Goal: Task Accomplishment & Management: Use online tool/utility

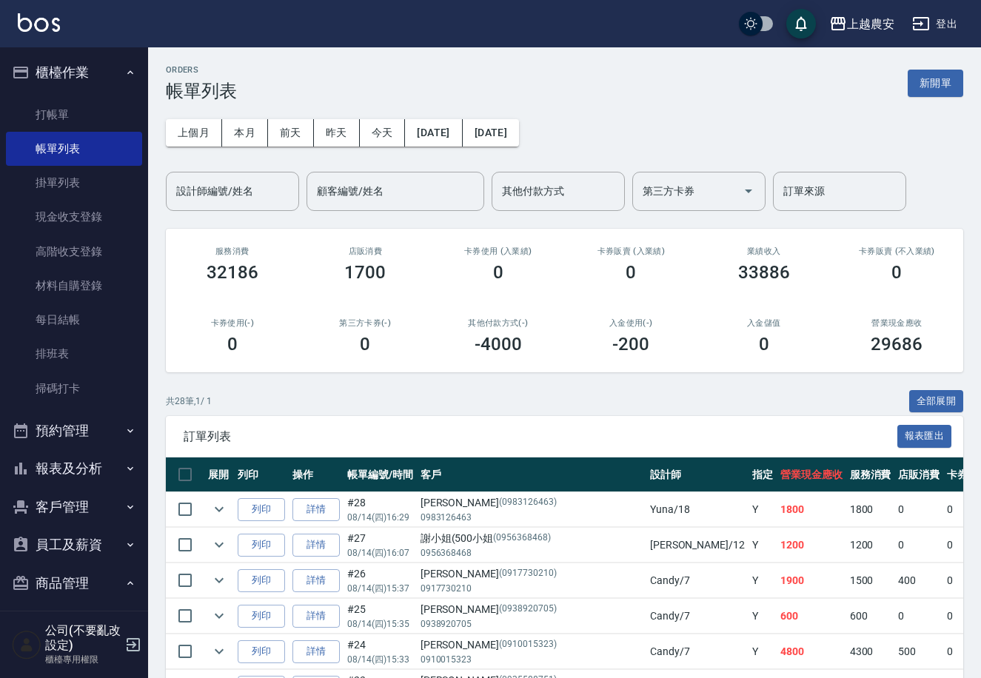
drag, startPoint x: 56, startPoint y: 107, endPoint x: 194, endPoint y: 139, distance: 141.5
click at [57, 107] on link "打帳單" at bounding box center [74, 115] width 136 height 34
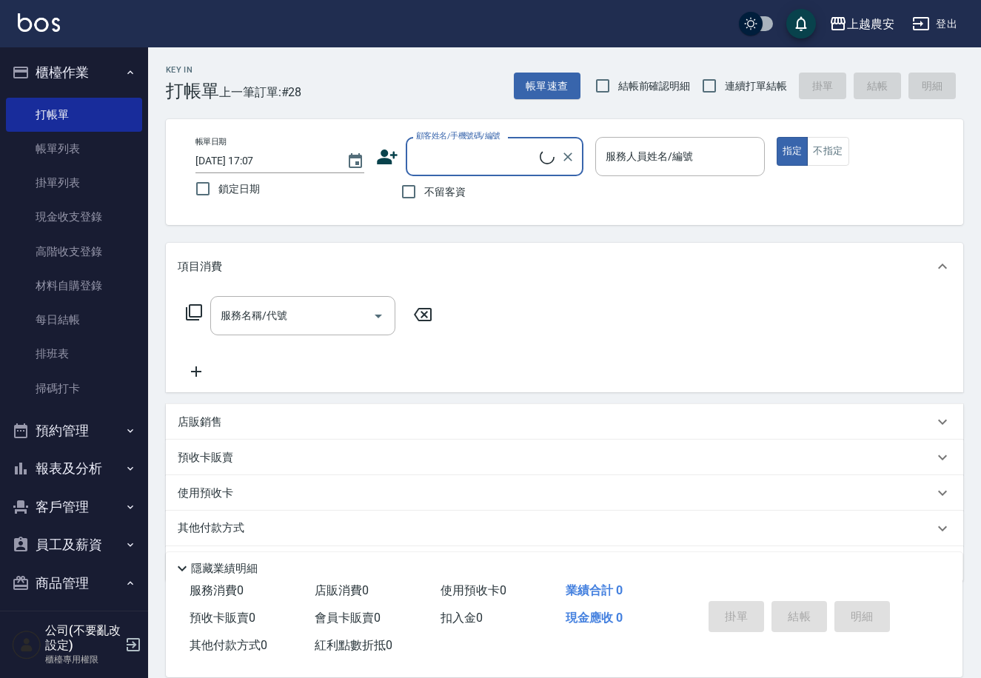
click at [433, 194] on span "不留客資" at bounding box center [444, 192] width 41 height 16
click at [424, 194] on input "不留客資" at bounding box center [408, 191] width 31 height 31
checkbox input "true"
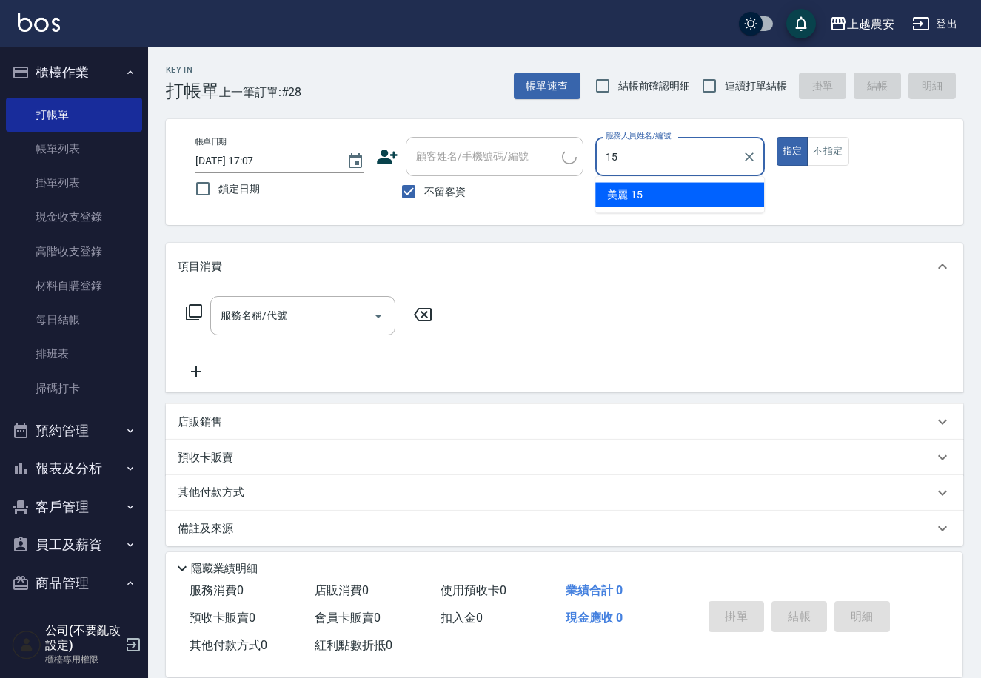
type input "美麗-15"
type button "true"
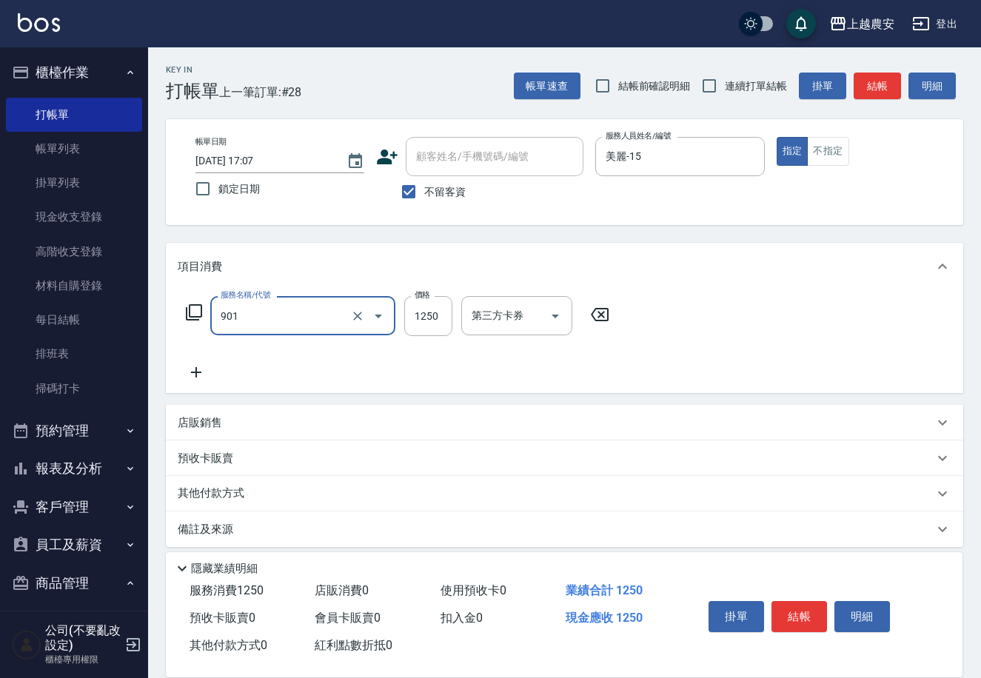
type input "修手指甲(901)"
type input "1500"
click at [800, 605] on button "結帳" at bounding box center [799, 616] width 56 height 31
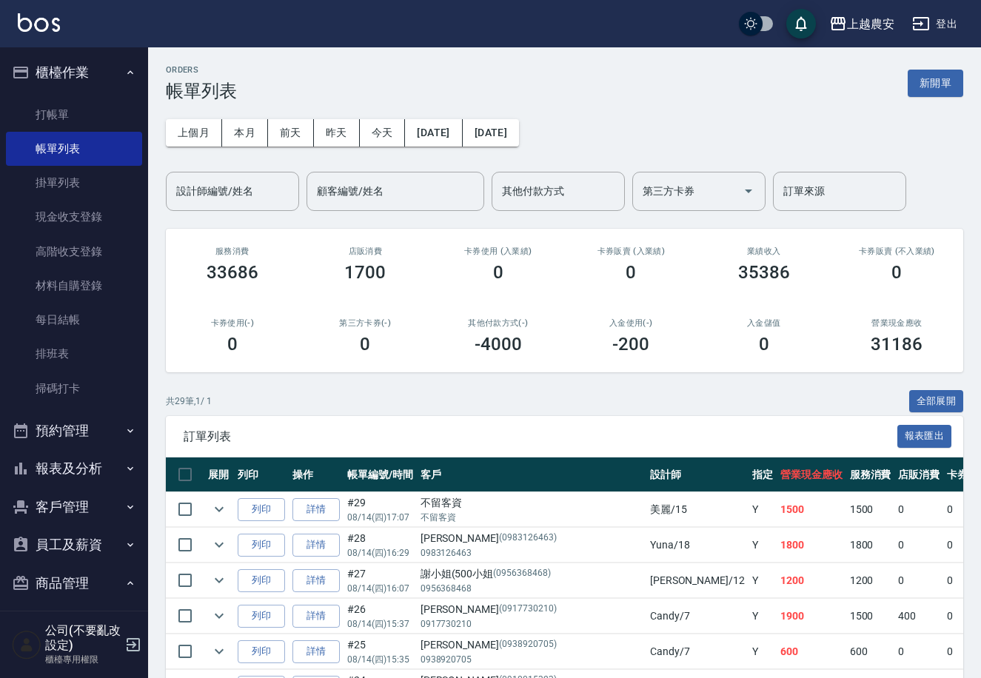
click at [48, 509] on button "客戶管理" at bounding box center [74, 507] width 136 height 38
drag, startPoint x: 47, startPoint y: 537, endPoint x: 62, endPoint y: 500, distance: 39.5
click at [47, 537] on link "客戶列表" at bounding box center [74, 549] width 136 height 34
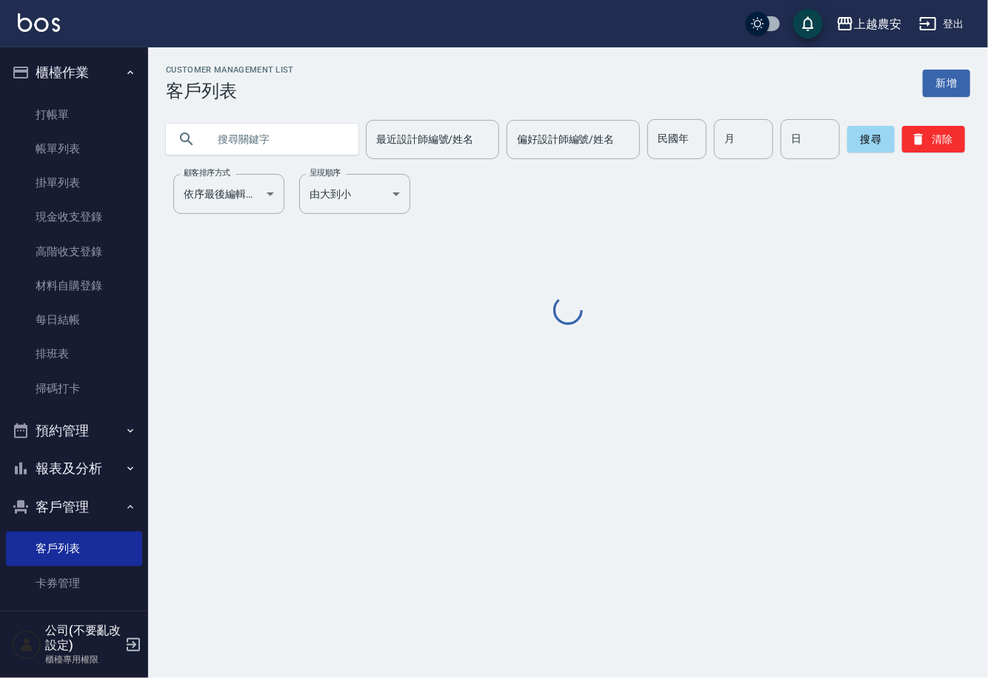
click at [319, 142] on input "text" at bounding box center [276, 139] width 139 height 40
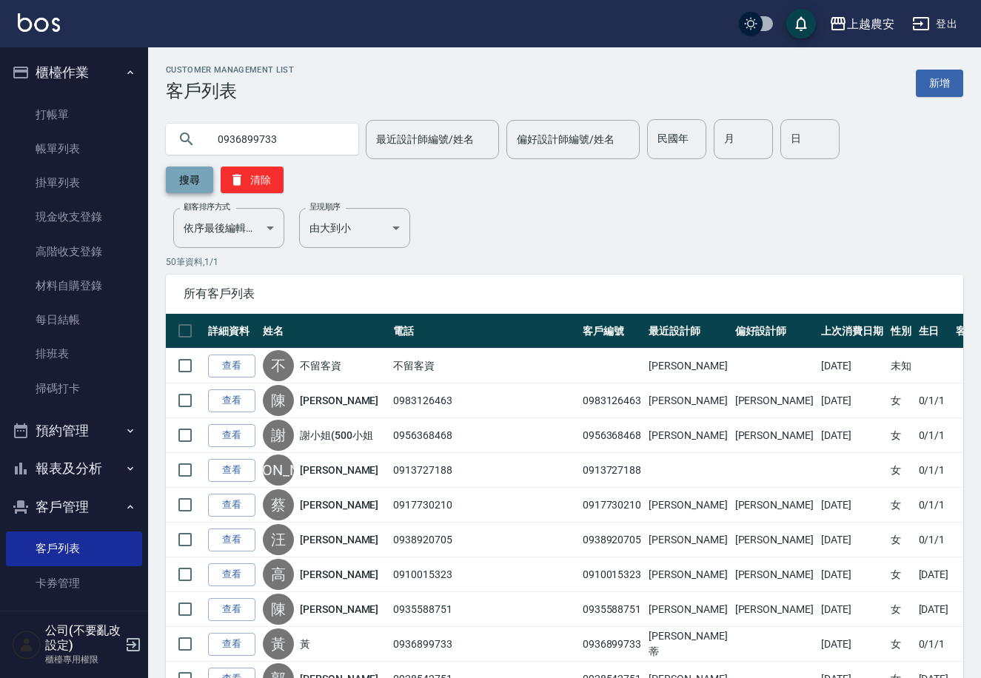
type input "0936899733"
click at [213, 167] on button "搜尋" at bounding box center [189, 180] width 47 height 27
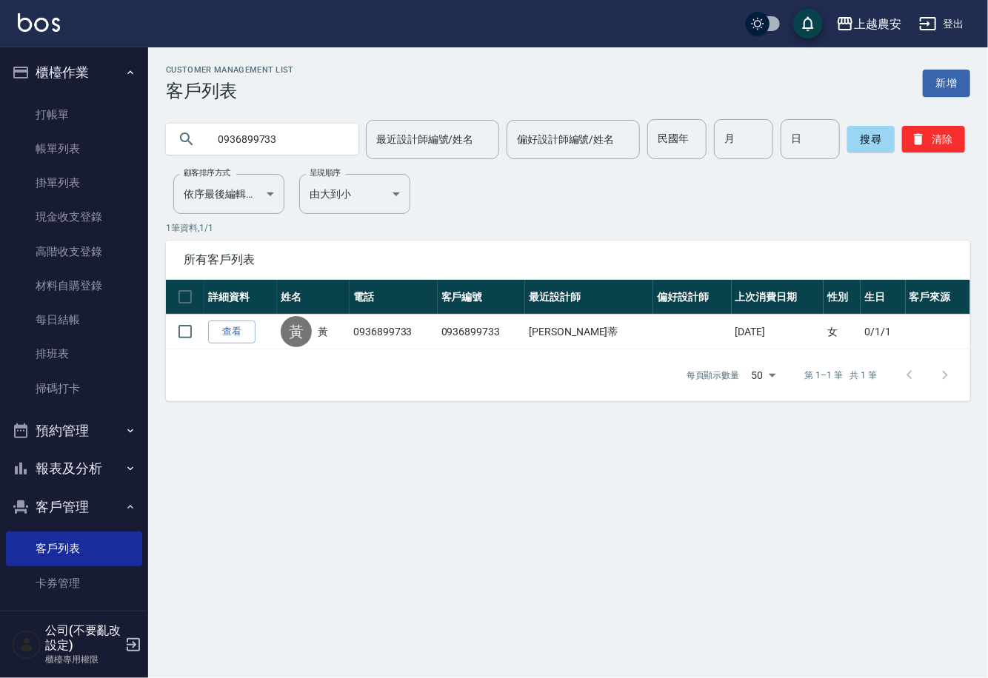
click at [243, 329] on link "查看" at bounding box center [231, 332] width 47 height 23
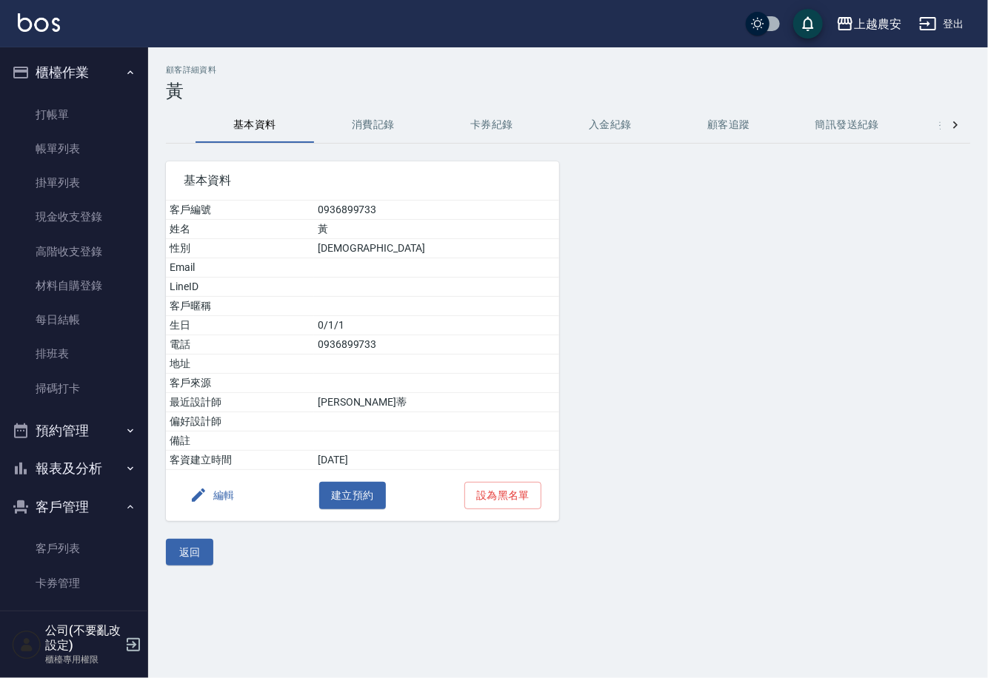
click at [382, 134] on button "消費記錄" at bounding box center [373, 125] width 118 height 36
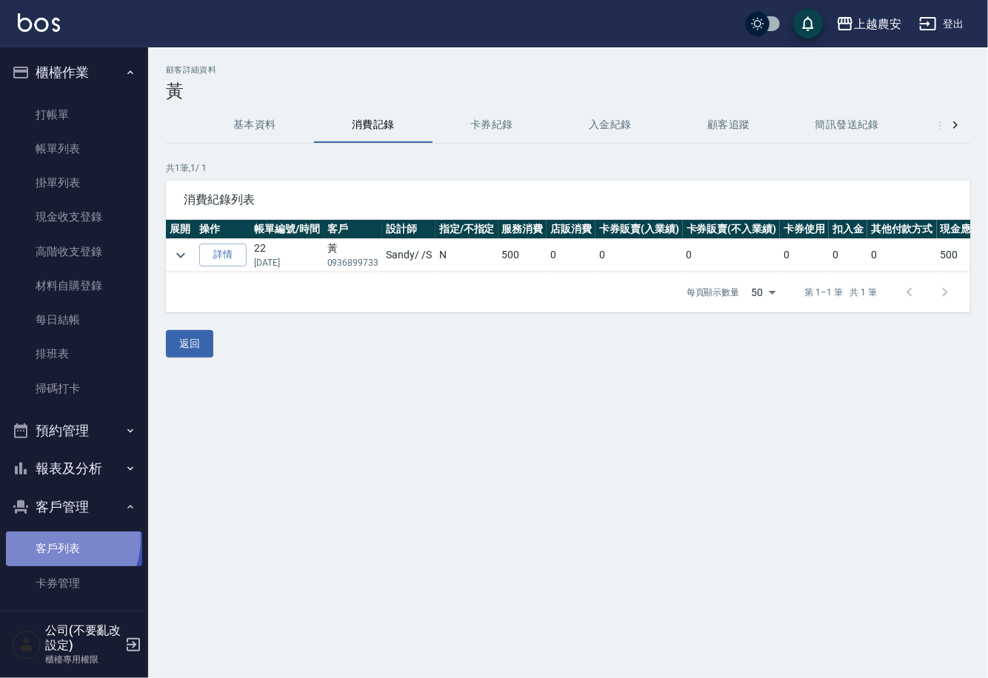
click at [56, 540] on link "客戶列表" at bounding box center [74, 549] width 136 height 34
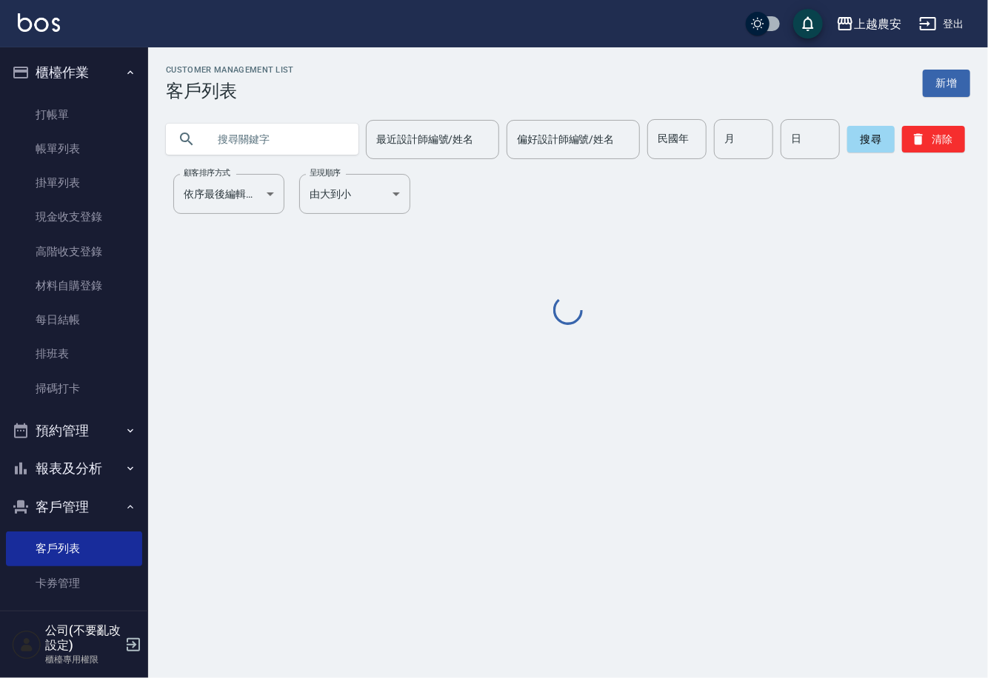
click at [279, 140] on input "text" at bounding box center [276, 139] width 139 height 40
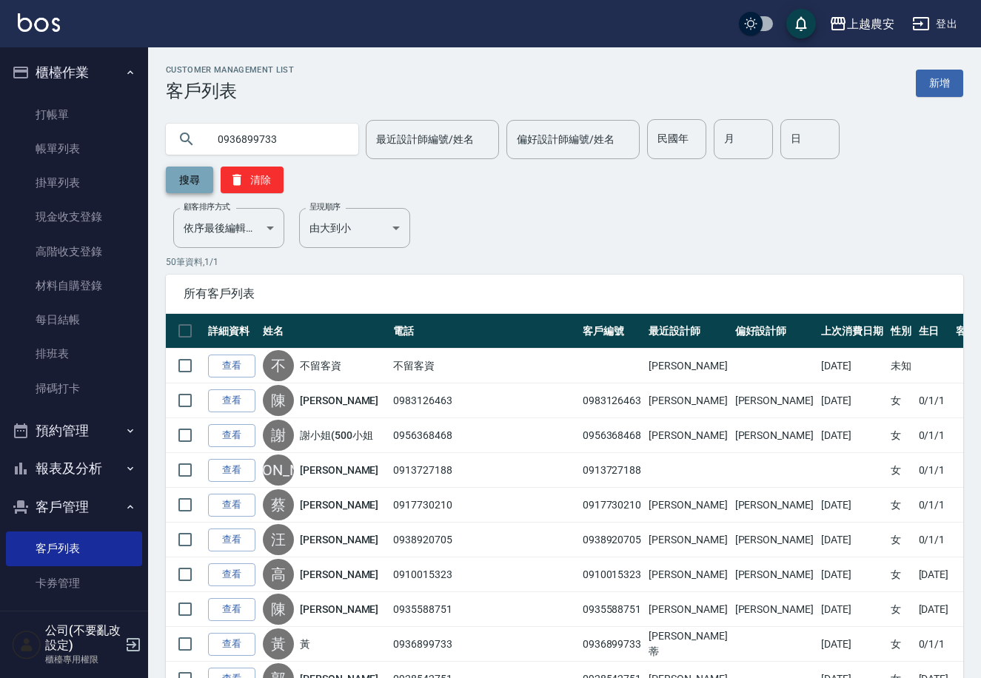
type input "0936899733"
click at [213, 167] on button "搜尋" at bounding box center [189, 180] width 47 height 27
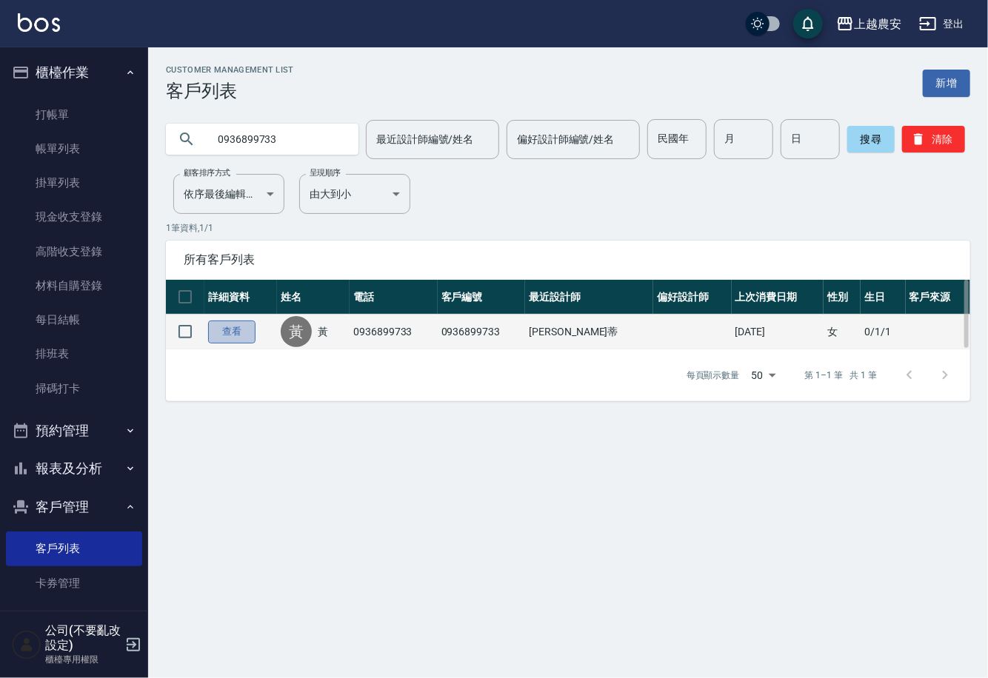
click at [232, 328] on link "查看" at bounding box center [231, 332] width 47 height 23
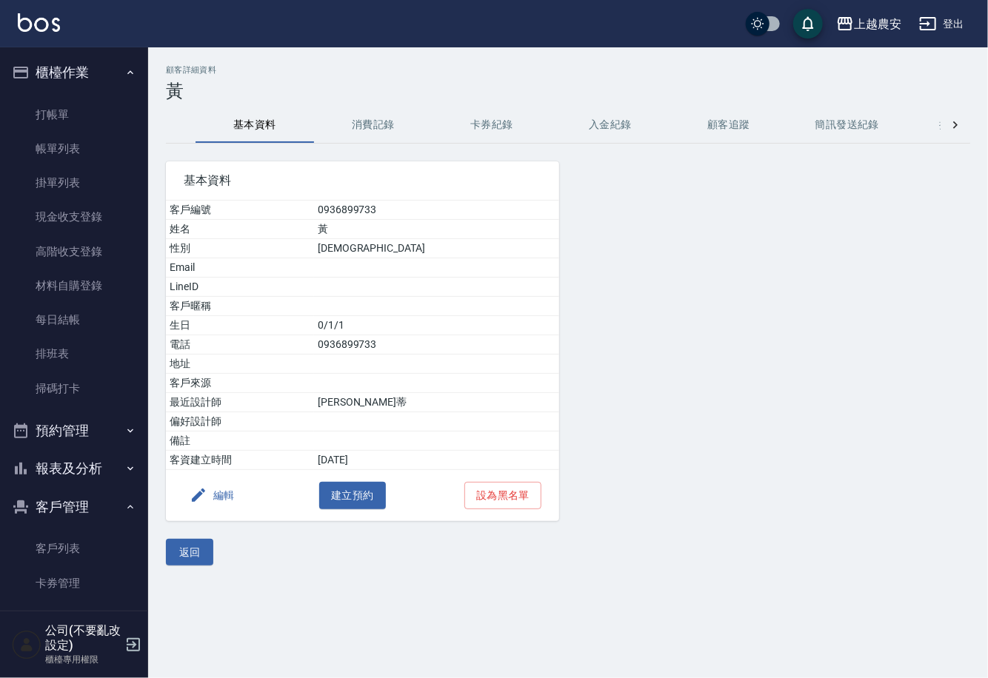
click at [242, 491] on div "編輯 建立預約 設為黑名單" at bounding box center [362, 495] width 393 height 51
click at [234, 497] on button "編輯" at bounding box center [212, 495] width 57 height 27
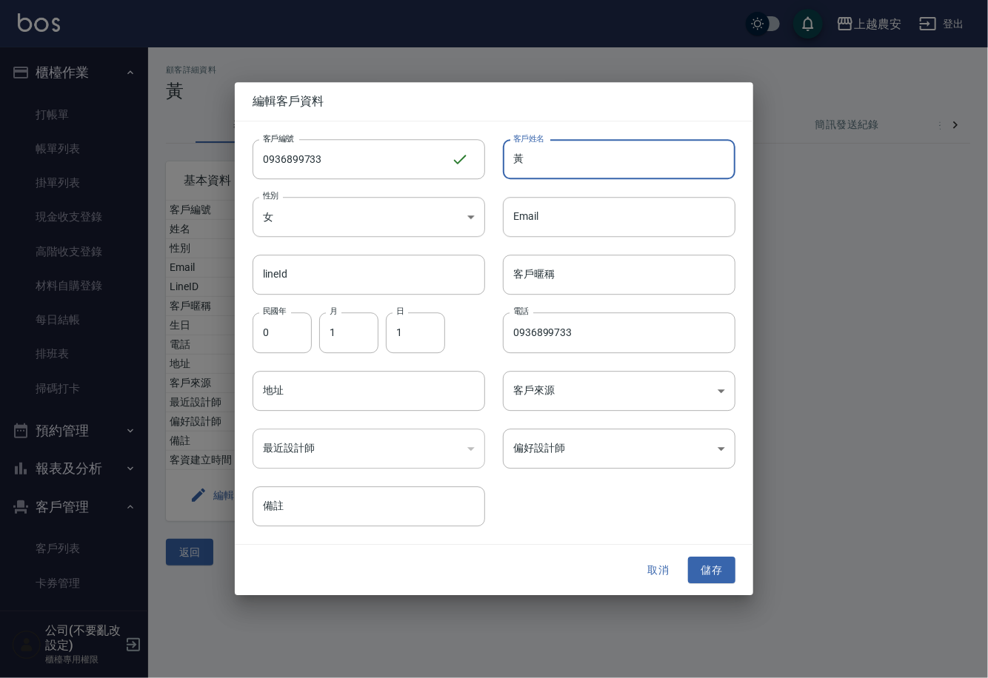
click at [523, 170] on input "黃" at bounding box center [619, 159] width 232 height 40
type input "黃/王"
click at [694, 572] on button "儲存" at bounding box center [711, 570] width 47 height 27
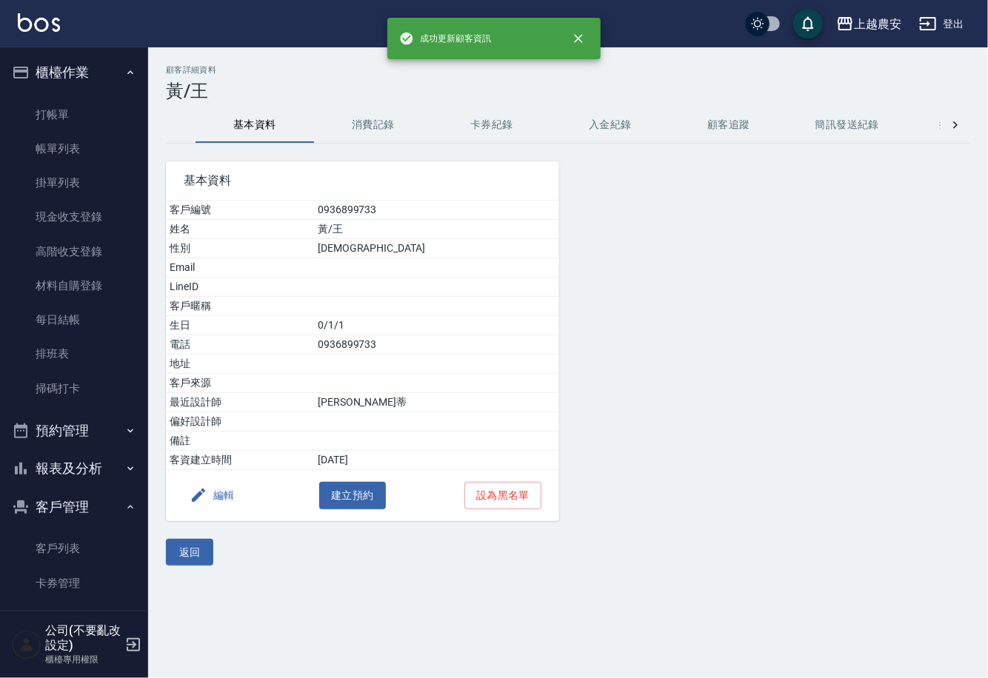
click at [356, 120] on button "消費記錄" at bounding box center [373, 125] width 118 height 36
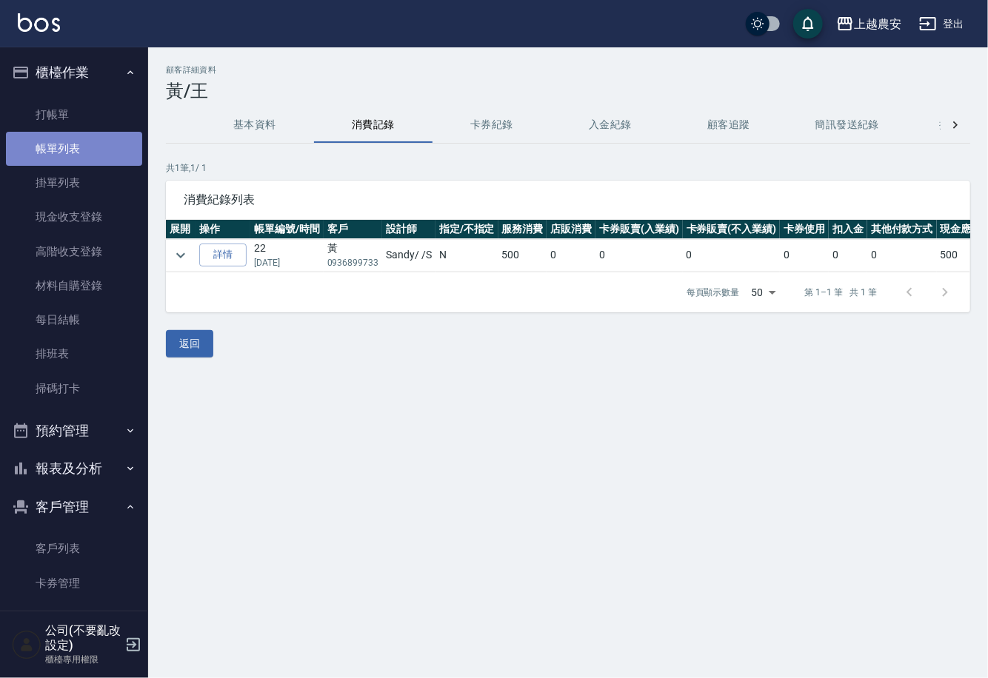
click at [81, 144] on link "帳單列表" at bounding box center [74, 149] width 136 height 34
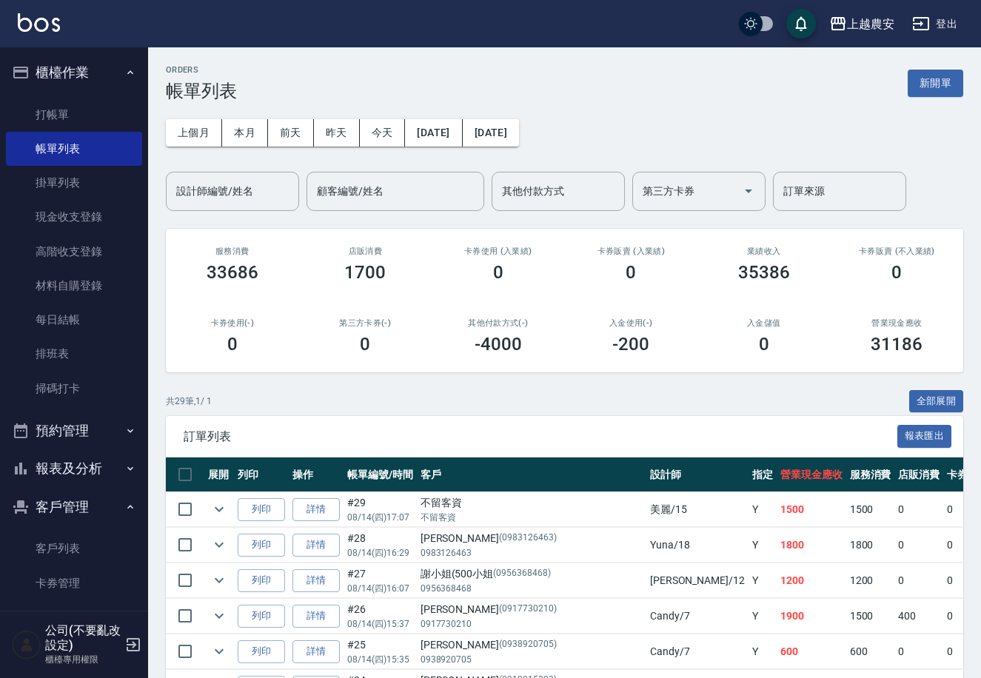
click at [68, 107] on link "打帳單" at bounding box center [74, 115] width 136 height 34
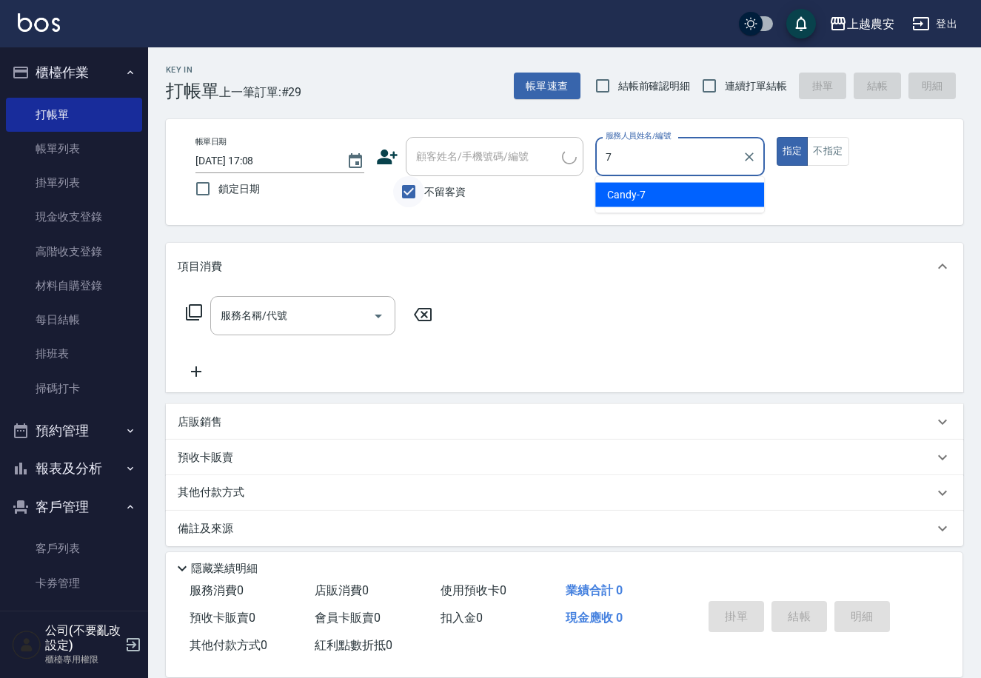
type input "Candy-7"
type button "true"
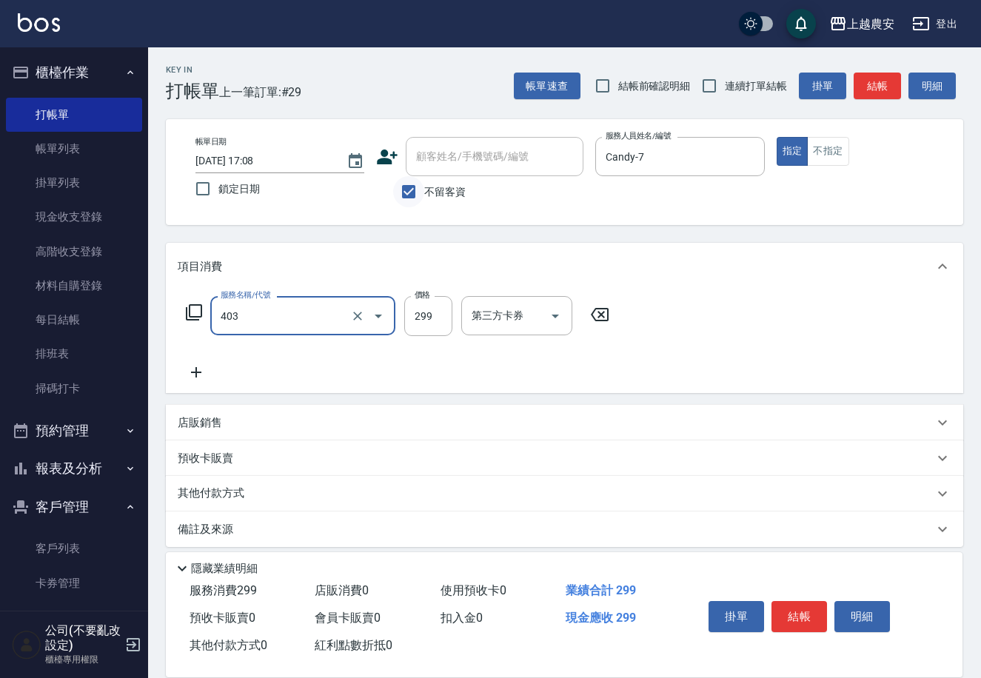
type input "剪髮(403)"
type input "300"
click at [794, 622] on button "結帳" at bounding box center [799, 616] width 56 height 31
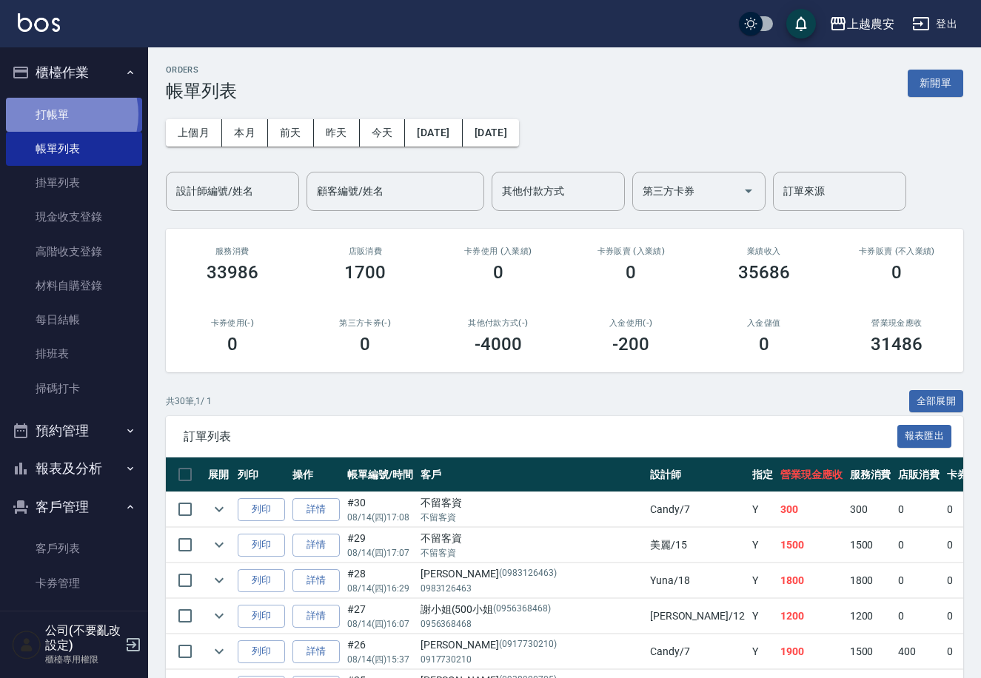
click at [57, 114] on link "打帳單" at bounding box center [74, 115] width 136 height 34
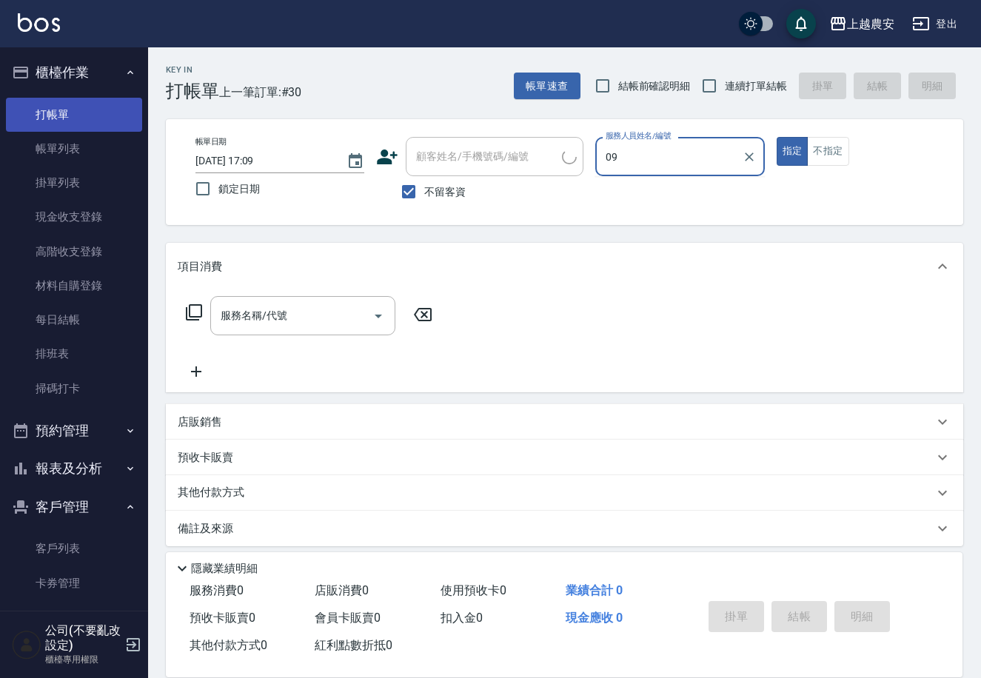
type input "0"
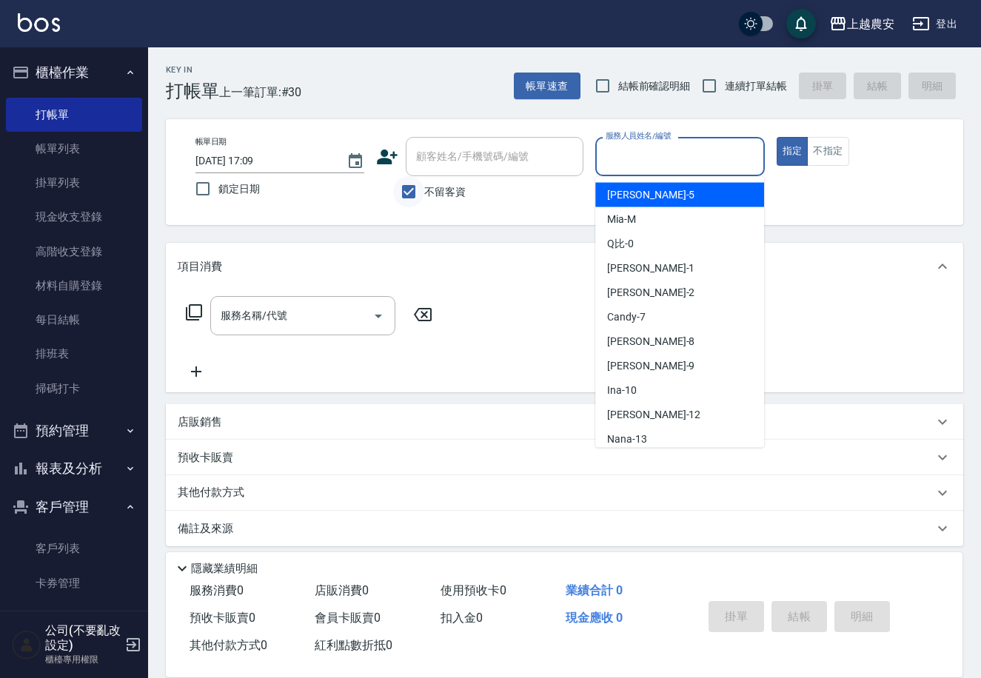
drag, startPoint x: 411, startPoint y: 193, endPoint x: 414, endPoint y: 183, distance: 10.8
click at [411, 192] on input "不留客資" at bounding box center [408, 191] width 31 height 31
checkbox input "false"
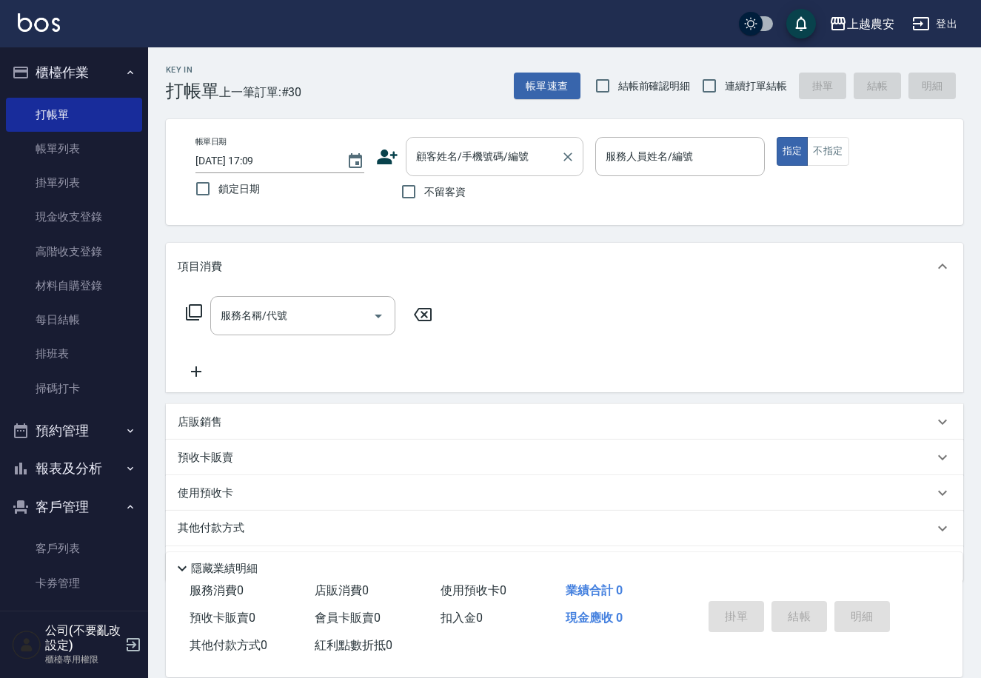
click at [423, 153] on div "顧客姓名/手機號碼/編號 顧客姓名/手機號碼/編號" at bounding box center [495, 156] width 178 height 39
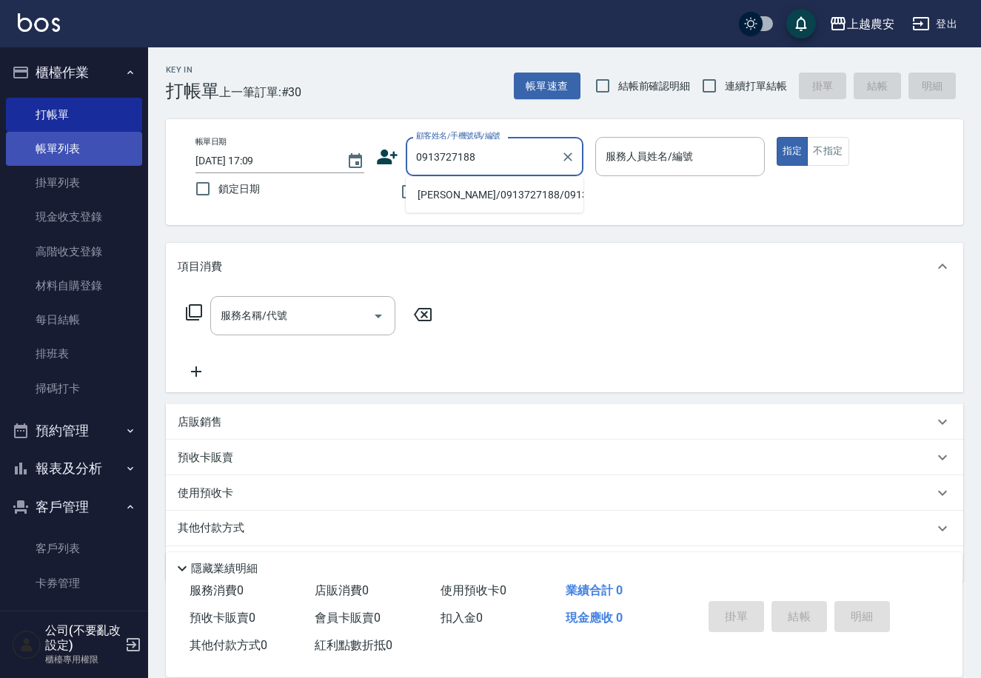
type input "0913727188"
click at [82, 144] on link "帳單列表" at bounding box center [74, 149] width 136 height 34
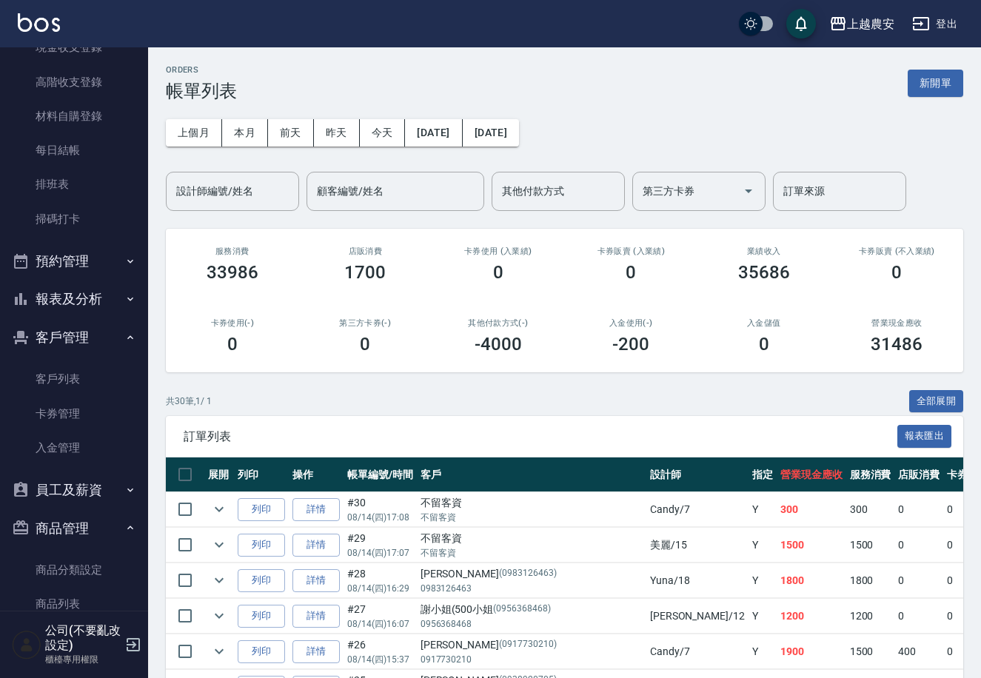
scroll to position [171, 0]
click at [32, 300] on button "報表及分析" at bounding box center [74, 297] width 136 height 38
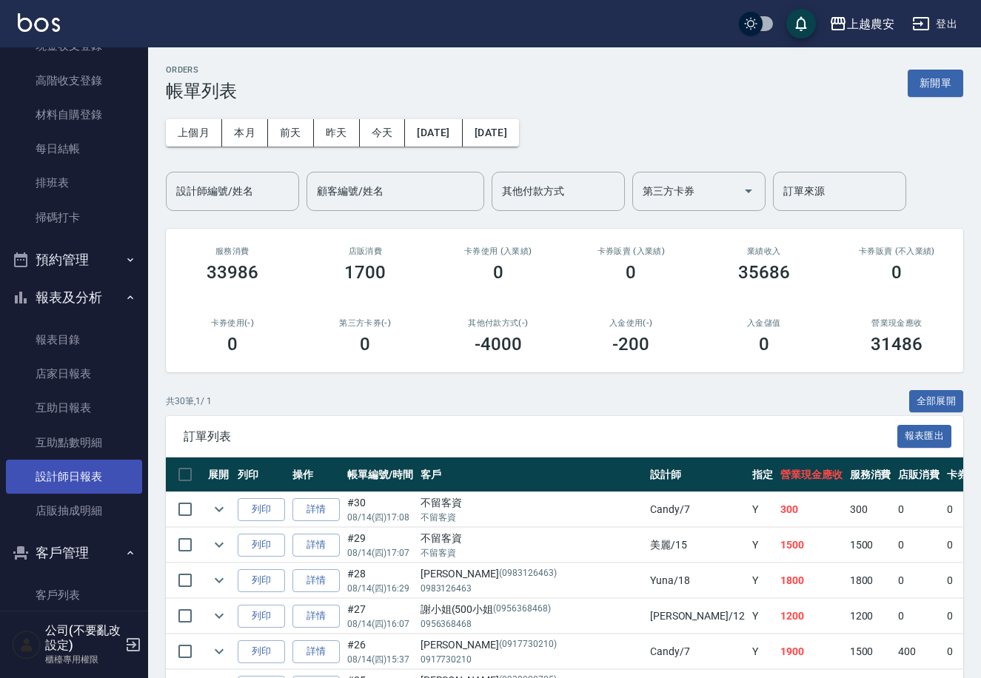
click at [75, 472] on link "設計師日報表" at bounding box center [74, 477] width 136 height 34
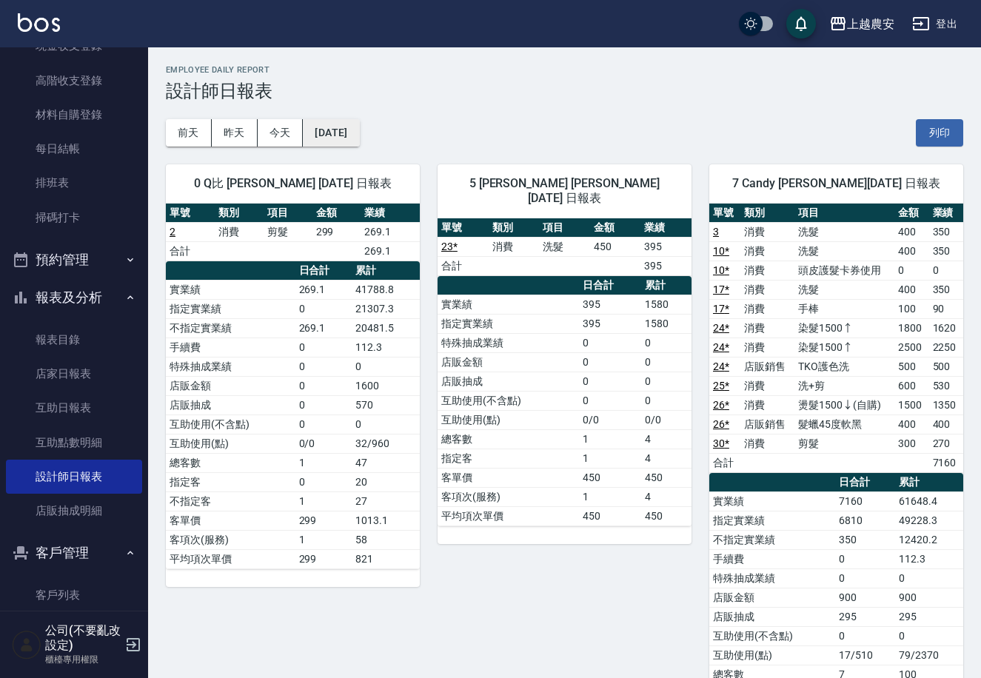
click at [331, 134] on button "[DATE]" at bounding box center [331, 132] width 56 height 27
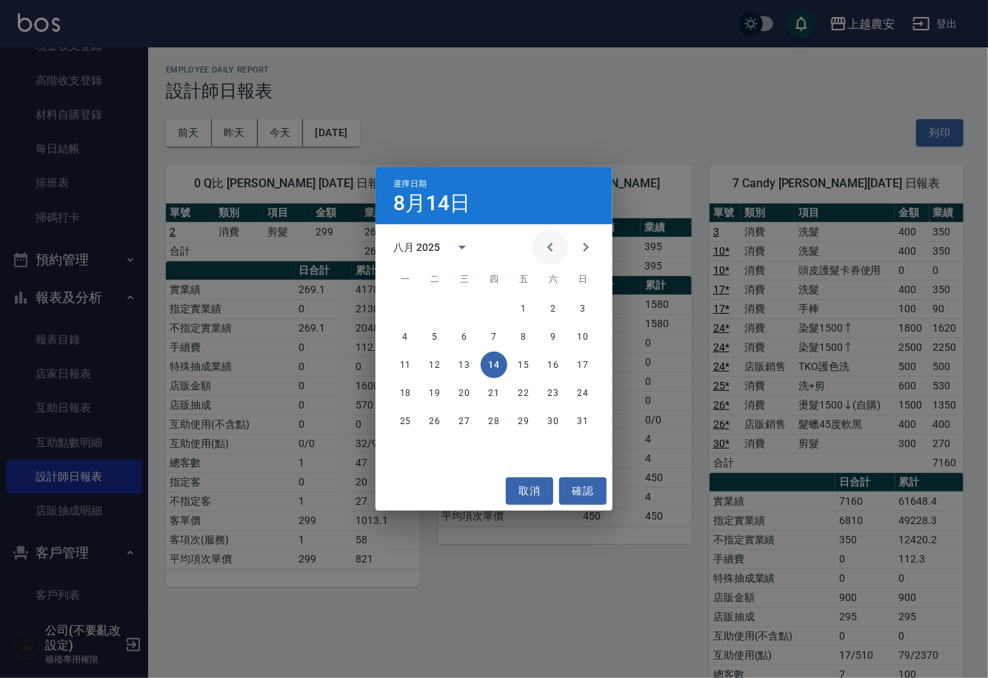
click at [543, 245] on icon "Previous month" at bounding box center [550, 247] width 18 height 18
click at [414, 359] on button "14" at bounding box center [405, 365] width 27 height 27
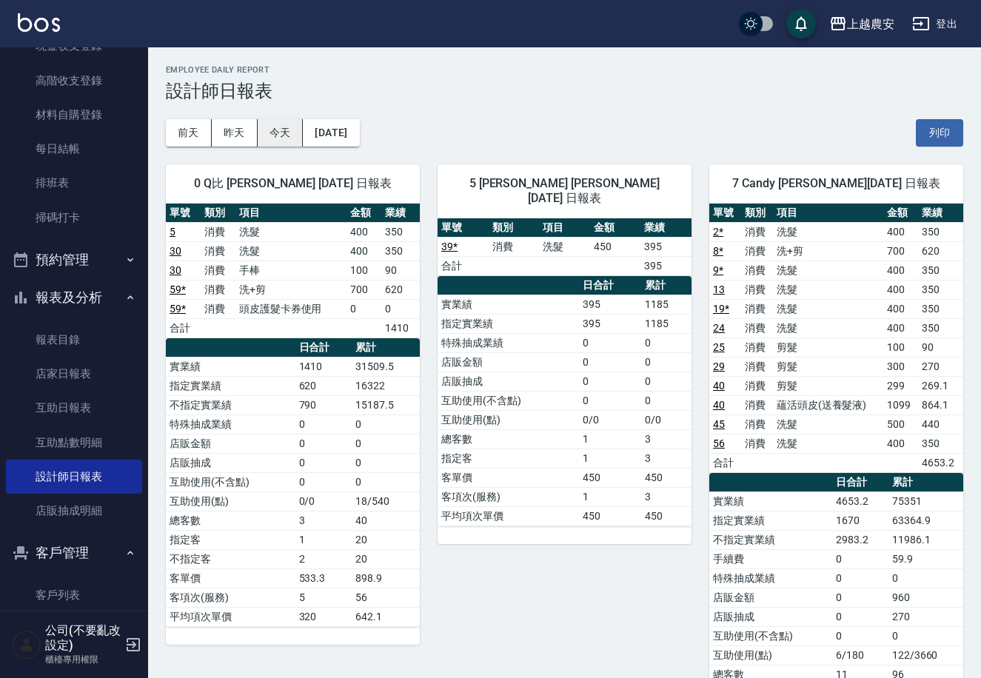
click at [281, 137] on button "今天" at bounding box center [281, 132] width 46 height 27
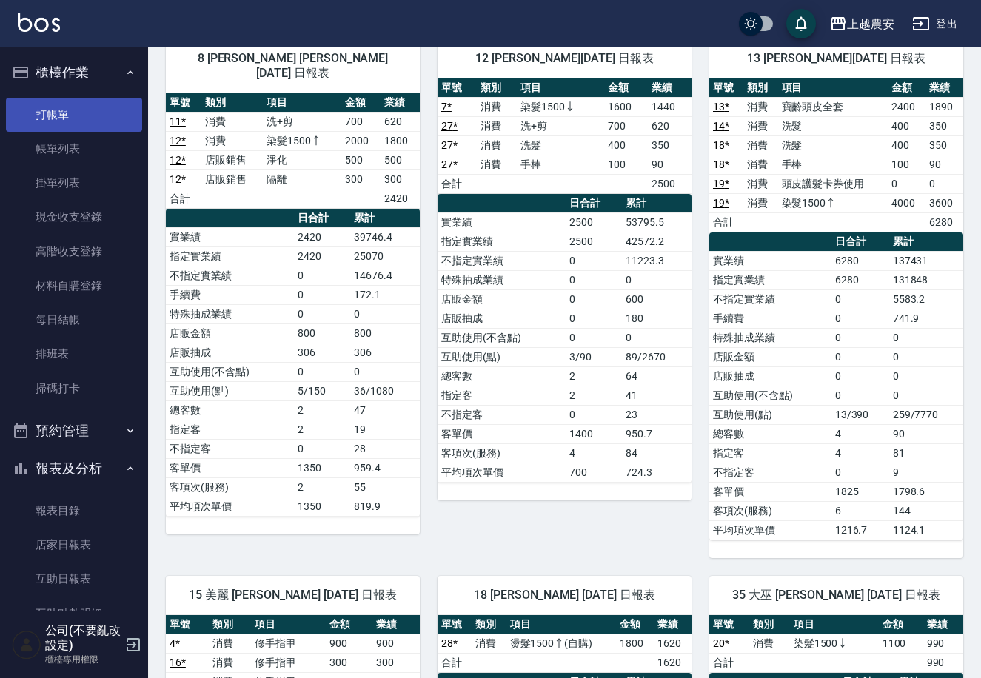
click at [44, 114] on link "打帳單" at bounding box center [74, 115] width 136 height 34
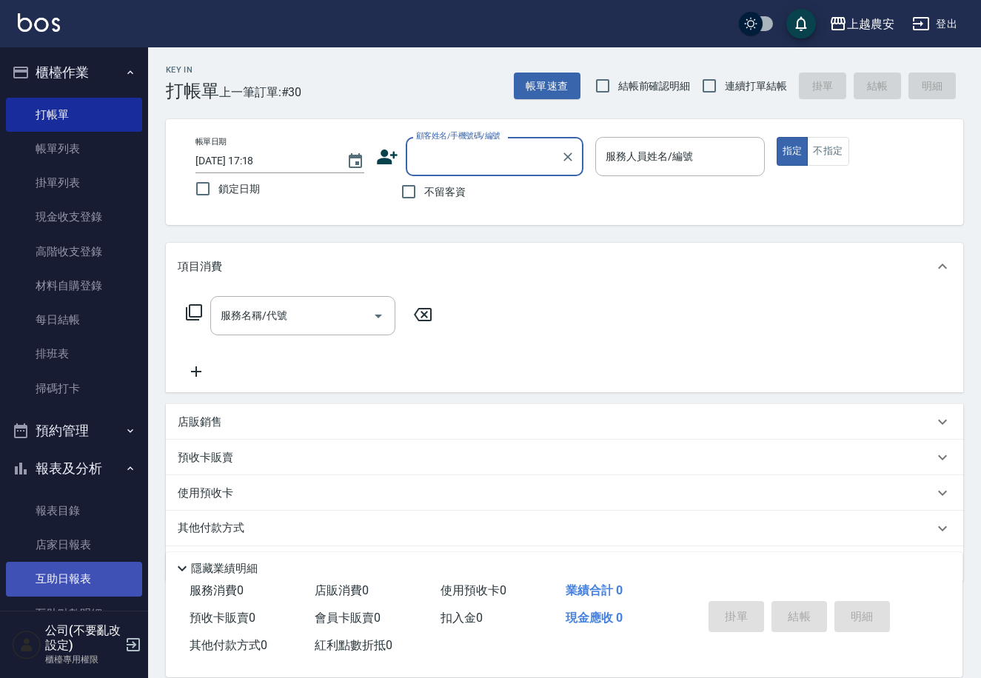
click at [98, 577] on link "互助日報表" at bounding box center [74, 579] width 136 height 34
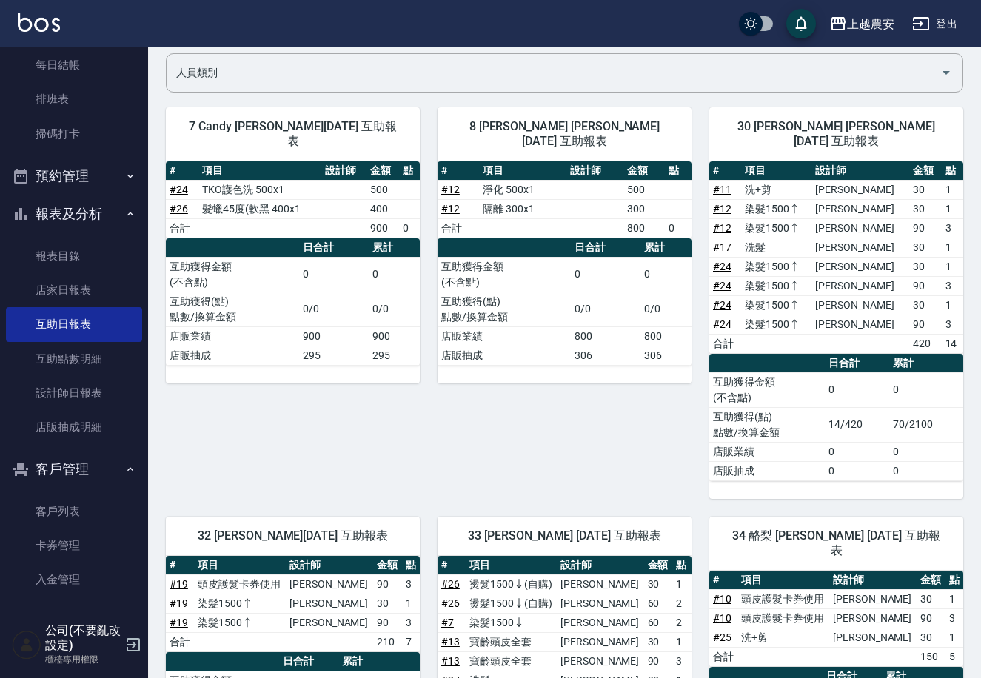
scroll to position [267, 0]
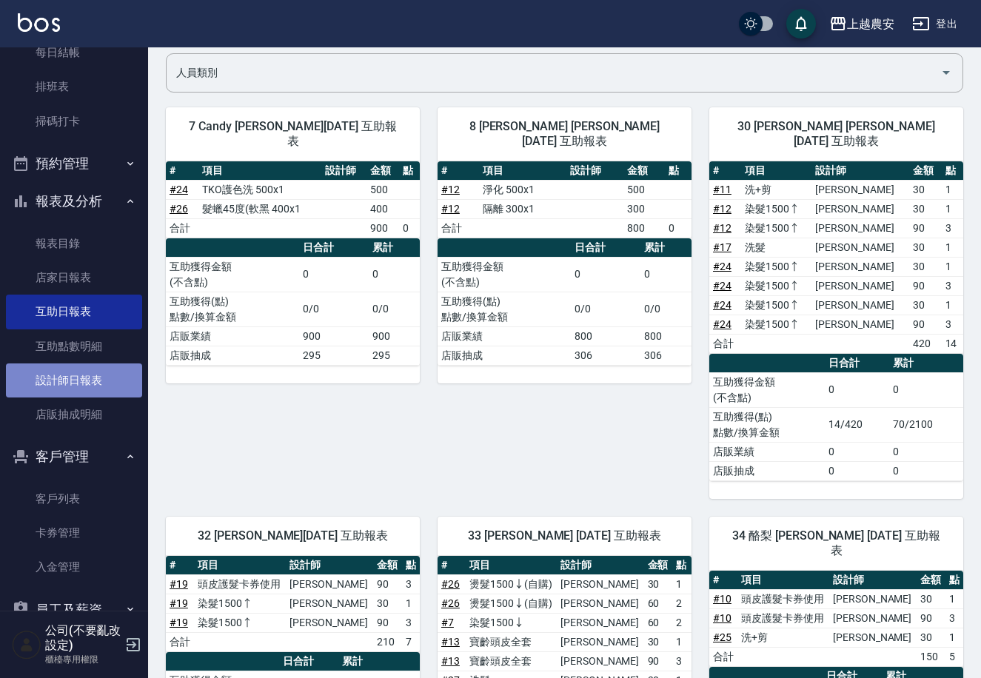
click at [94, 386] on link "設計師日報表" at bounding box center [74, 381] width 136 height 34
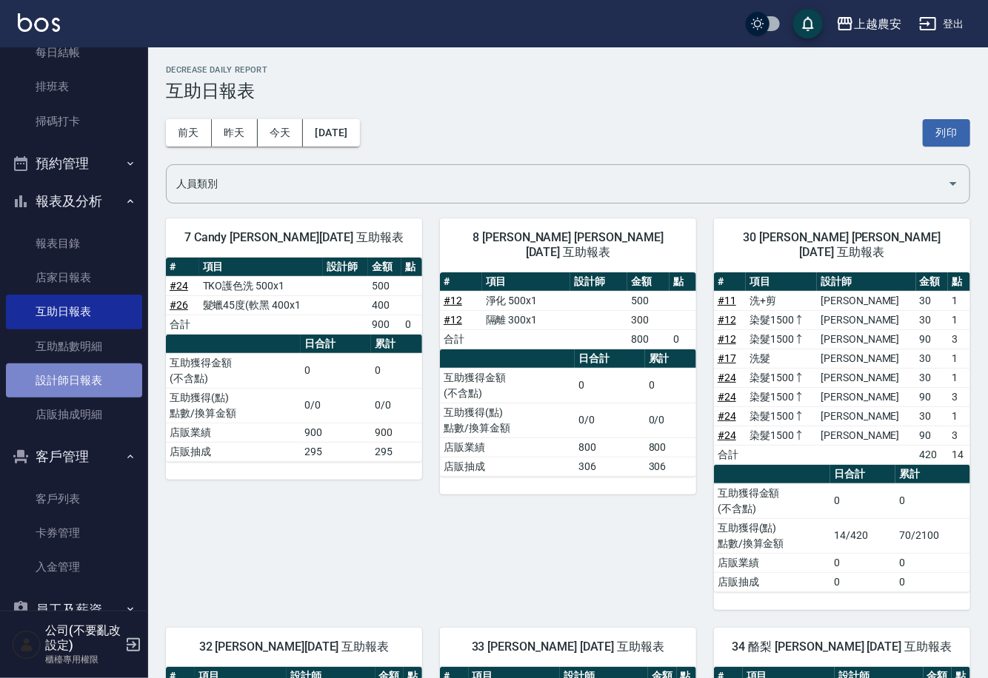
click at [95, 386] on link "設計師日報表" at bounding box center [74, 381] width 136 height 34
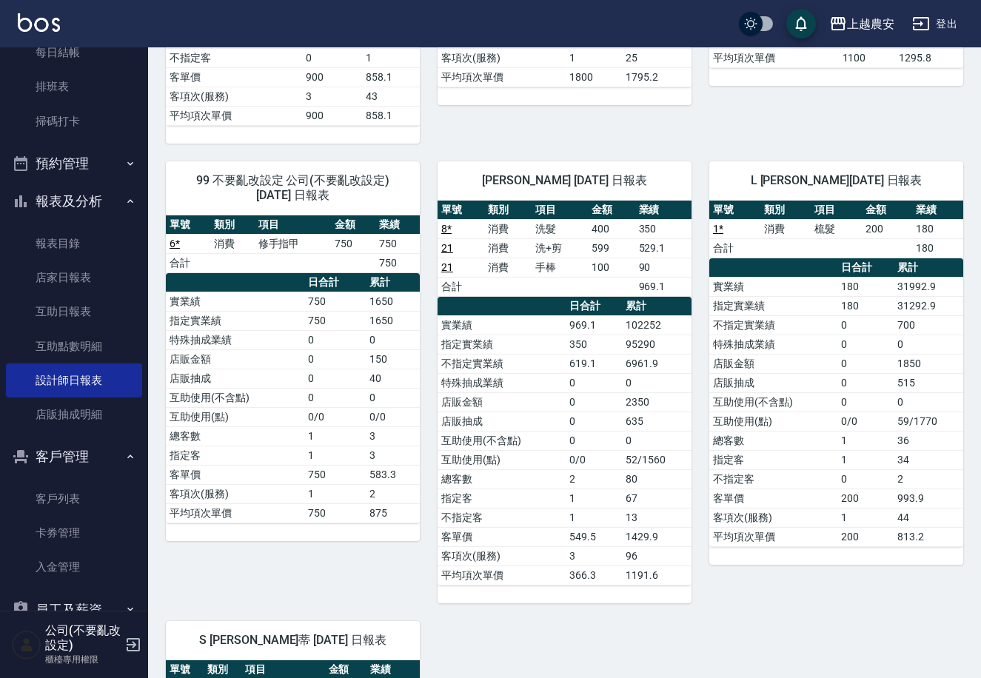
scroll to position [1707, 0]
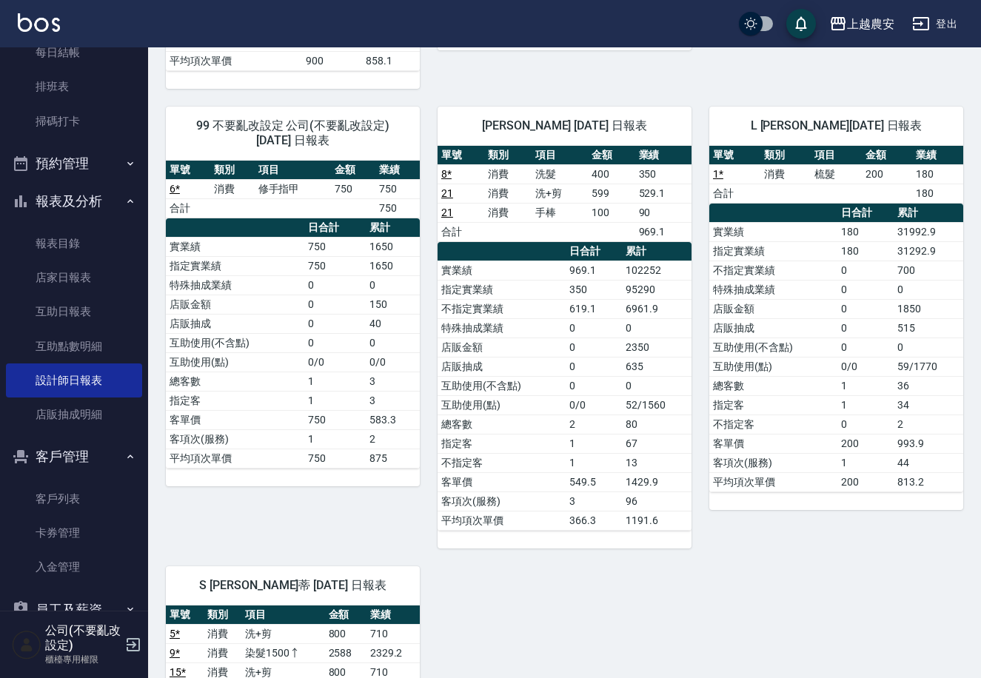
drag, startPoint x: 976, startPoint y: 505, endPoint x: 986, endPoint y: 412, distance: 93.1
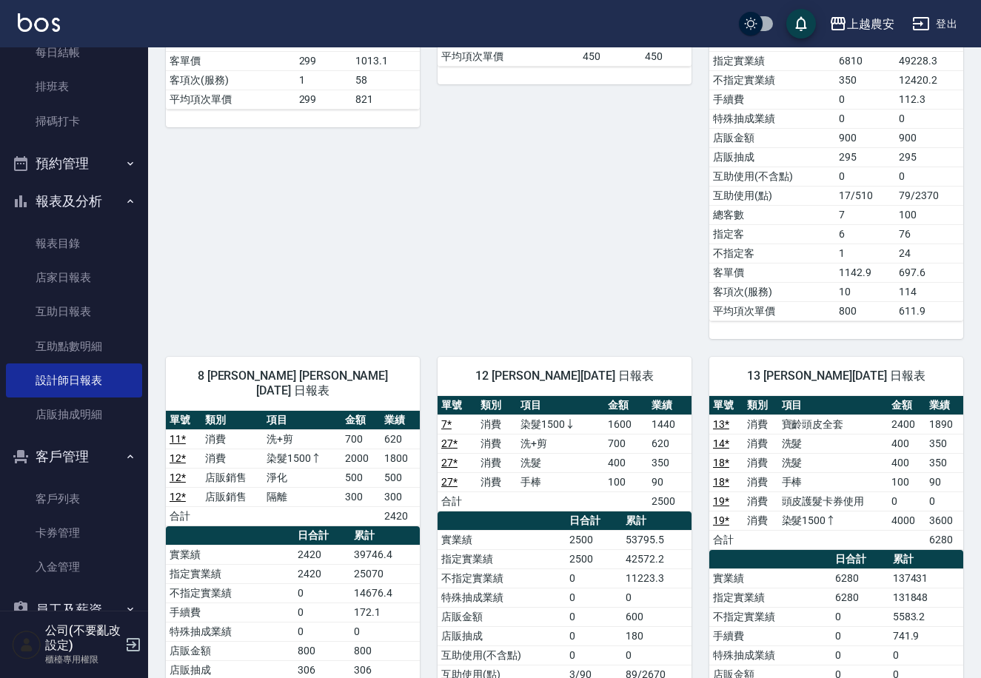
scroll to position [437, 0]
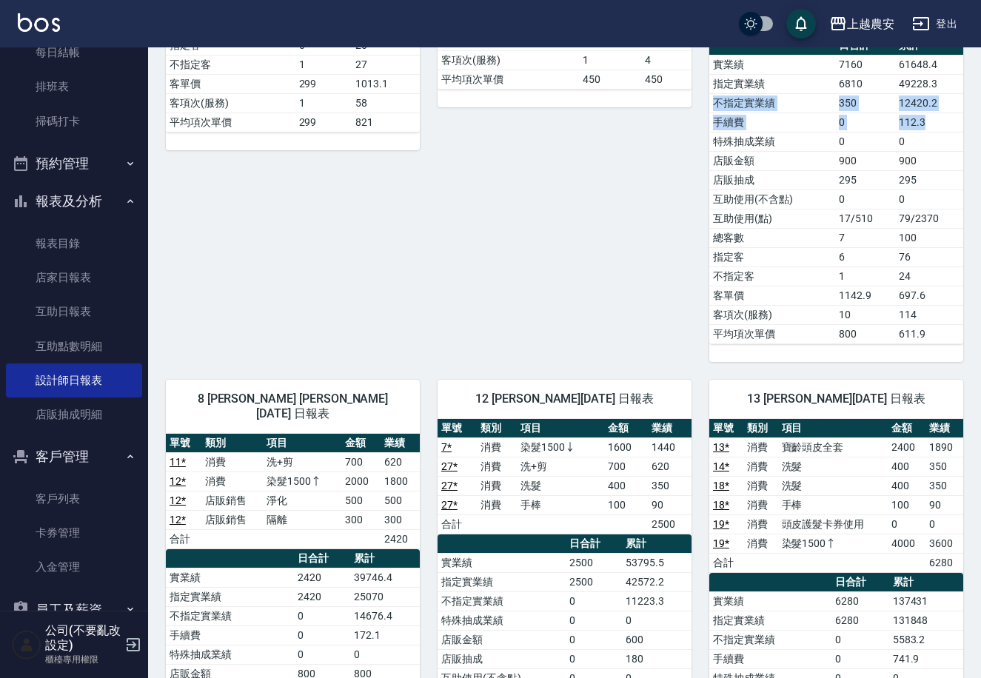
drag, startPoint x: 956, startPoint y: 114, endPoint x: 968, endPoint y: 95, distance: 23.0
click at [947, 74] on tbody "實業績 7160 61648.4 指定實業績 6810 49228.3 不指定實業績 350 12420.2 手續費 0 112.3 特殊抽成業績 0 0 店…" at bounding box center [836, 199] width 254 height 289
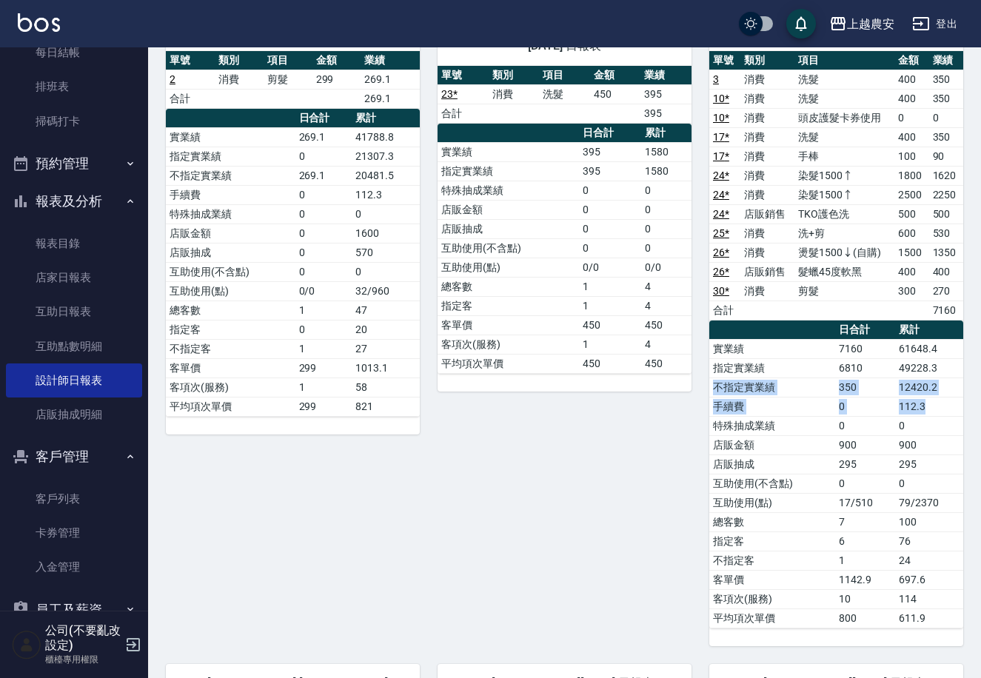
scroll to position [0, 0]
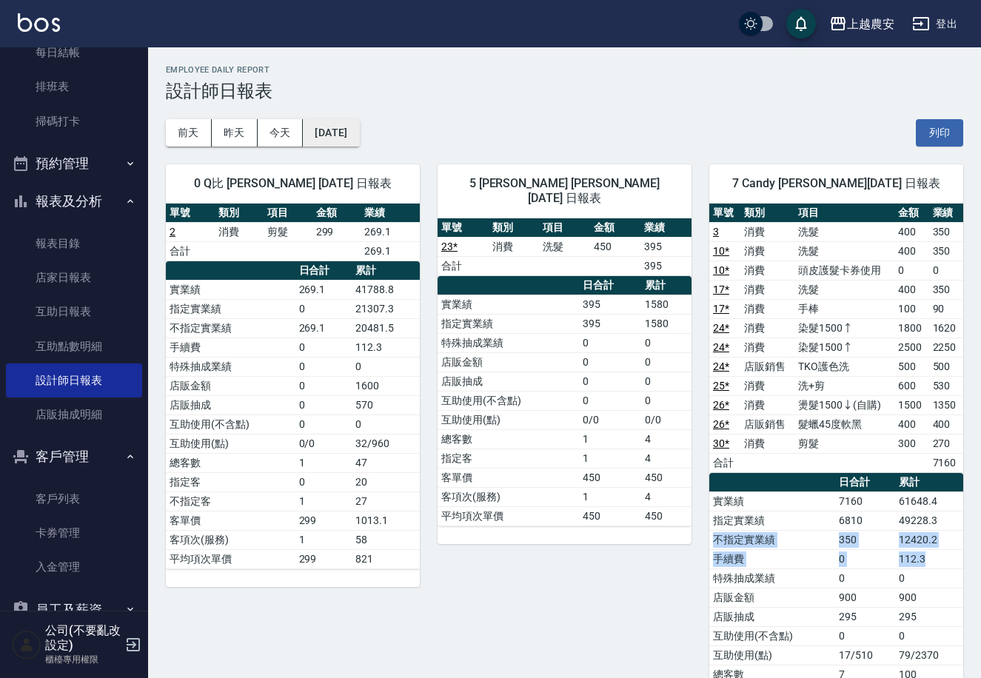
click at [321, 130] on button "[DATE]" at bounding box center [331, 132] width 56 height 27
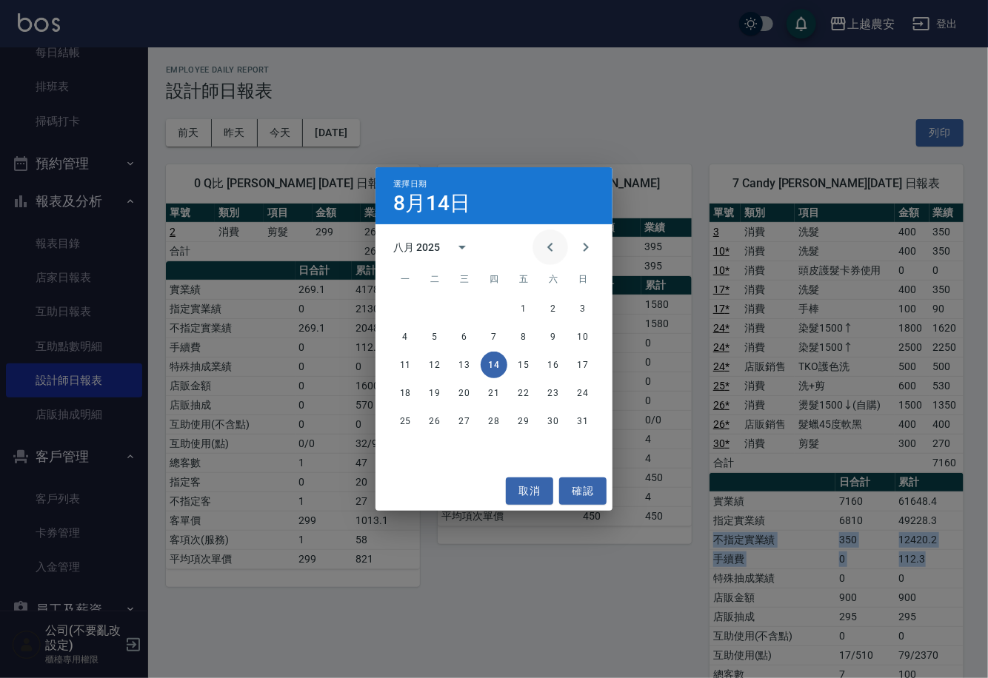
click at [538, 248] on button "Previous month" at bounding box center [550, 248] width 36 height 36
click at [498, 421] on button "31" at bounding box center [494, 421] width 27 height 27
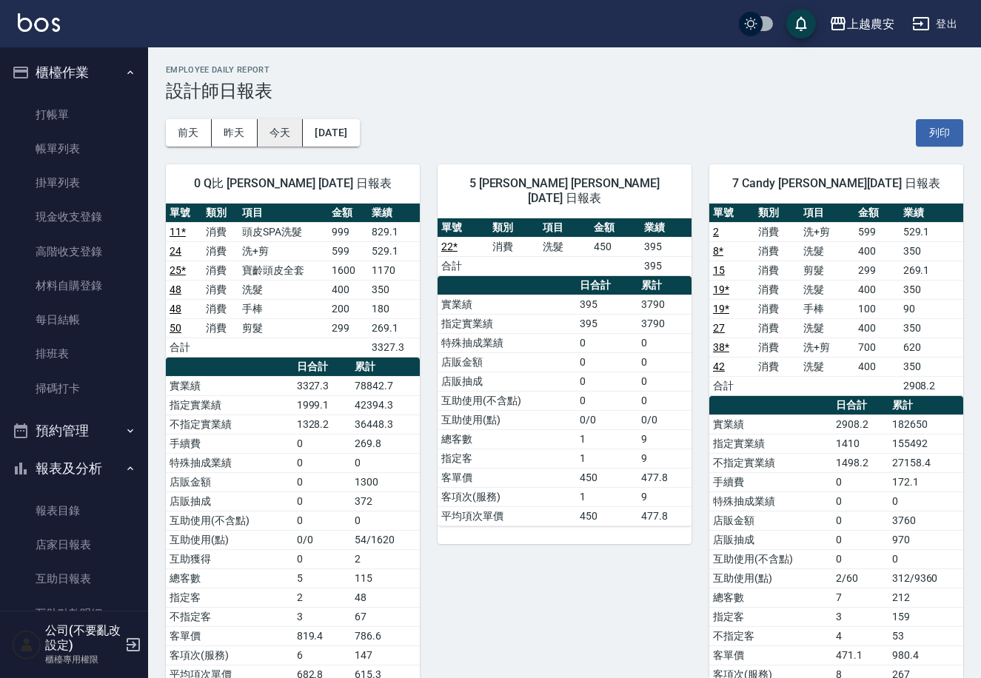
click at [268, 133] on button "今天" at bounding box center [281, 132] width 46 height 27
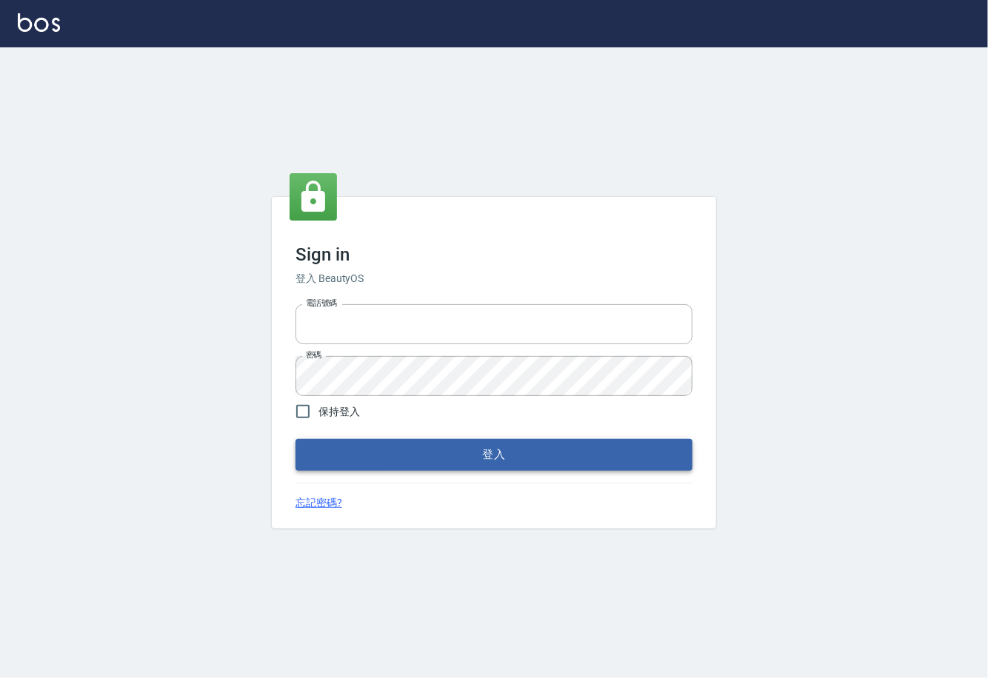
type input "0225929166"
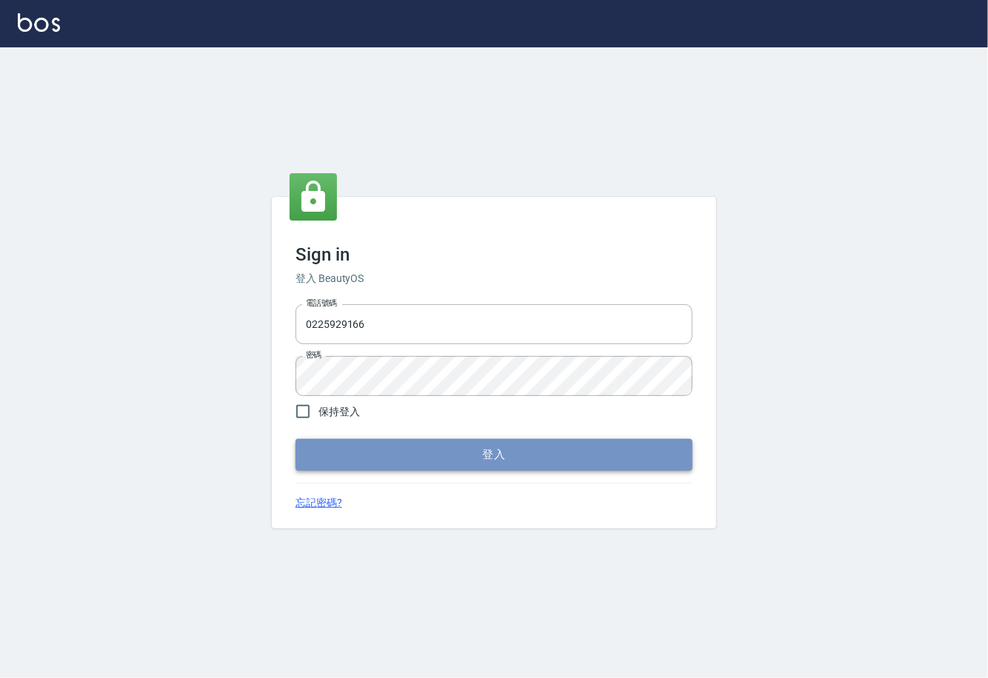
click at [405, 463] on button "登入" at bounding box center [493, 454] width 397 height 31
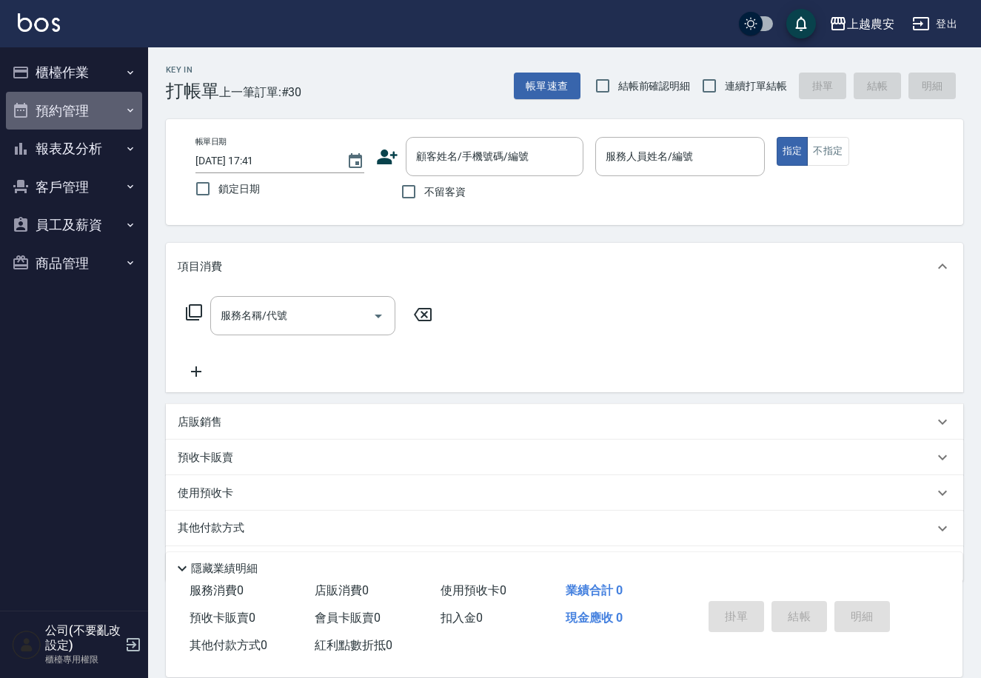
click at [76, 110] on button "預約管理" at bounding box center [74, 111] width 136 height 38
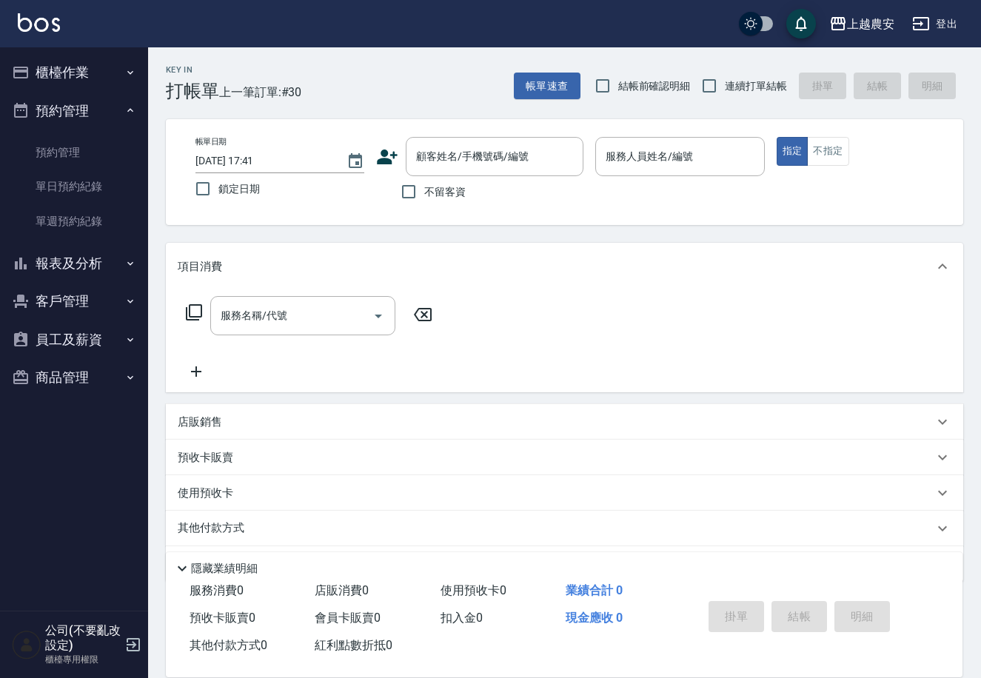
click at [90, 264] on button "報表及分析" at bounding box center [74, 263] width 136 height 38
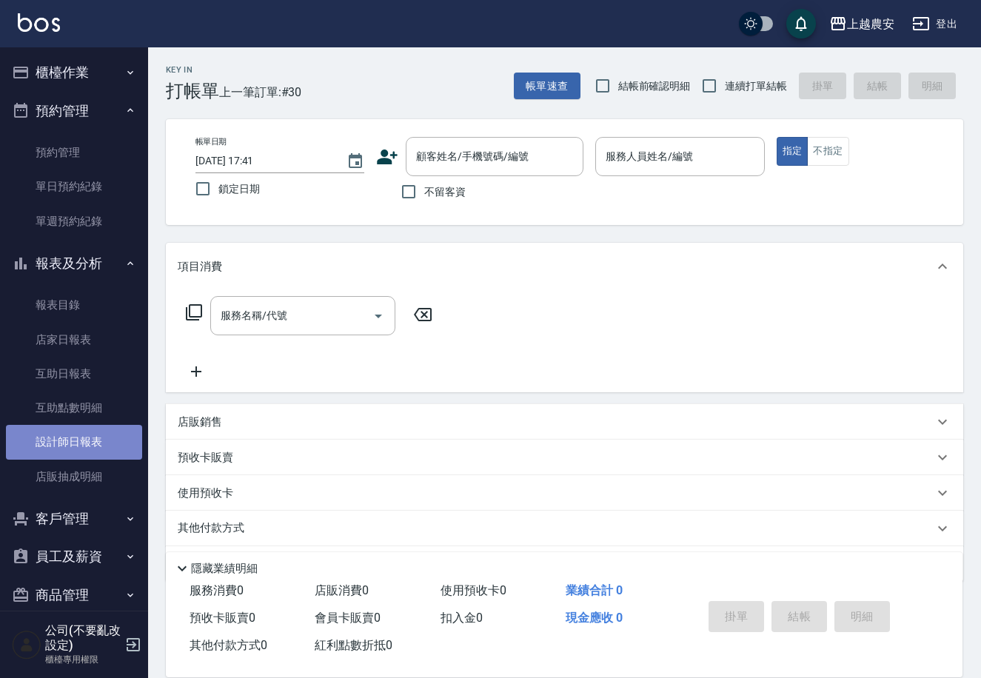
click at [121, 452] on link "設計師日報表" at bounding box center [74, 442] width 136 height 34
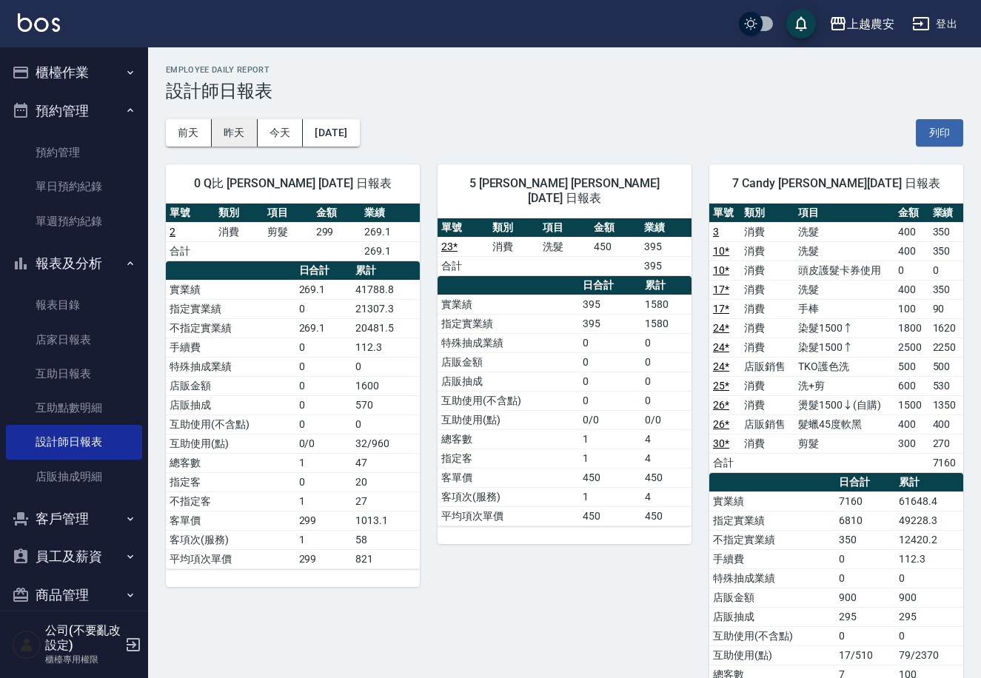
click at [242, 124] on button "昨天" at bounding box center [235, 132] width 46 height 27
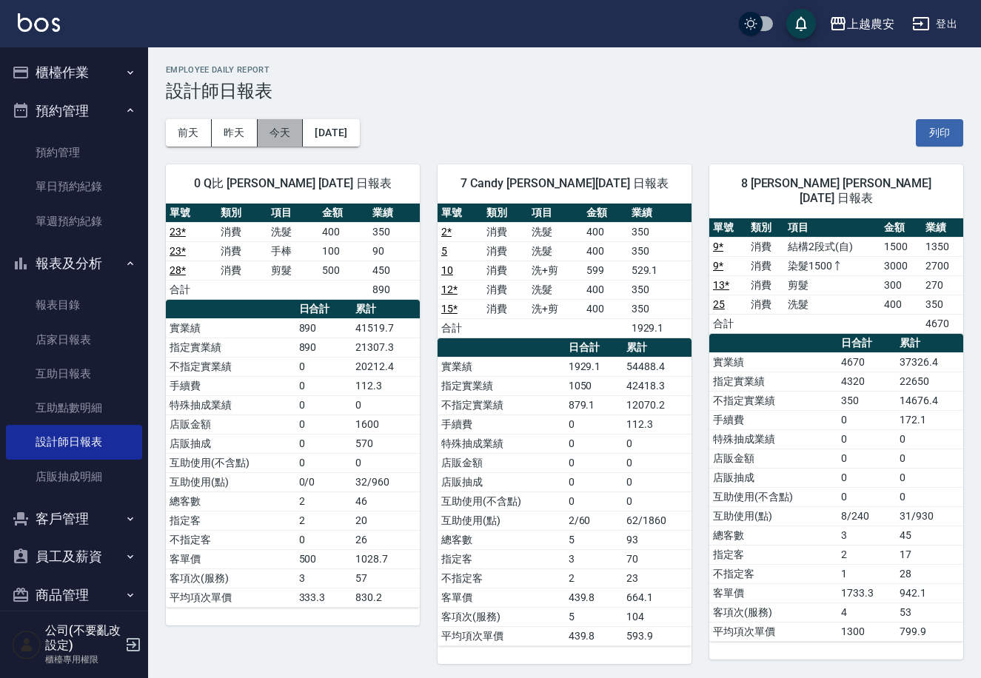
drag, startPoint x: 287, startPoint y: 130, endPoint x: 279, endPoint y: 128, distance: 8.3
click at [284, 129] on button "今天" at bounding box center [281, 132] width 46 height 27
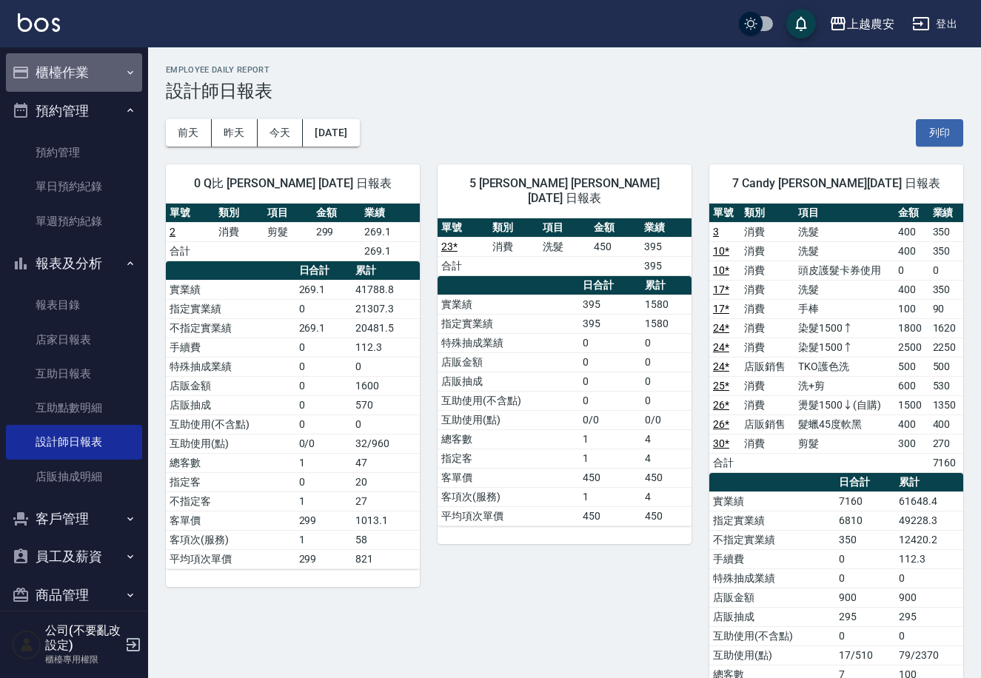
click at [124, 71] on icon "button" at bounding box center [130, 73] width 12 height 12
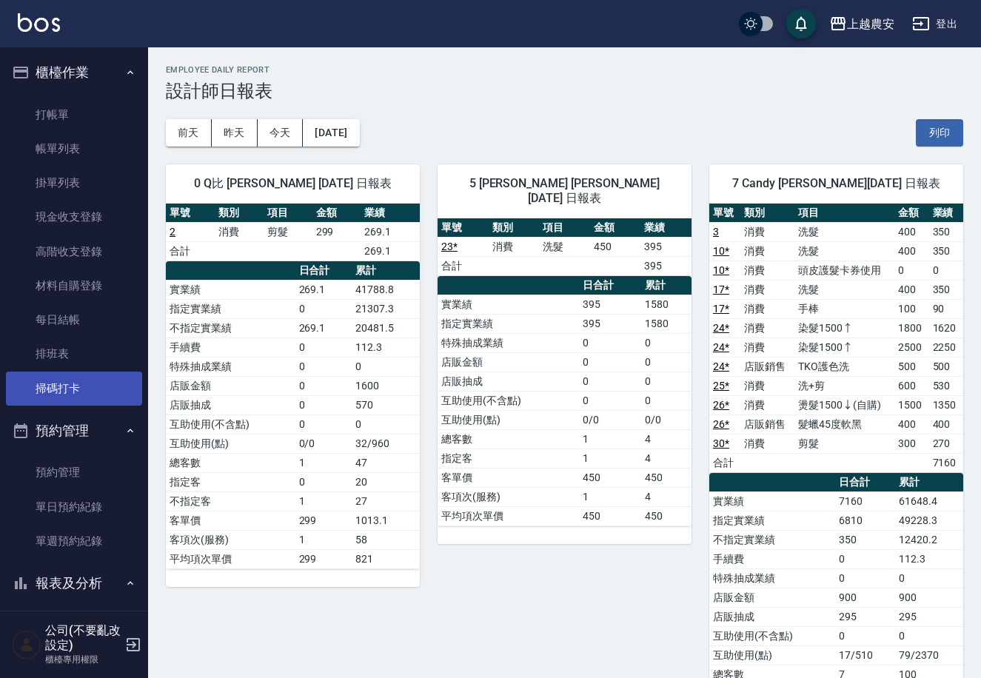
click at [38, 389] on link "掃碼打卡" at bounding box center [74, 389] width 136 height 34
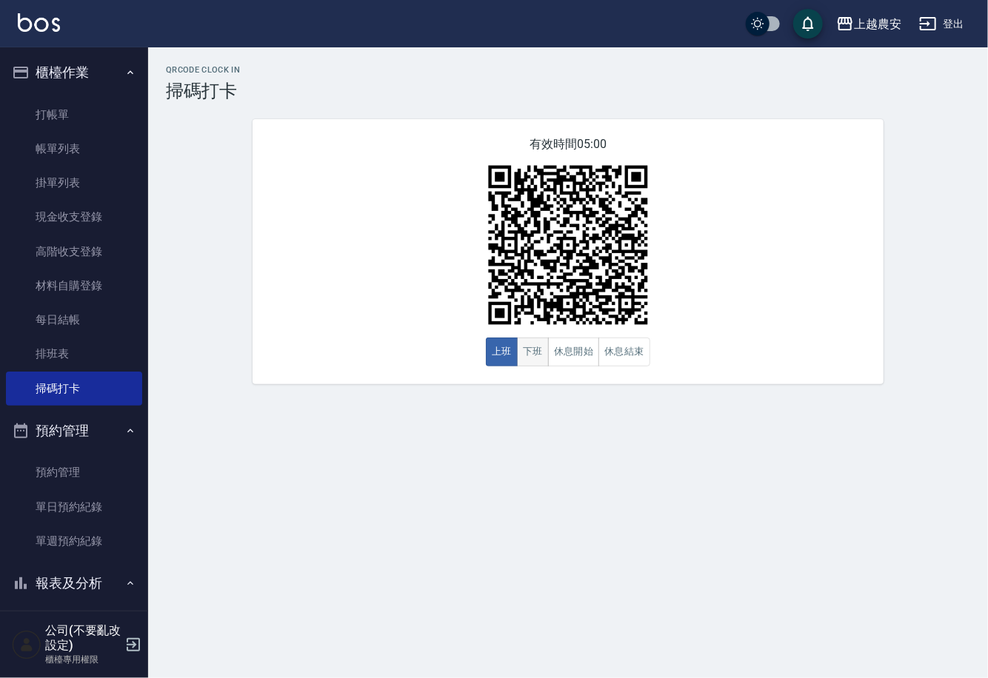
click at [532, 356] on button "下班" at bounding box center [533, 352] width 32 height 29
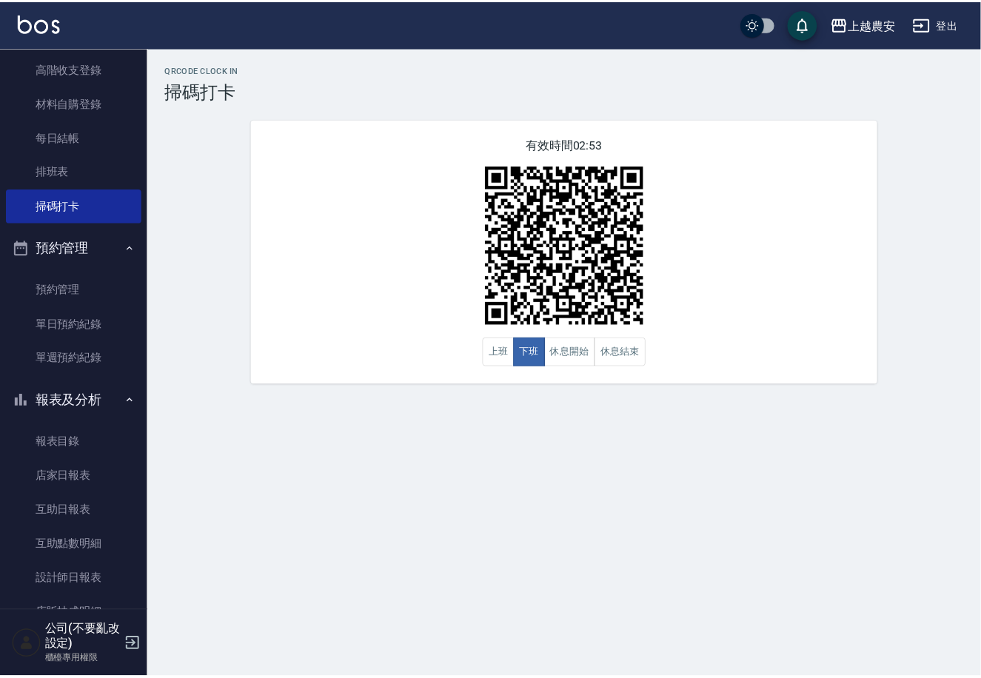
scroll to position [187, 0]
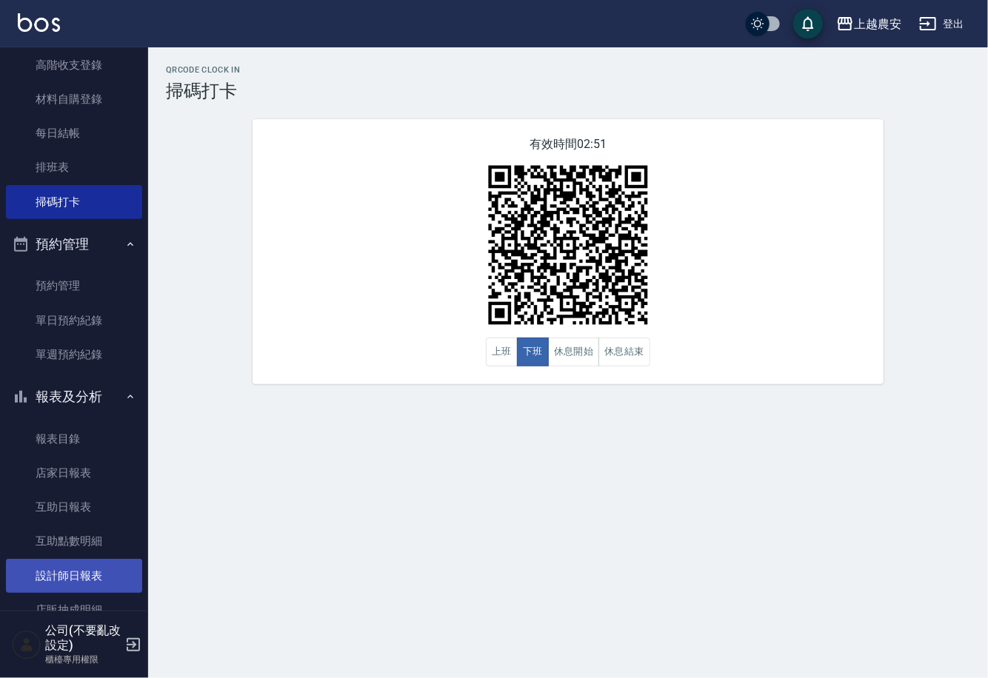
click at [90, 579] on link "設計師日報表" at bounding box center [74, 576] width 136 height 34
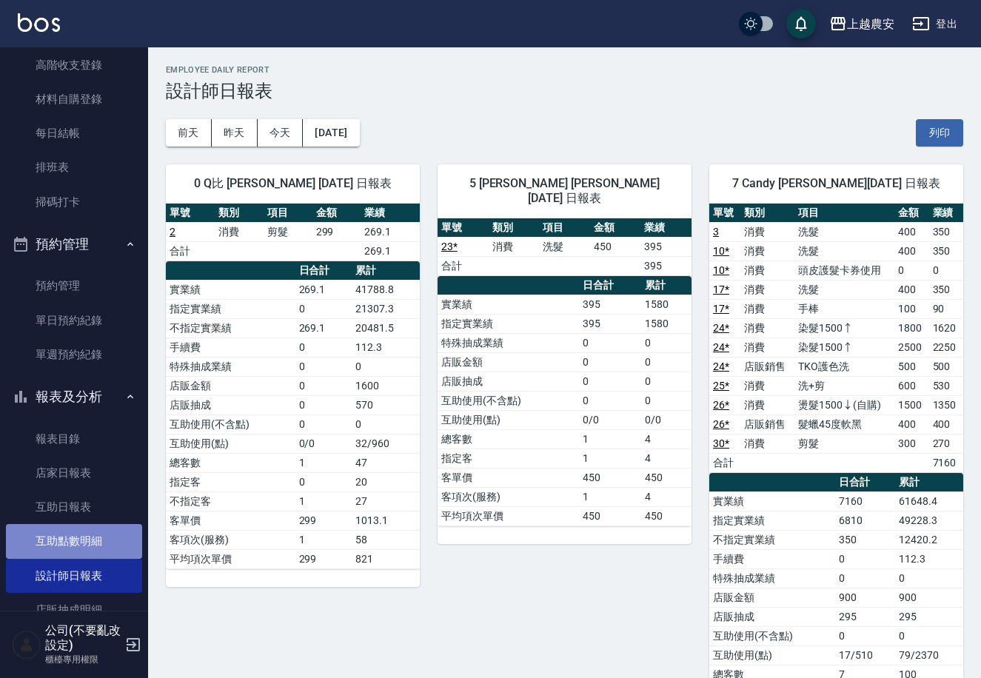
click at [82, 524] on link "互助點數明細" at bounding box center [74, 541] width 136 height 34
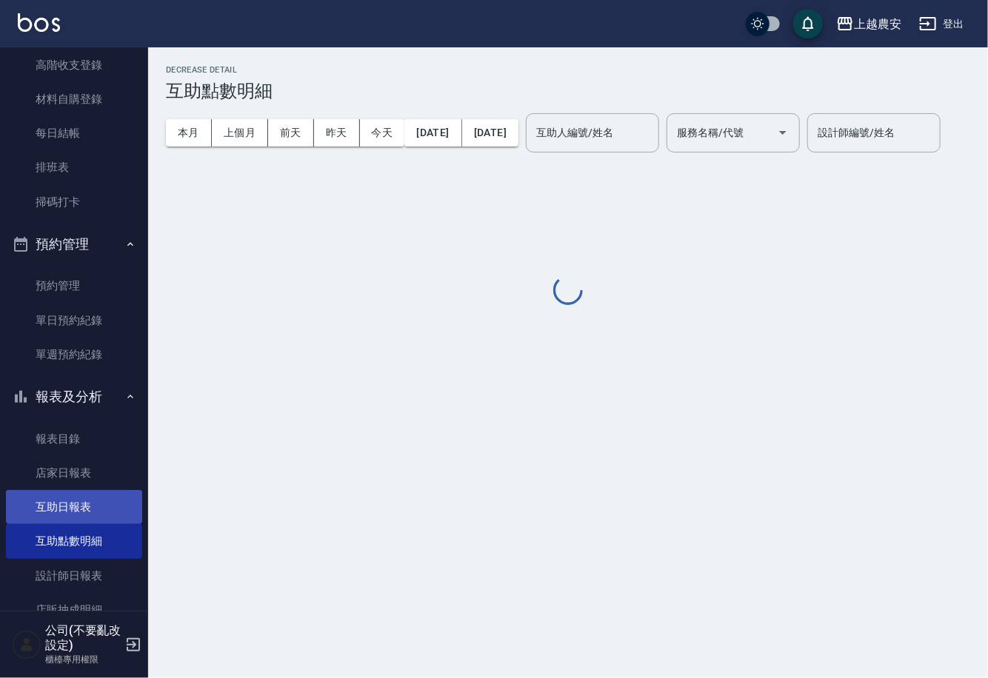
click at [104, 509] on link "互助日報表" at bounding box center [74, 507] width 136 height 34
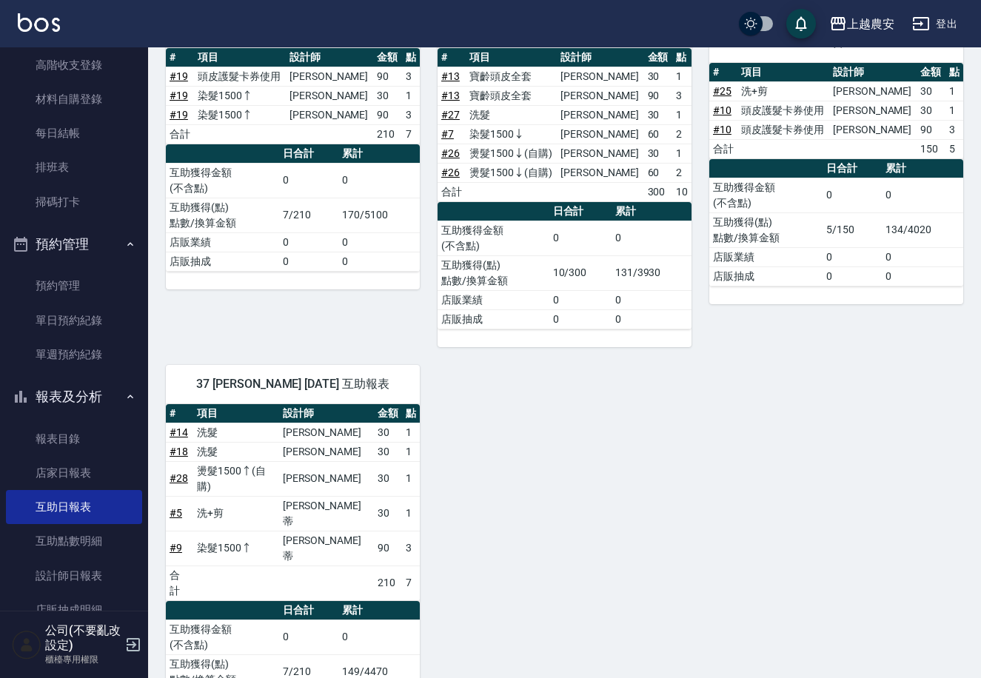
scroll to position [575, 0]
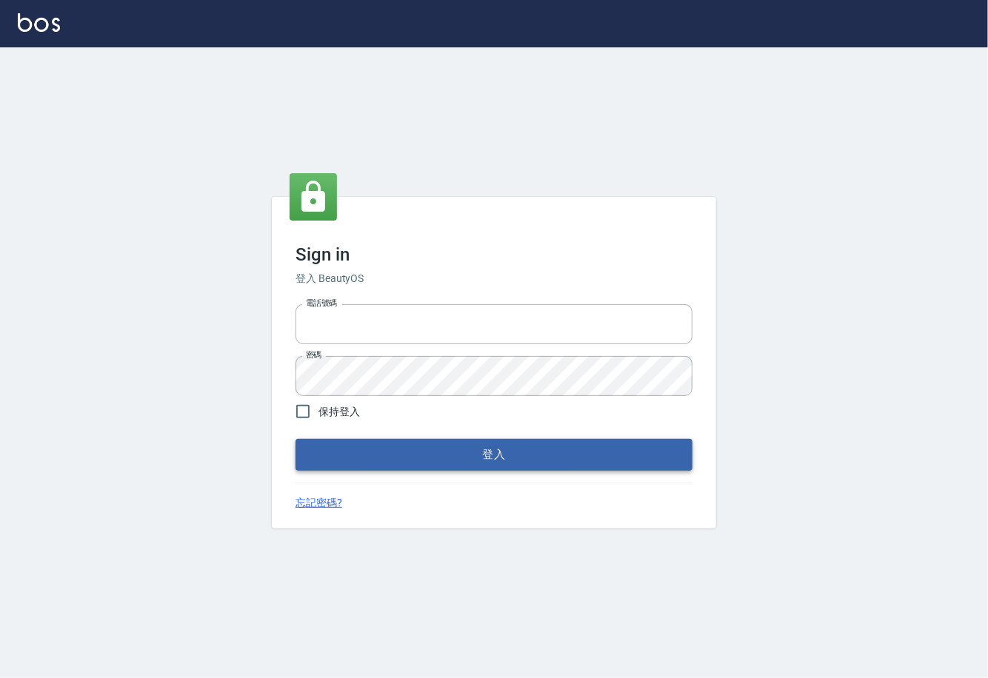
type input "0225929166"
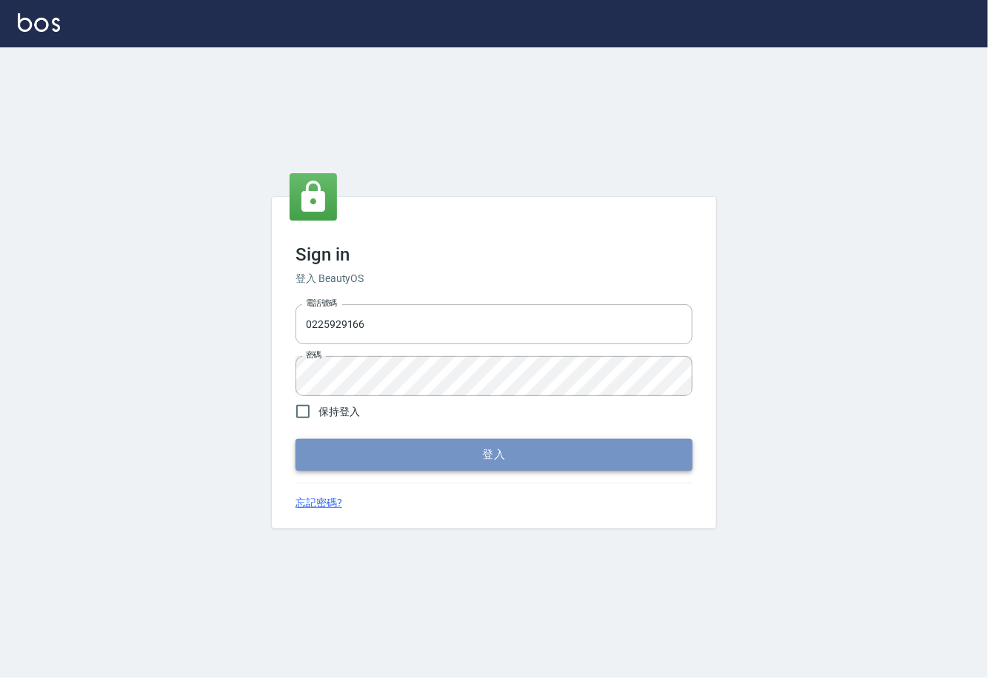
click at [495, 460] on button "登入" at bounding box center [493, 454] width 397 height 31
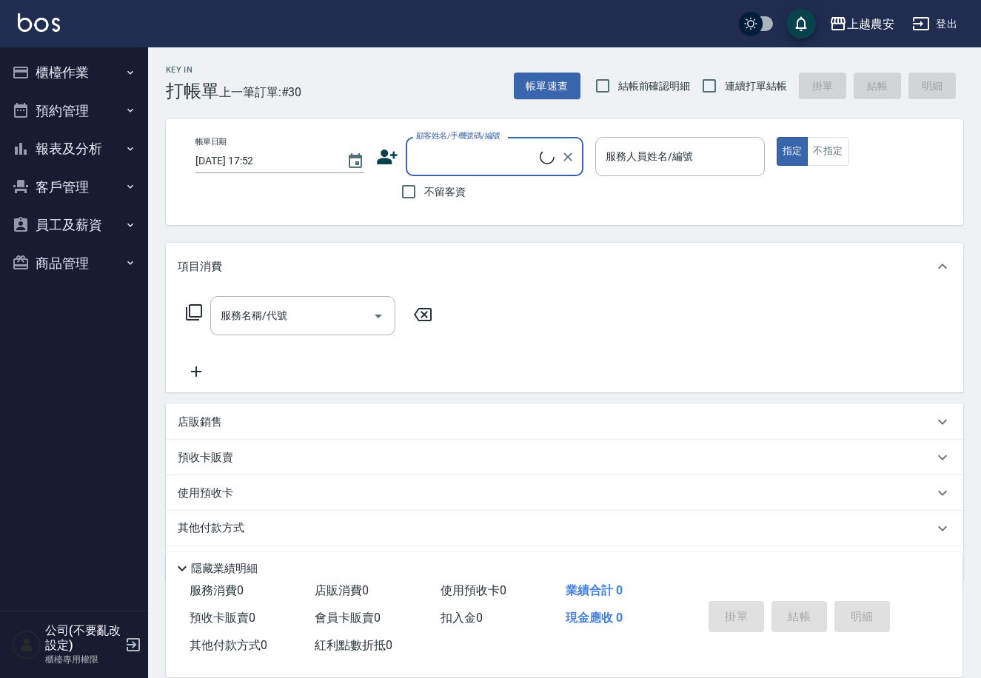
click at [61, 73] on button "櫃檯作業" at bounding box center [74, 72] width 136 height 38
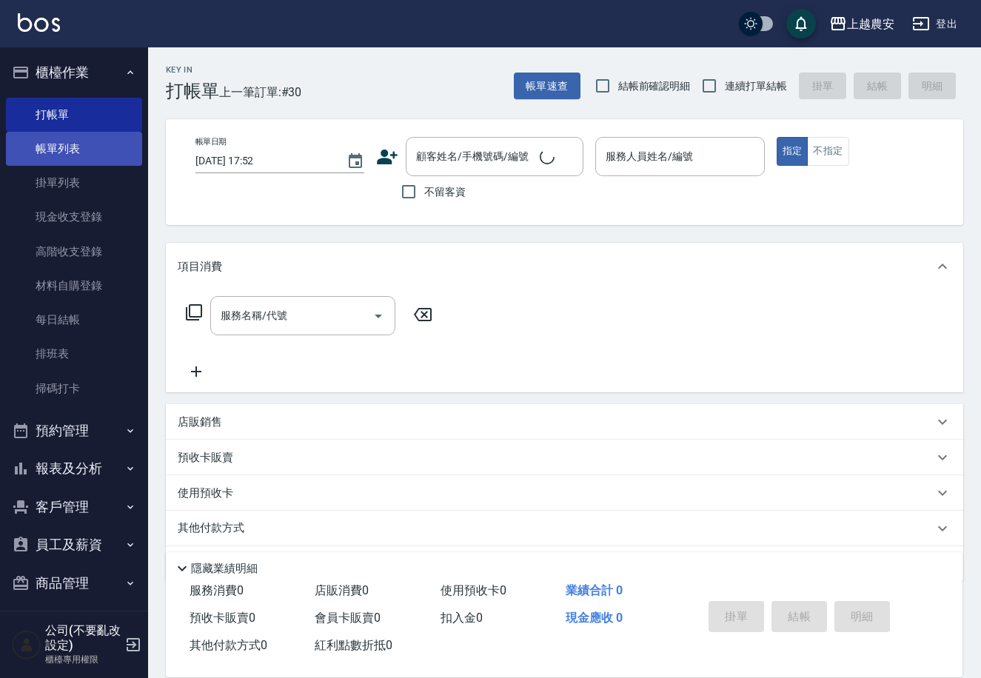
click at [69, 152] on link "帳單列表" at bounding box center [74, 149] width 136 height 34
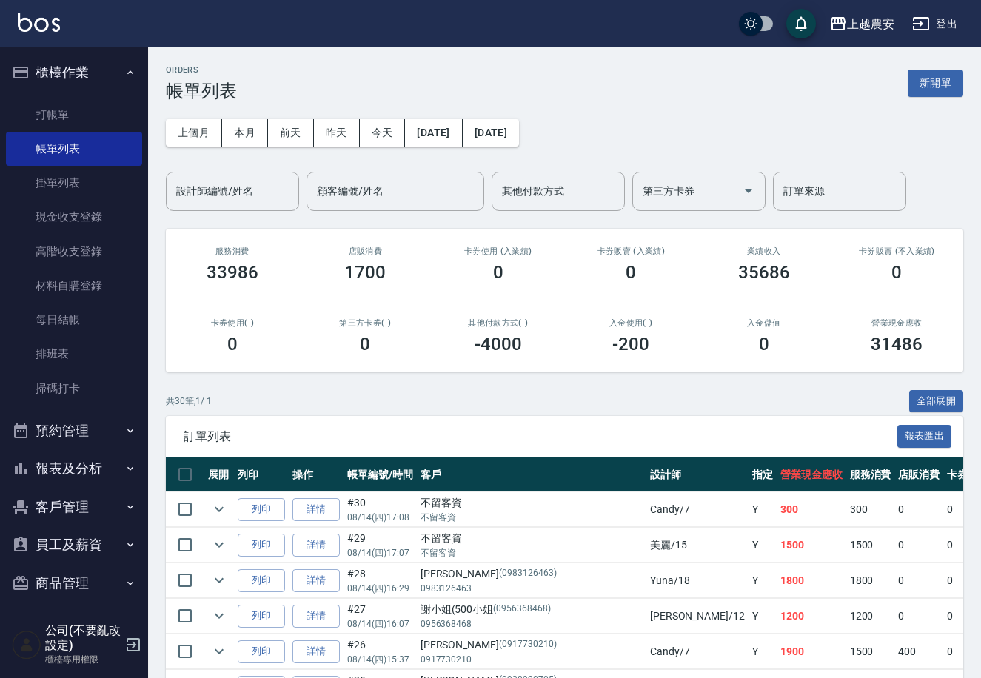
click at [40, 456] on button "報表及分析" at bounding box center [74, 468] width 136 height 38
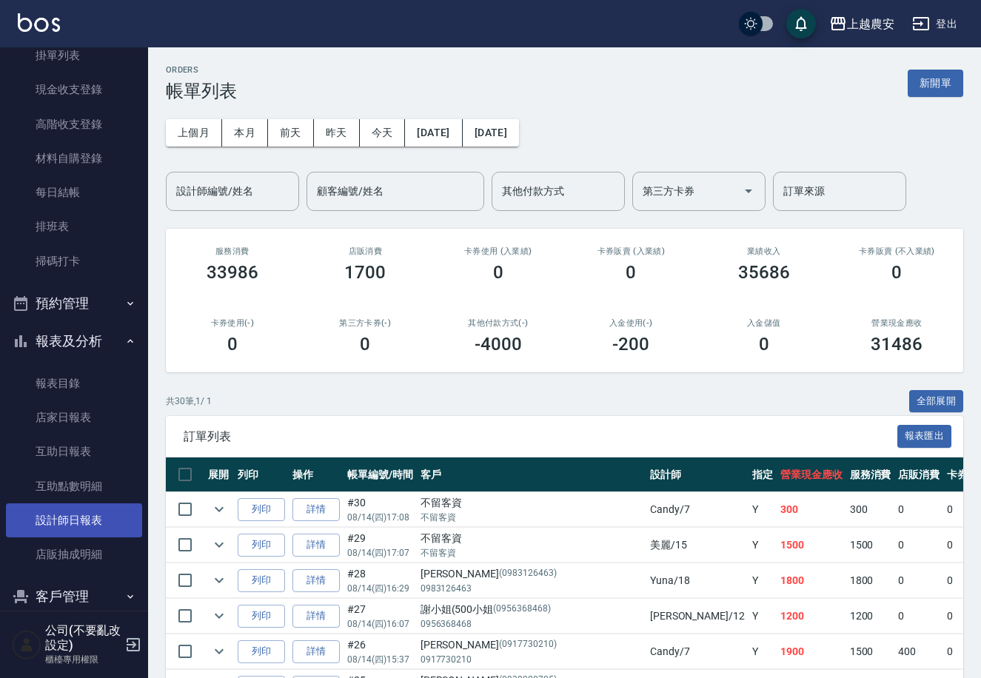
click at [71, 519] on link "設計師日報表" at bounding box center [74, 520] width 136 height 34
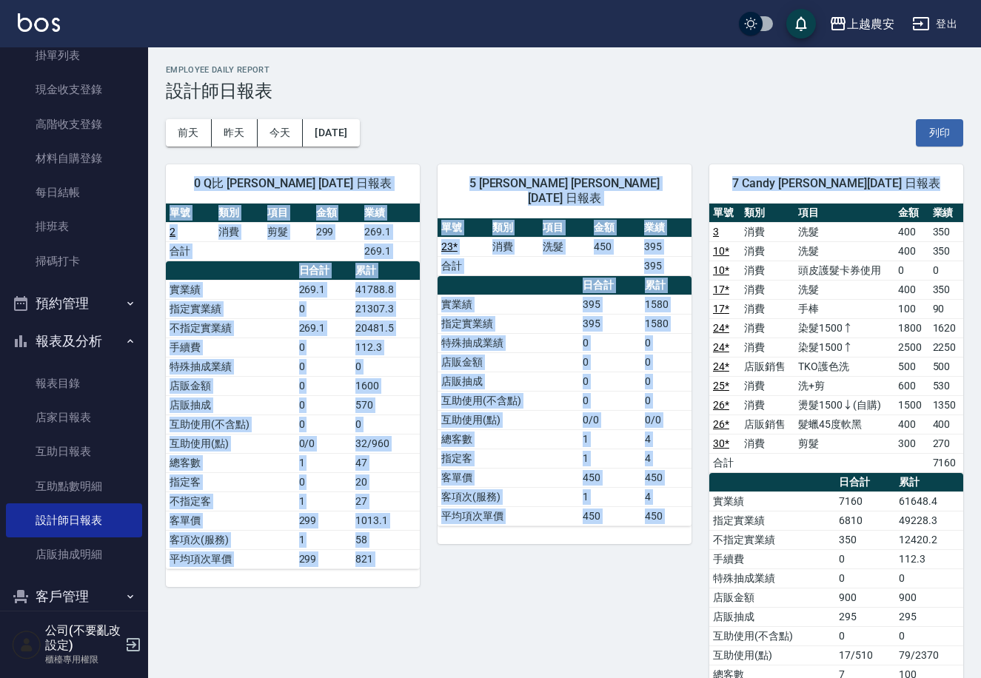
drag, startPoint x: 980, startPoint y: 125, endPoint x: 986, endPoint y: 249, distance: 123.8
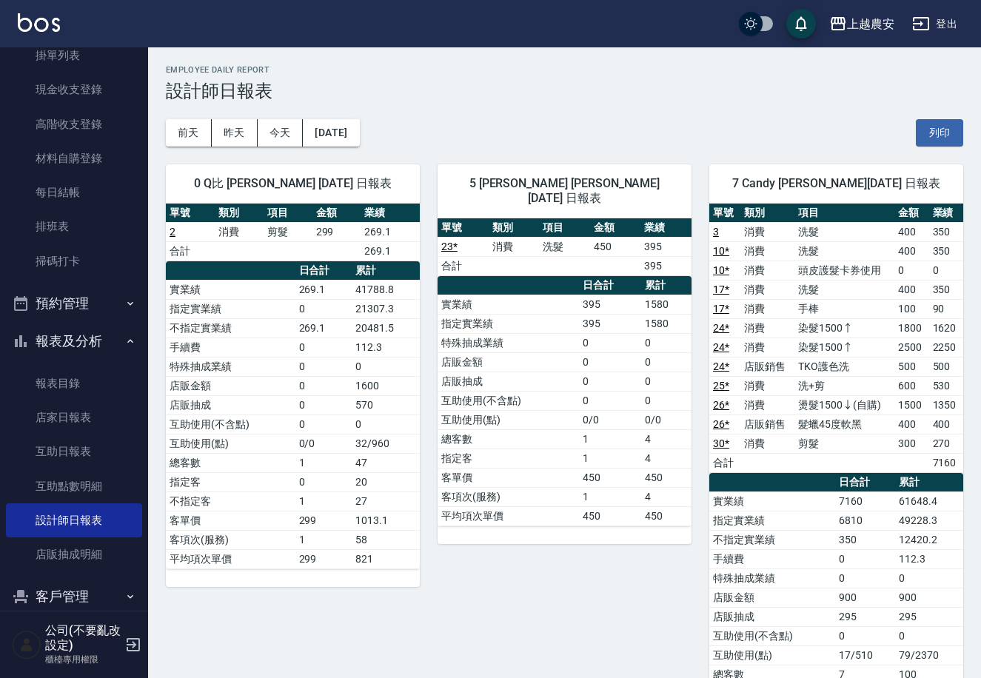
click at [800, 124] on div "前天 昨天 今天 2025/08/14 列印" at bounding box center [564, 132] width 797 height 63
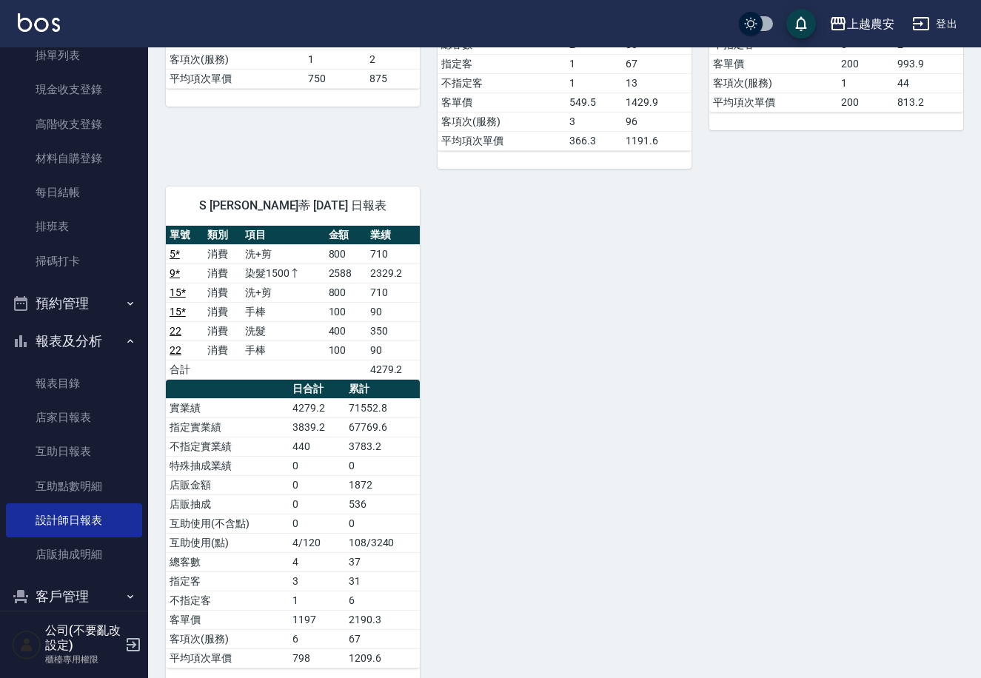
scroll to position [2112, 0]
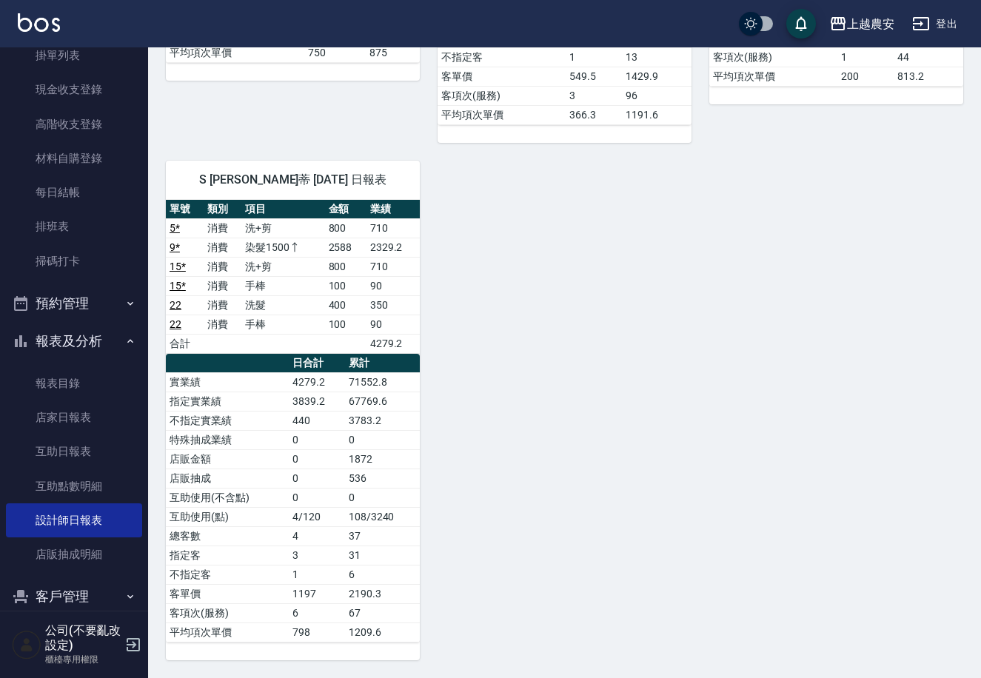
drag, startPoint x: 977, startPoint y: 577, endPoint x: 953, endPoint y: 492, distance: 88.4
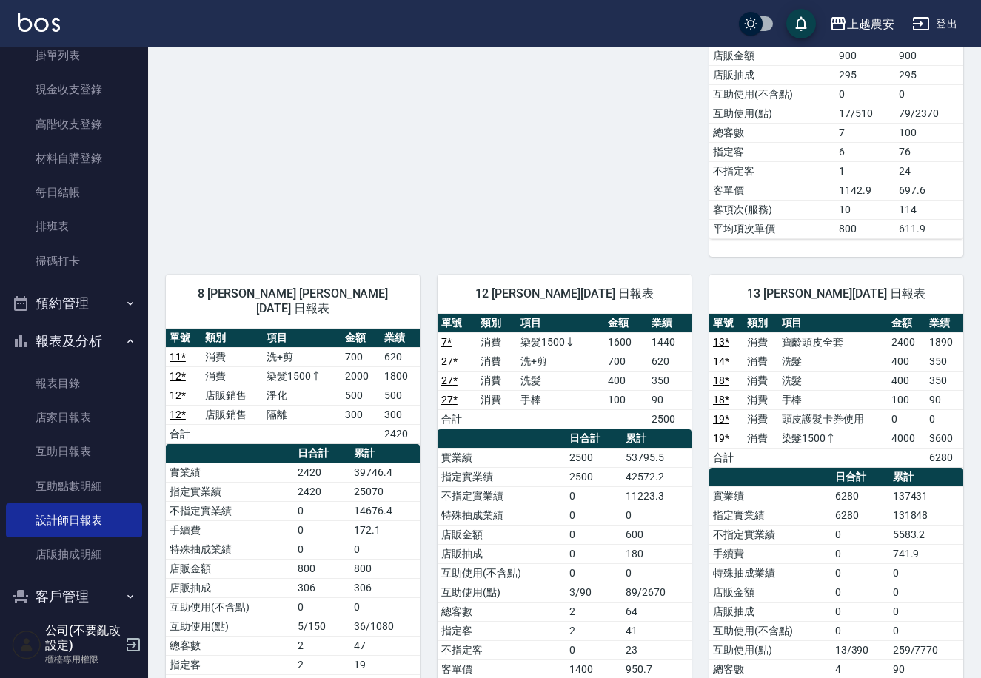
scroll to position [513, 0]
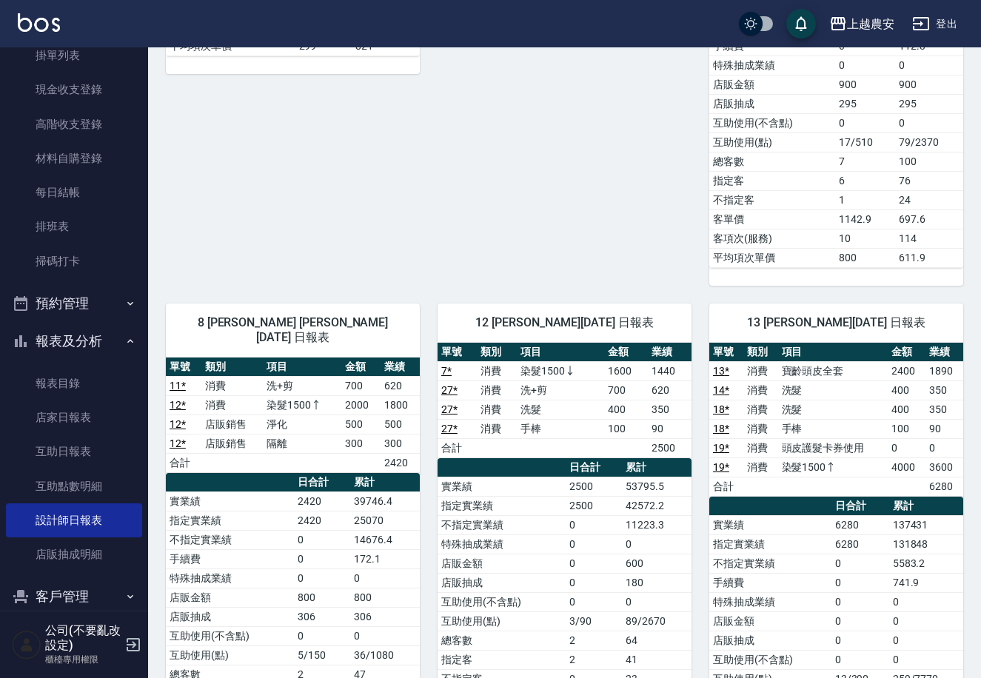
drag, startPoint x: 140, startPoint y: 155, endPoint x: 139, endPoint y: 51, distance: 104.4
click at [139, 51] on nav "櫃檯作業 打帳單 帳單列表 掛單列表 現金收支登錄 高階收支登錄 材料自購登錄 每日結帳 排班表 掃碼打卡 預約管理 預約管理 單日預約紀錄 單週預約紀錄 報…" at bounding box center [74, 328] width 148 height 563
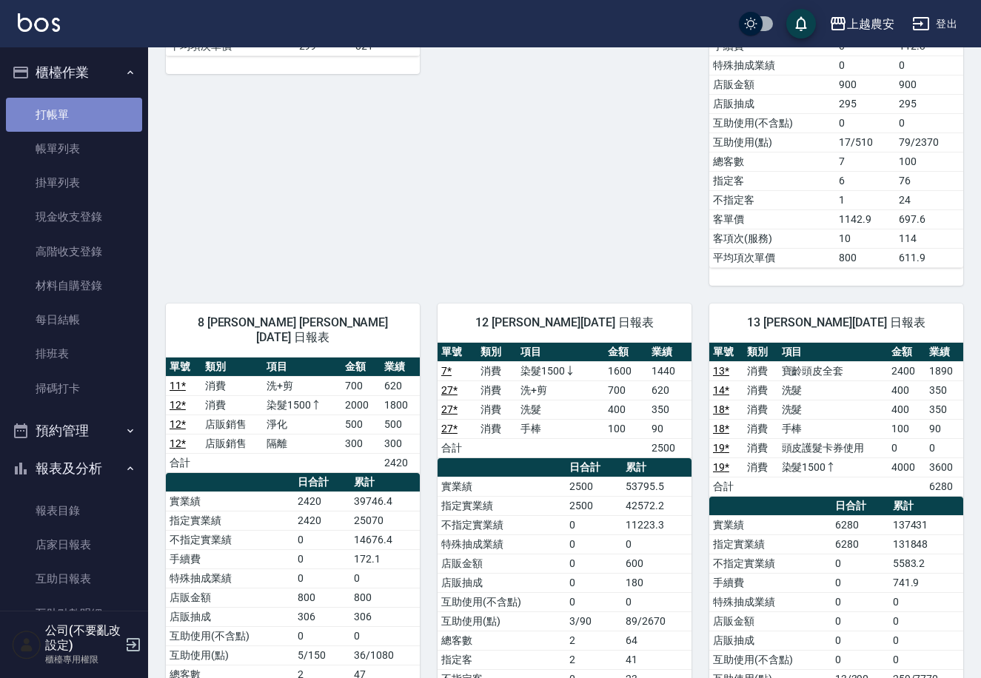
click at [74, 111] on link "打帳單" at bounding box center [74, 115] width 136 height 34
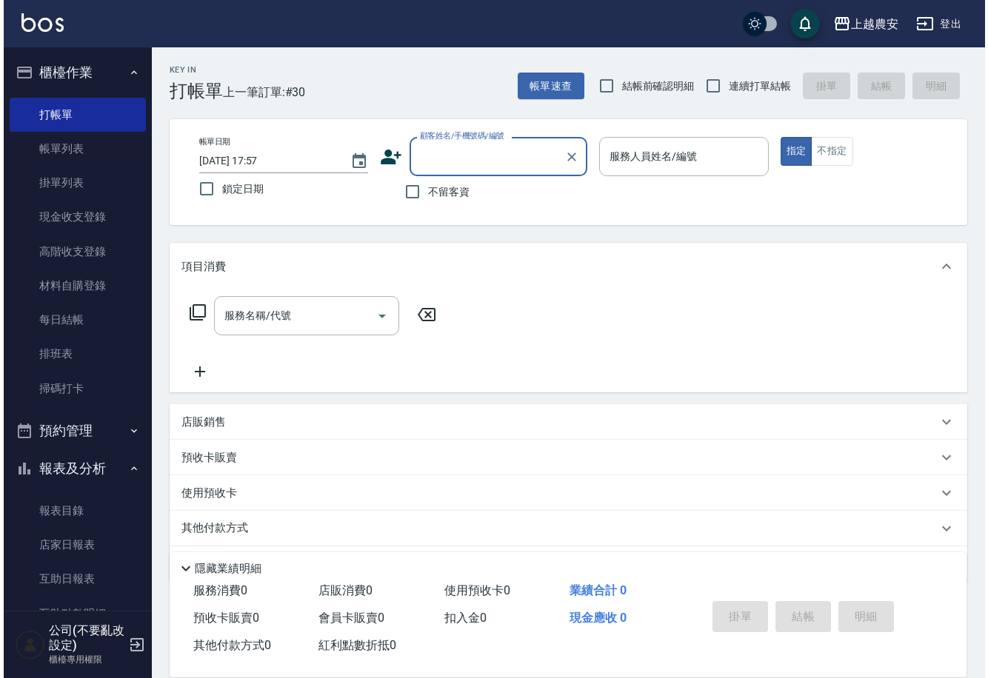
scroll to position [225, 0]
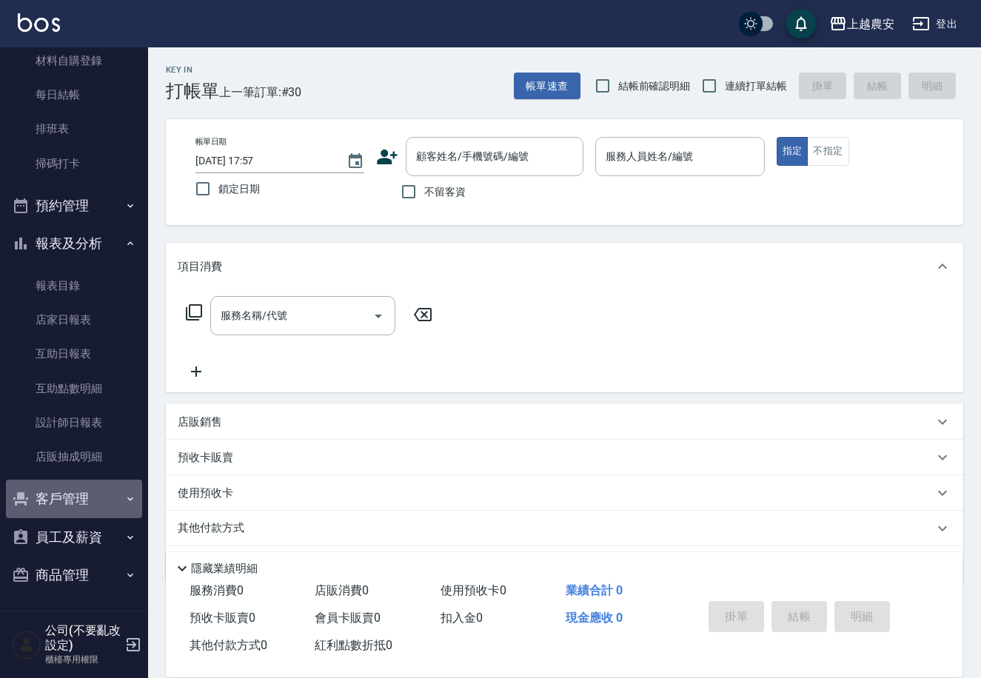
click at [80, 503] on button "客戶管理" at bounding box center [74, 499] width 136 height 38
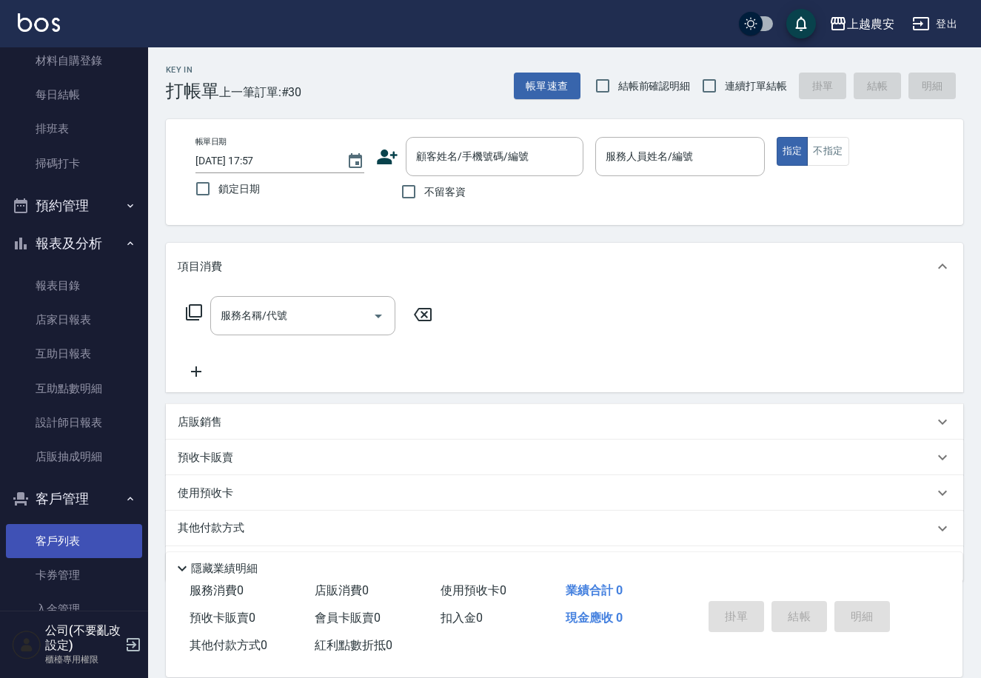
click at [80, 524] on link "客戶列表" at bounding box center [74, 541] width 136 height 34
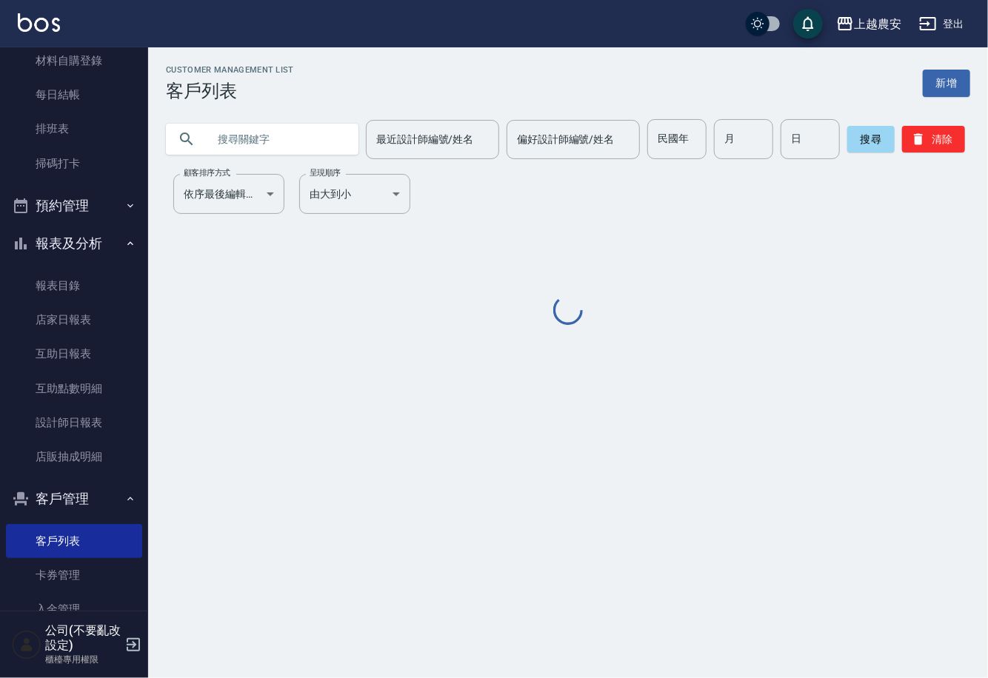
click at [287, 127] on input "text" at bounding box center [276, 139] width 139 height 40
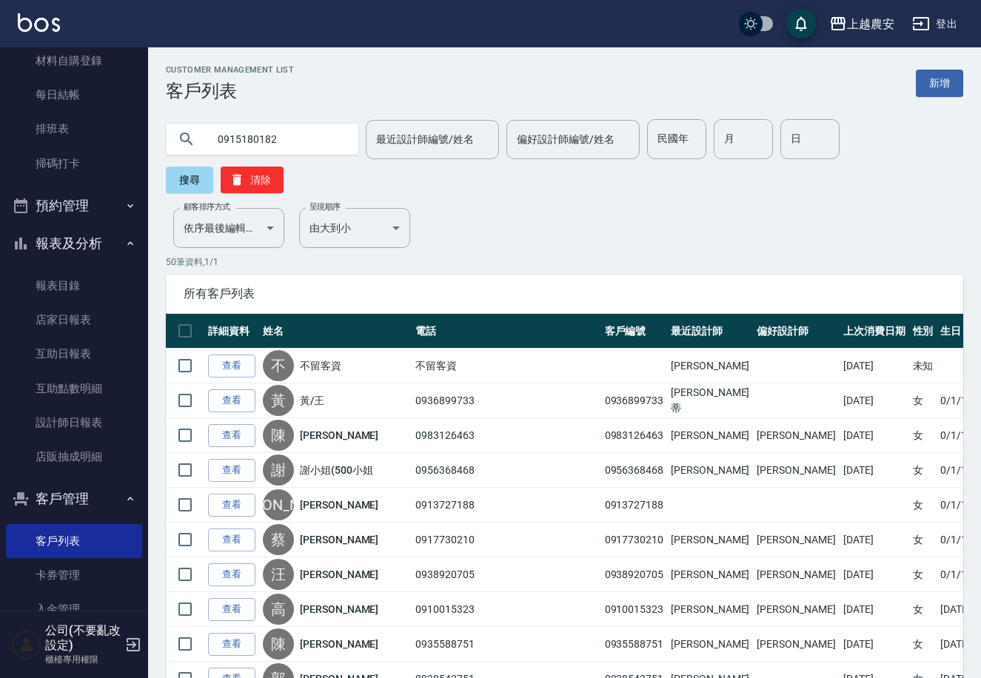
type input "0915180182"
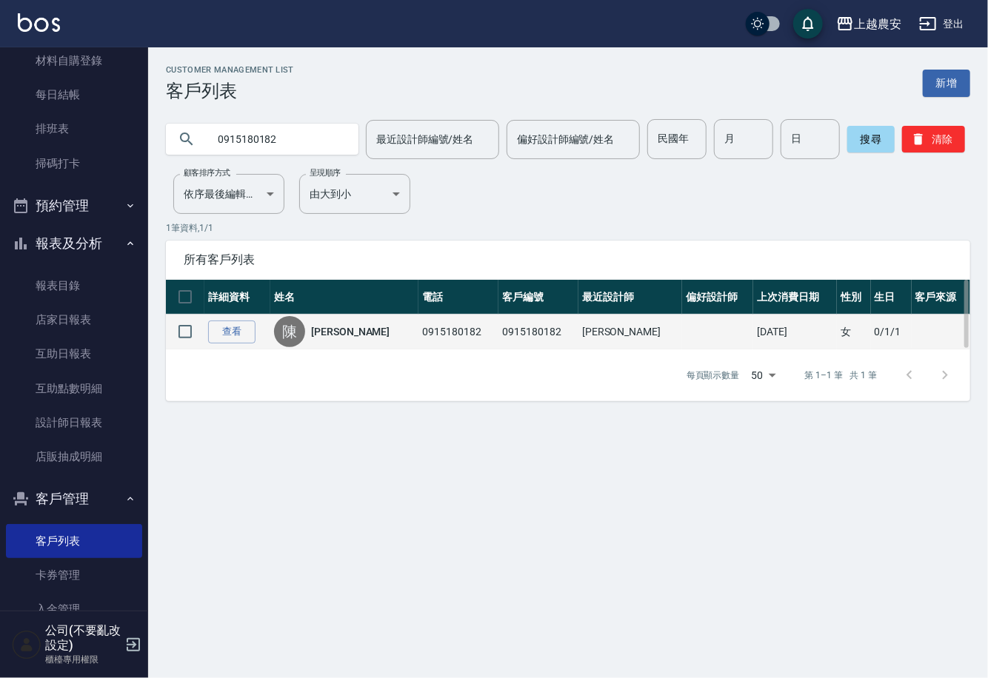
click at [255, 323] on td "查看" at bounding box center [237, 332] width 66 height 35
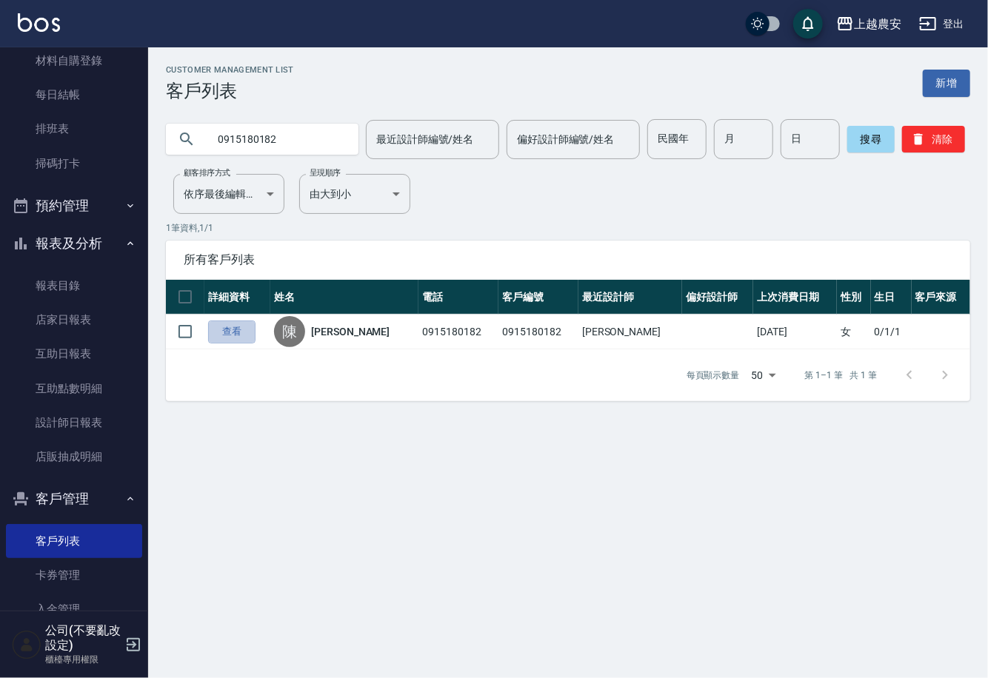
click at [250, 326] on link "查看" at bounding box center [231, 332] width 47 height 23
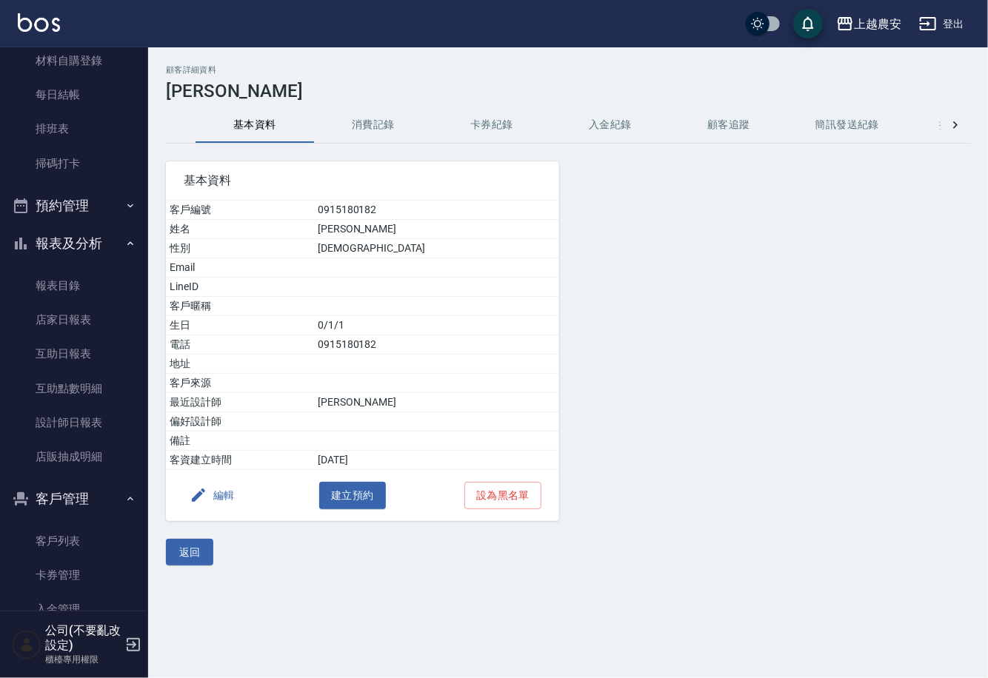
click at [389, 116] on button "消費記錄" at bounding box center [373, 125] width 118 height 36
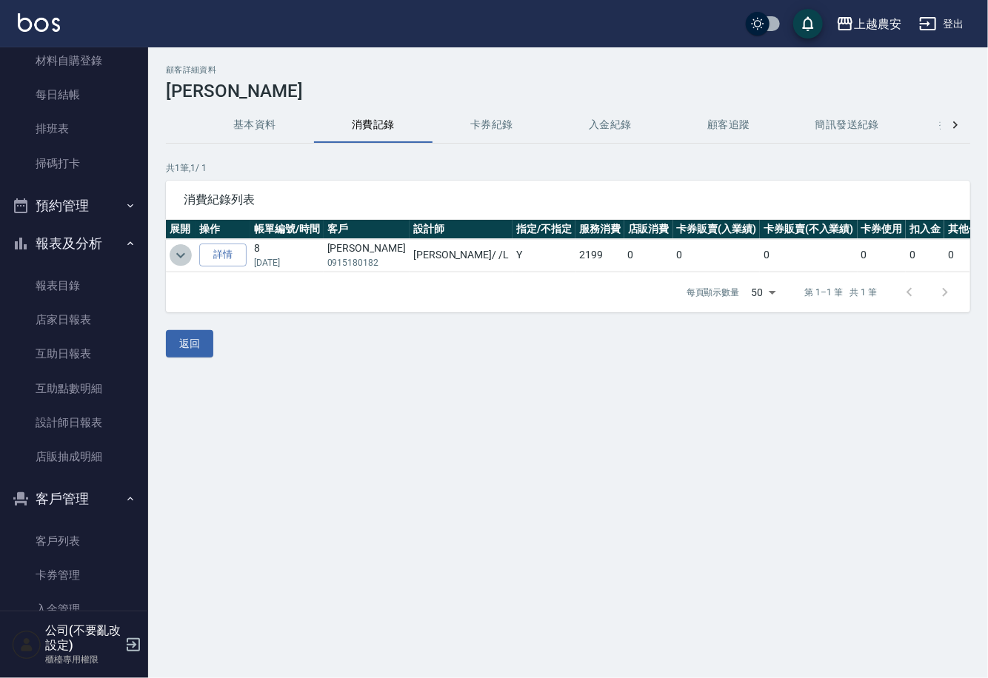
click at [181, 260] on icon "expand row" at bounding box center [181, 256] width 18 height 18
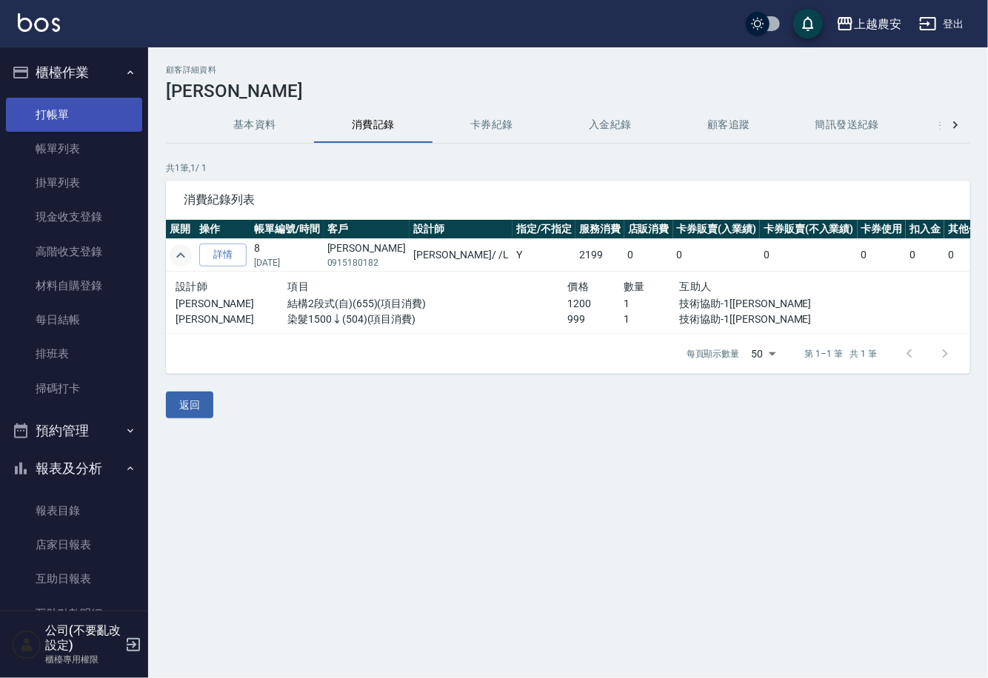
click at [84, 117] on link "打帳單" at bounding box center [74, 115] width 136 height 34
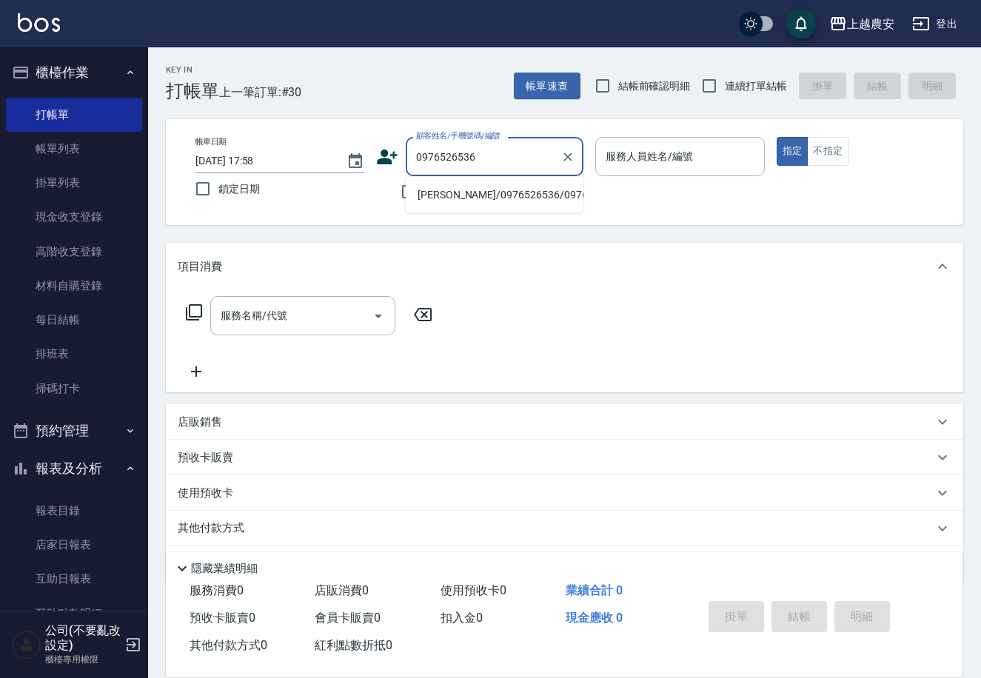
click at [478, 196] on li "[PERSON_NAME]/0976526536/0976526536" at bounding box center [495, 195] width 178 height 24
type input "[PERSON_NAME]/0976526536/0976526536"
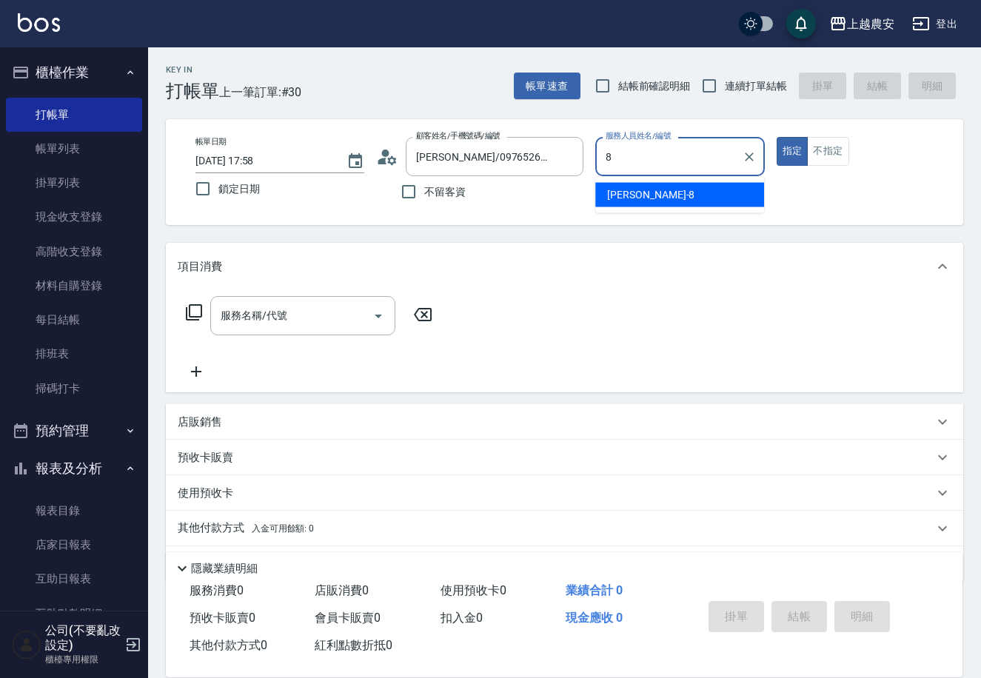
type input "[PERSON_NAME]-8"
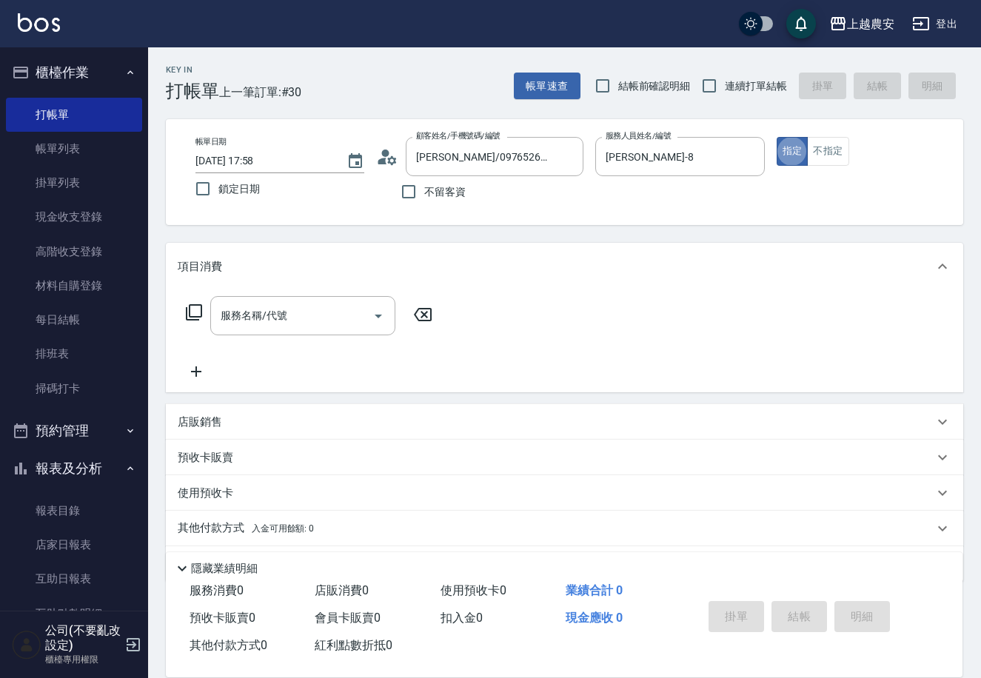
type button "true"
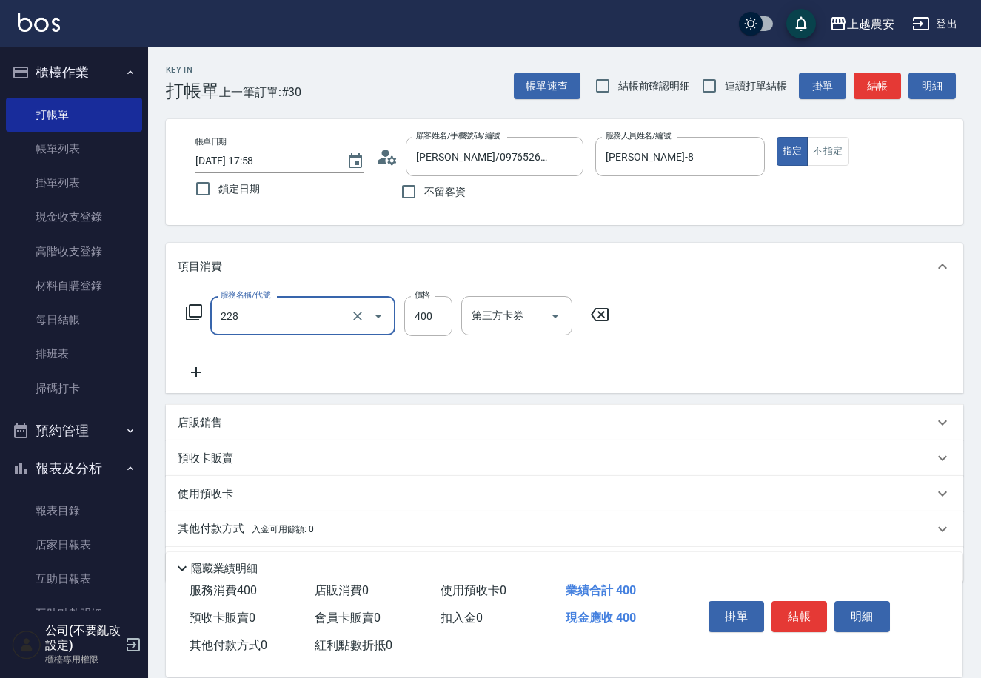
type input "洗髮(228)"
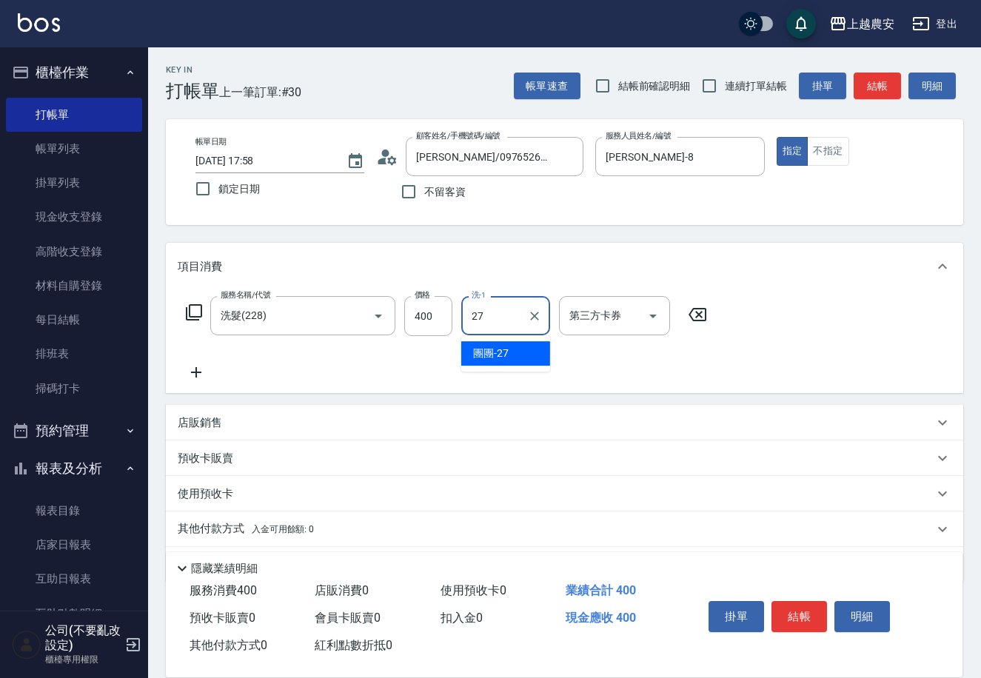
type input "團團-27"
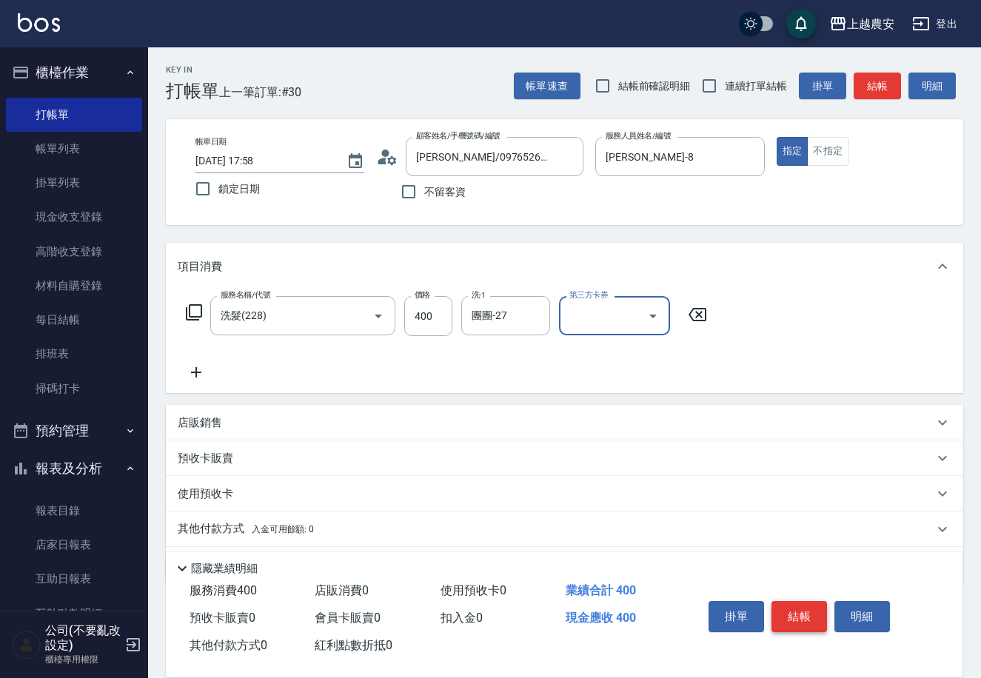
click at [790, 613] on button "結帳" at bounding box center [799, 616] width 56 height 31
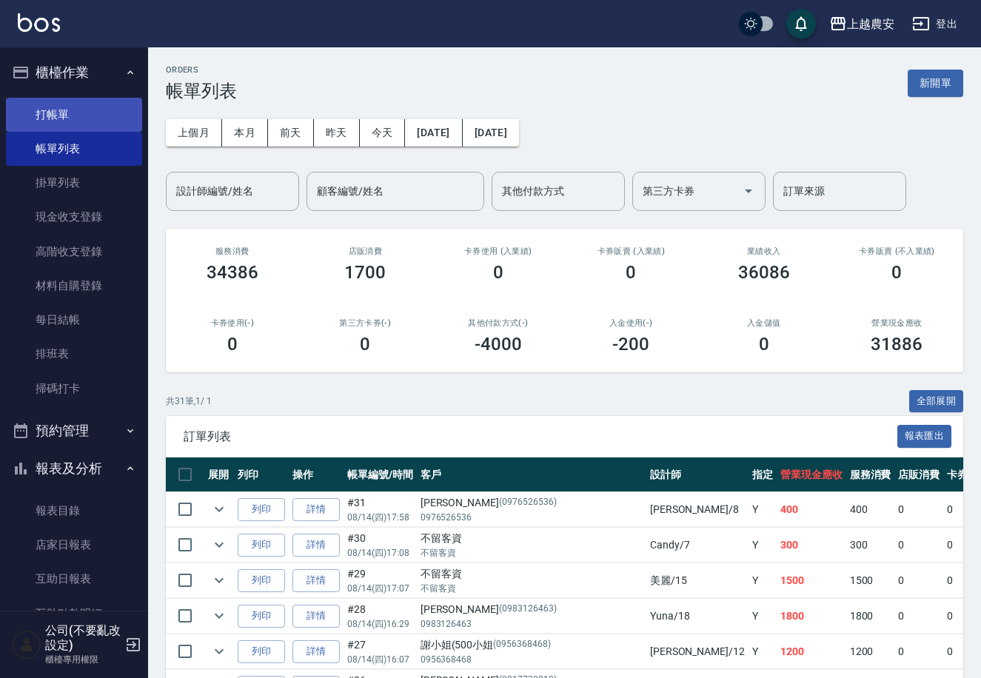
click at [64, 121] on link "打帳單" at bounding box center [74, 115] width 136 height 34
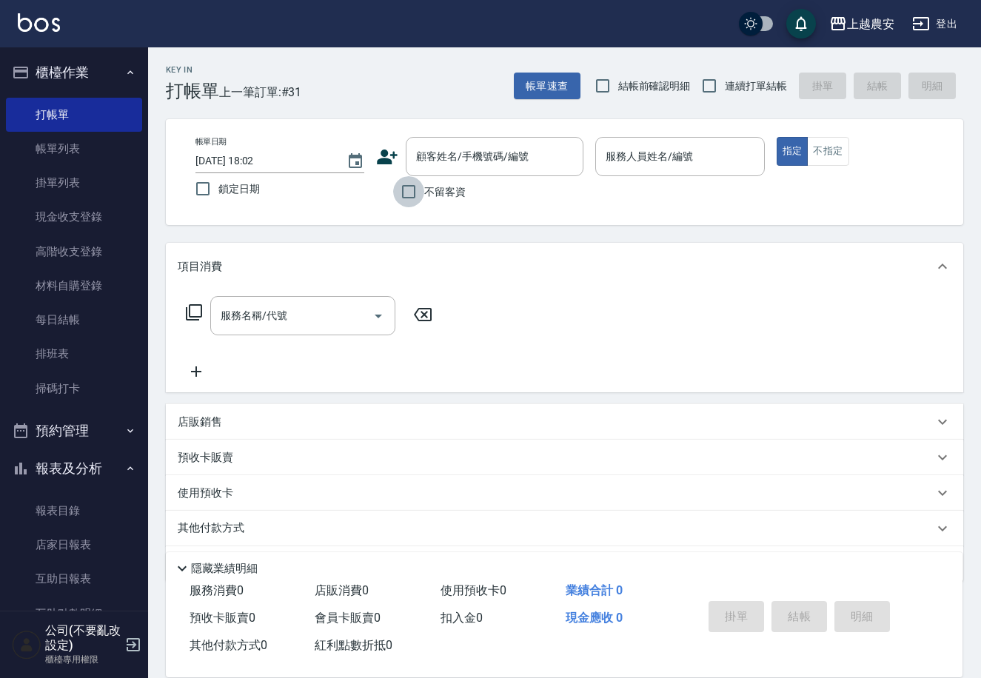
click at [418, 195] on input "不留客資" at bounding box center [408, 191] width 31 height 31
checkbox input "true"
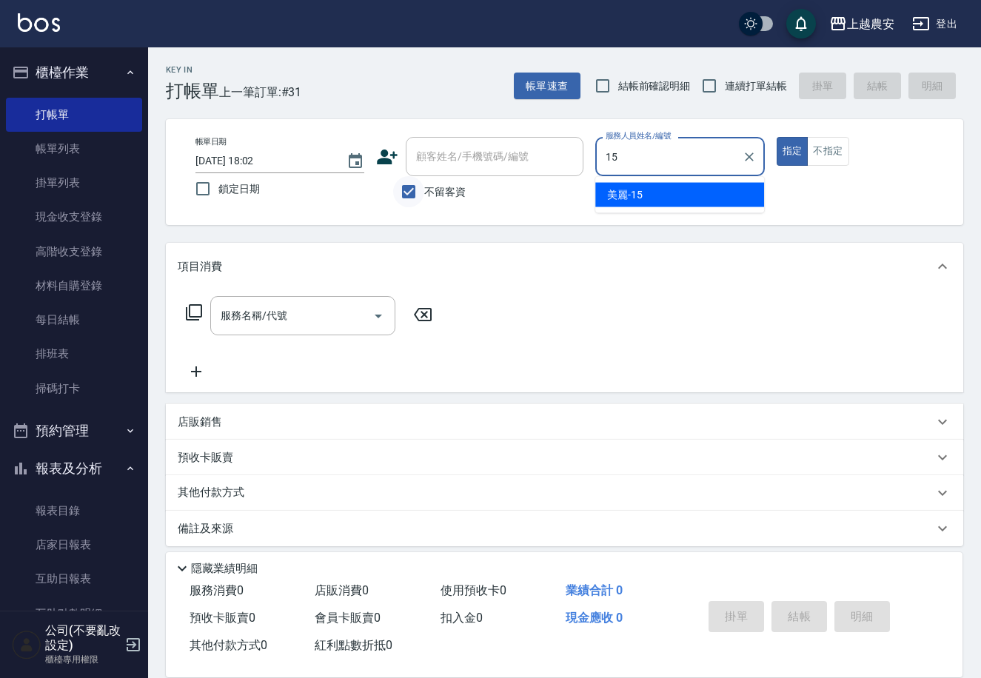
type input "美麗-15"
type button "true"
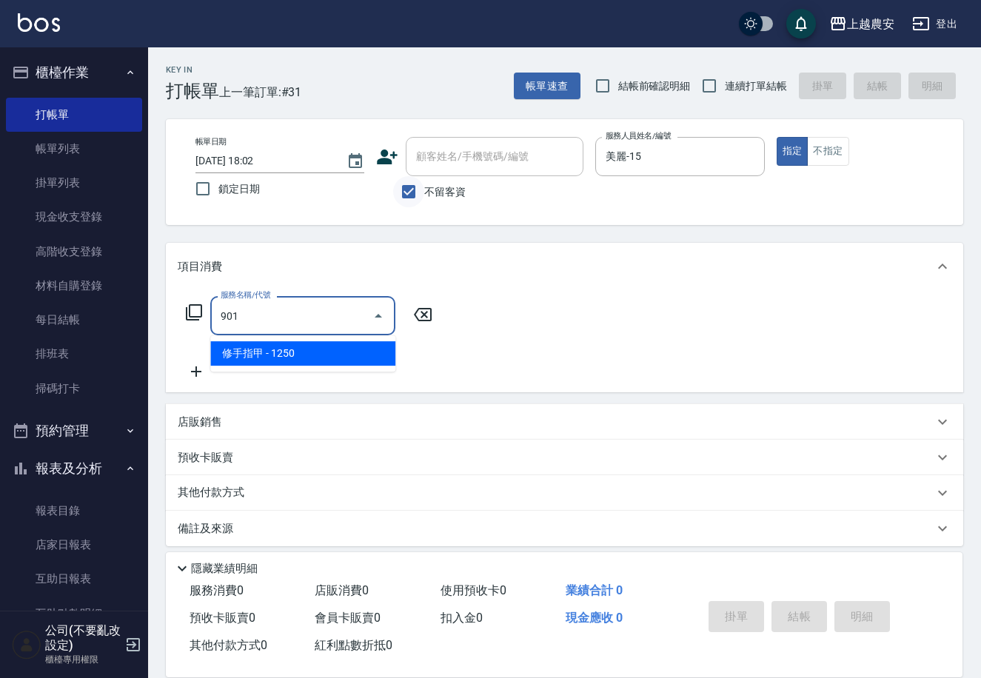
type input "修手指甲(901)"
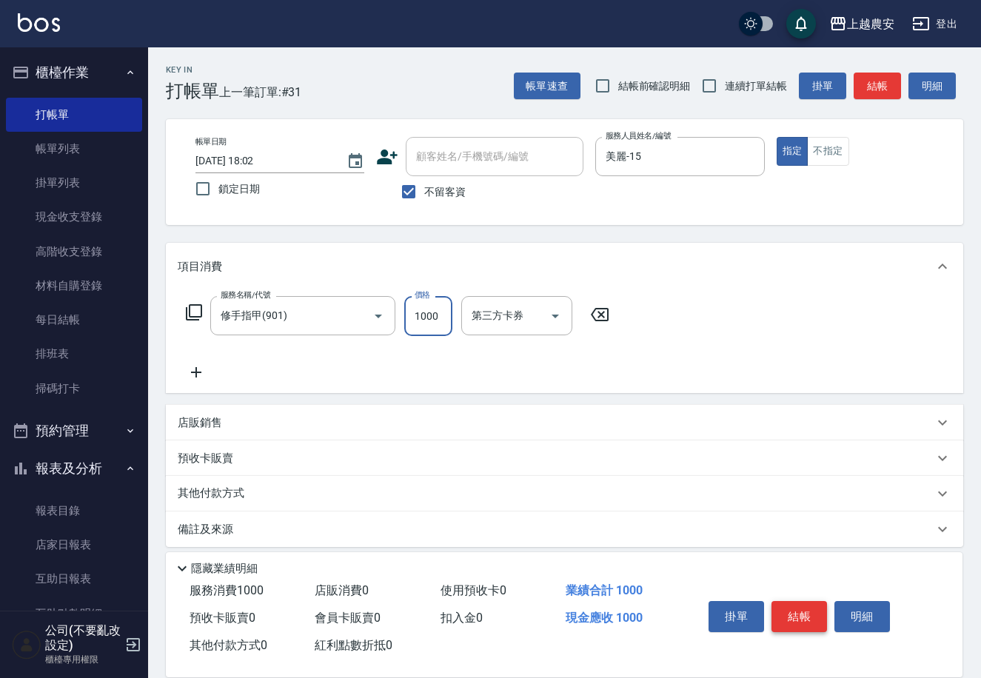
type input "1000"
click at [811, 616] on button "結帳" at bounding box center [799, 616] width 56 height 31
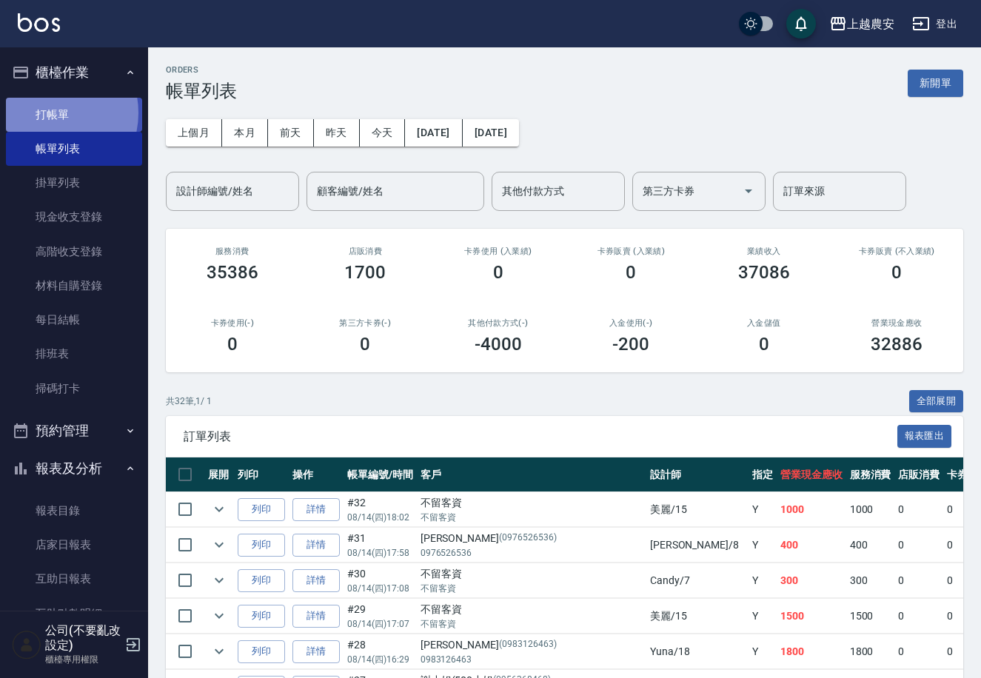
click at [46, 113] on link "打帳單" at bounding box center [74, 115] width 136 height 34
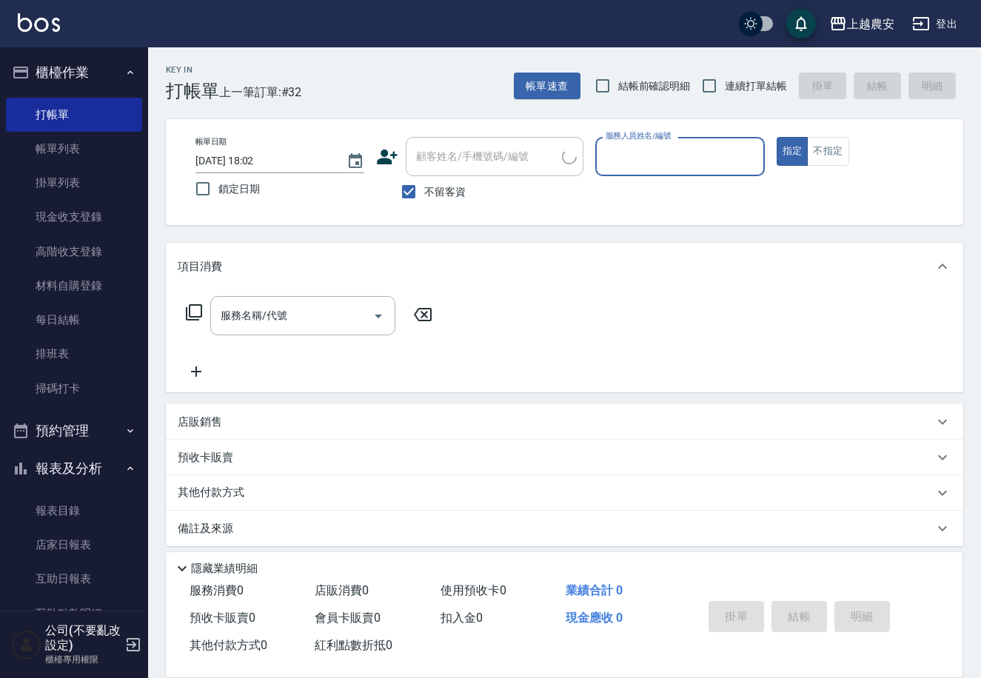
click at [438, 190] on span "不留客資" at bounding box center [444, 192] width 41 height 16
click at [424, 190] on input "不留客資" at bounding box center [408, 191] width 31 height 31
checkbox input "false"
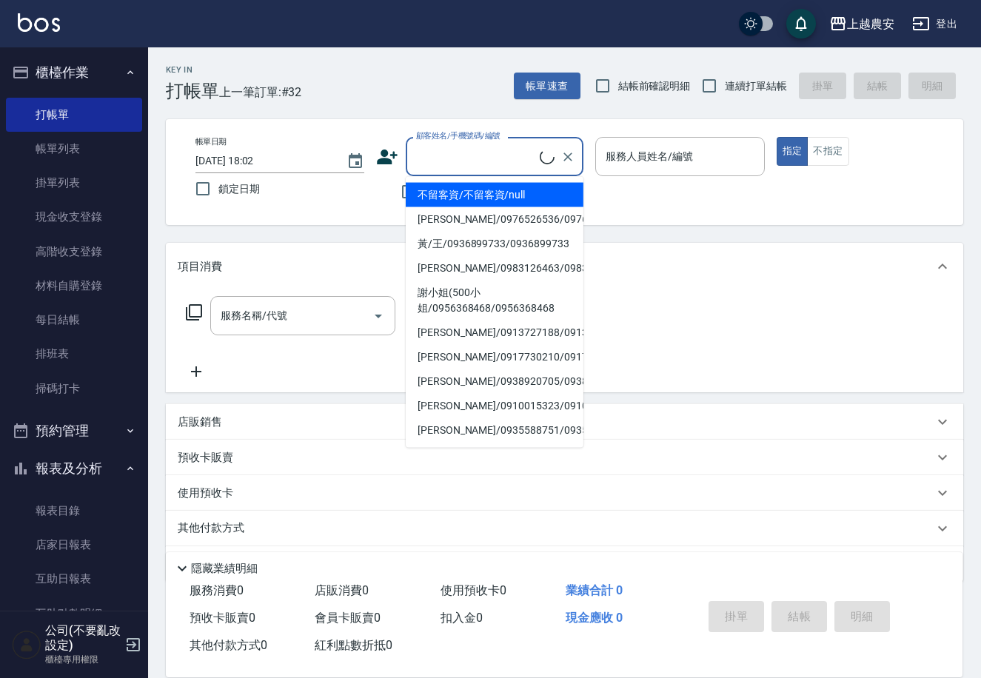
click at [438, 153] on input "顧客姓名/手機號碼/編號" at bounding box center [475, 157] width 127 height 26
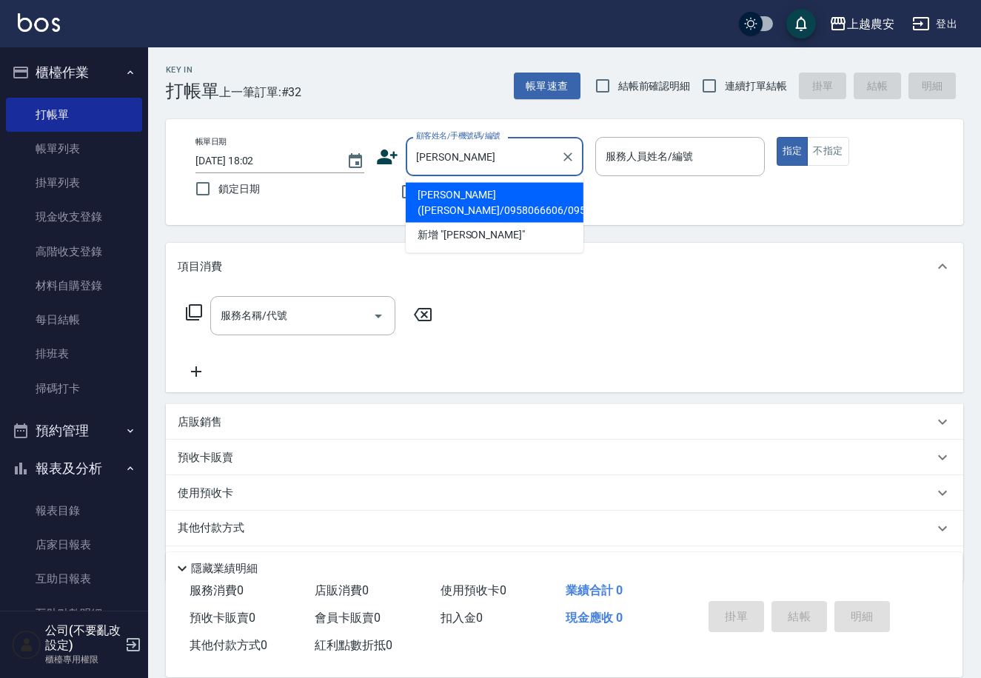
click at [455, 207] on li "[PERSON_NAME]([PERSON_NAME]/0958066606/0958066606" at bounding box center [495, 203] width 178 height 40
type input "[PERSON_NAME]([PERSON_NAME]/0958066606/0958066606"
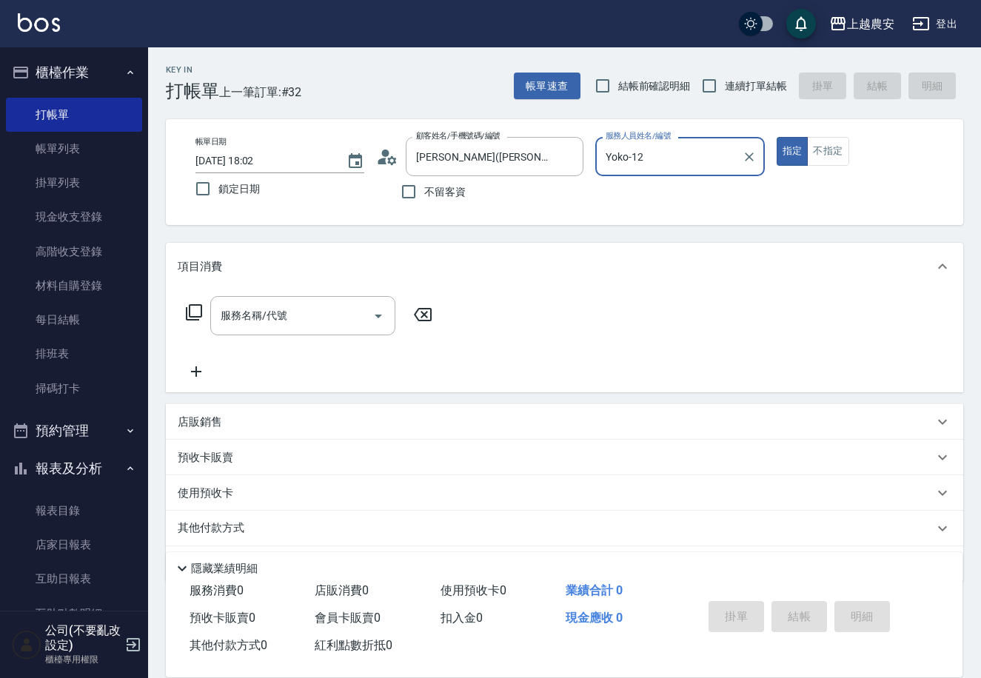
type input "Yoko-12"
click at [338, 316] on input "服務名稱/代號" at bounding box center [292, 316] width 150 height 26
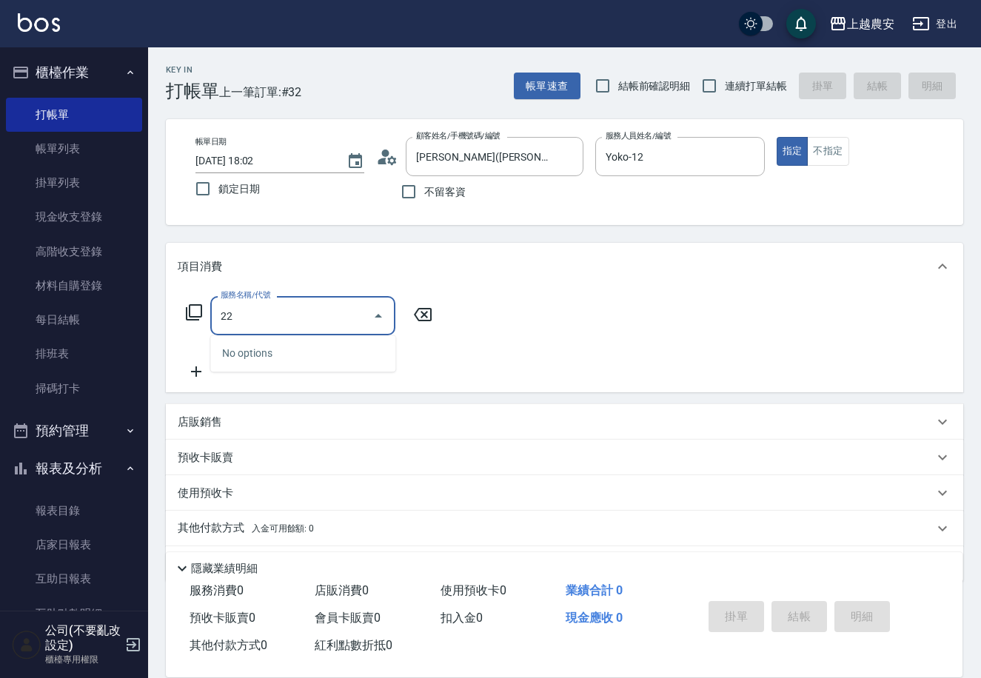
type input "2"
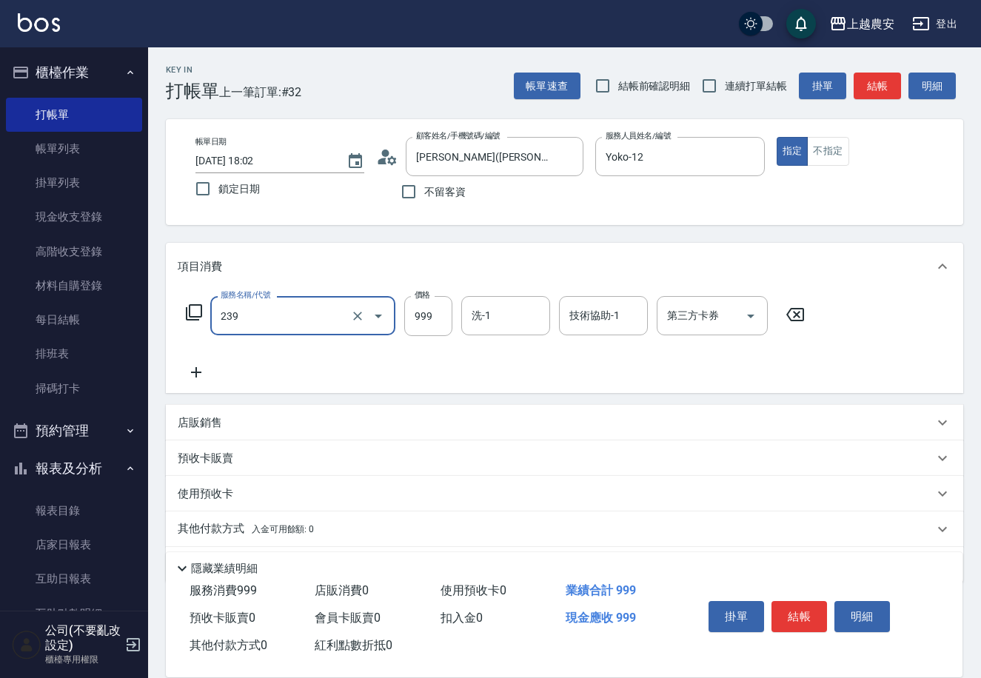
type input "頭皮SPA洗髮(239)"
type input "0"
click at [326, 315] on input "頭皮SPA洗髮(239)" at bounding box center [282, 316] width 130 height 26
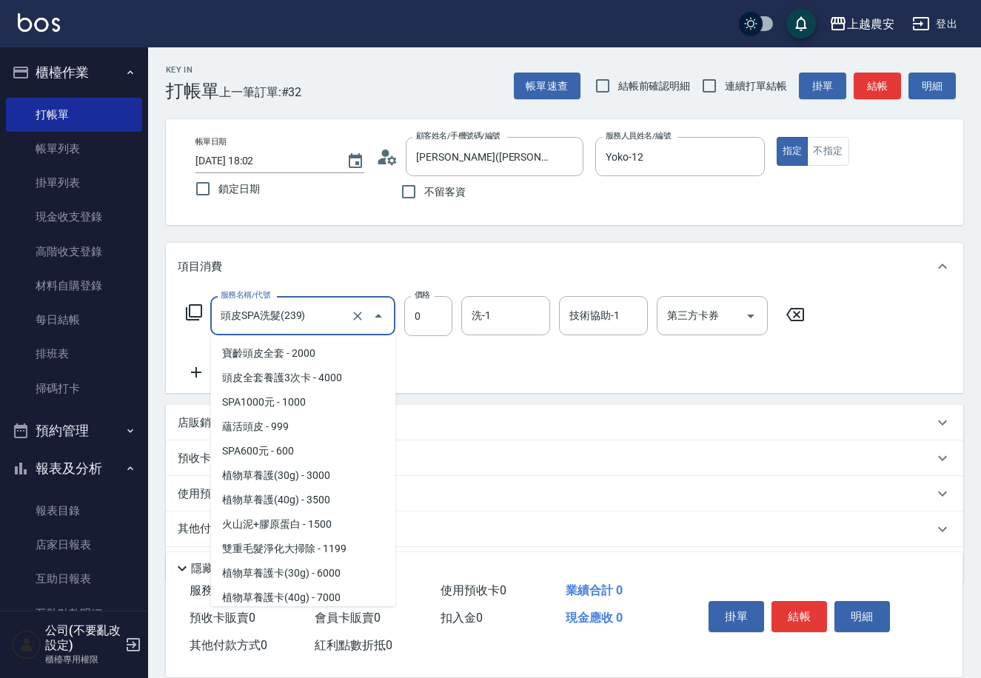
scroll to position [540, 0]
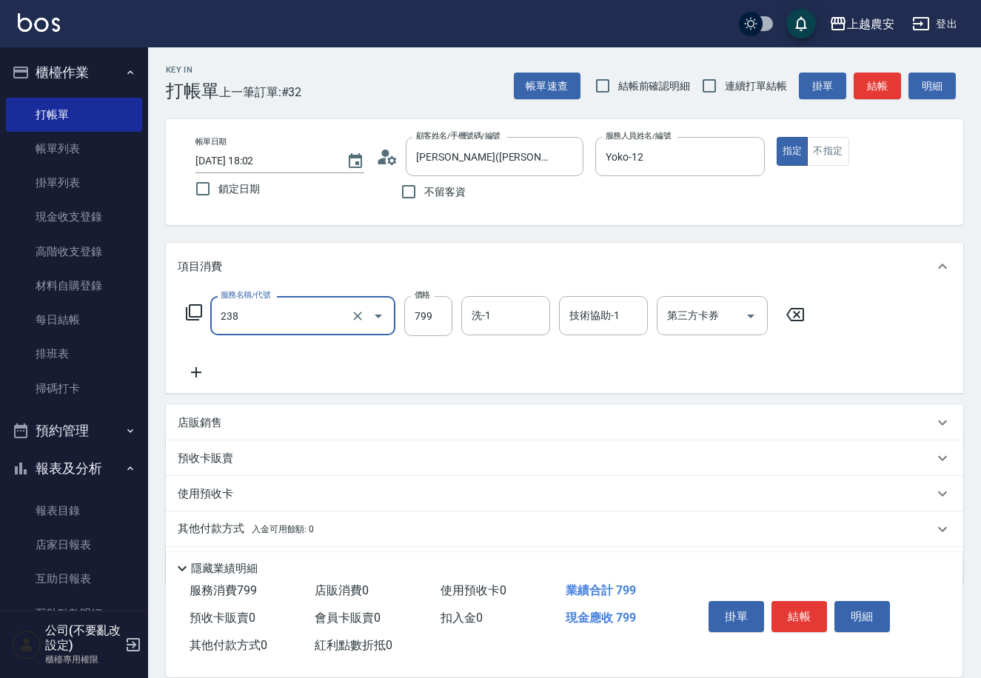
type input "精油洗髮(238)"
type input "800"
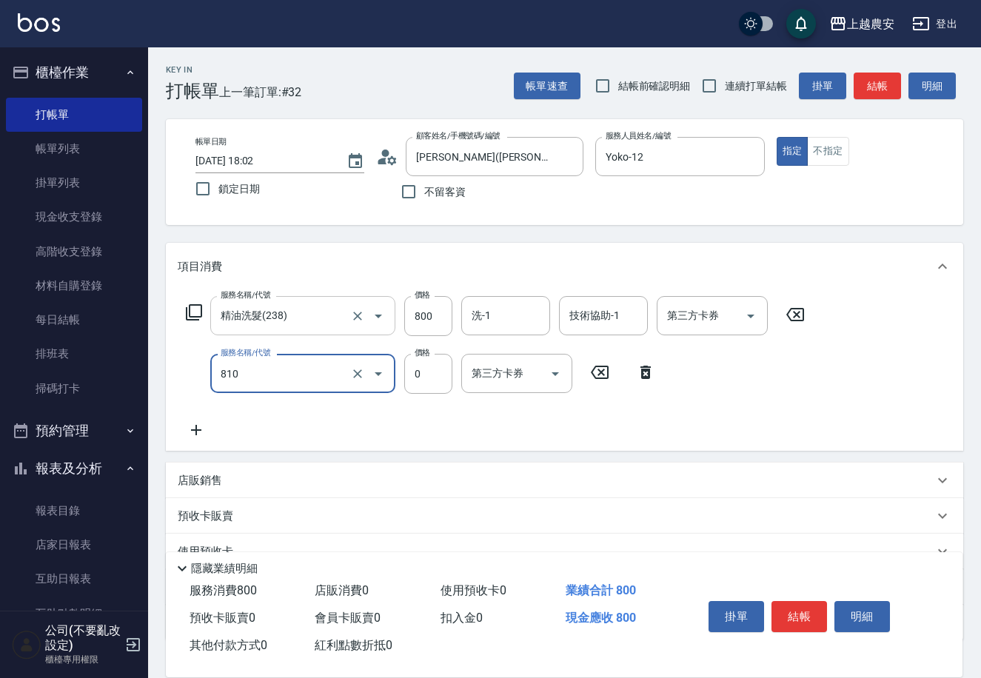
type input "頭皮護髮卡券使用(810)"
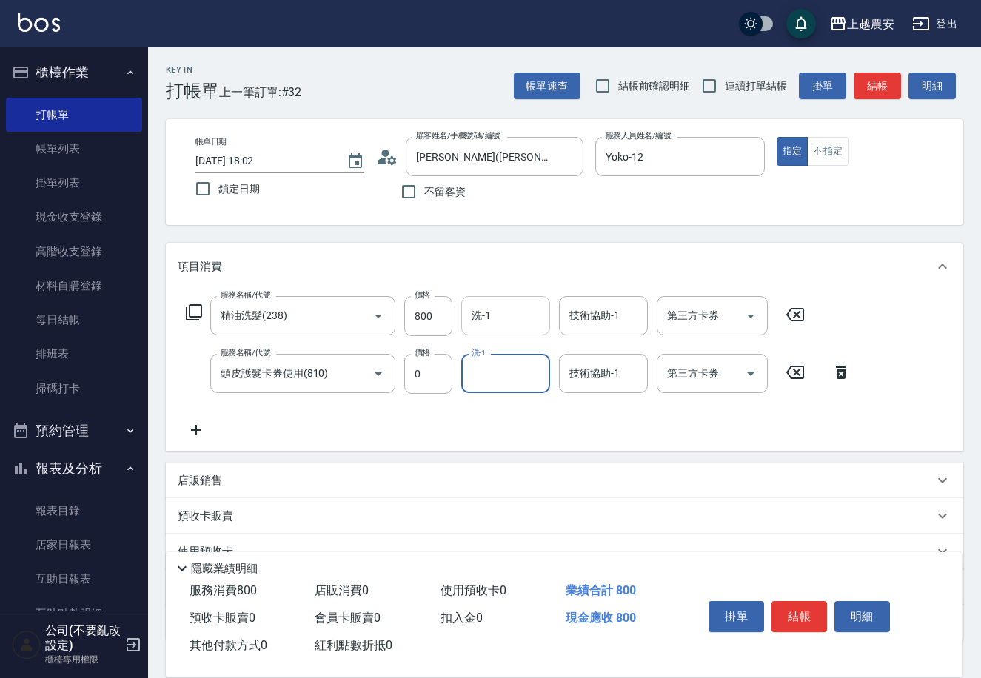
click at [518, 307] on input "洗-1" at bounding box center [506, 316] width 76 height 26
click at [538, 346] on div "小欣 -33" at bounding box center [505, 353] width 89 height 24
type input "[PERSON_NAME]-33"
click at [522, 369] on input "洗-1" at bounding box center [506, 374] width 76 height 26
click at [519, 420] on div "小欣 -33" at bounding box center [505, 411] width 89 height 24
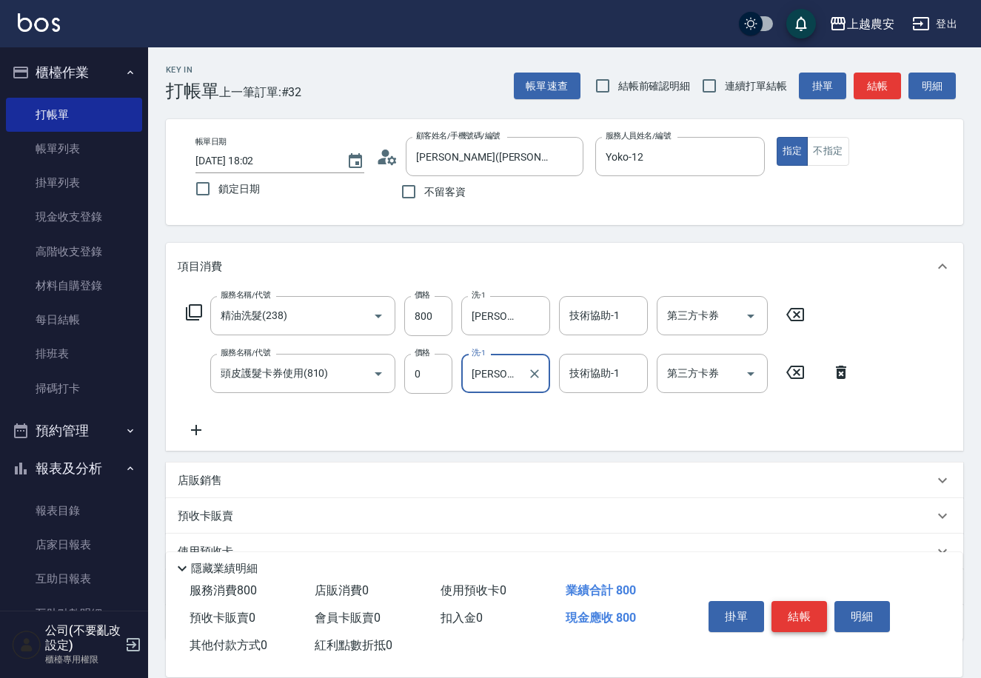
type input "[PERSON_NAME]-33"
click at [812, 606] on button "結帳" at bounding box center [799, 616] width 56 height 31
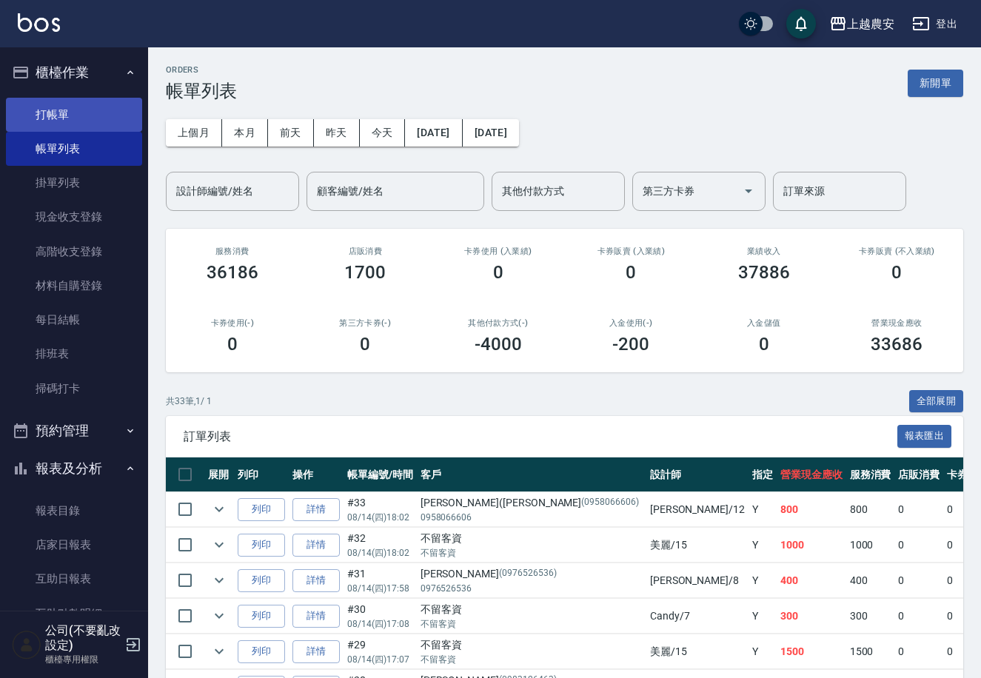
click at [74, 112] on link "打帳單" at bounding box center [74, 115] width 136 height 34
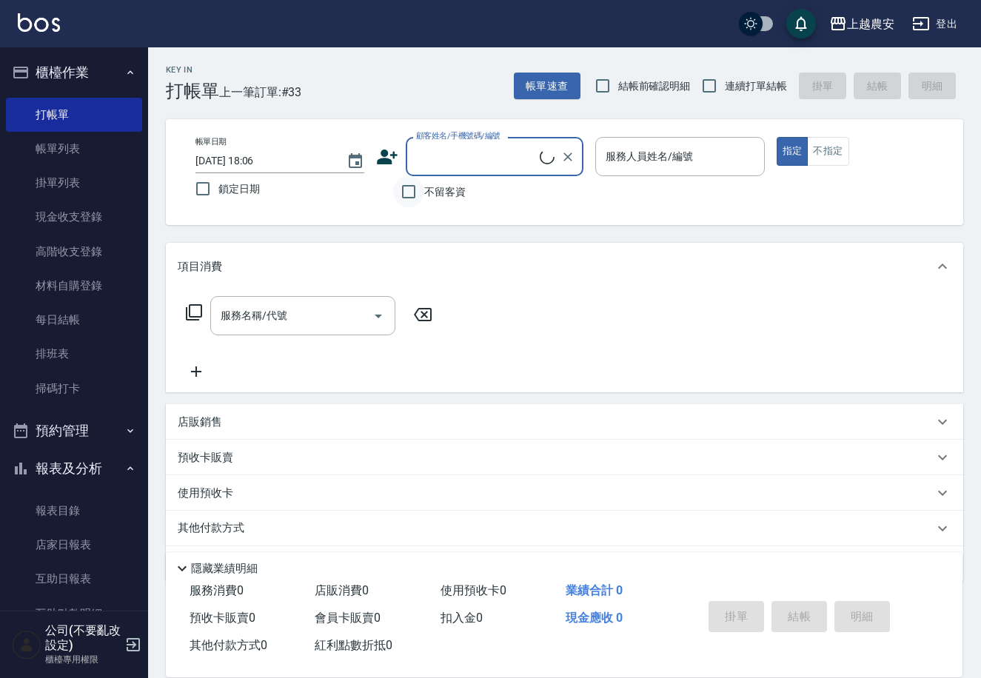
click at [401, 190] on input "不留客資" at bounding box center [408, 191] width 31 height 31
checkbox input "true"
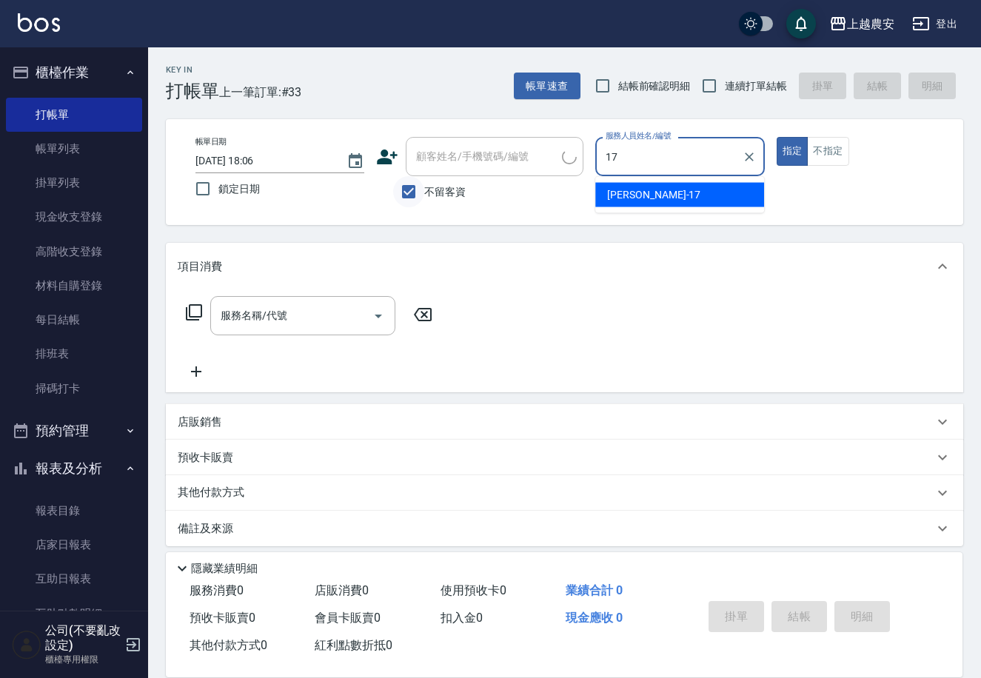
type input "[PERSON_NAME]-17"
type button "true"
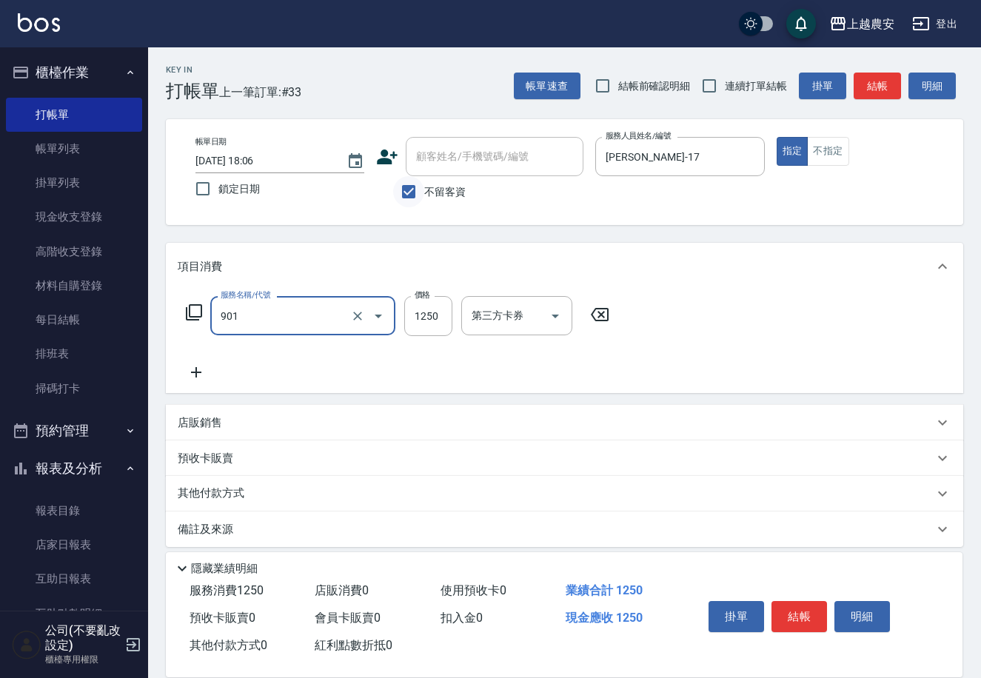
type input "修手指甲(901)"
type input "300"
click at [808, 607] on button "結帳" at bounding box center [799, 616] width 56 height 31
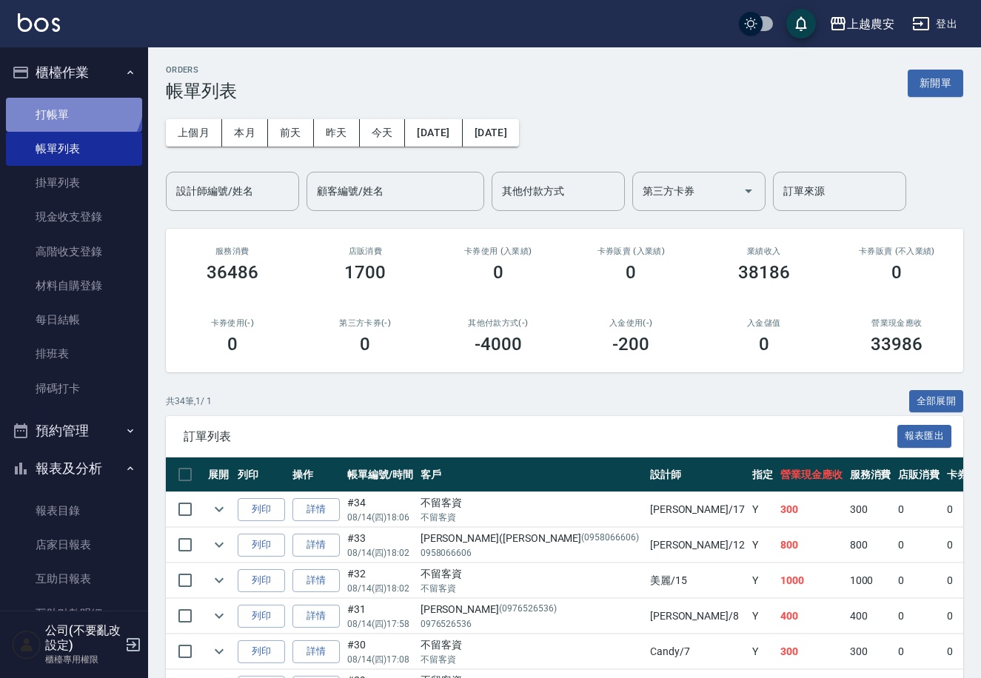
click at [70, 98] on link "打帳單" at bounding box center [74, 115] width 136 height 34
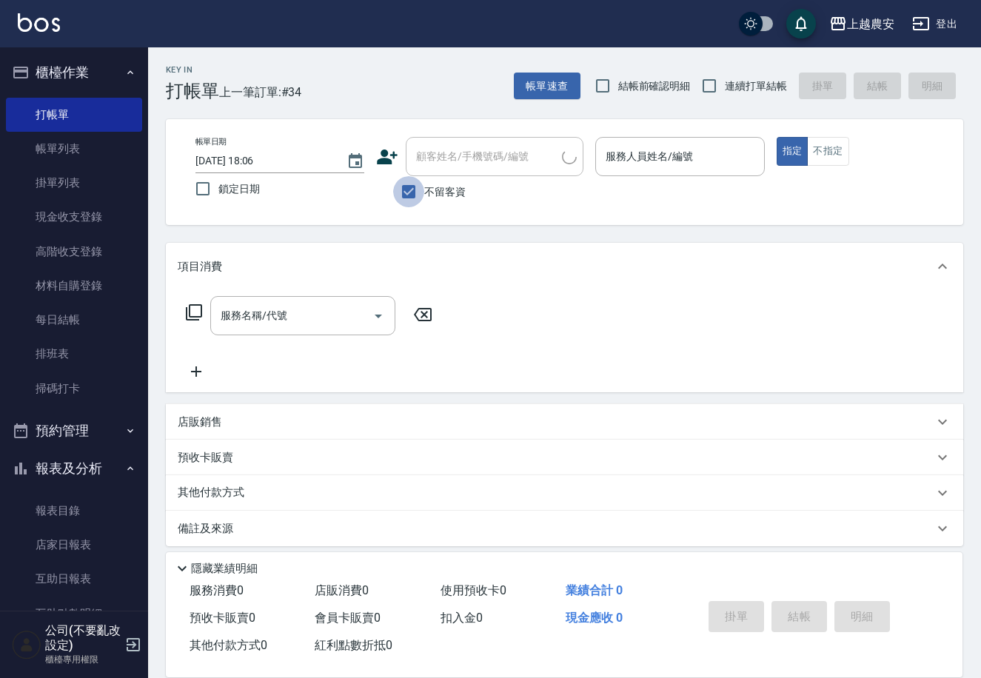
click at [408, 194] on input "不留客資" at bounding box center [408, 191] width 31 height 31
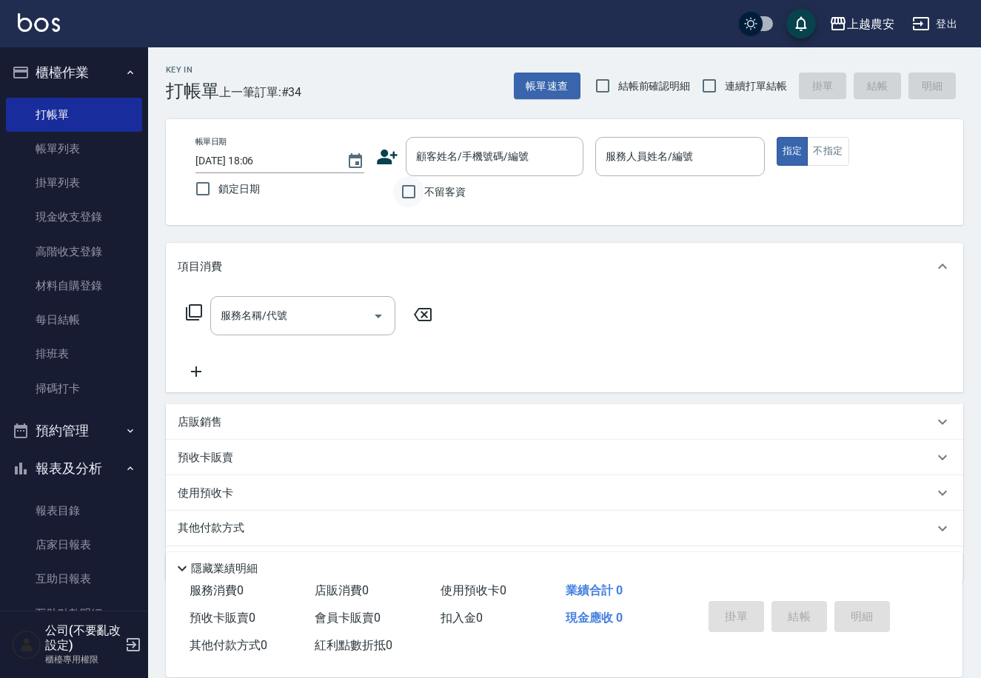
click at [393, 176] on input "不留客資" at bounding box center [408, 191] width 31 height 31
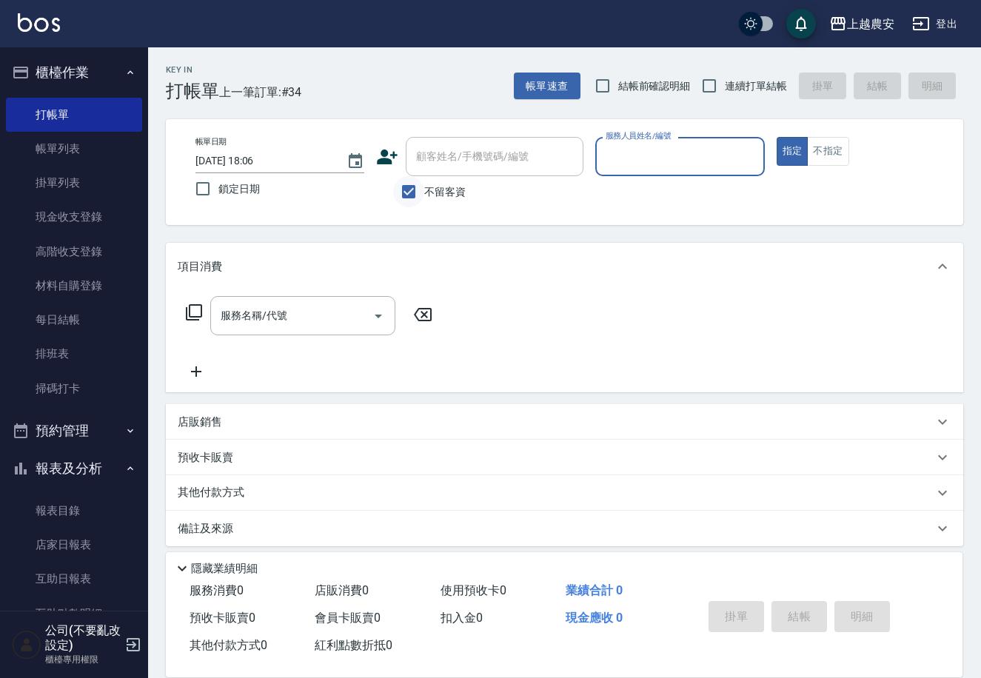
click at [407, 195] on input "不留客資" at bounding box center [408, 191] width 31 height 31
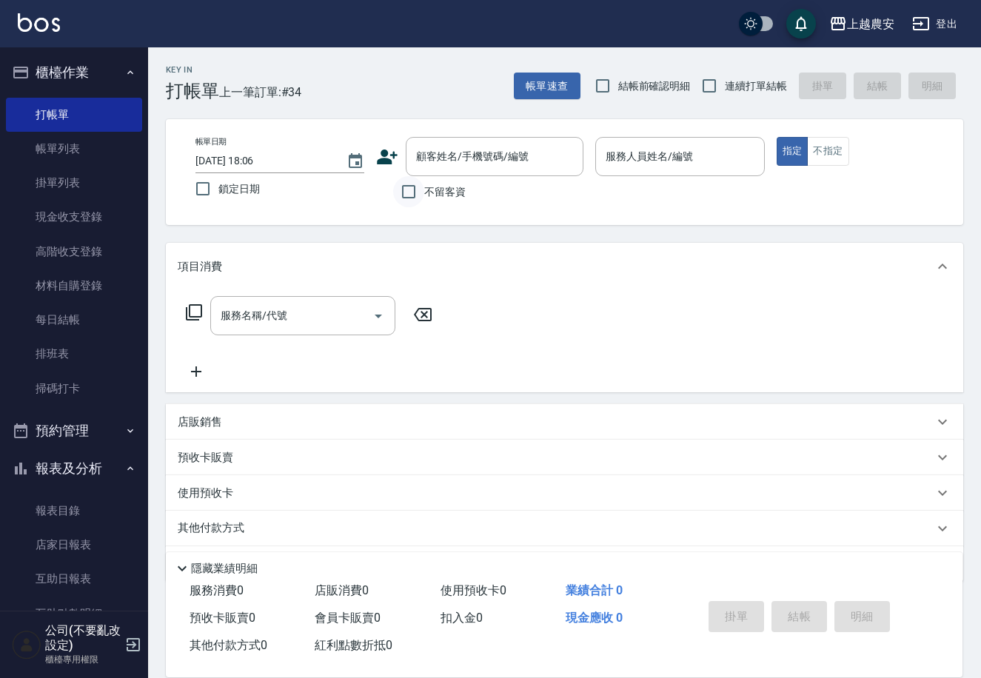
click at [393, 176] on input "不留客資" at bounding box center [408, 191] width 31 height 31
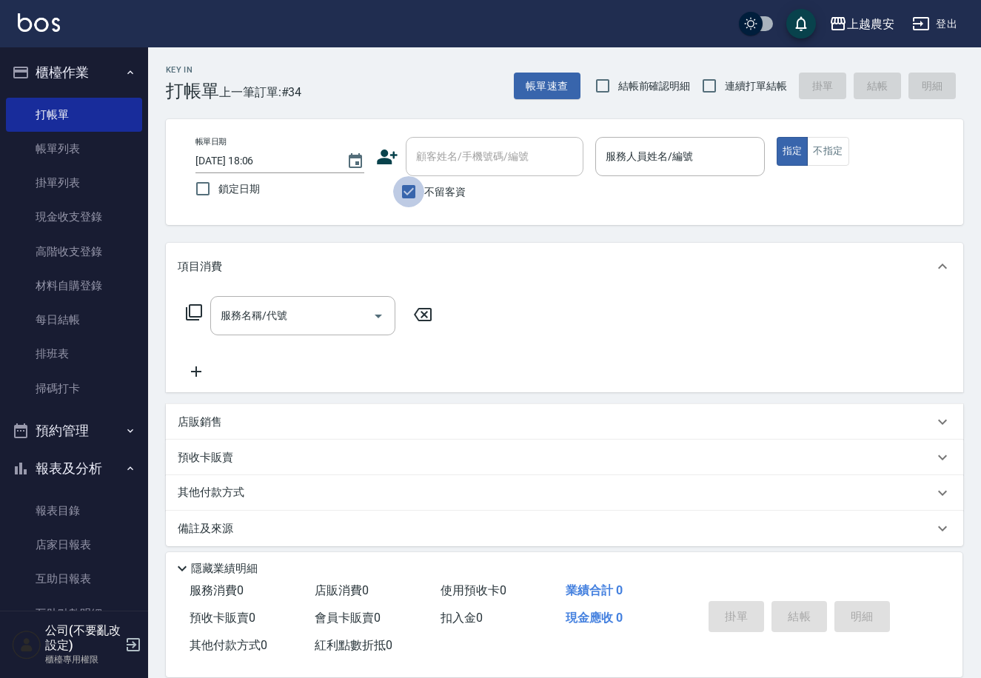
click at [407, 195] on input "不留客資" at bounding box center [408, 191] width 31 height 31
checkbox input "false"
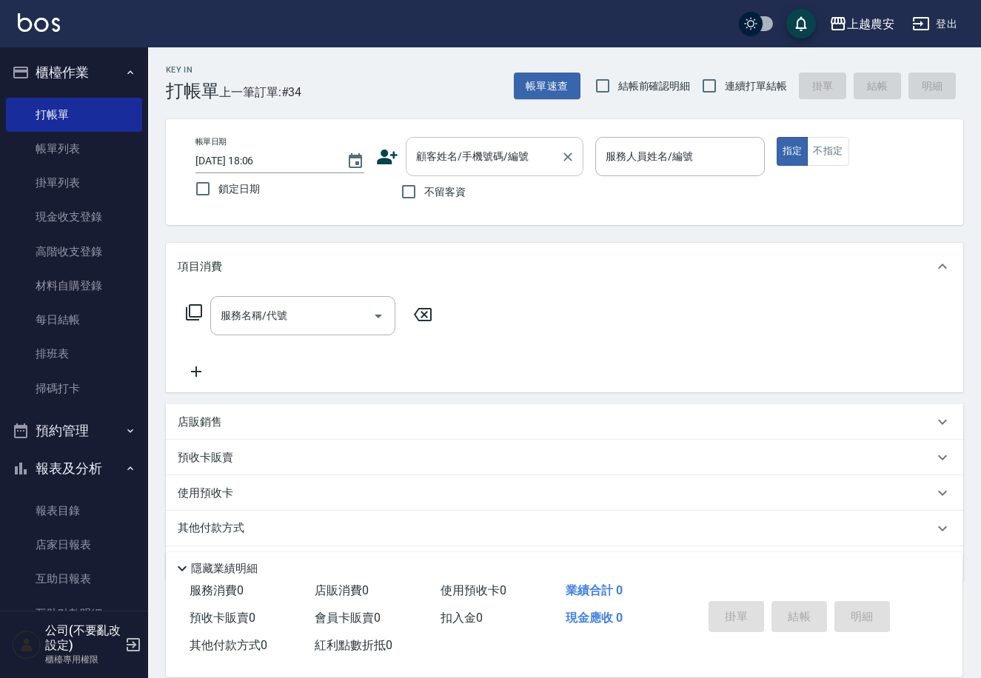
click at [483, 166] on input "顧客姓名/手機號碼/編號" at bounding box center [483, 157] width 142 height 26
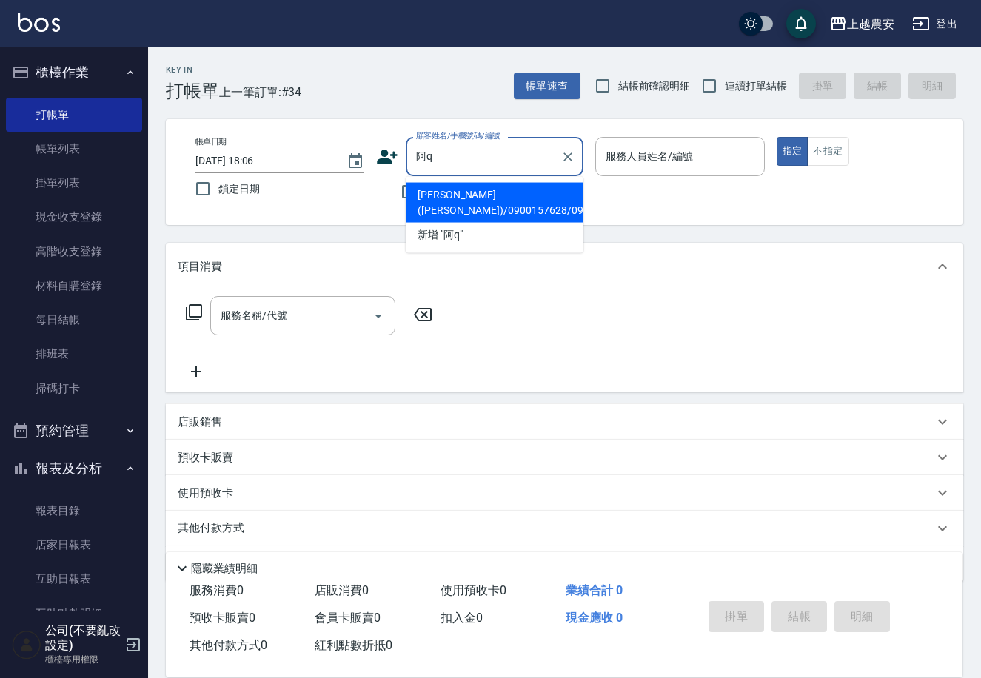
click at [442, 195] on li "[PERSON_NAME](阿Q)/0900157628/0900157628" at bounding box center [495, 203] width 178 height 40
type input "[PERSON_NAME](阿Q)/0900157628/0900157628"
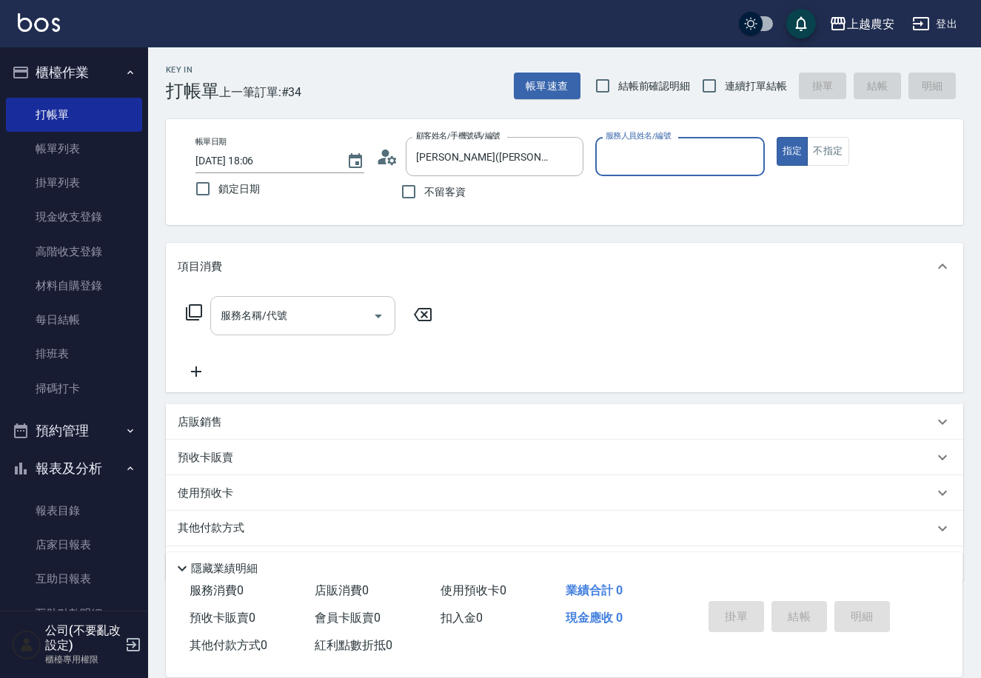
type input "Nana-13"
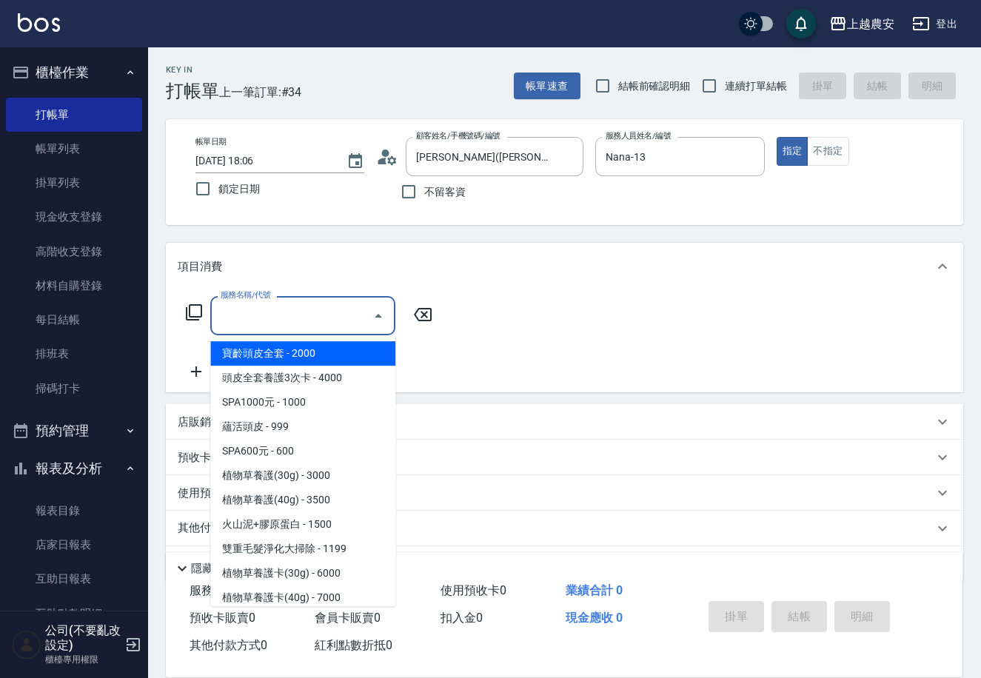
click at [288, 307] on input "服務名稱/代號" at bounding box center [292, 316] width 150 height 26
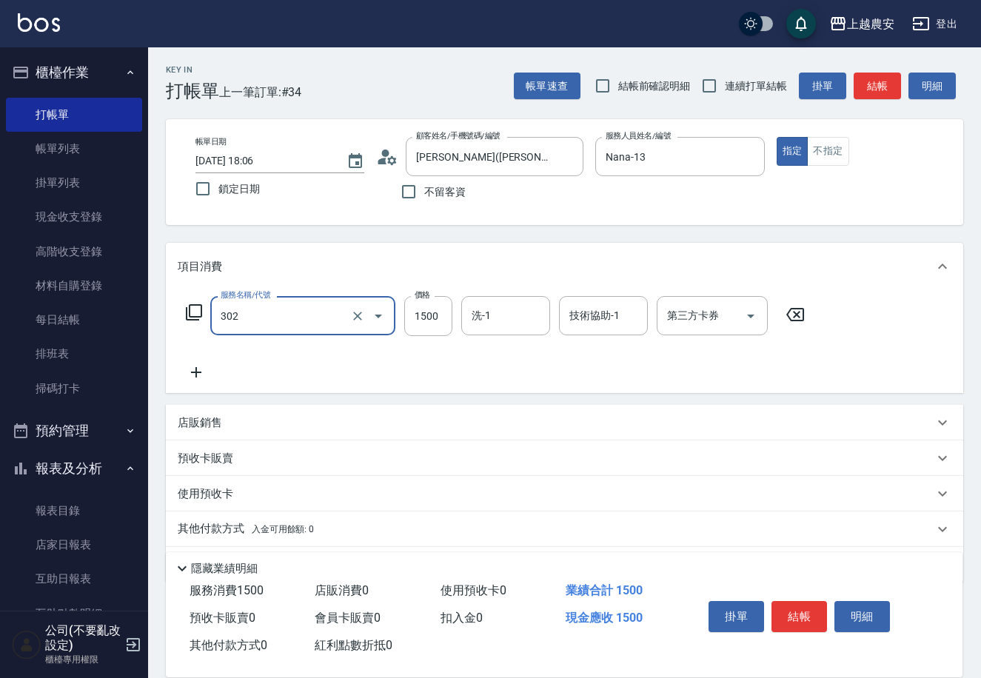
type input "燙髮1500↓(自購)(302)"
type input "1800"
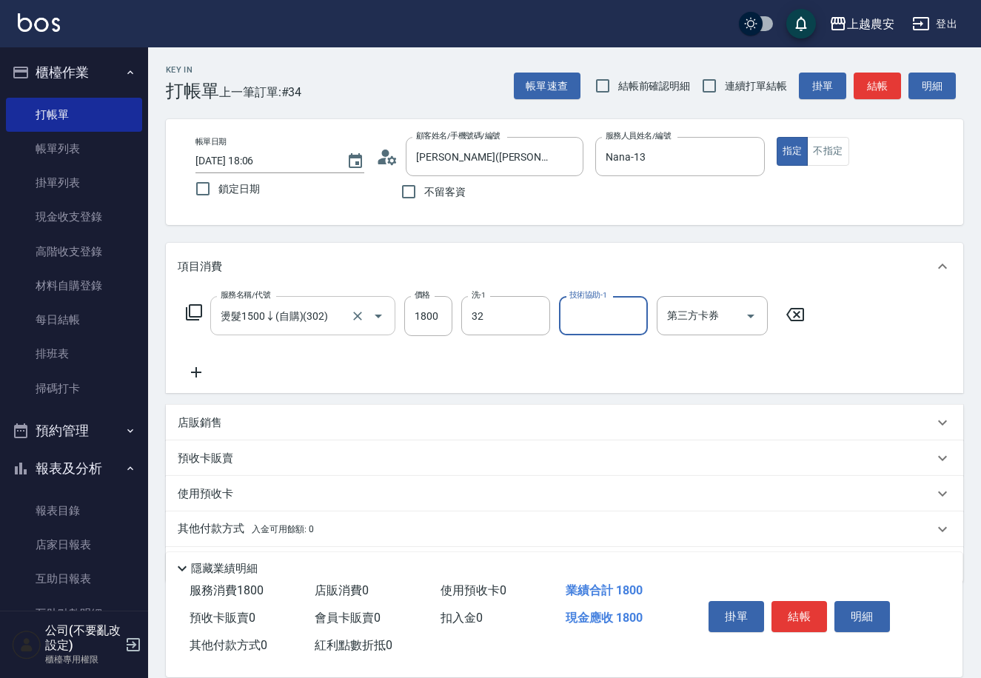
type input "林品妤-32"
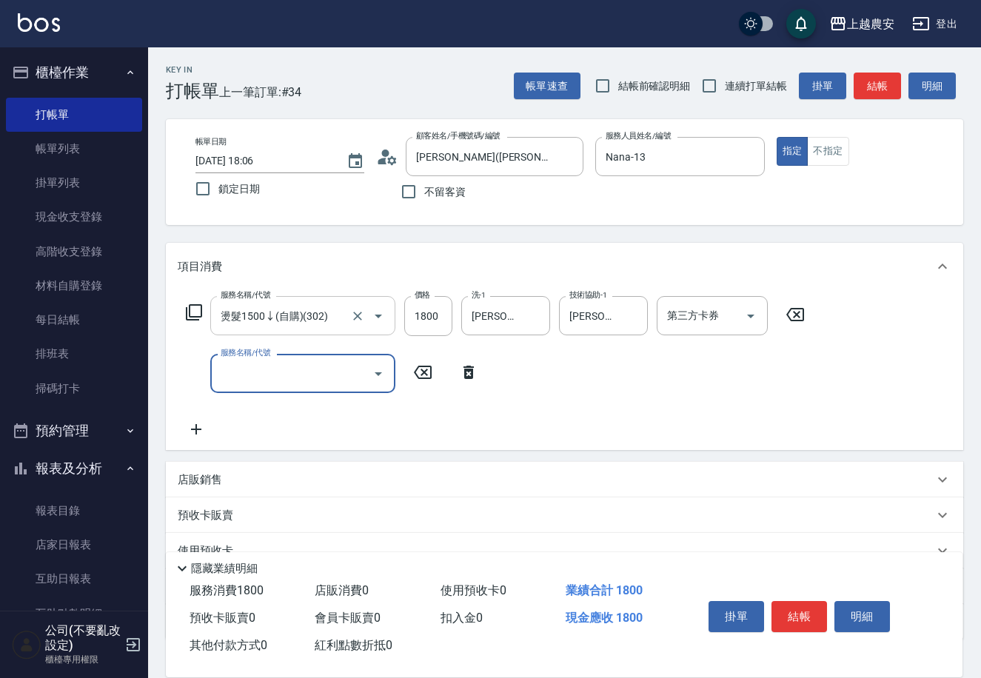
type input "5"
type input "結構2段式(自)(655)"
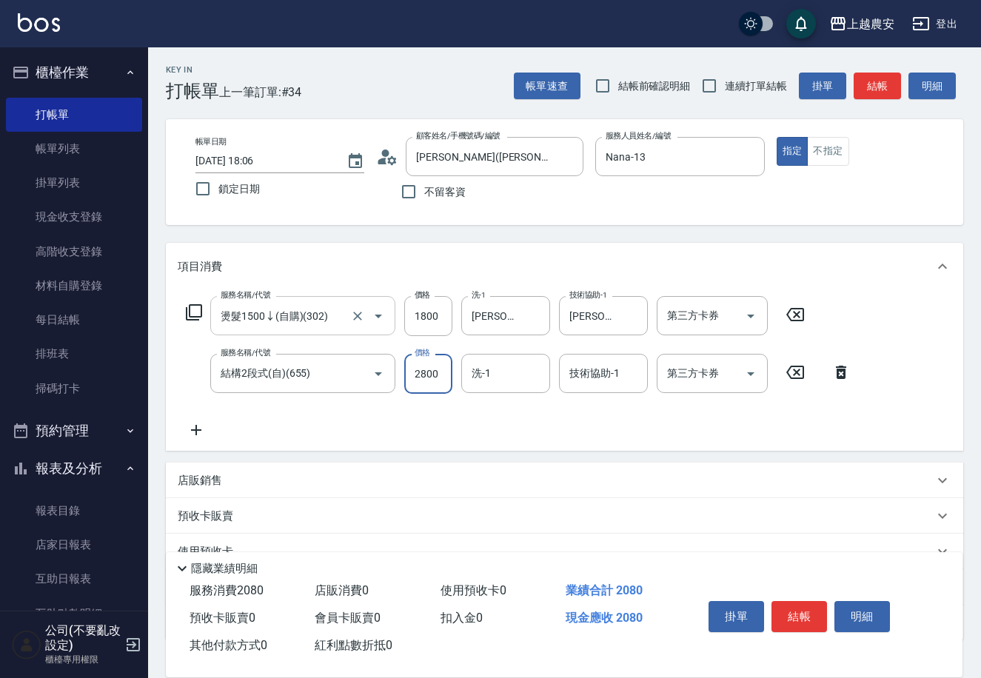
type input "2800"
type input "晴晴-37"
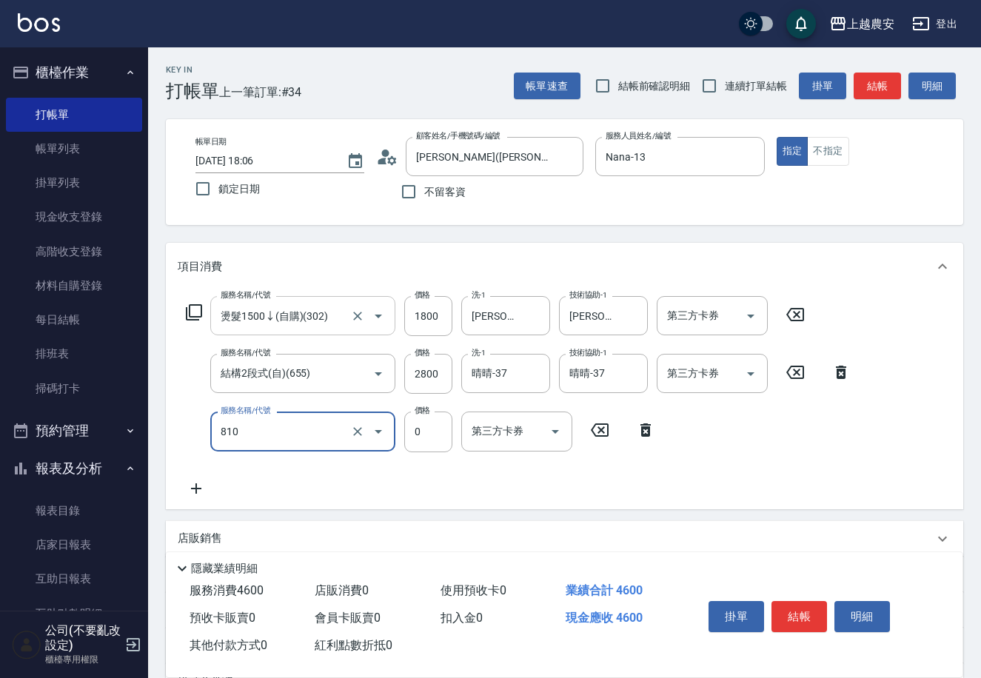
type input "頭皮護髮卡券使用(810)"
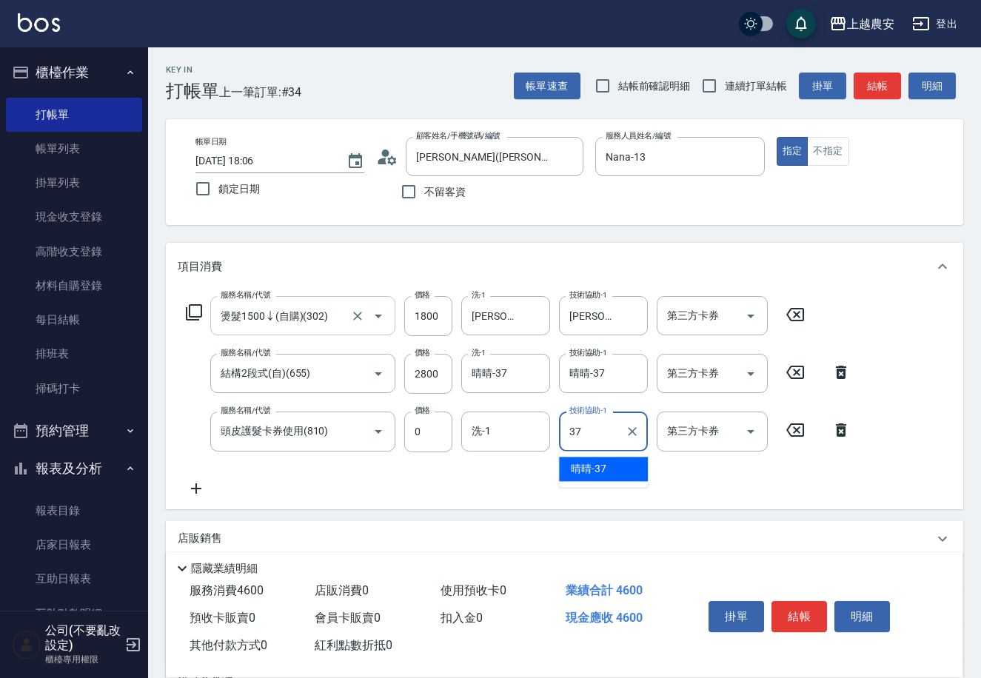
type input "晴晴-37"
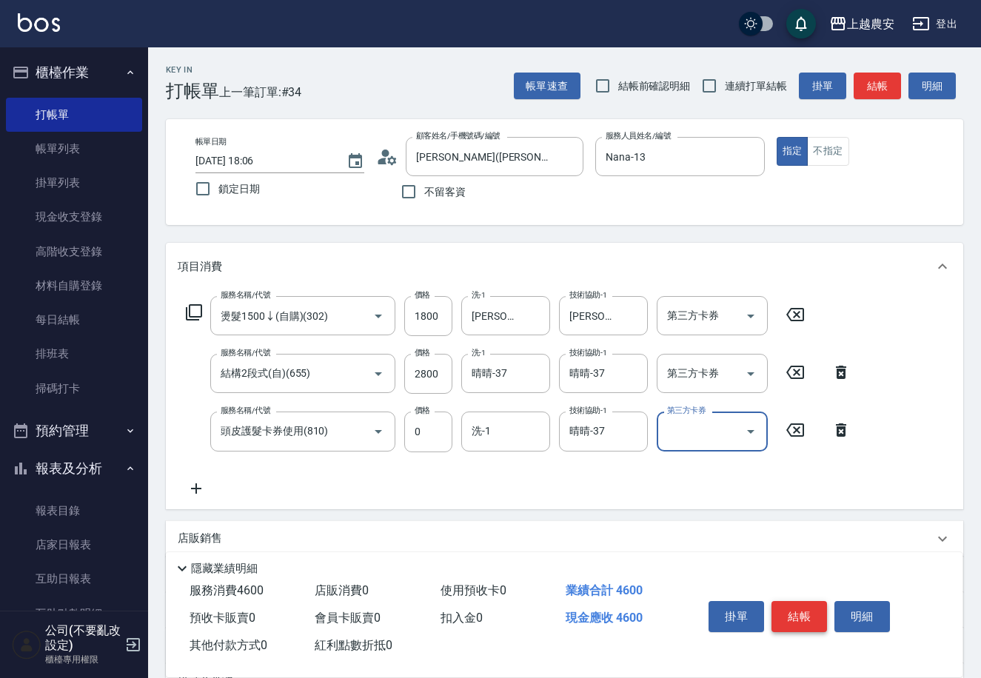
click at [802, 605] on button "結帳" at bounding box center [799, 616] width 56 height 31
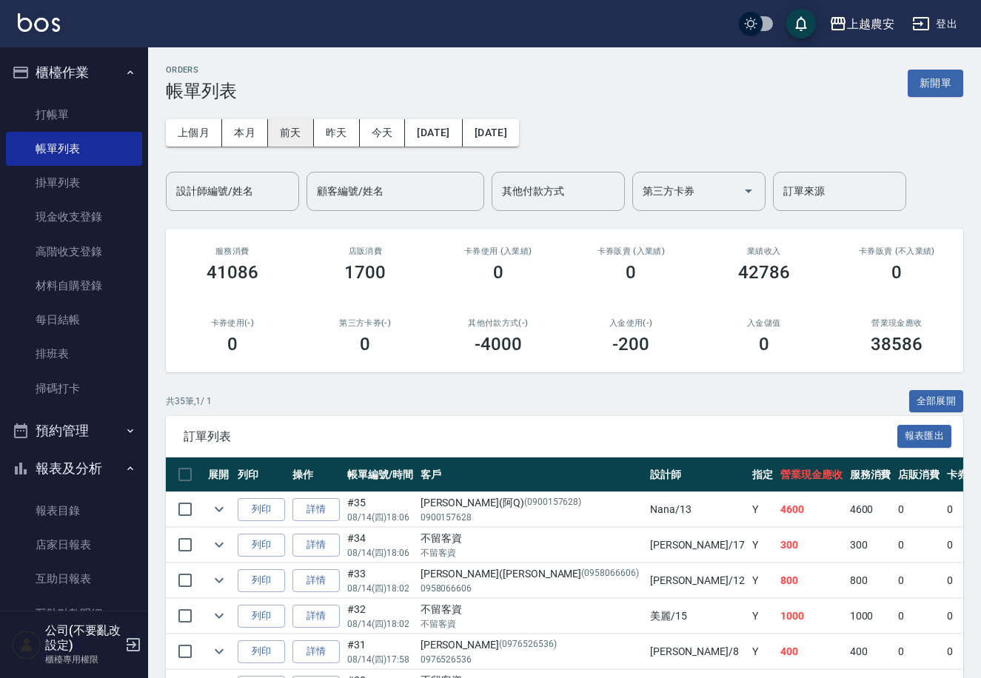
click at [288, 131] on button "前天" at bounding box center [291, 132] width 46 height 27
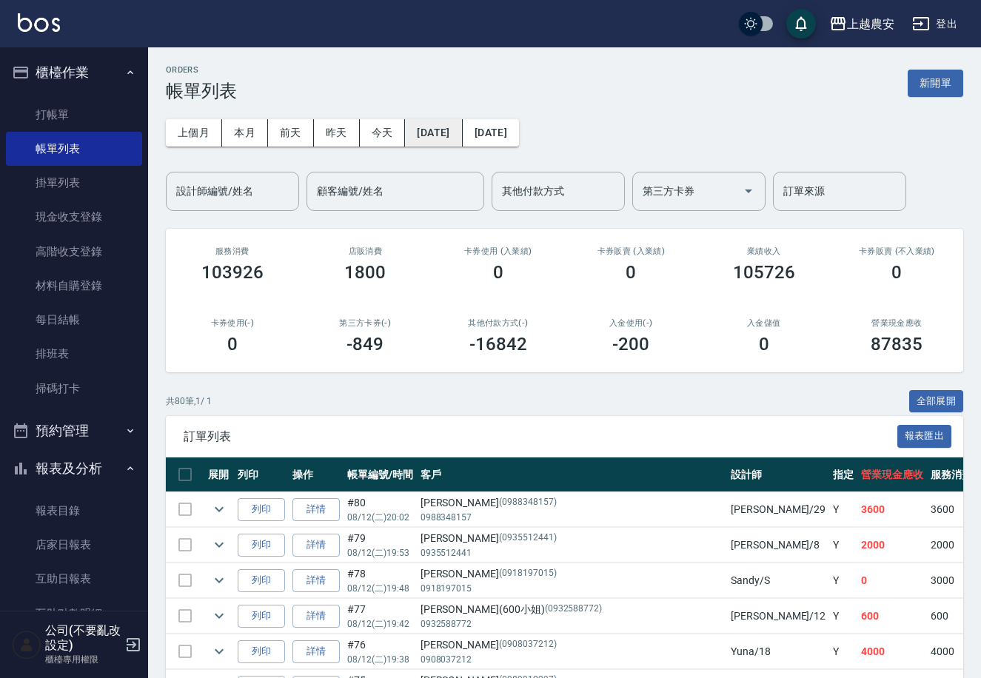
click at [440, 127] on button "[DATE]" at bounding box center [433, 132] width 57 height 27
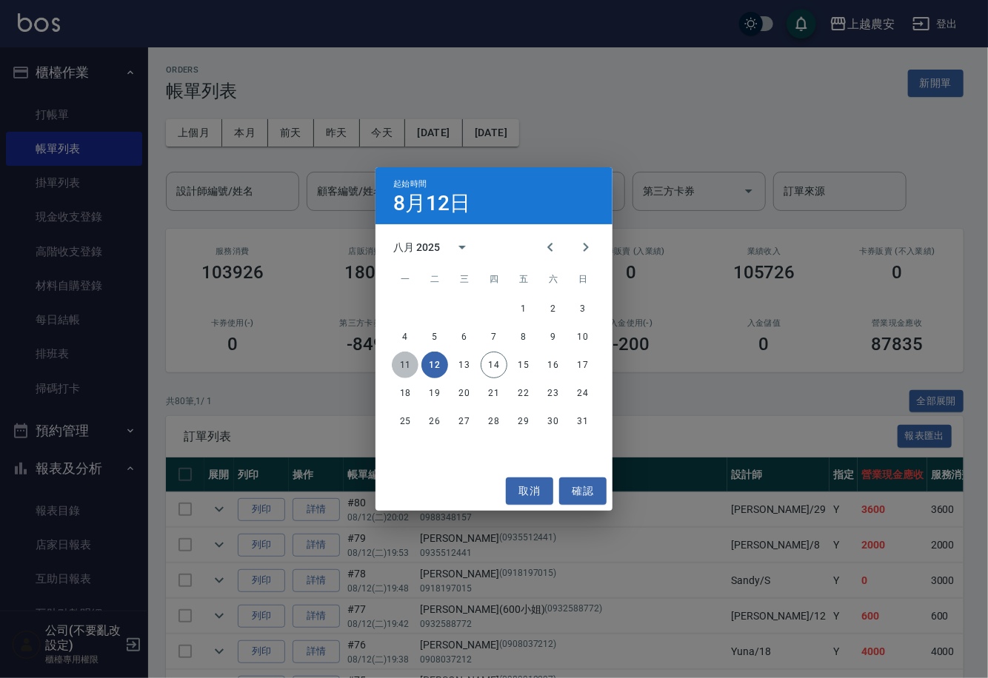
click at [398, 368] on button "11" at bounding box center [405, 365] width 27 height 27
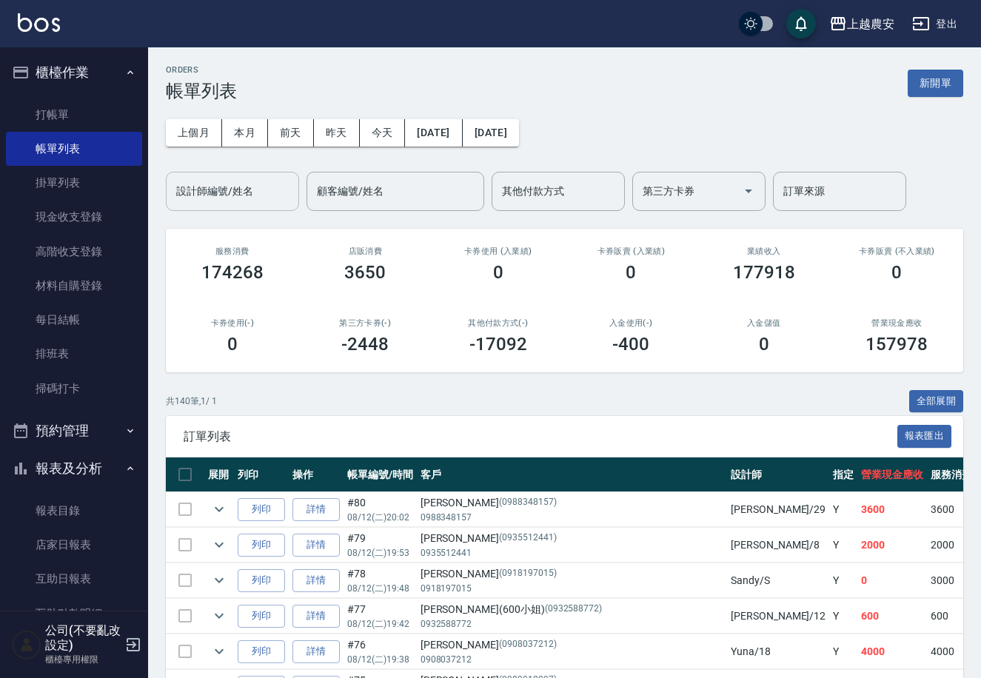
click at [267, 187] on input "設計師編號/姓名" at bounding box center [233, 191] width 120 height 26
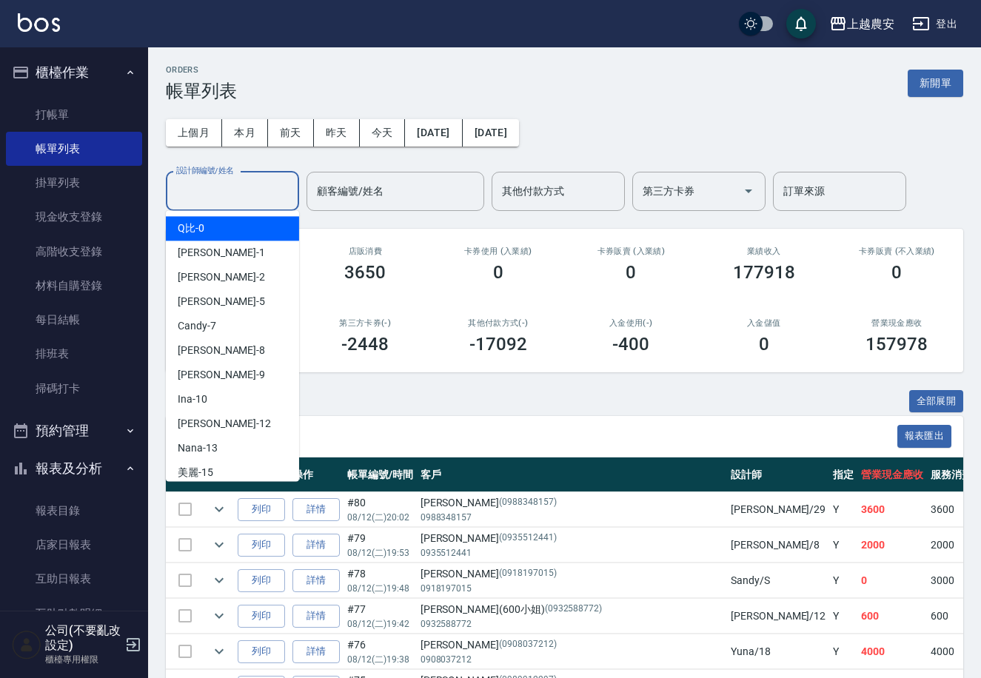
type input "ㄩ"
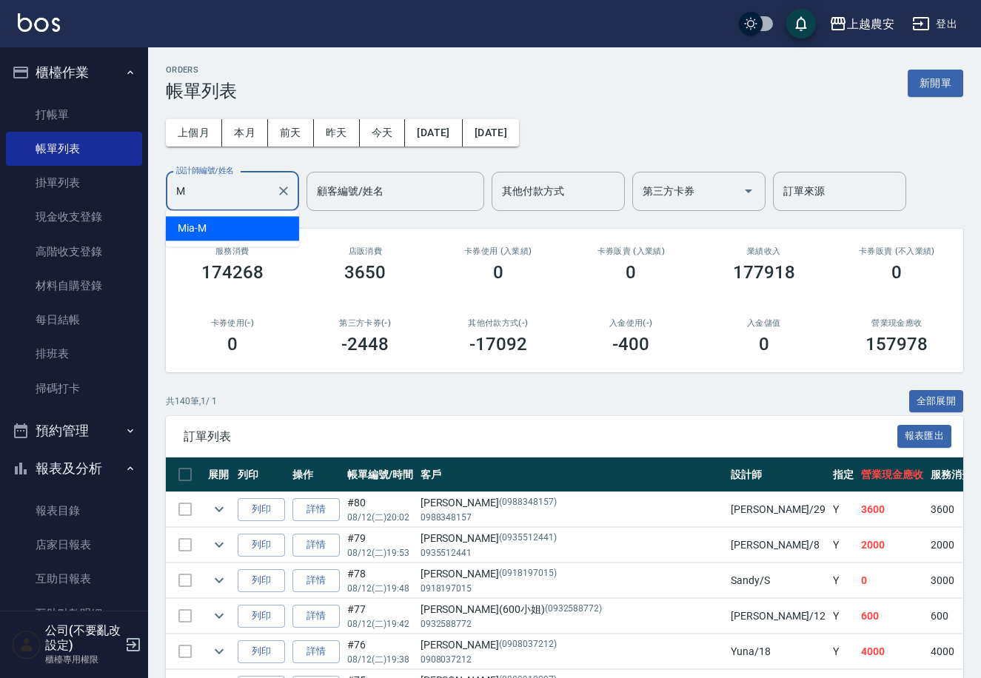
click at [253, 226] on div "Mia -M" at bounding box center [232, 228] width 133 height 24
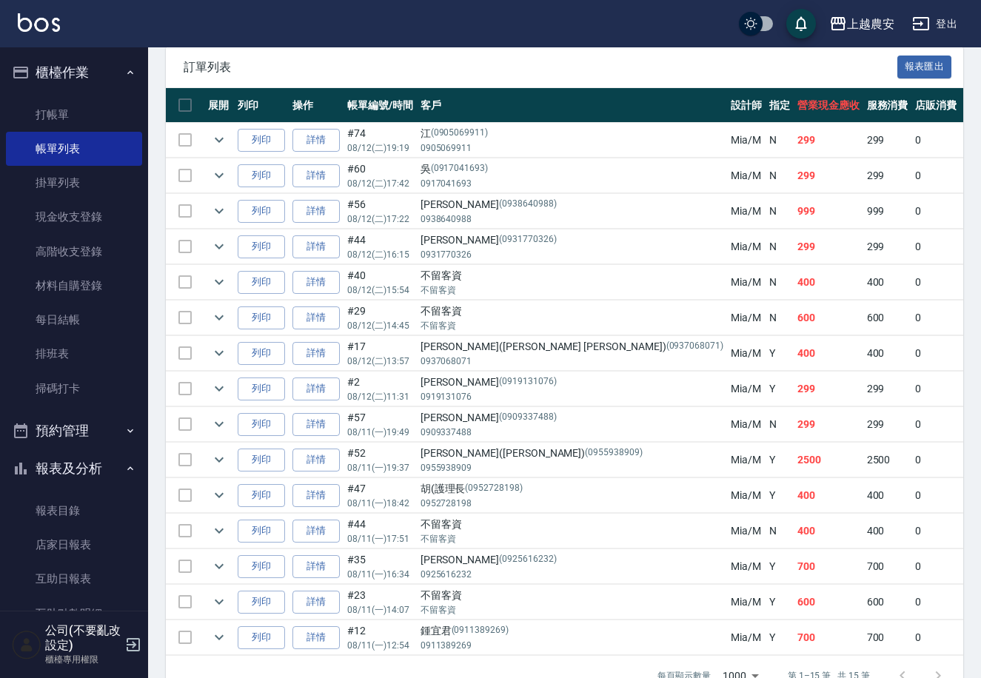
scroll to position [363, 0]
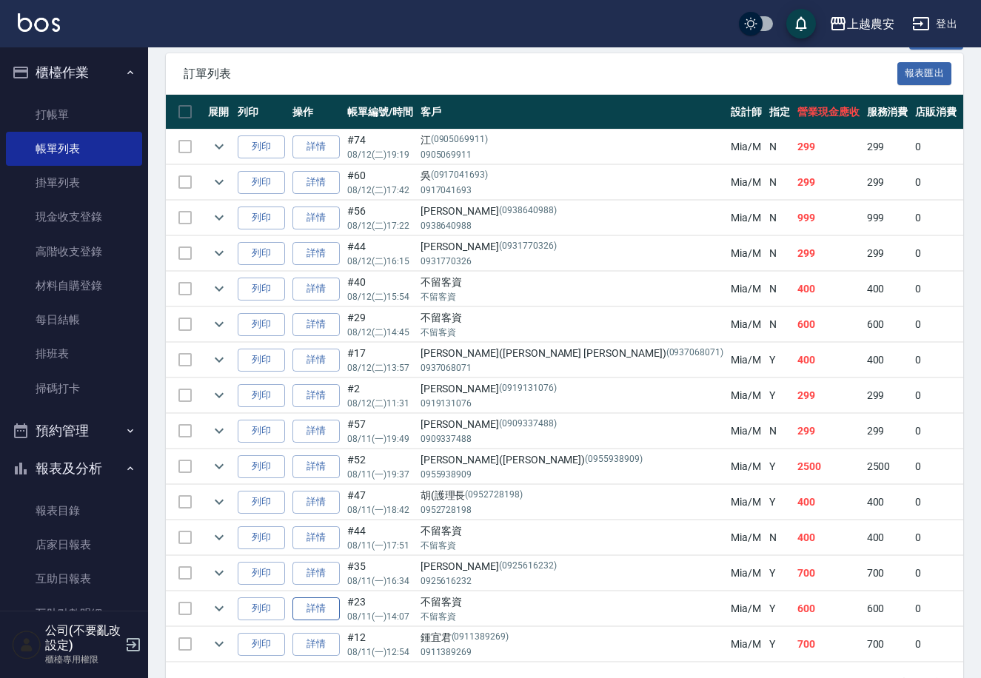
type input "Mia-M"
click at [306, 608] on link "詳情" at bounding box center [315, 608] width 47 height 23
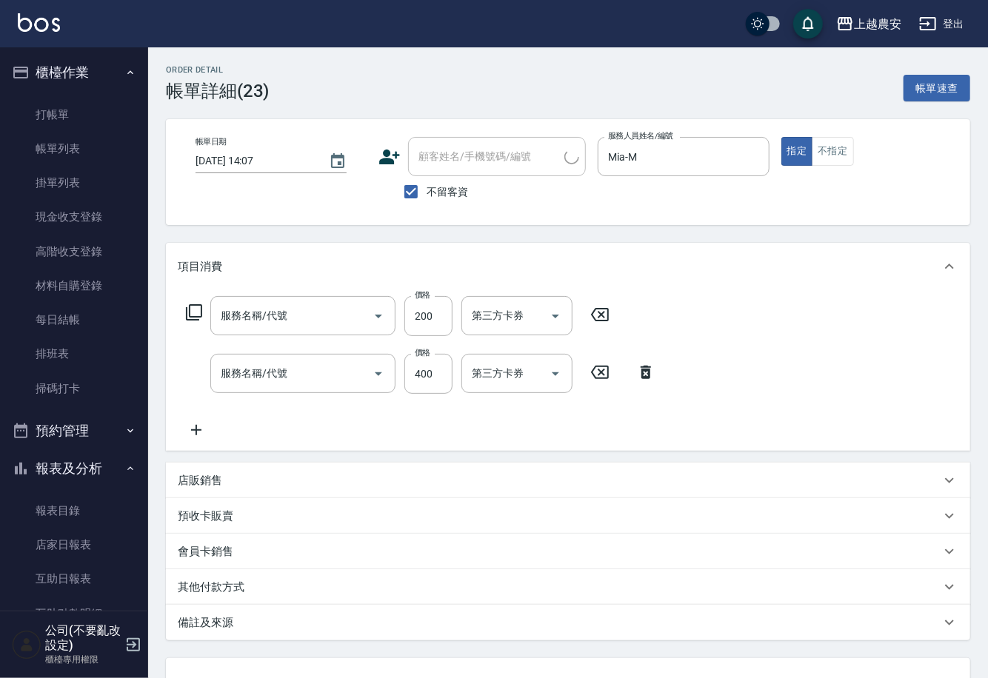
type input "2025/08/11 14:07"
checkbox input "true"
type input "Mia-M"
type input "手棒(236)"
type input "洗髮(228)"
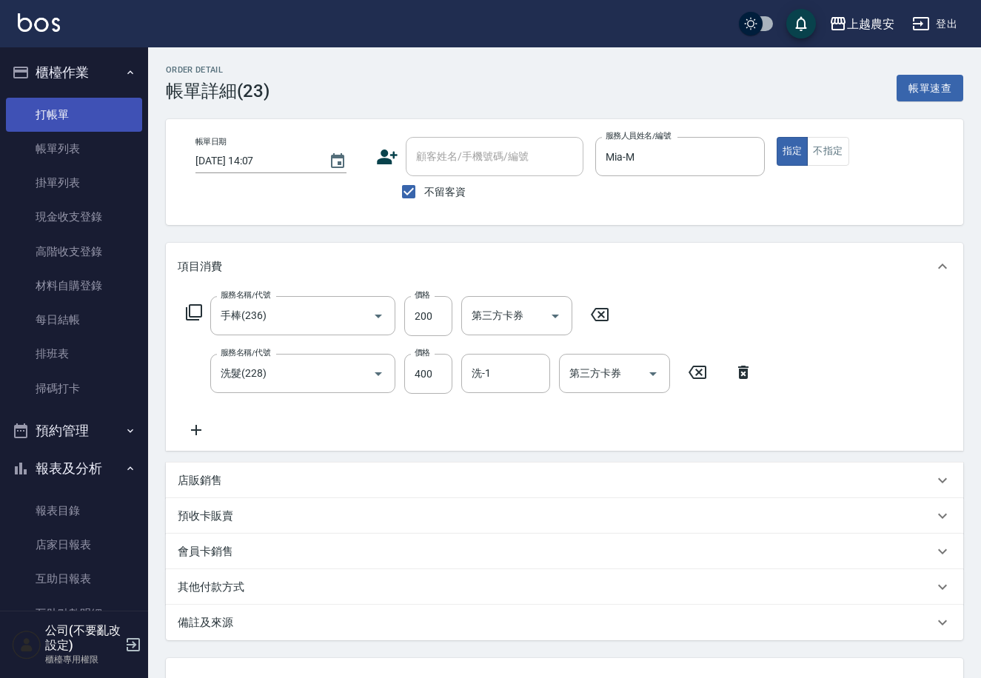
click at [47, 105] on link "打帳單" at bounding box center [74, 115] width 136 height 34
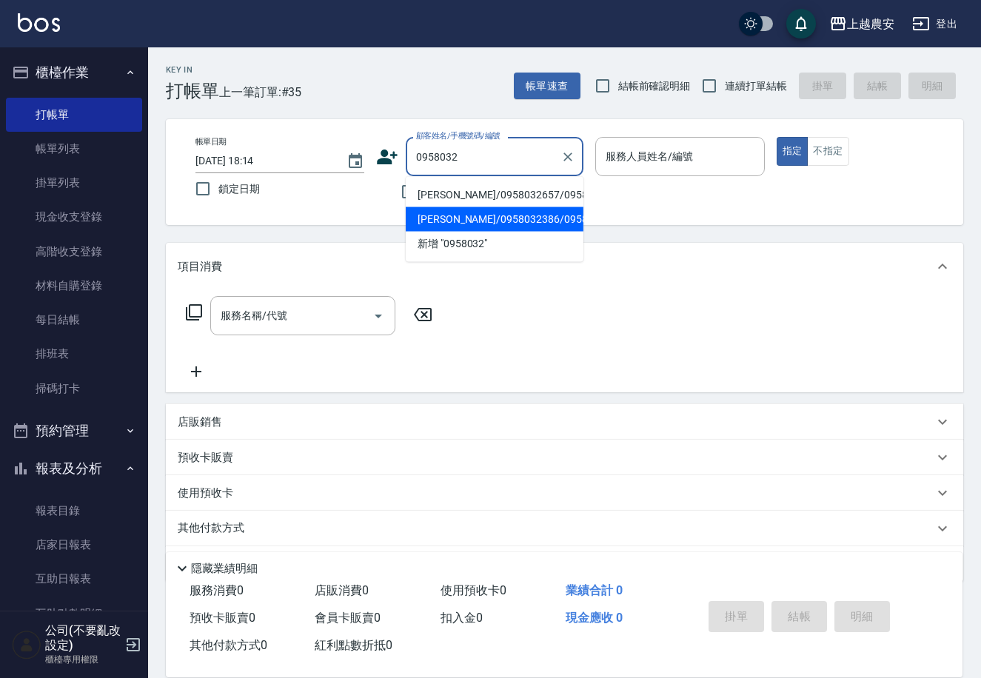
click at [442, 220] on li "馮芝庭/0958032386/0958032386" at bounding box center [495, 219] width 178 height 24
type input "馮芝庭/0958032386/0958032386"
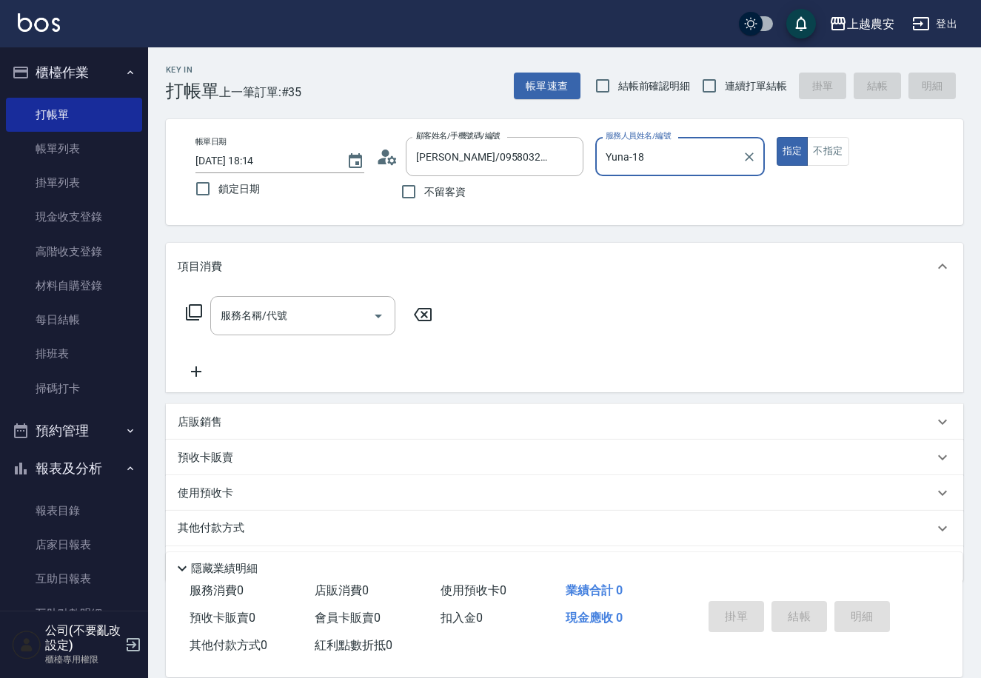
type input "Yuna-18"
click at [360, 317] on input "服務名稱/代號" at bounding box center [292, 316] width 150 height 26
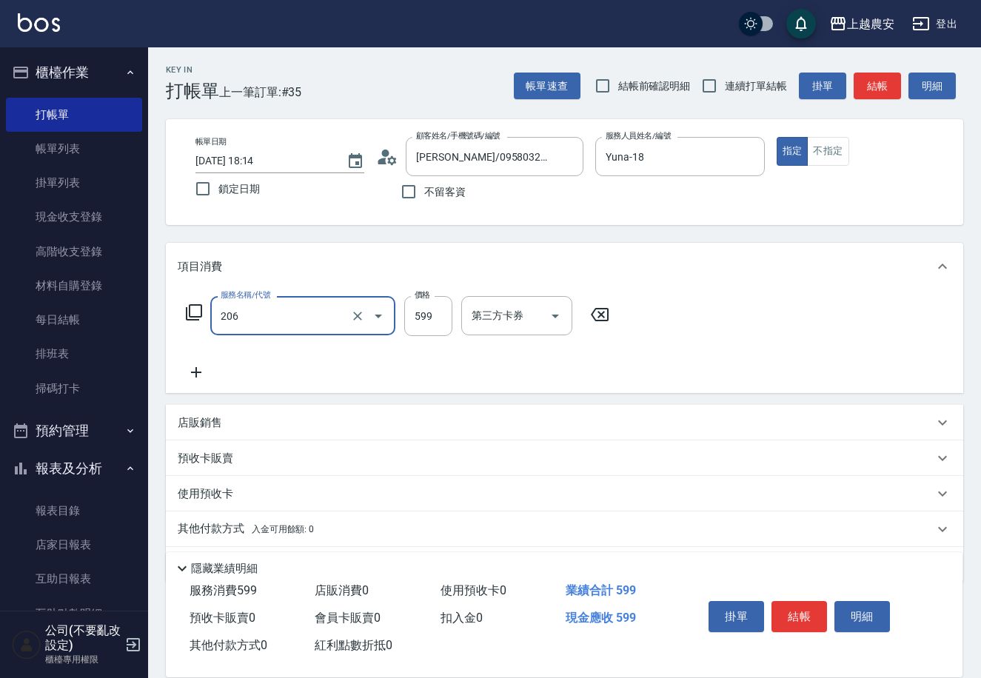
type input "洗+剪(206)"
type input "800"
click at [276, 526] on span "入金可用餘額: 0" at bounding box center [283, 529] width 63 height 10
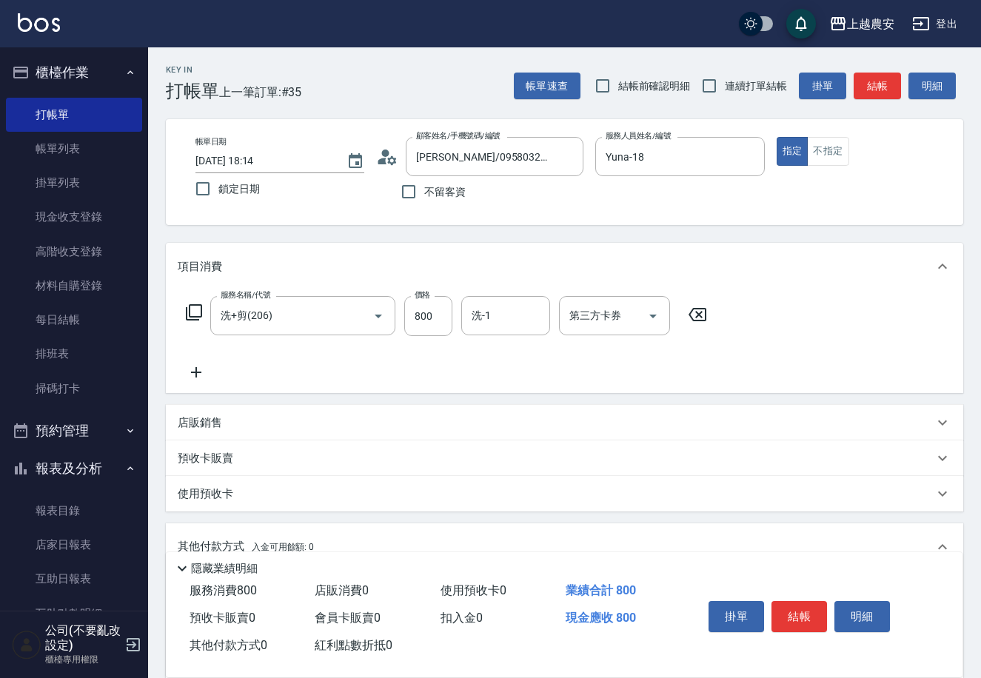
scroll to position [218, 0]
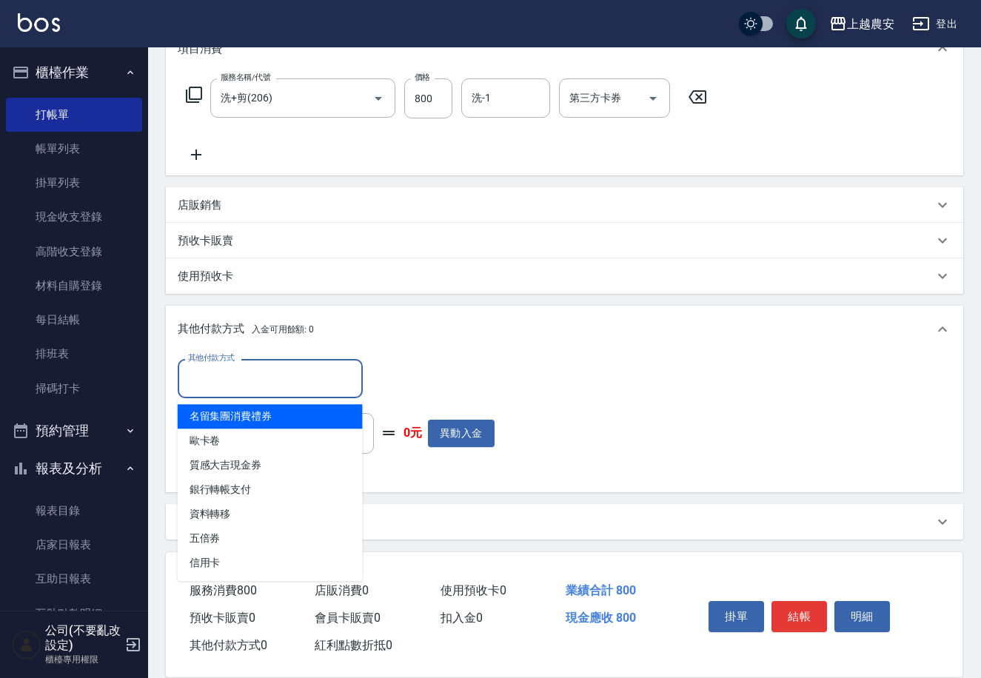
click at [248, 381] on input "其他付款方式" at bounding box center [270, 379] width 172 height 26
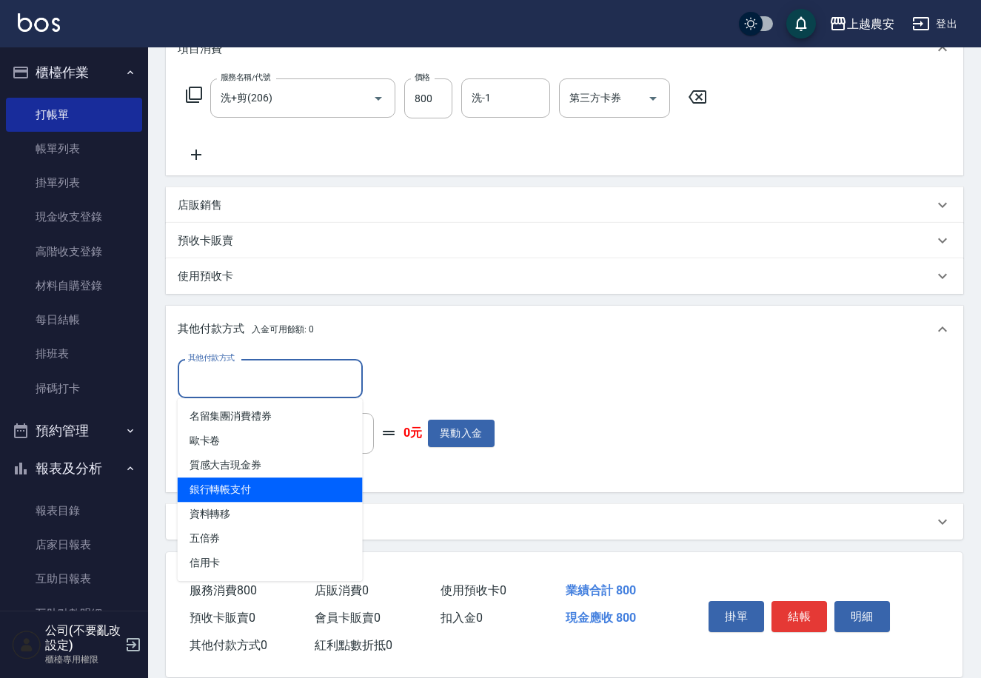
click at [219, 495] on span "銀行轉帳支付" at bounding box center [270, 490] width 185 height 24
type input "銀行轉帳支付"
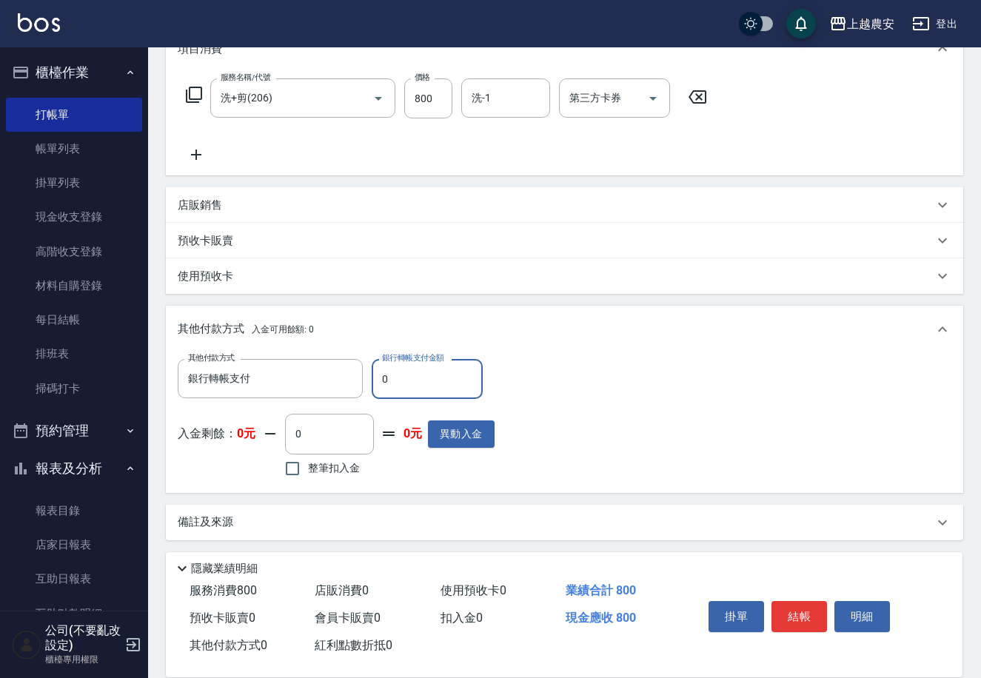
click at [381, 384] on input "0" at bounding box center [427, 379] width 111 height 40
type input "800"
click at [800, 615] on button "結帳" at bounding box center [799, 616] width 56 height 31
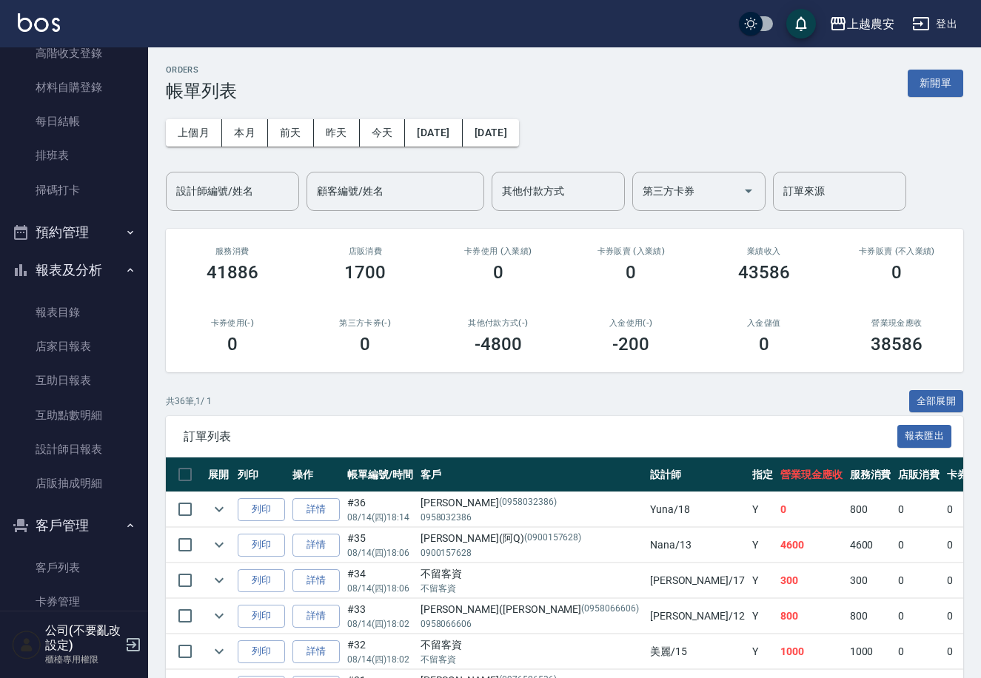
scroll to position [210, 0]
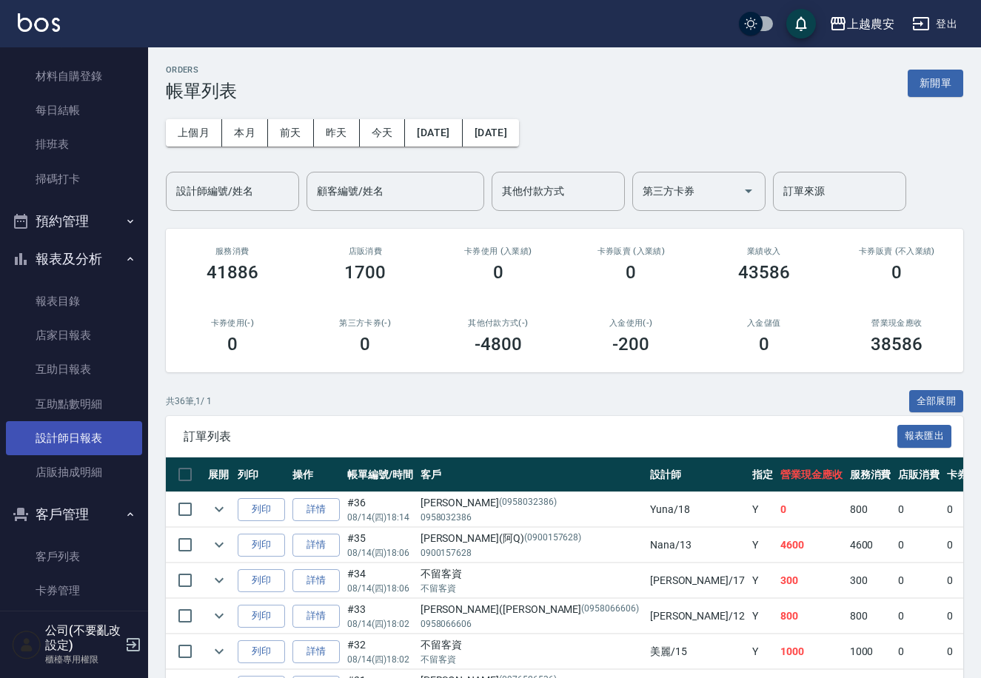
click at [114, 429] on link "設計師日報表" at bounding box center [74, 438] width 136 height 34
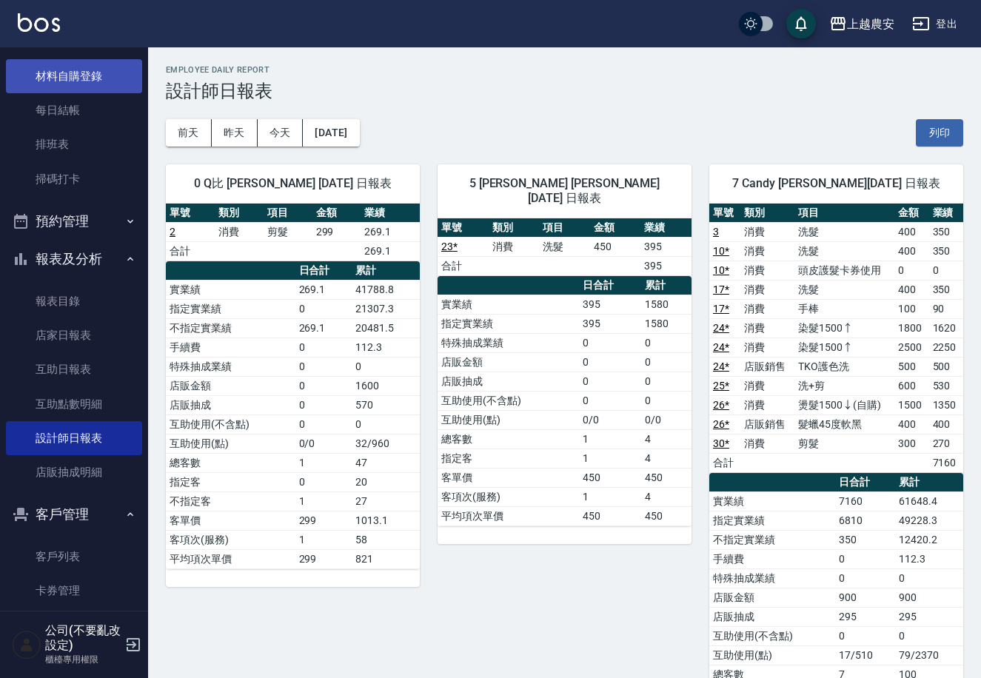
click at [95, 69] on link "材料自購登錄" at bounding box center [74, 76] width 136 height 34
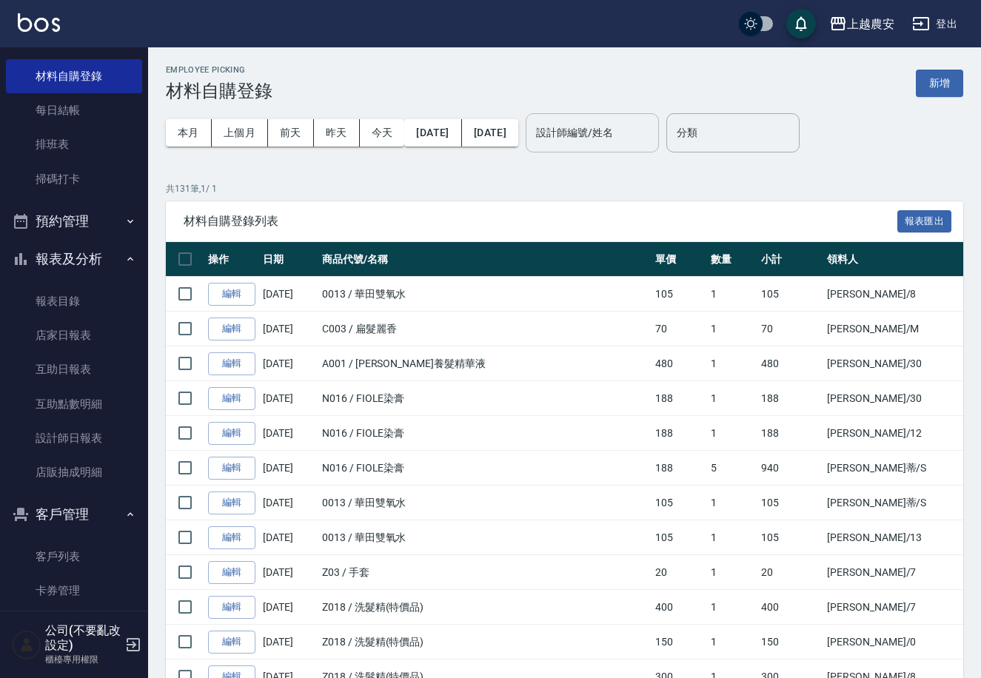
click at [566, 121] on div "設計師編號/姓名" at bounding box center [592, 132] width 133 height 39
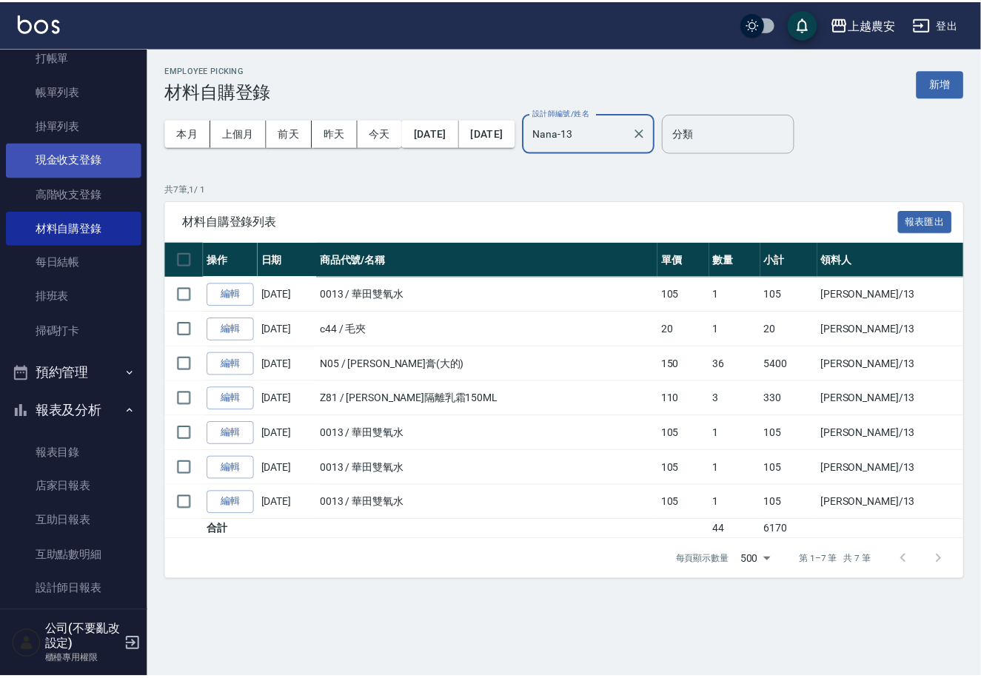
scroll to position [41, 0]
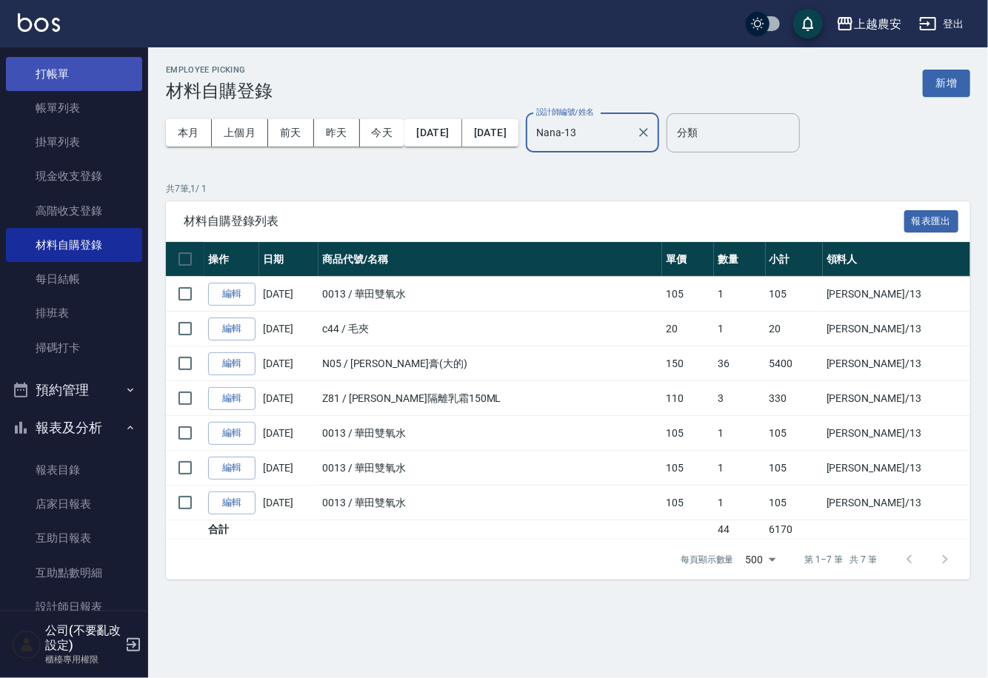
type input "Nana-13"
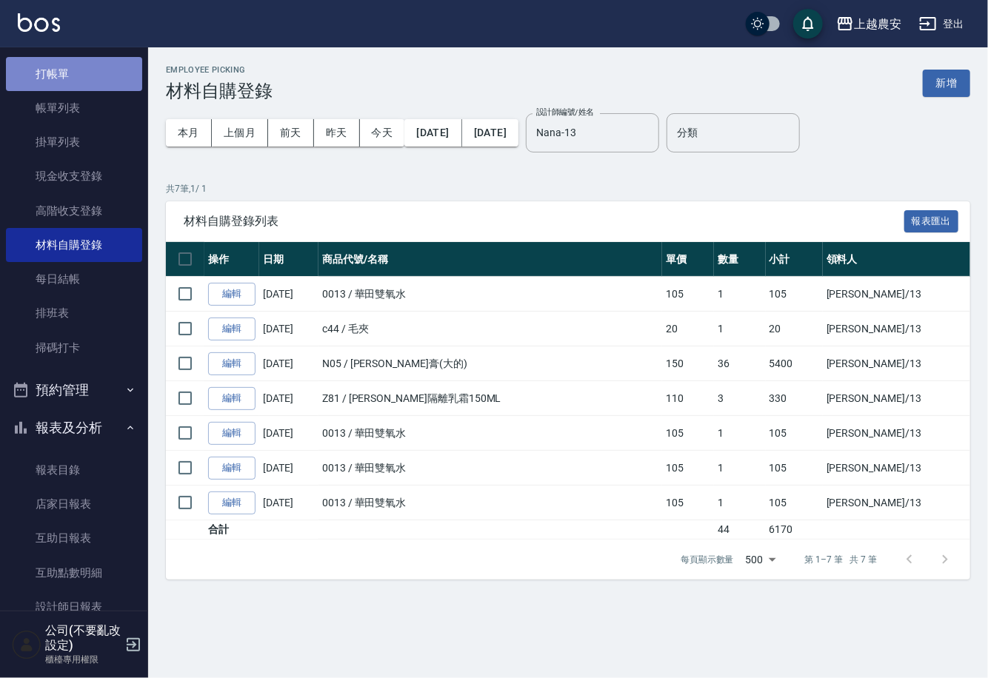
click at [76, 59] on link "打帳單" at bounding box center [74, 74] width 136 height 34
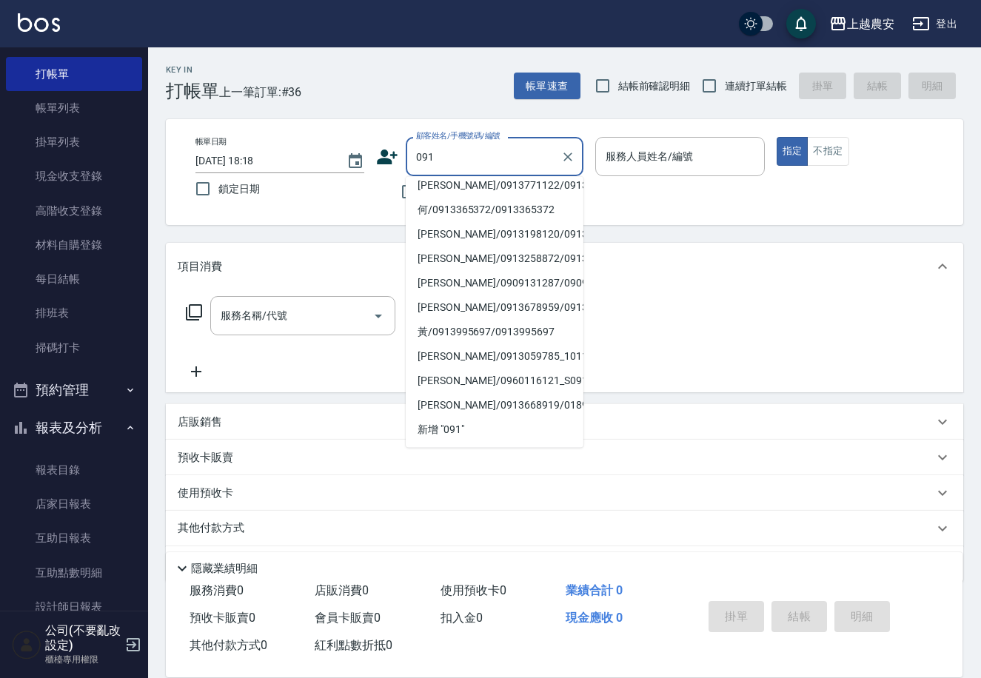
scroll to position [6, 0]
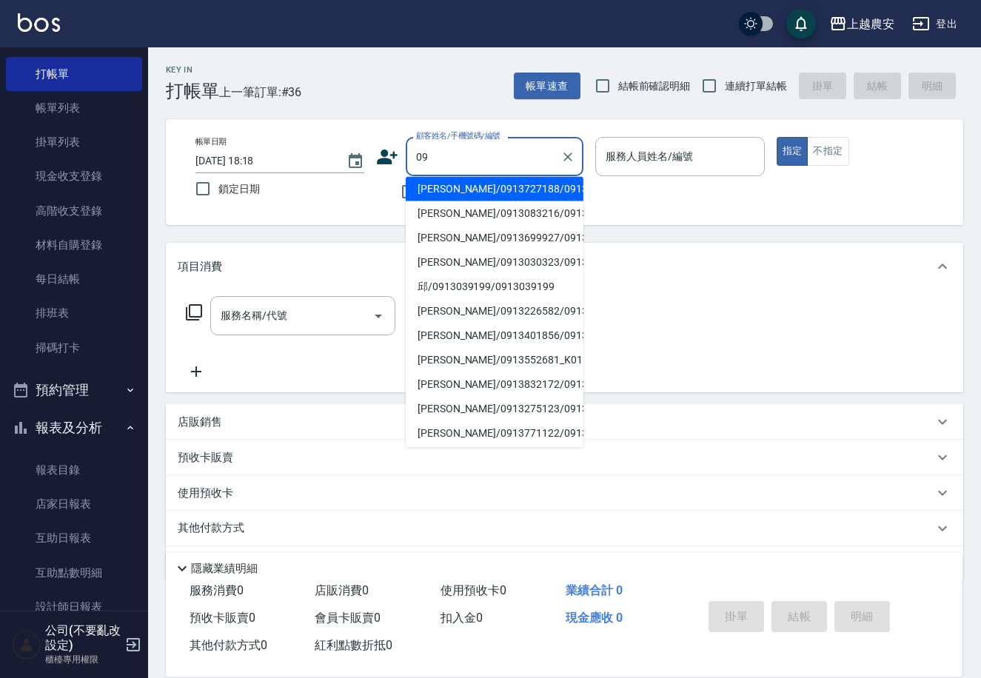
type input "0"
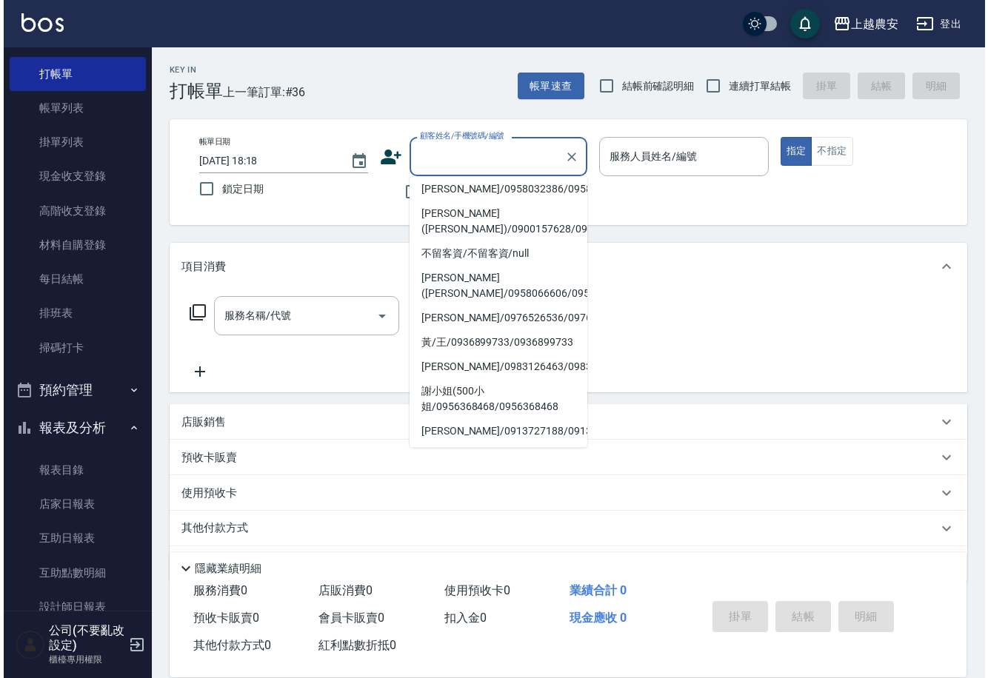
scroll to position [301, 0]
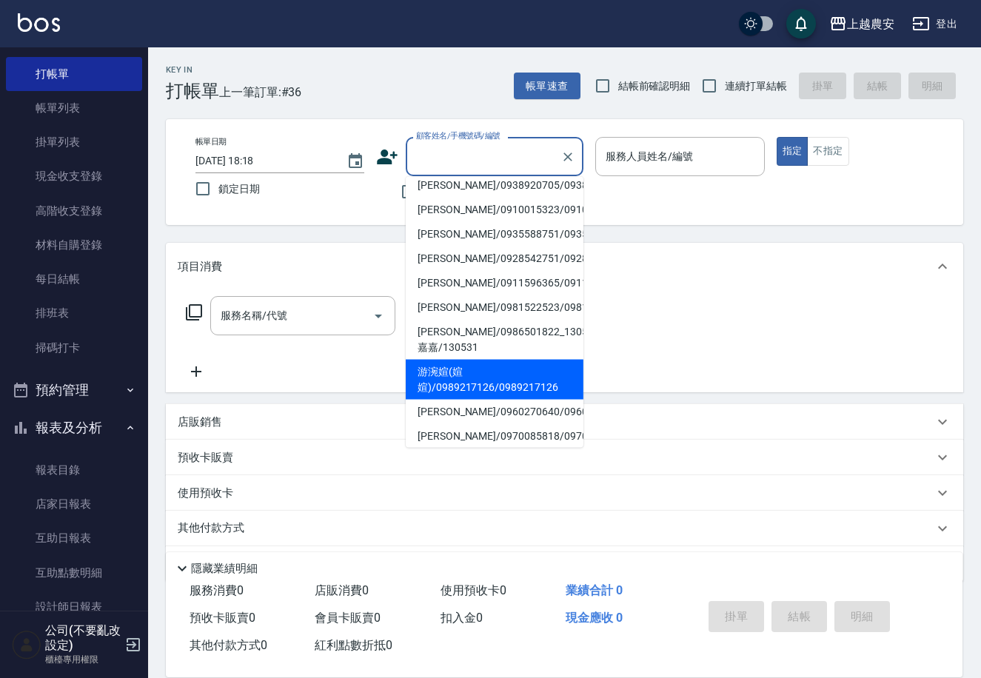
click at [543, 151] on input "顧客姓名/手機號碼/編號" at bounding box center [483, 157] width 142 height 26
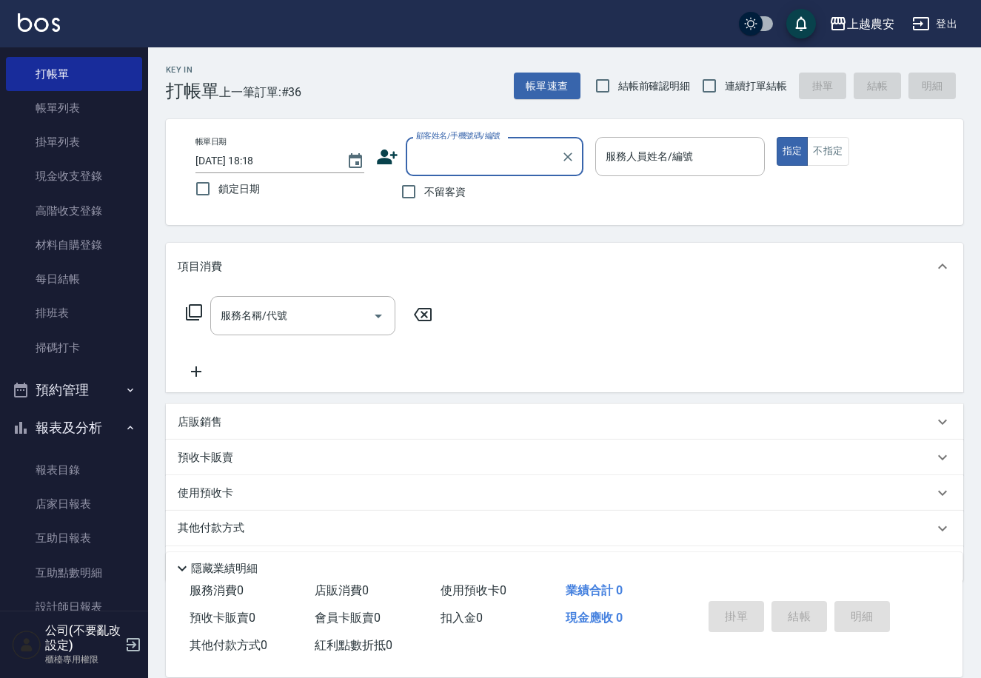
click at [537, 158] on input "顧客姓名/手機號碼/編號" at bounding box center [483, 157] width 142 height 26
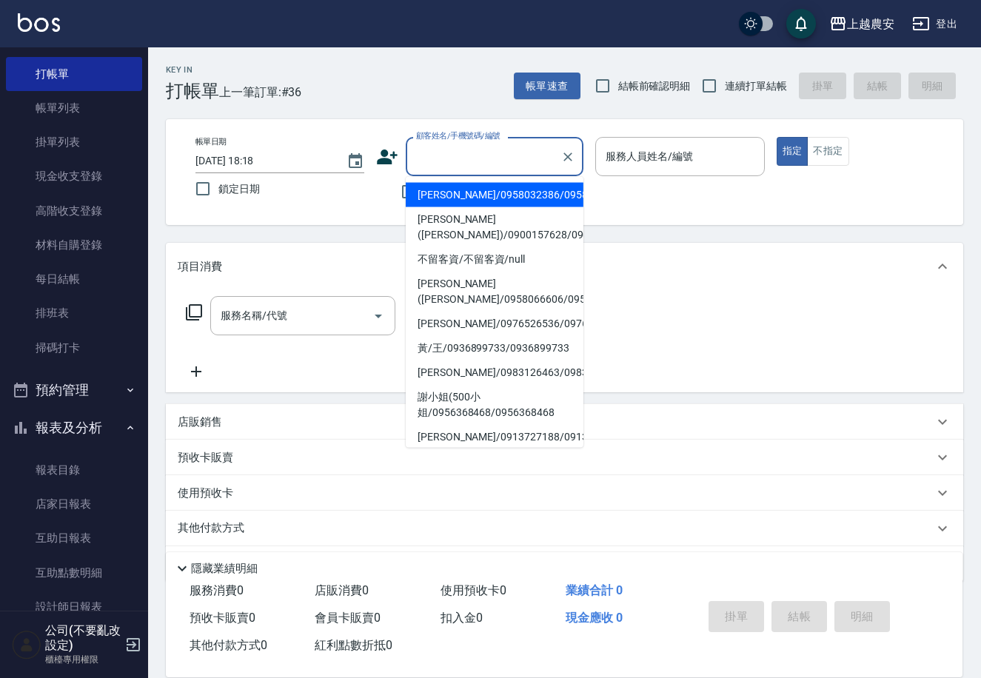
drag, startPoint x: 715, startPoint y: 284, endPoint x: 689, endPoint y: 235, distance: 54.7
click at [709, 261] on div "項目消費" at bounding box center [564, 266] width 797 height 47
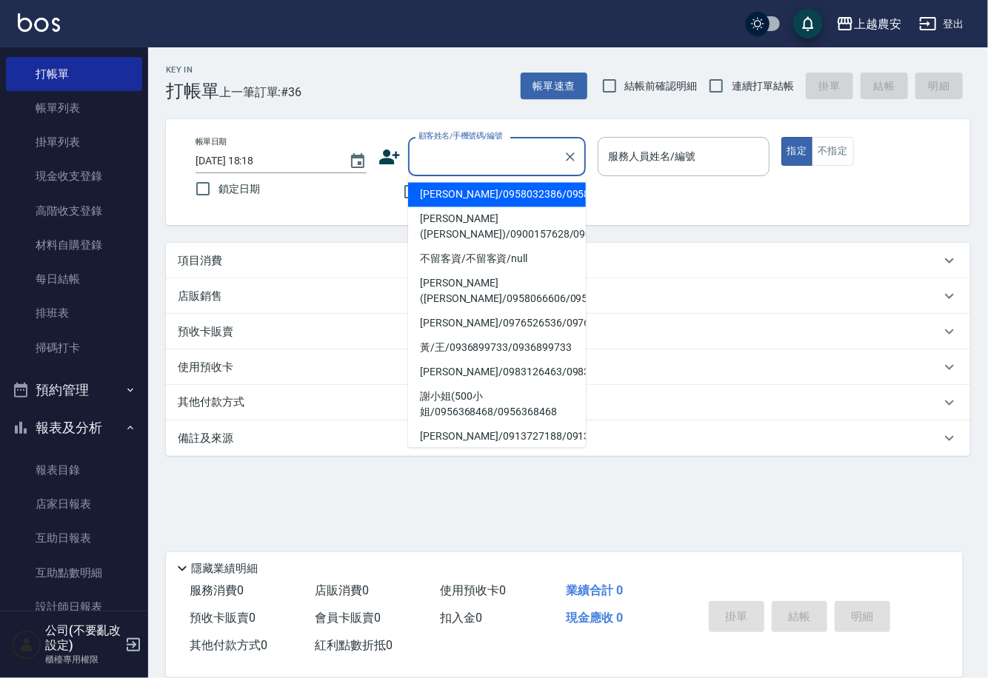
click at [483, 161] on input "顧客姓名/手機號碼/編號" at bounding box center [486, 157] width 142 height 26
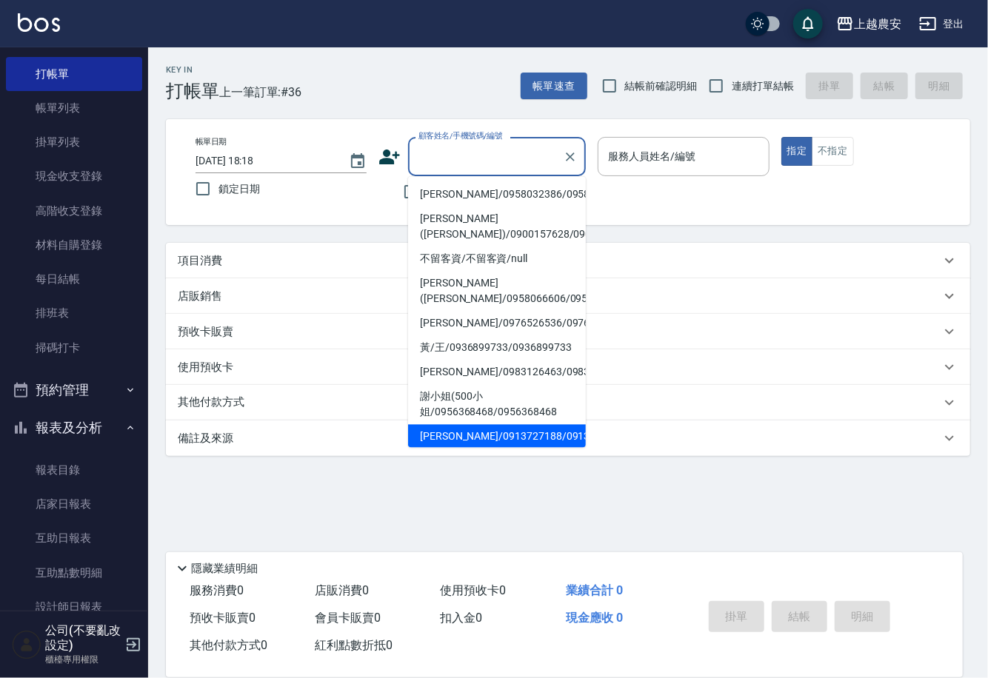
click at [440, 438] on li "李文馨/0913727188/0913727188" at bounding box center [497, 437] width 178 height 24
type input "李文馨/0913727188/0913727188"
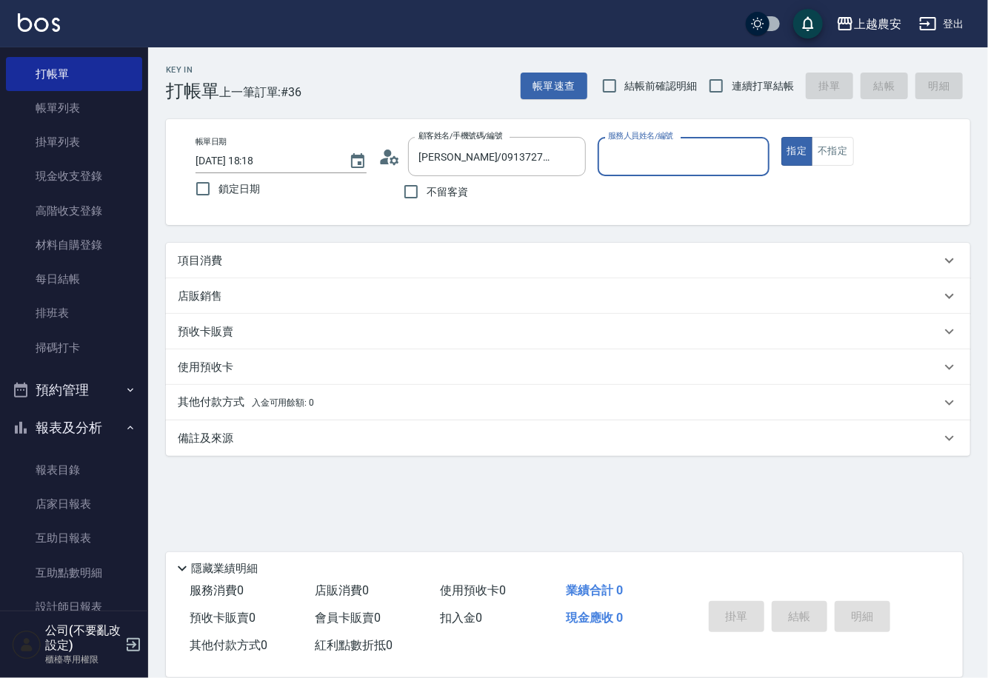
click at [631, 153] on input "服務人員姓名/編號" at bounding box center [683, 157] width 158 height 26
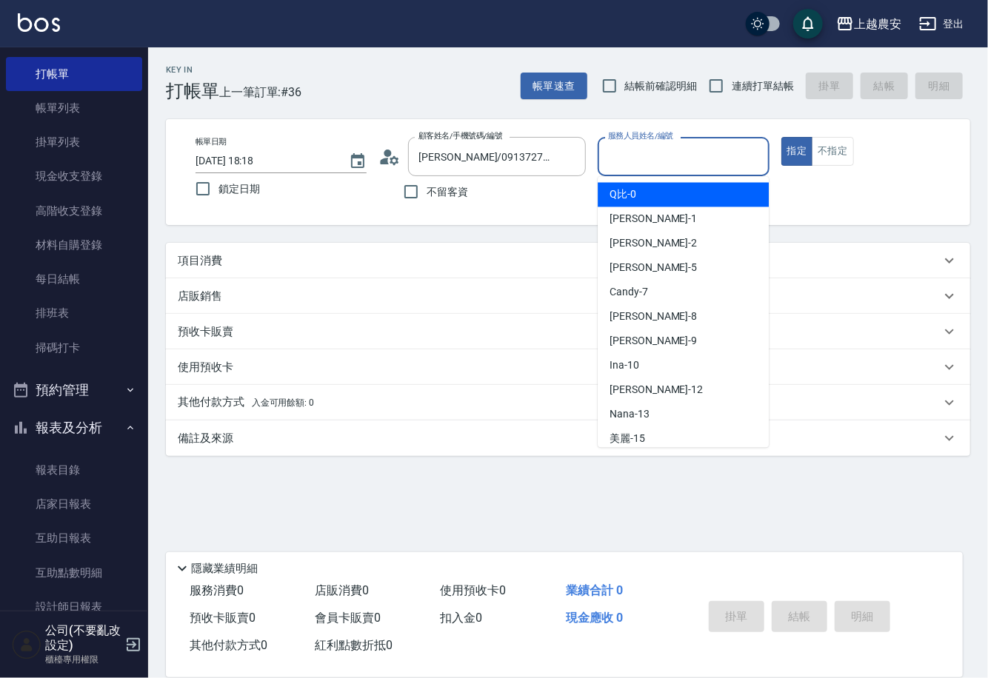
click at [631, 153] on input "服務人員姓名/編號" at bounding box center [683, 157] width 158 height 26
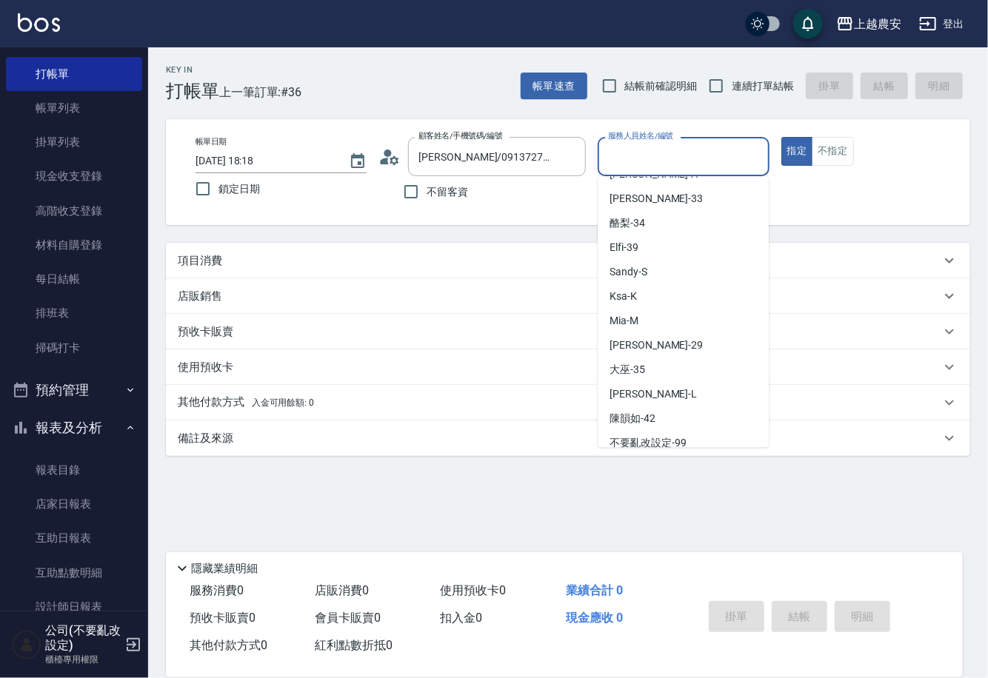
scroll to position [628, 0]
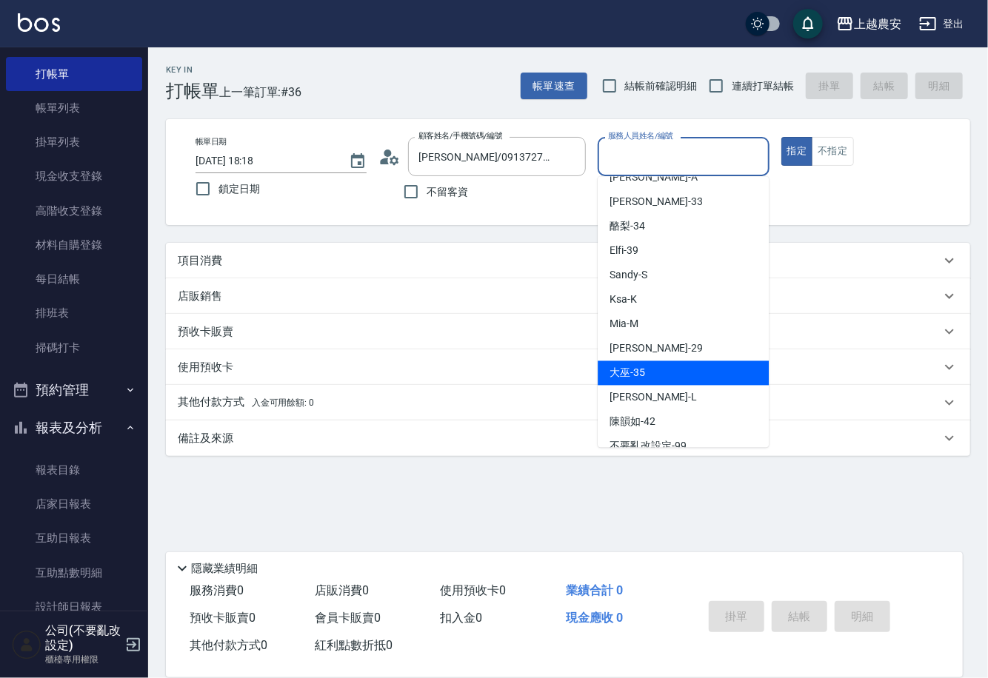
click at [685, 372] on div "大巫 -35" at bounding box center [682, 373] width 171 height 24
type input "大巫-35"
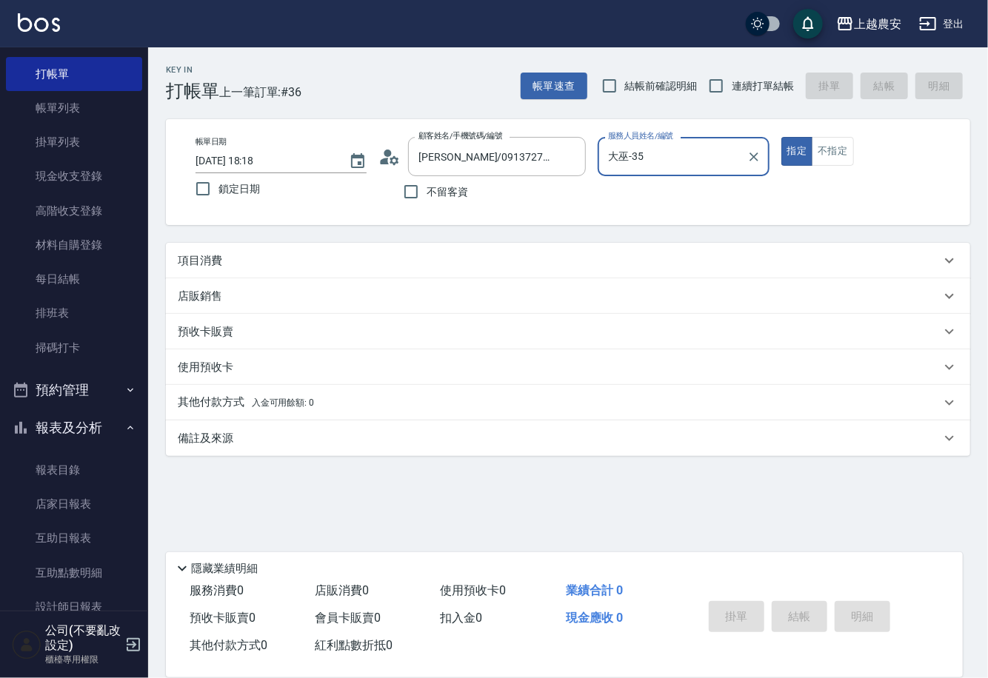
click at [208, 250] on div "項目消費" at bounding box center [568, 261] width 804 height 36
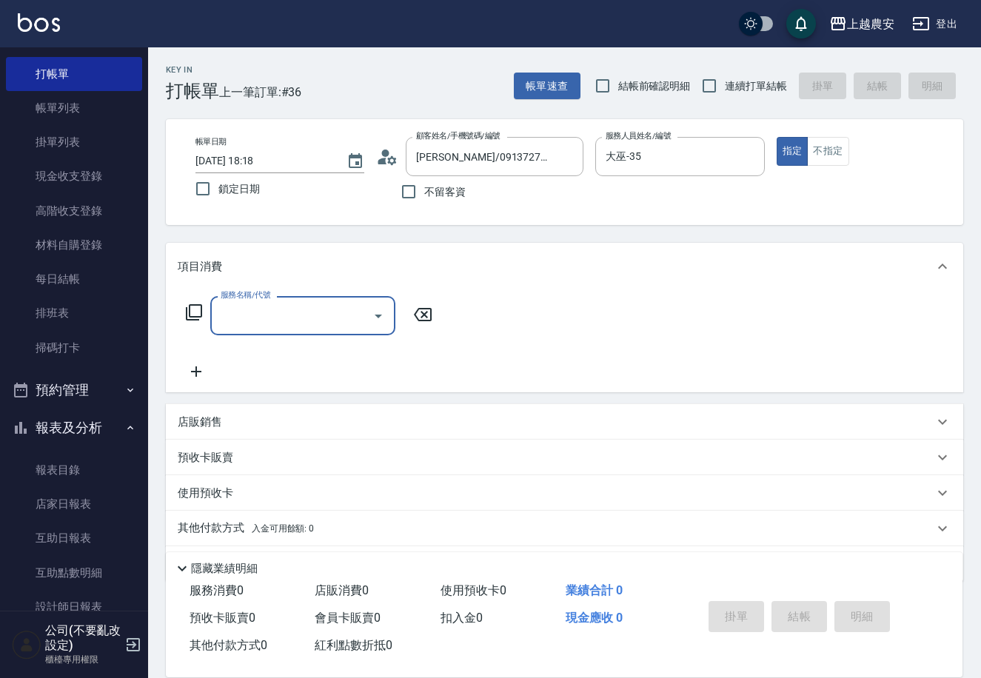
scroll to position [0, 0]
click at [201, 307] on icon at bounding box center [194, 312] width 16 height 16
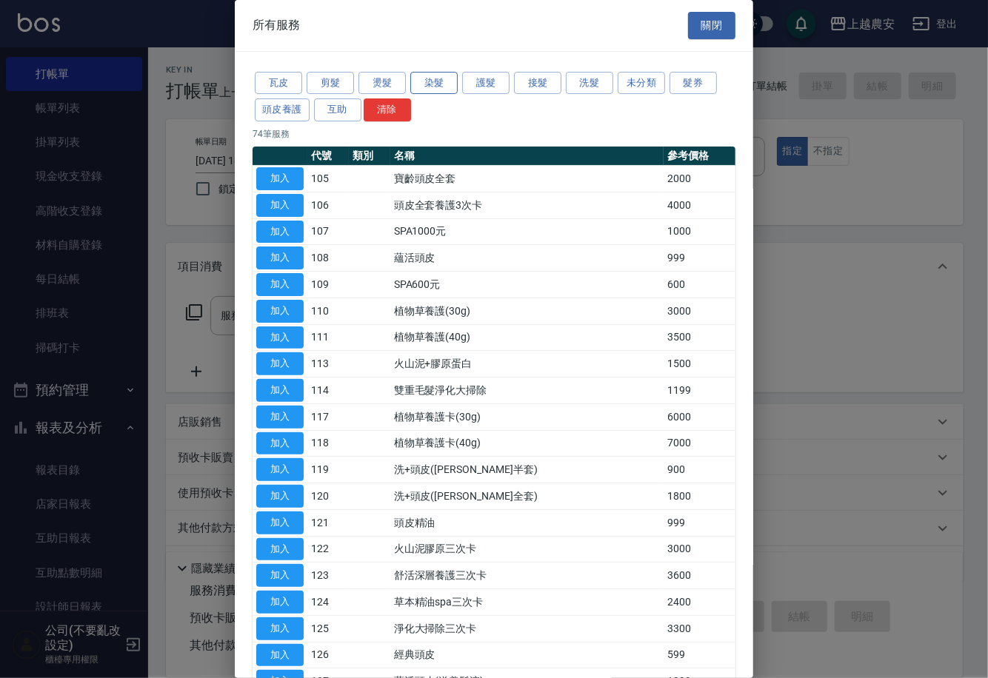
click at [432, 78] on button "染髮" at bounding box center [433, 83] width 47 height 23
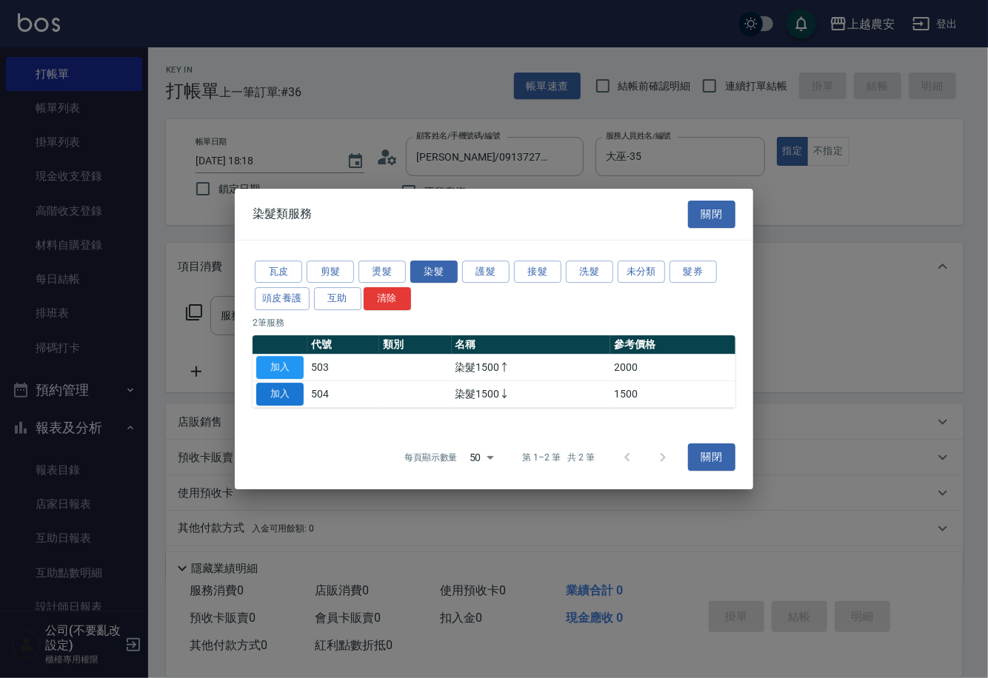
click at [296, 392] on button "加入" at bounding box center [279, 394] width 47 height 23
type input "染髮1500↓(504)"
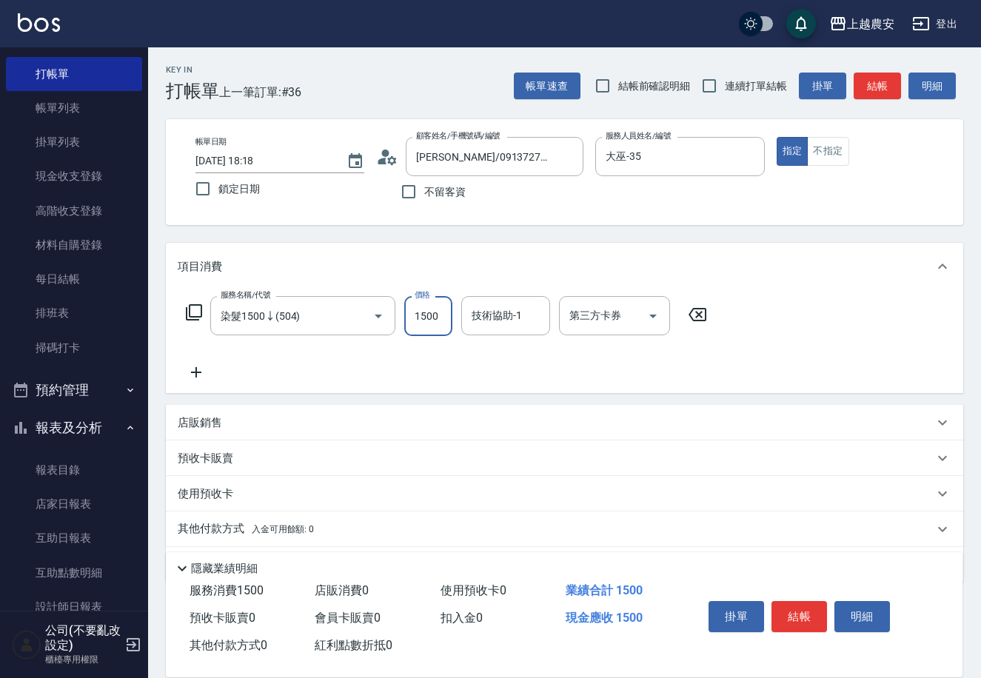
drag, startPoint x: 436, startPoint y: 317, endPoint x: 447, endPoint y: 307, distance: 15.2
click at [438, 315] on input "1500" at bounding box center [428, 316] width 48 height 40
type input "800"
drag, startPoint x: 797, startPoint y: 623, endPoint x: 871, endPoint y: 509, distance: 136.6
click at [792, 618] on button "結帳" at bounding box center [799, 616] width 56 height 31
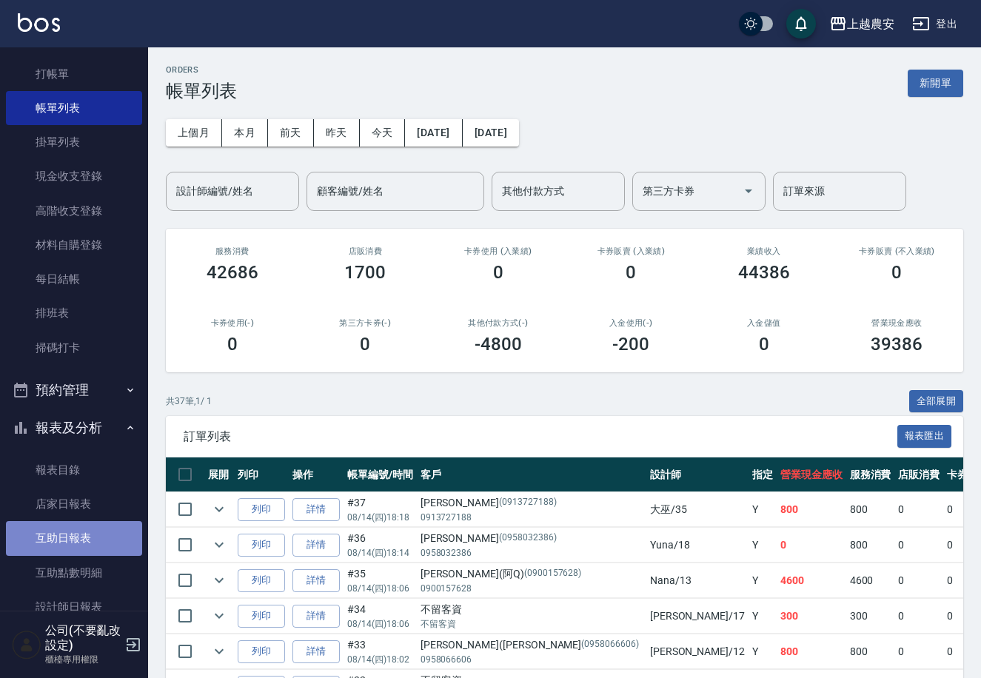
click at [75, 532] on link "互助日報表" at bounding box center [74, 538] width 136 height 34
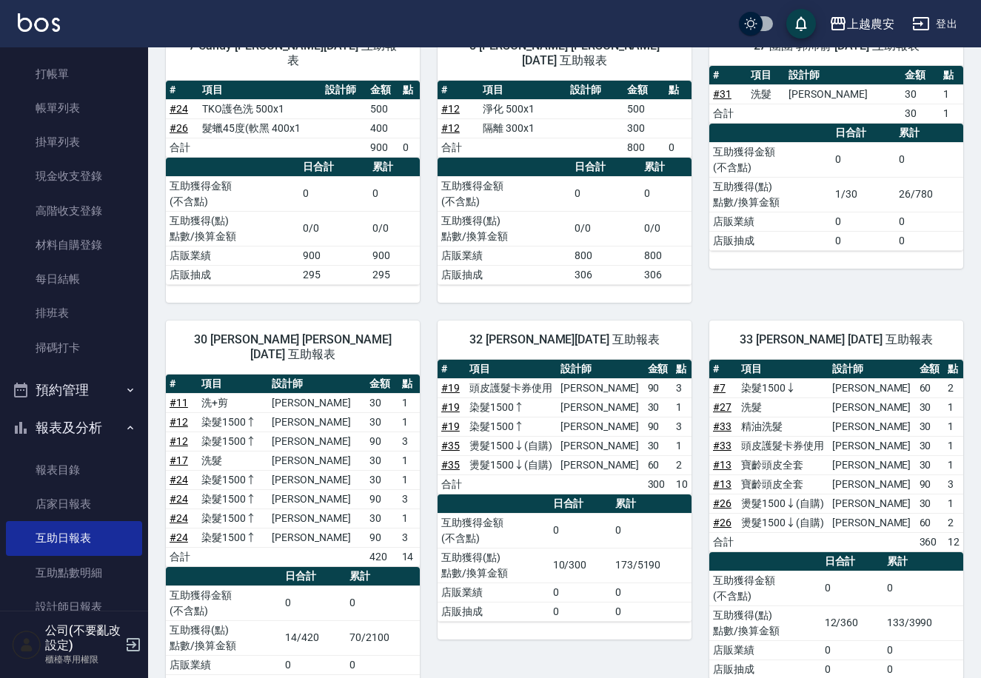
scroll to position [77, 0]
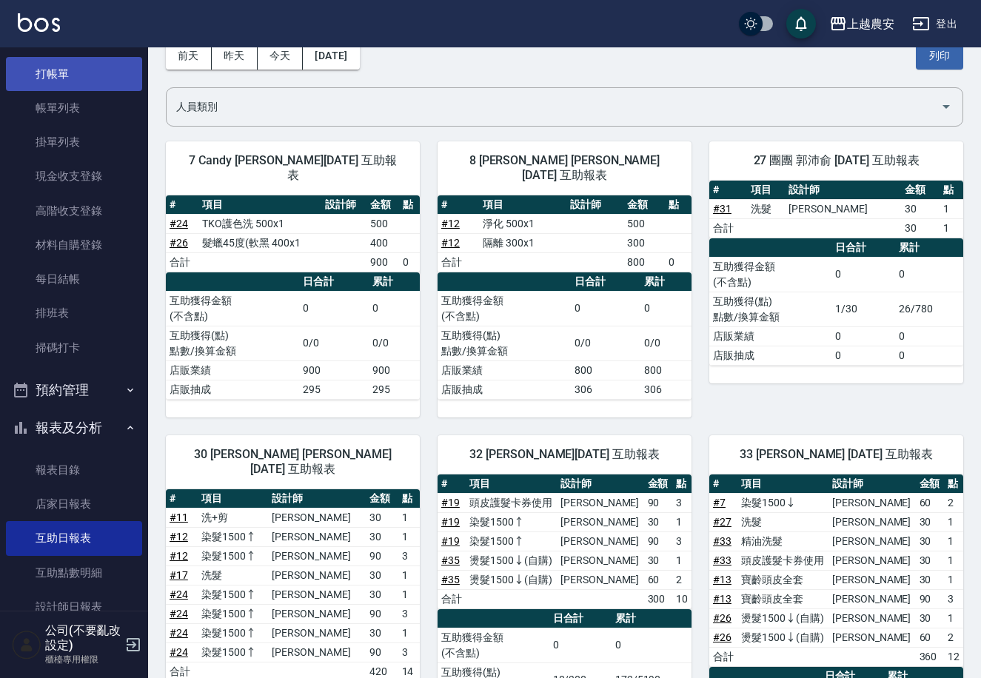
click at [107, 73] on link "打帳單" at bounding box center [74, 74] width 136 height 34
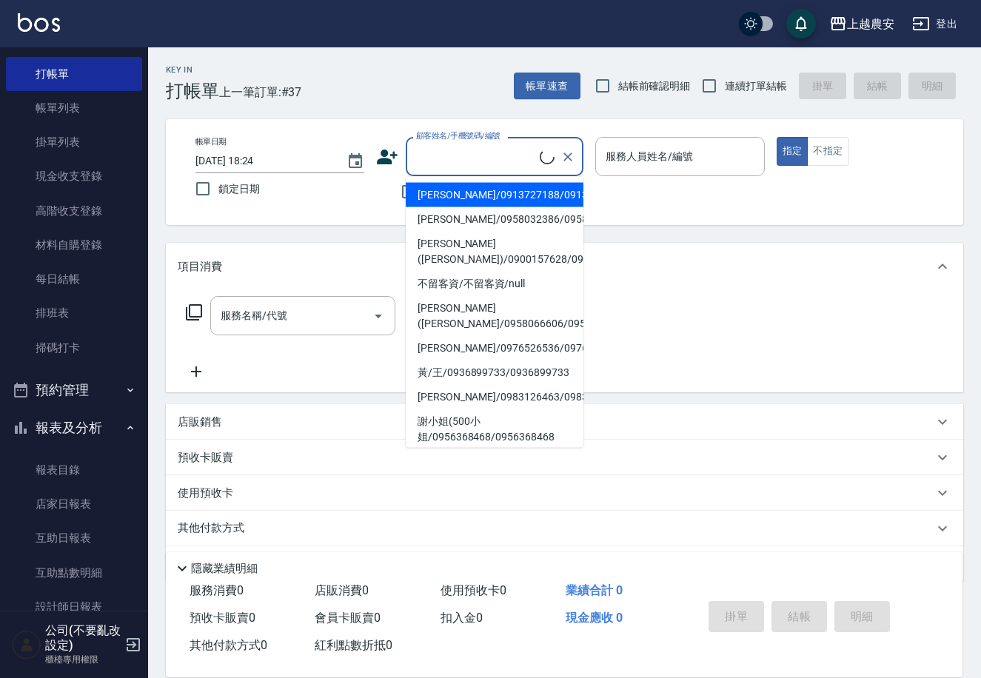
click at [498, 150] on input "顧客姓名/手機號碼/編號" at bounding box center [475, 157] width 127 height 26
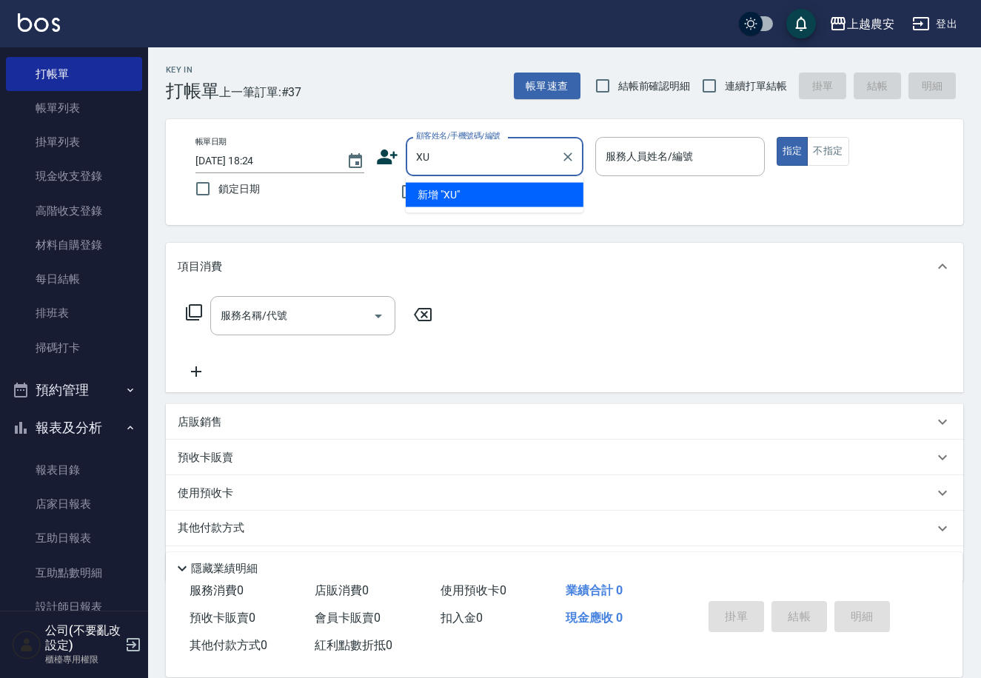
type input "X"
click at [506, 190] on li "林淨枝/0910218798/0910218798" at bounding box center [495, 195] width 178 height 24
type input "林淨枝/0910218798/0910218798"
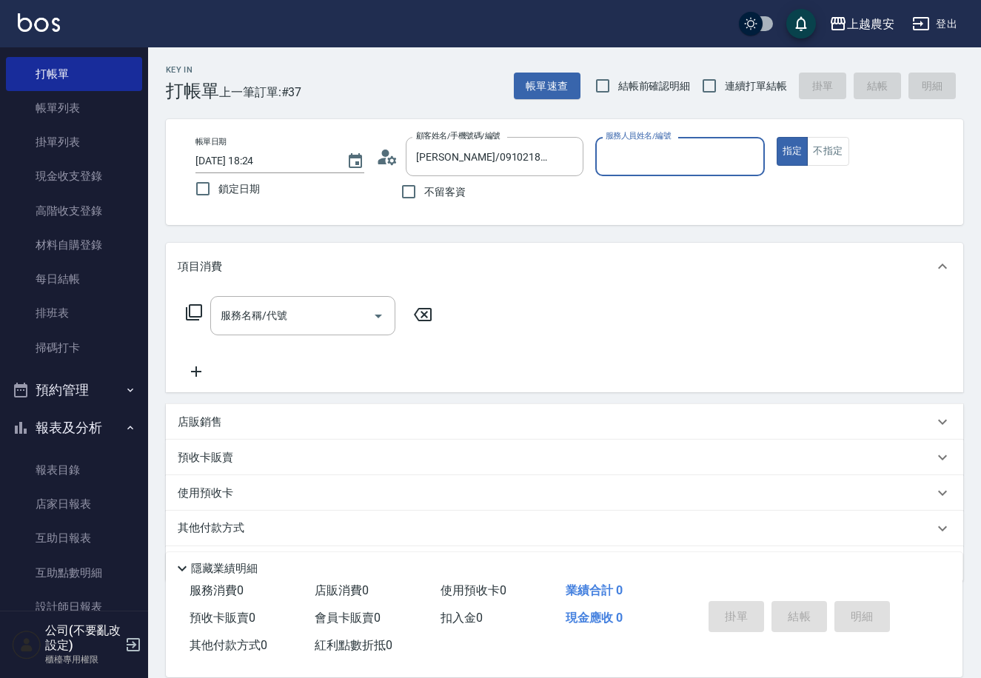
type input "美雅-B"
drag, startPoint x: 276, startPoint y: 309, endPoint x: 210, endPoint y: 315, distance: 66.9
click at [232, 315] on input "服務名稱/代號" at bounding box center [292, 316] width 150 height 26
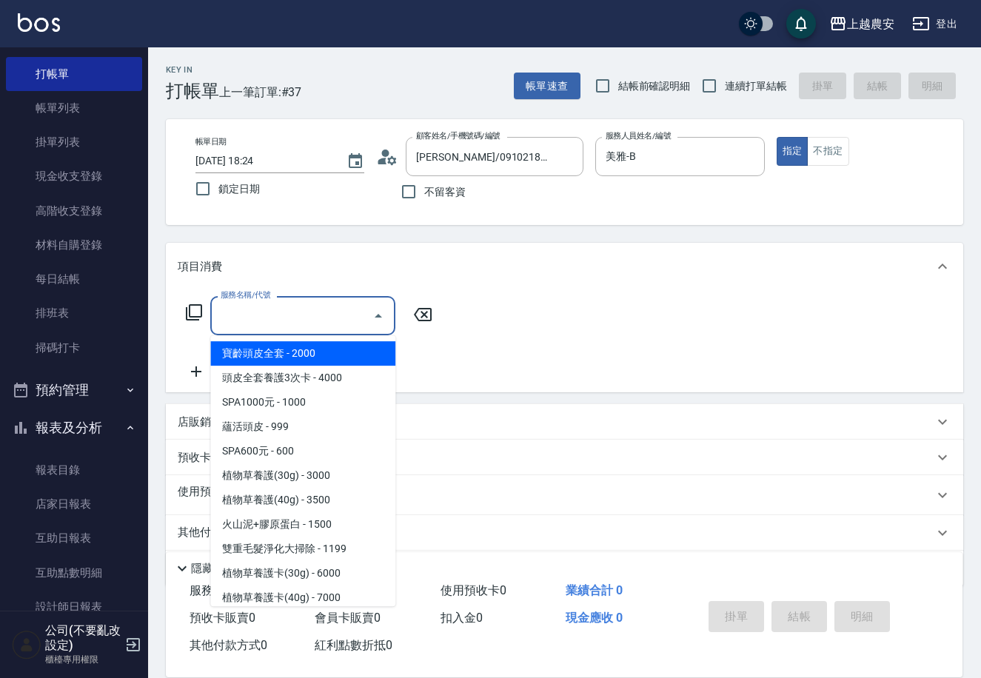
click at [193, 317] on icon at bounding box center [194, 312] width 16 height 16
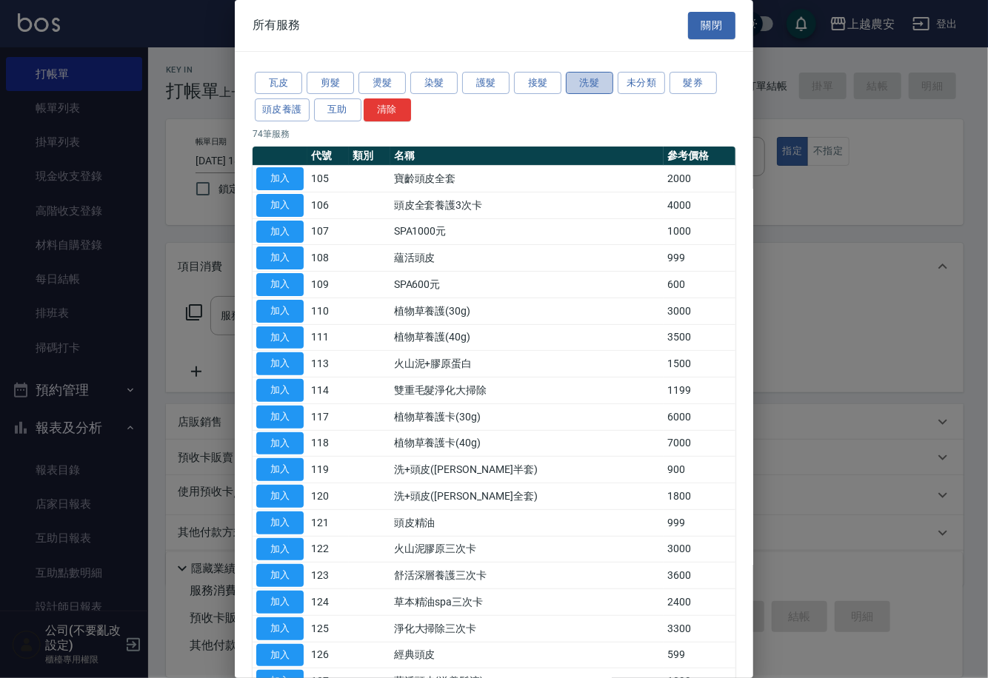
click at [586, 83] on button "洗髮" at bounding box center [589, 83] width 47 height 23
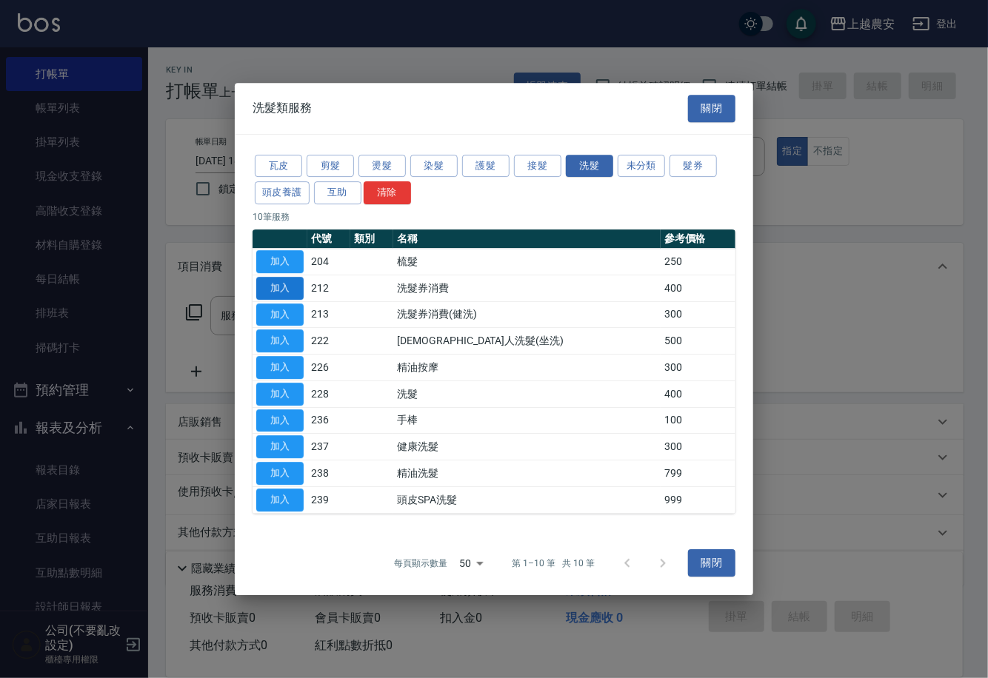
click at [292, 289] on button "加入" at bounding box center [279, 288] width 47 height 23
type input "洗髮券消費(212)"
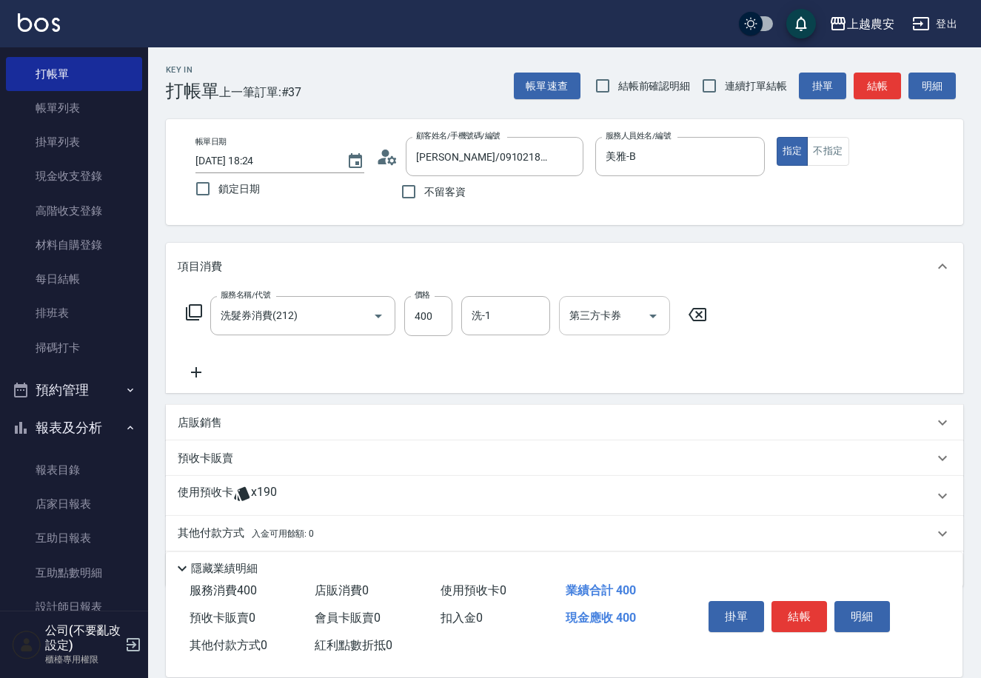
click at [596, 314] on input "第三方卡券" at bounding box center [604, 316] width 76 height 26
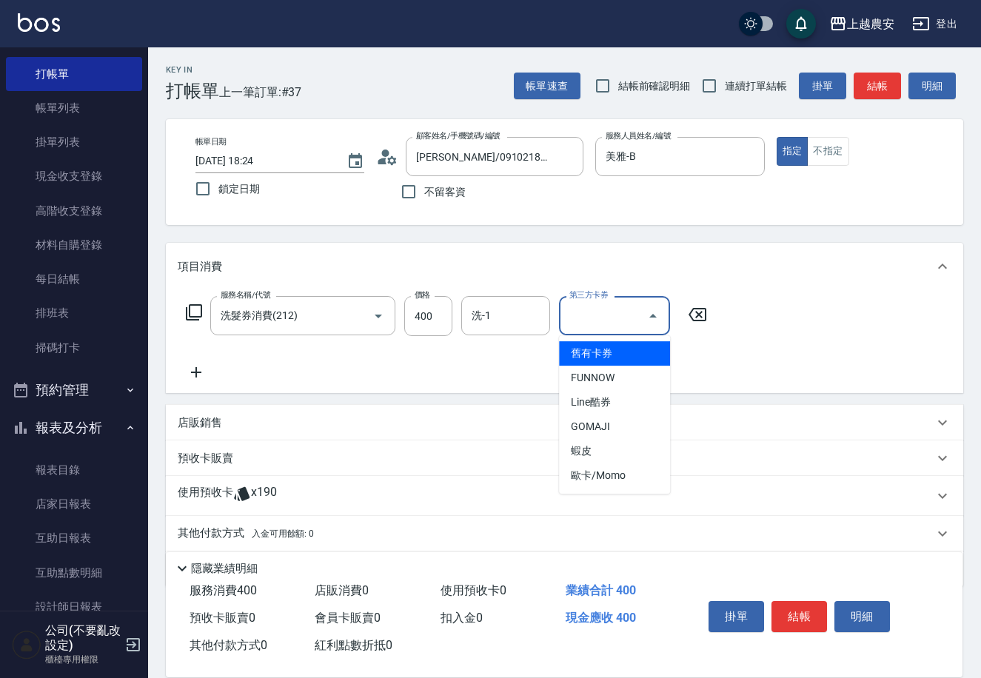
click at [600, 352] on span "舊有卡券" at bounding box center [614, 353] width 111 height 24
type input "舊有卡券"
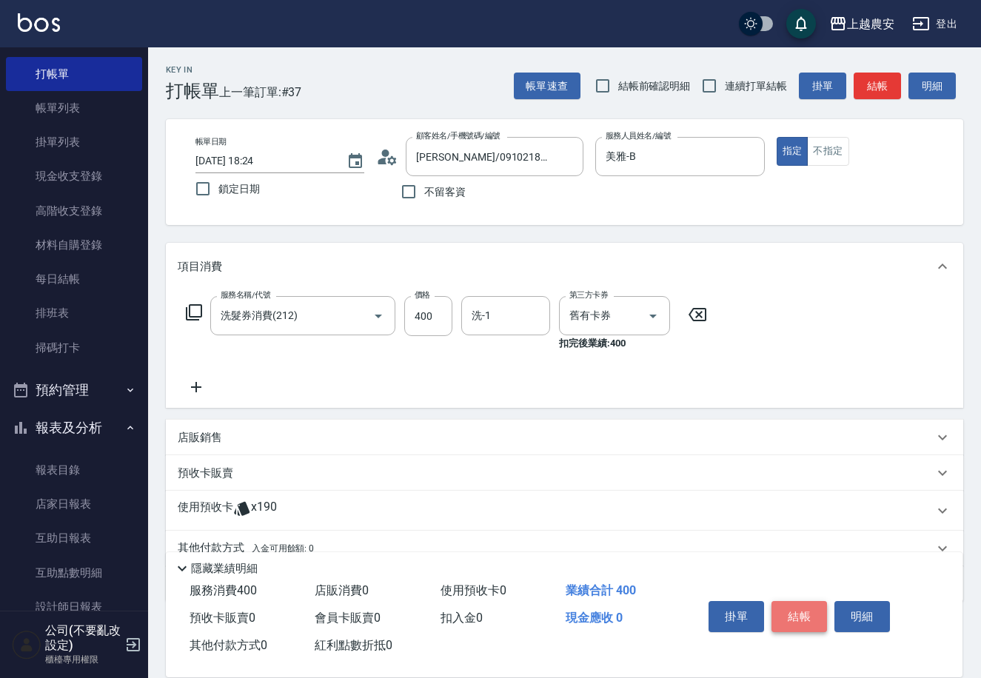
click at [811, 609] on button "結帳" at bounding box center [799, 616] width 56 height 31
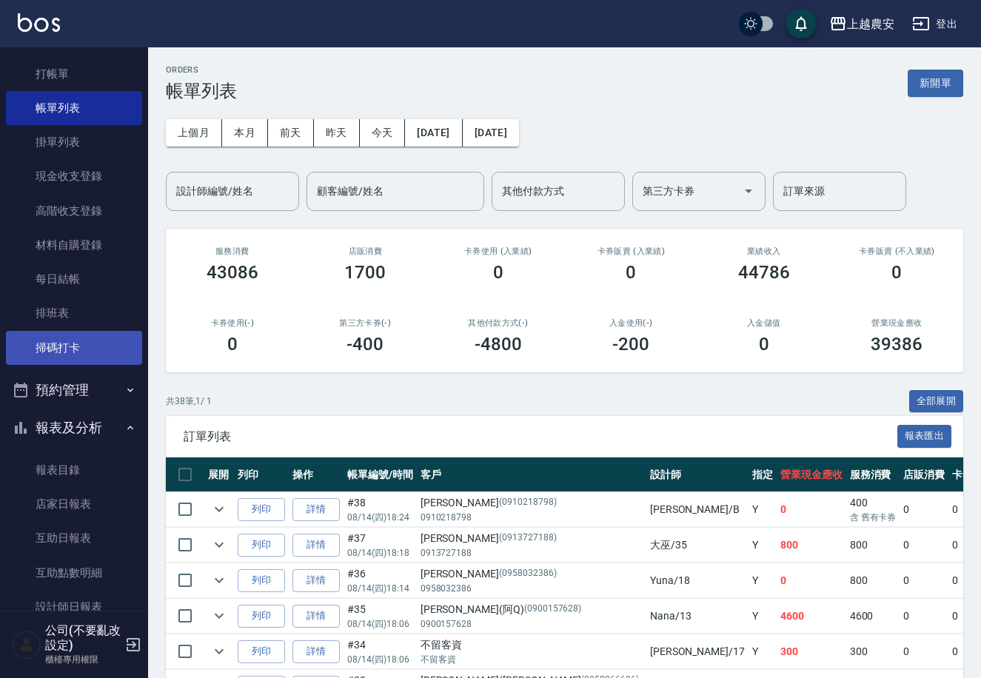
click at [99, 359] on link "掃碼打卡" at bounding box center [74, 348] width 136 height 34
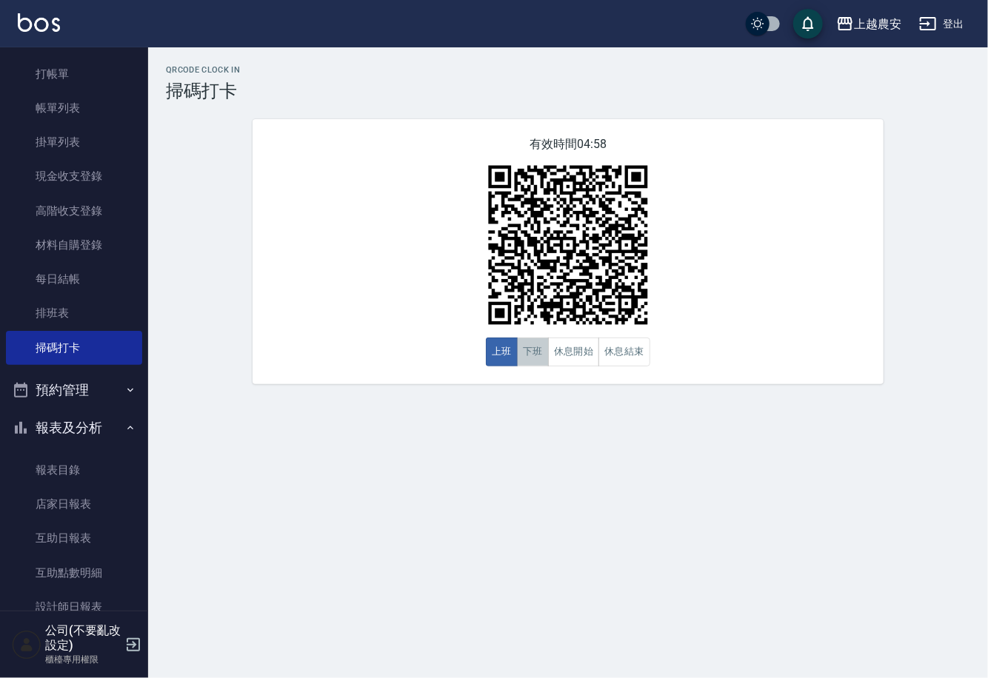
click at [540, 350] on button "下班" at bounding box center [533, 352] width 32 height 29
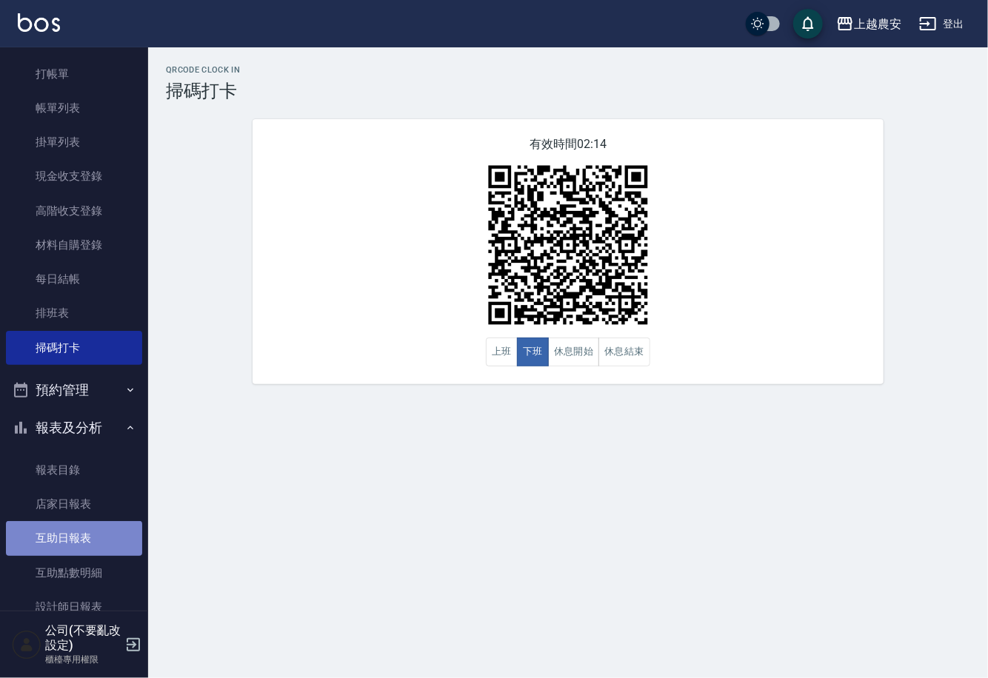
click at [114, 548] on link "互助日報表" at bounding box center [74, 538] width 136 height 34
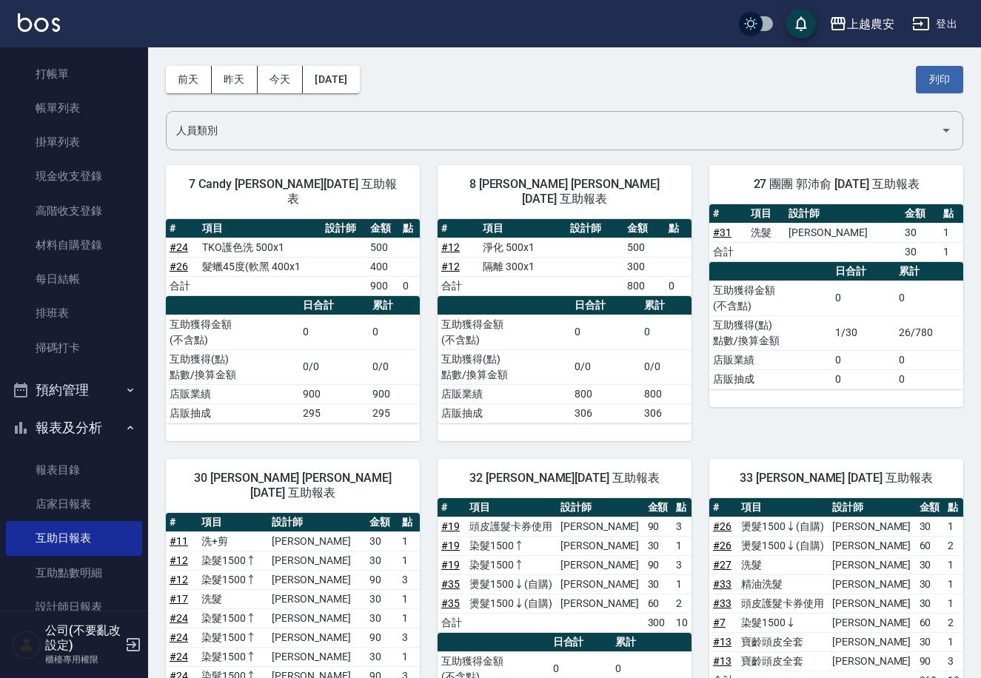
scroll to position [56, 0]
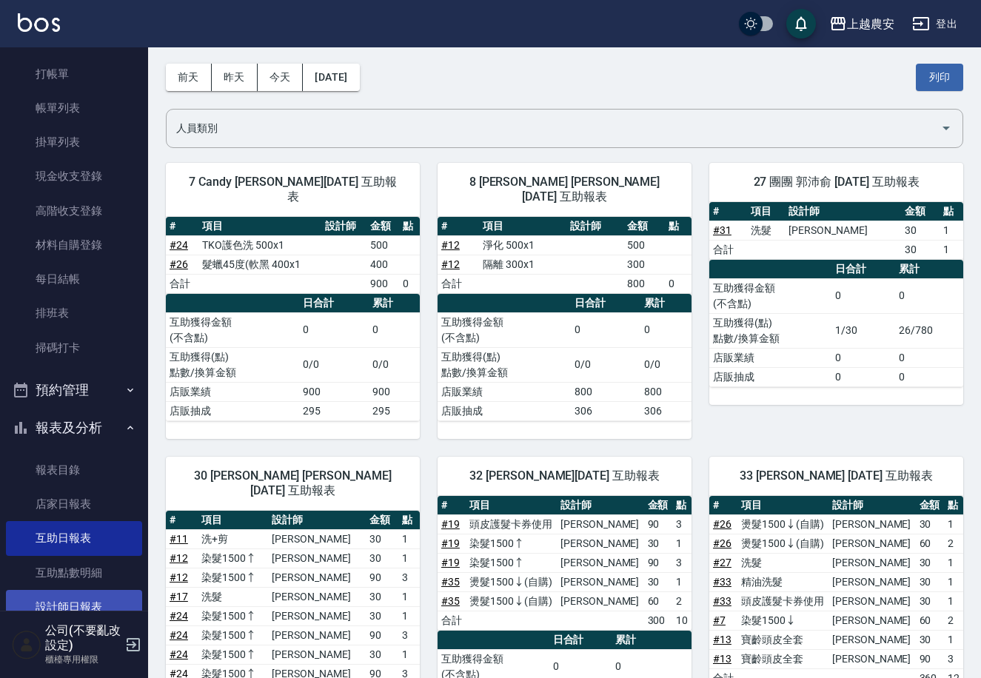
click at [101, 601] on link "設計師日報表" at bounding box center [74, 607] width 136 height 34
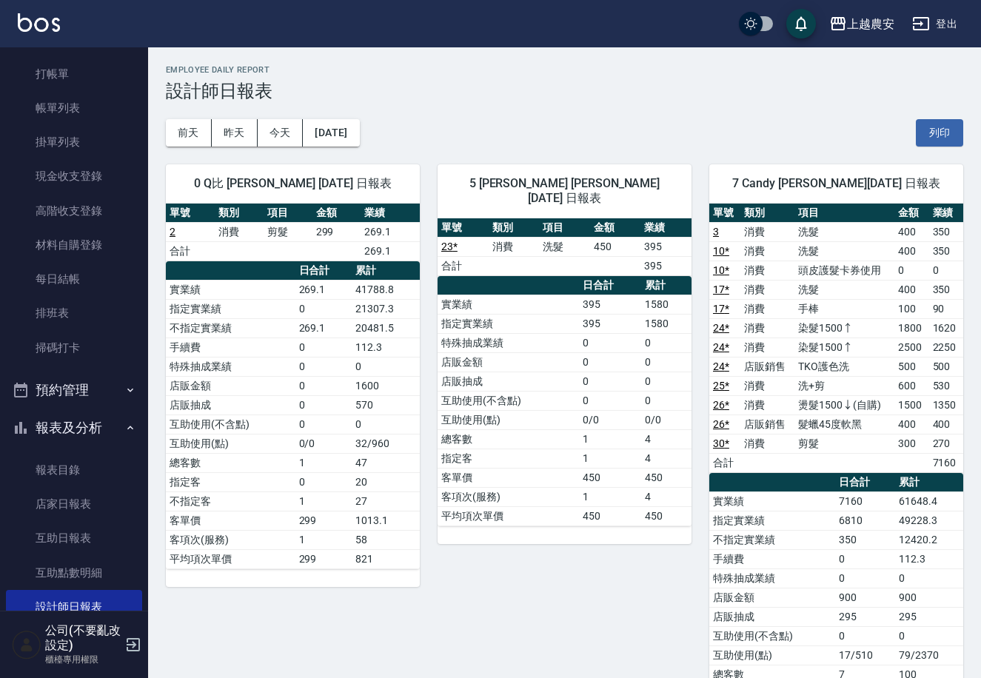
scroll to position [2209, 0]
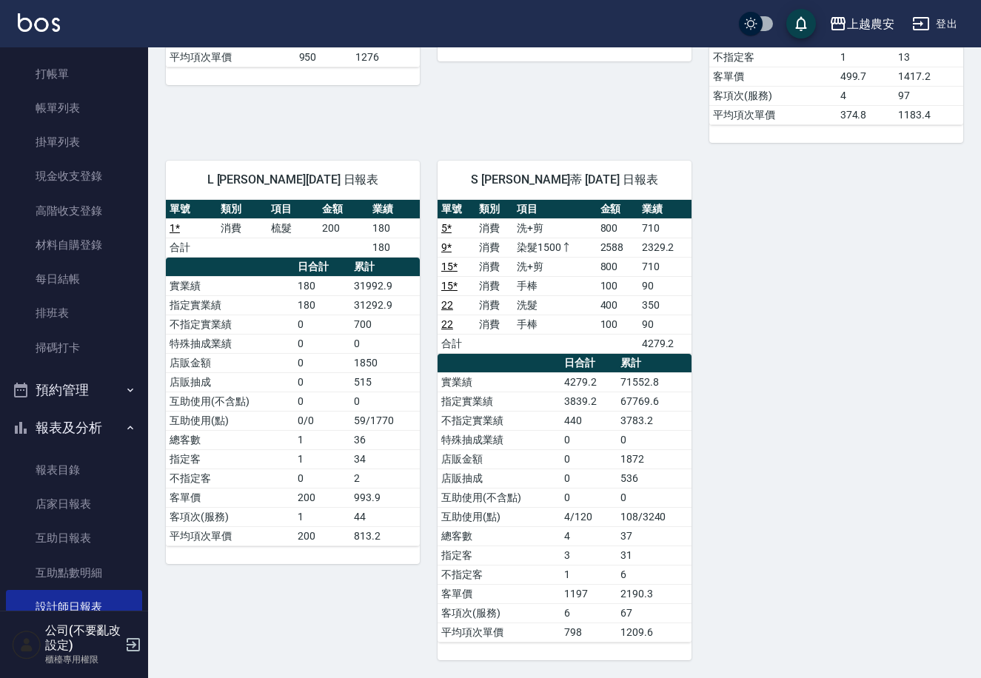
click at [45, 55] on ul "打帳單 帳單列表 掛單列表 現金收支登錄 高階收支登錄 材料自購登錄 每日結帳 排班表 掃碼打卡" at bounding box center [74, 211] width 136 height 320
click at [47, 66] on link "打帳單" at bounding box center [74, 74] width 136 height 34
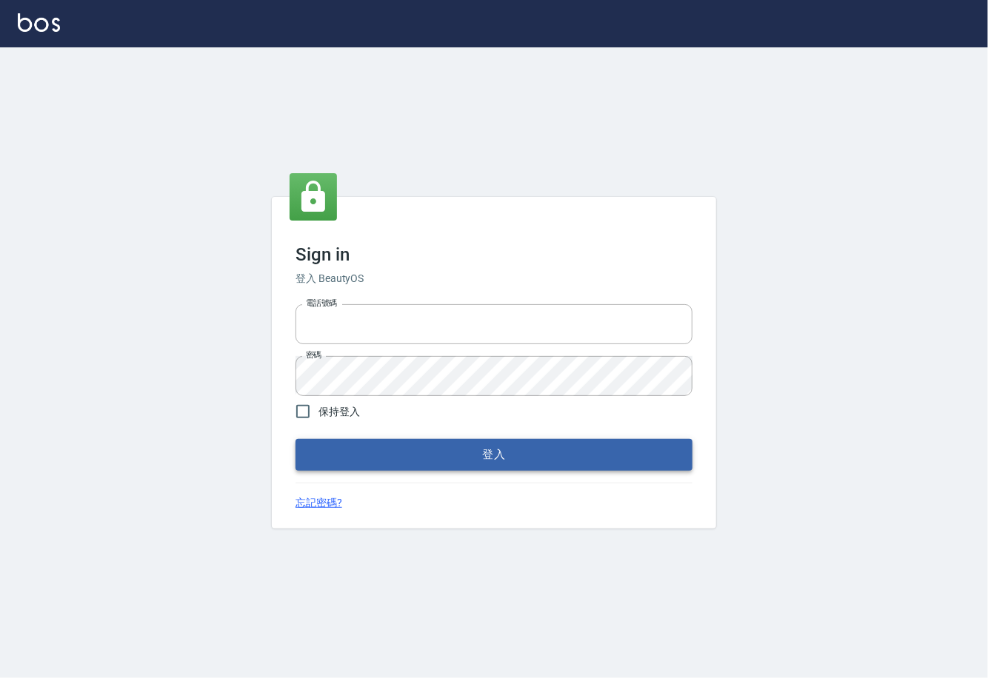
type input "0225929166"
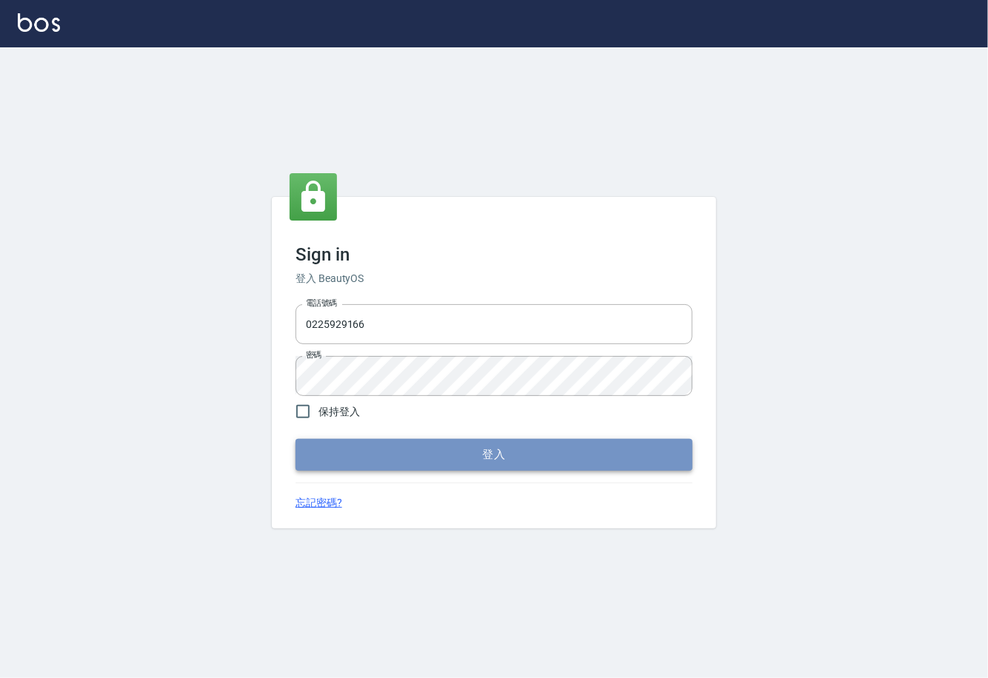
click at [524, 463] on button "登入" at bounding box center [493, 454] width 397 height 31
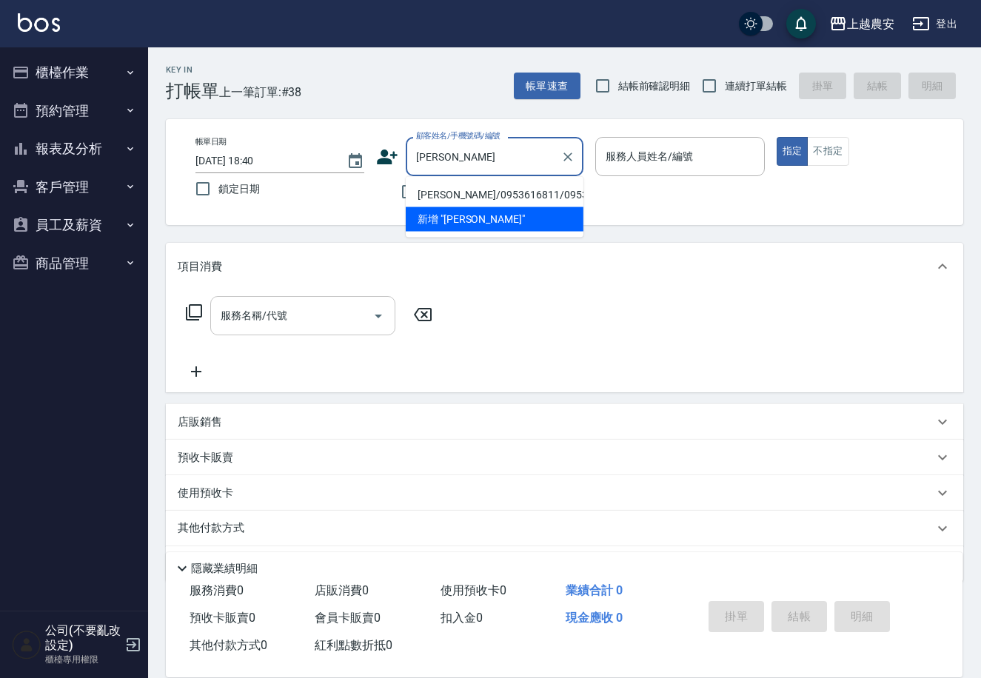
click at [475, 194] on li "[PERSON_NAME]/0953616811/0953616811" at bounding box center [495, 195] width 178 height 24
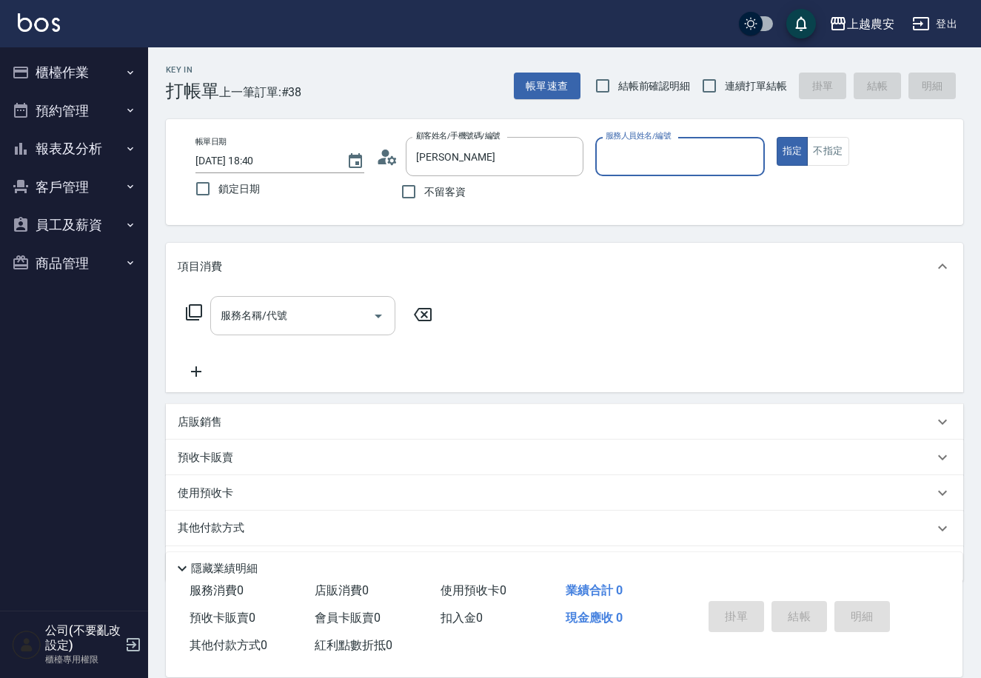
type input "[PERSON_NAME]/0953616811/0953616811"
type input "Q比-0"
type button "true"
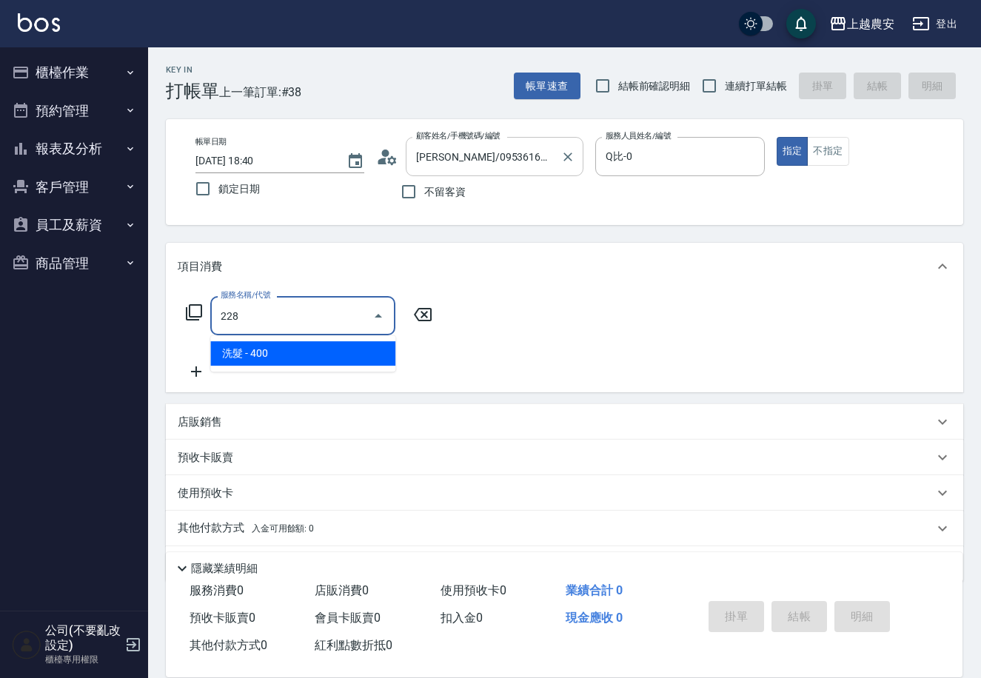
type input "洗髮(228)"
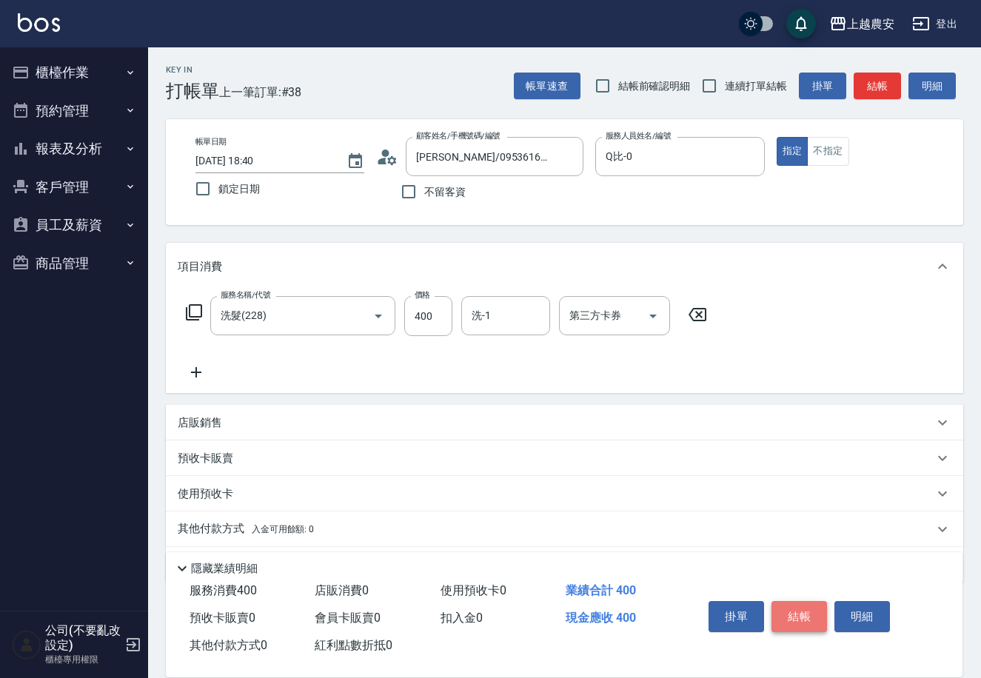
click at [800, 617] on button "結帳" at bounding box center [799, 616] width 56 height 31
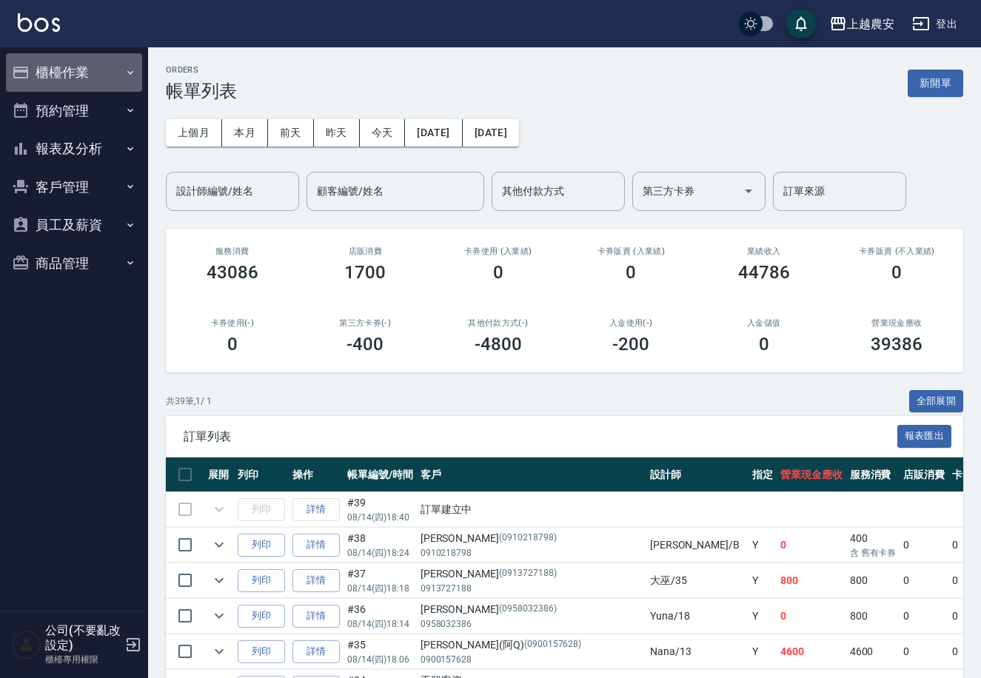
click at [69, 70] on button "櫃檯作業" at bounding box center [74, 72] width 136 height 38
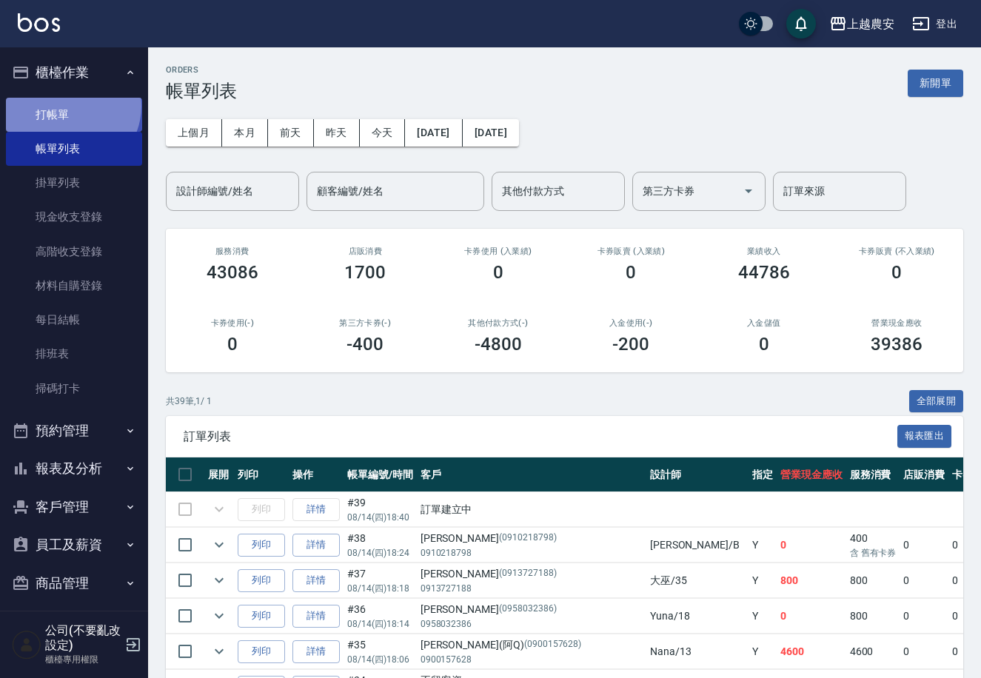
click at [69, 106] on link "打帳單" at bounding box center [74, 115] width 136 height 34
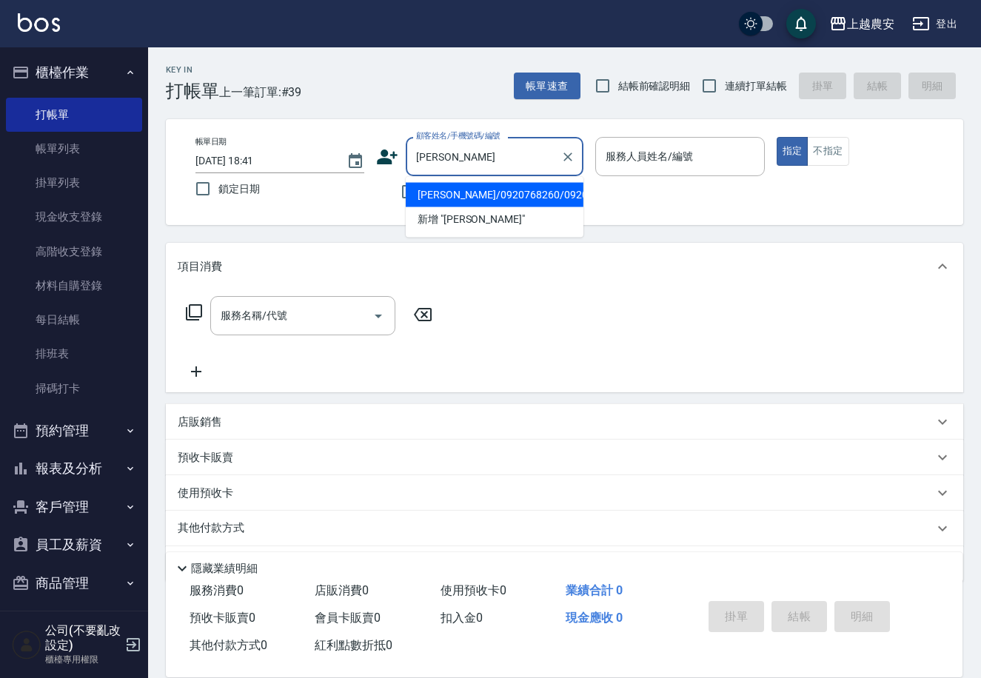
click at [465, 190] on li "[PERSON_NAME]/0920768260/0920768260" at bounding box center [495, 195] width 178 height 24
type input "[PERSON_NAME]/0920768260/0920768260"
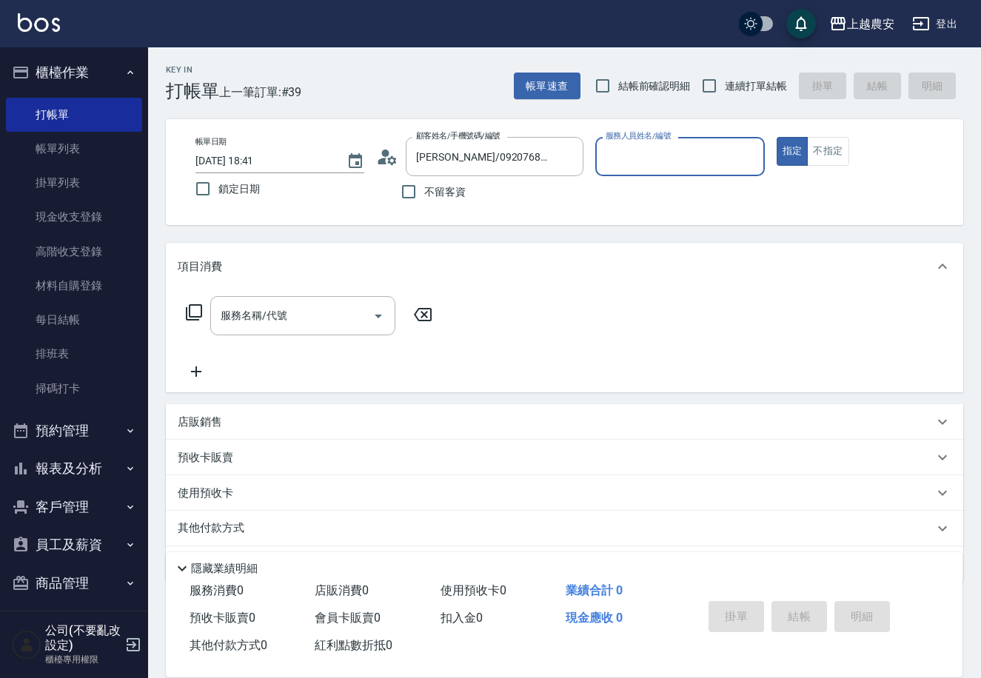
type input "Q比-0"
click at [335, 311] on input "服務名稱/代號" at bounding box center [292, 316] width 150 height 26
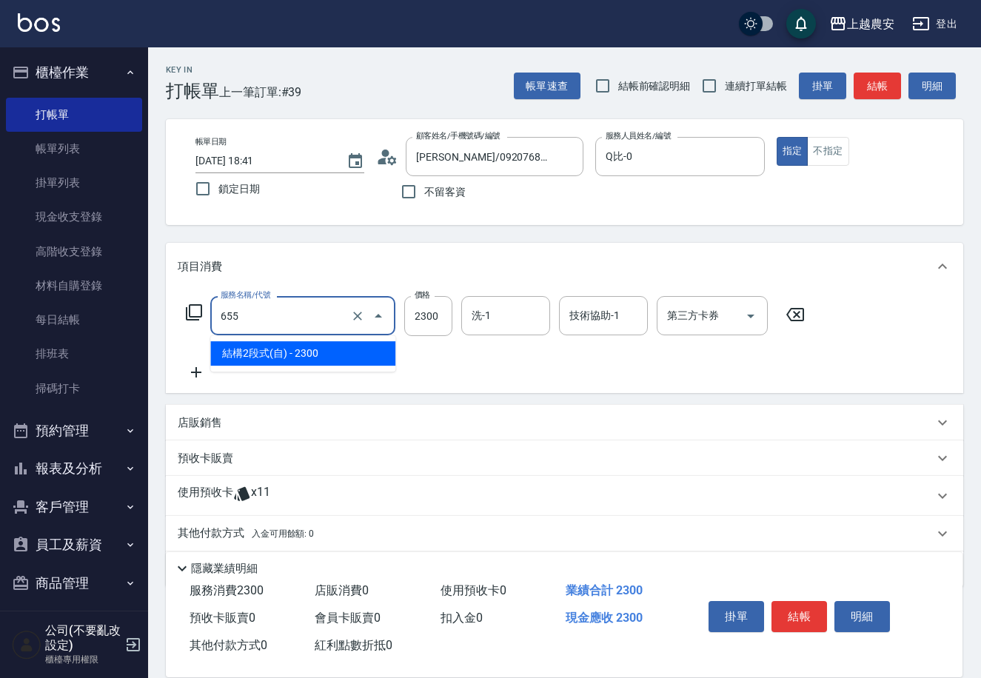
drag, startPoint x: 335, startPoint y: 311, endPoint x: 205, endPoint y: 335, distance: 132.6
click at [205, 335] on div "服務名稱/代號 655 服務名稱/代號 價格 2300 價格 洗-1 洗-1 技術協助-1 技術協助-1 第三方卡券 第三方卡券" at bounding box center [496, 316] width 636 height 40
type input "染髮1500↑(503)"
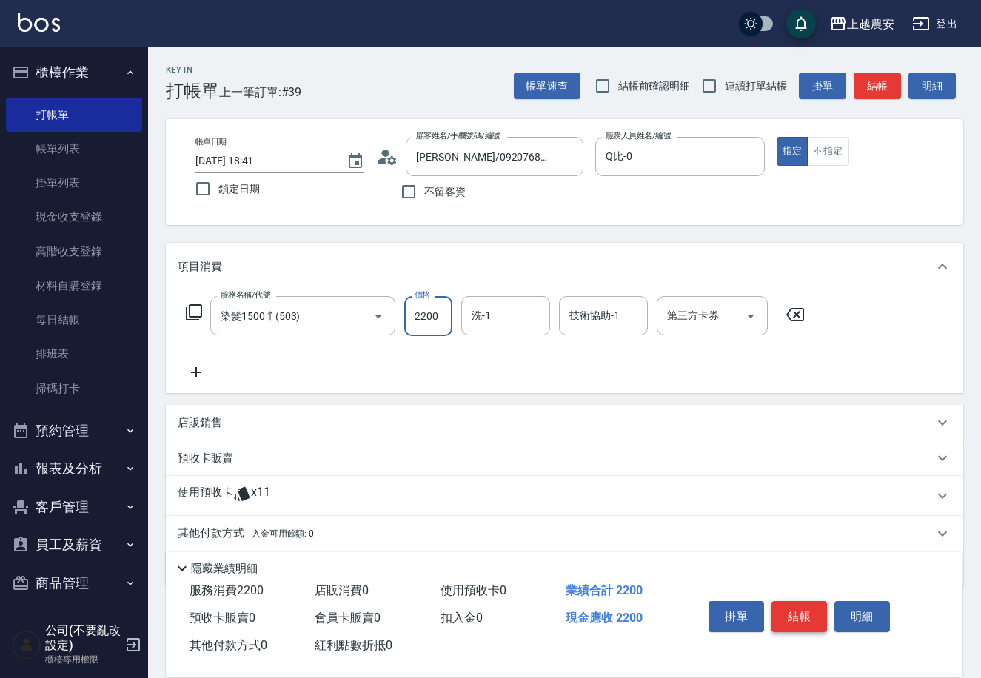
type input "2200"
click at [804, 609] on button "結帳" at bounding box center [799, 616] width 56 height 31
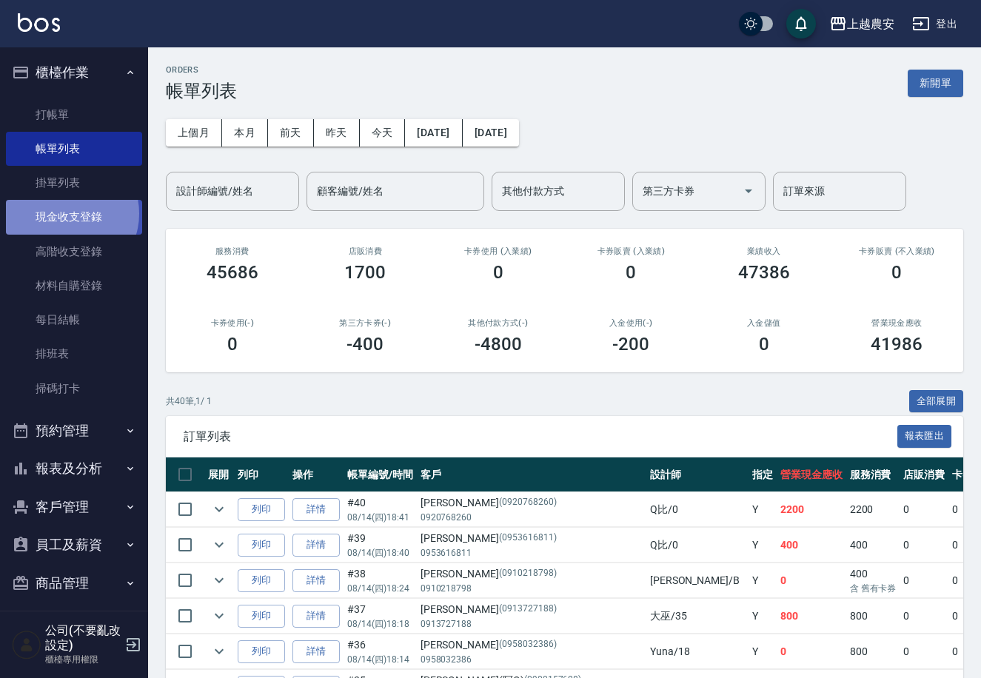
click at [67, 213] on link "現金收支登錄" at bounding box center [74, 217] width 136 height 34
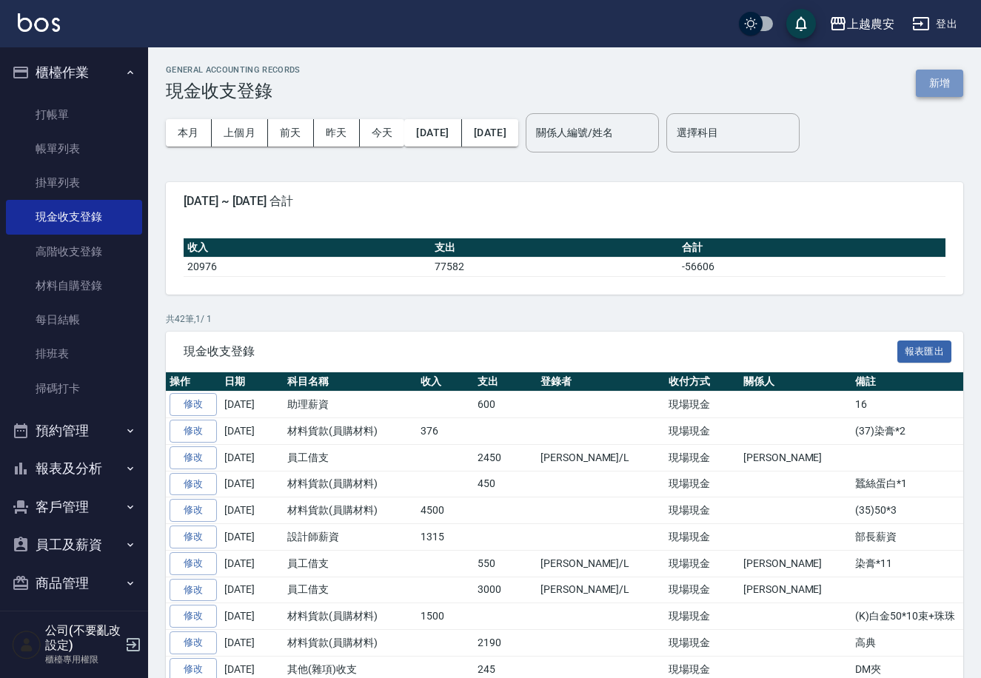
click at [942, 83] on button "新增" at bounding box center [939, 83] width 47 height 27
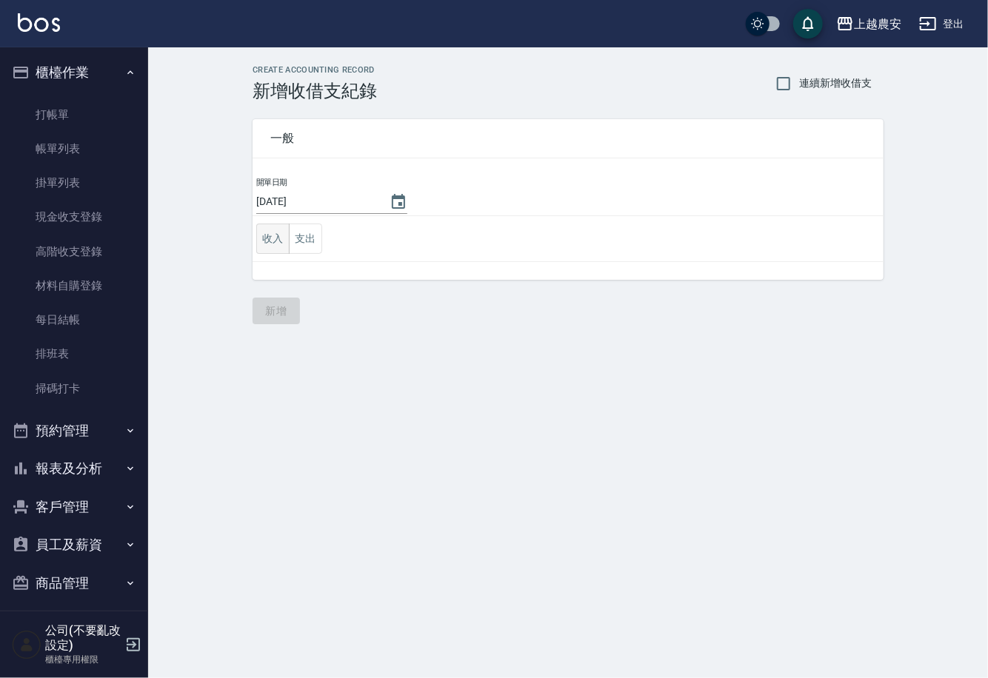
click at [272, 241] on button "收入" at bounding box center [272, 239] width 33 height 30
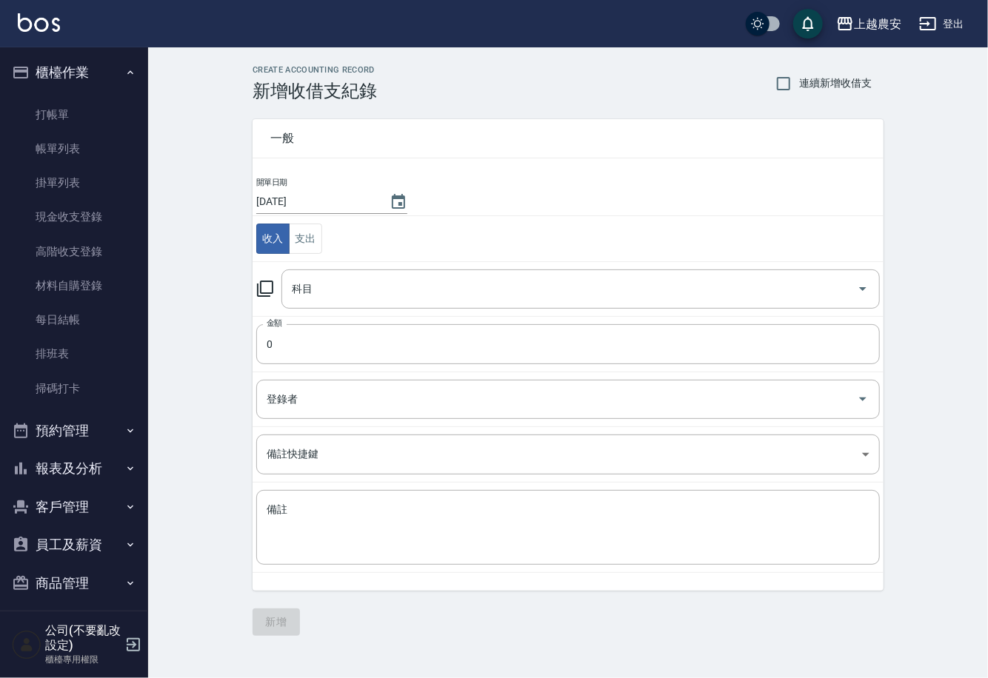
click at [261, 287] on icon at bounding box center [265, 289] width 16 height 16
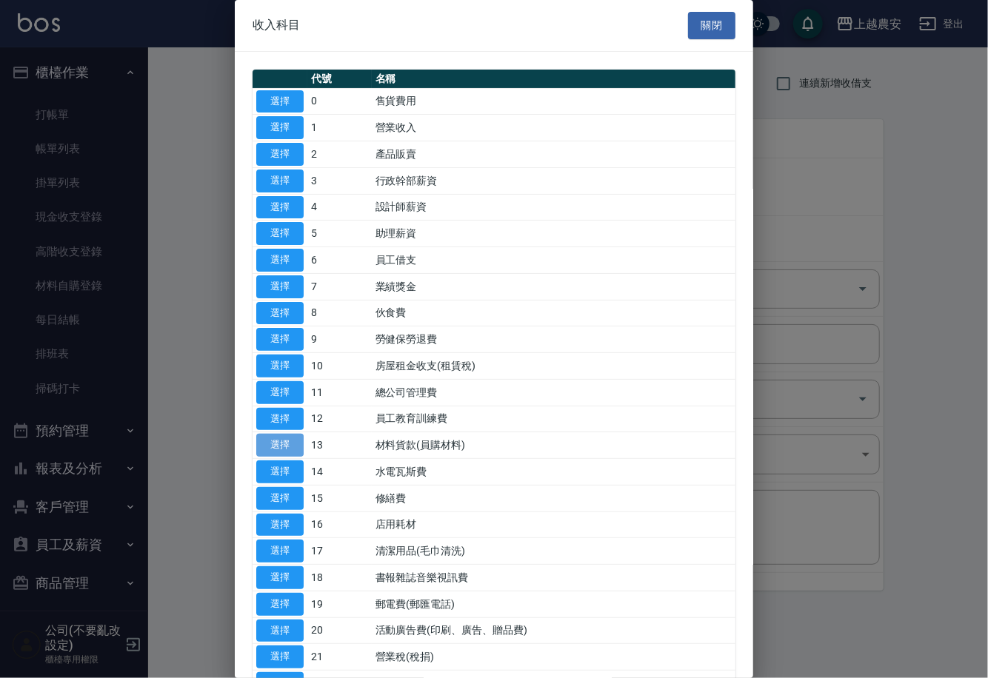
click at [257, 443] on button "選擇" at bounding box center [279, 445] width 47 height 23
type input "13 材料貨款(員購材料)"
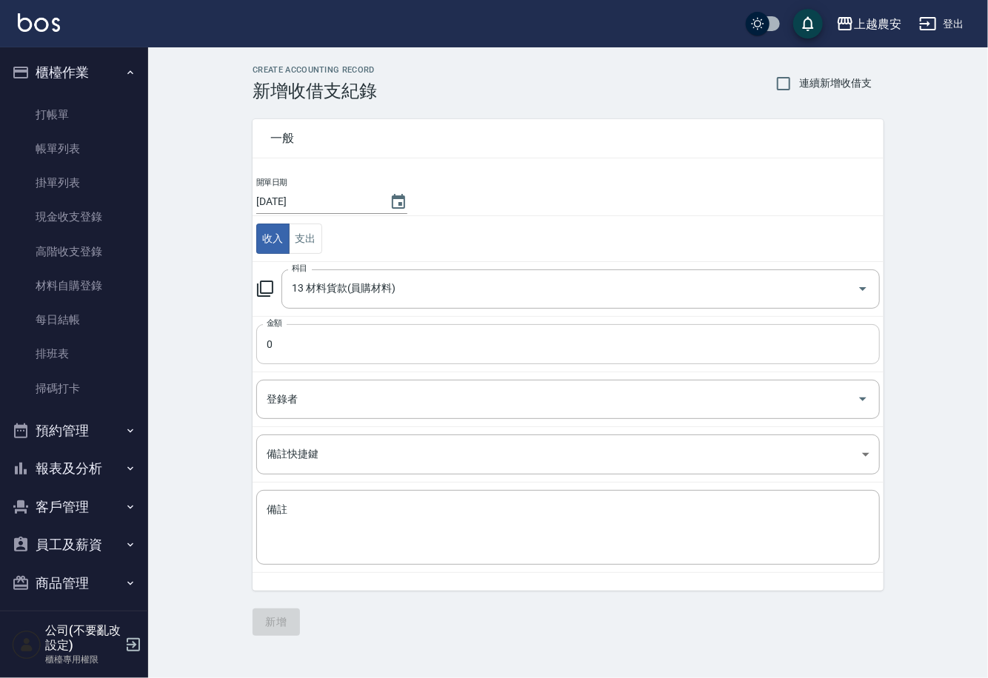
click at [302, 349] on input "0" at bounding box center [567, 344] width 623 height 40
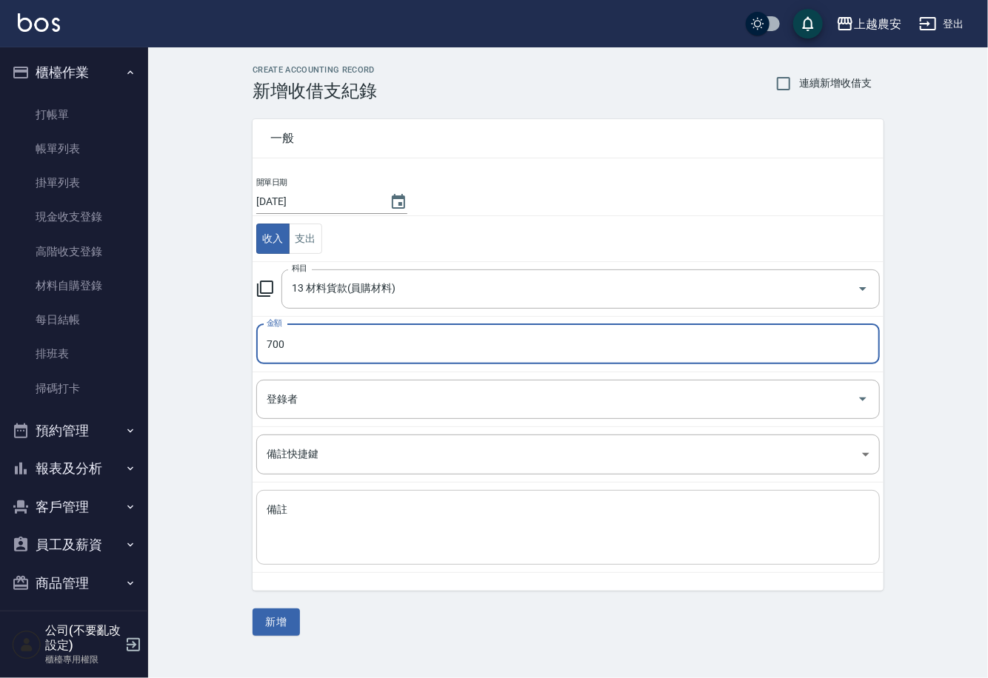
type input "700"
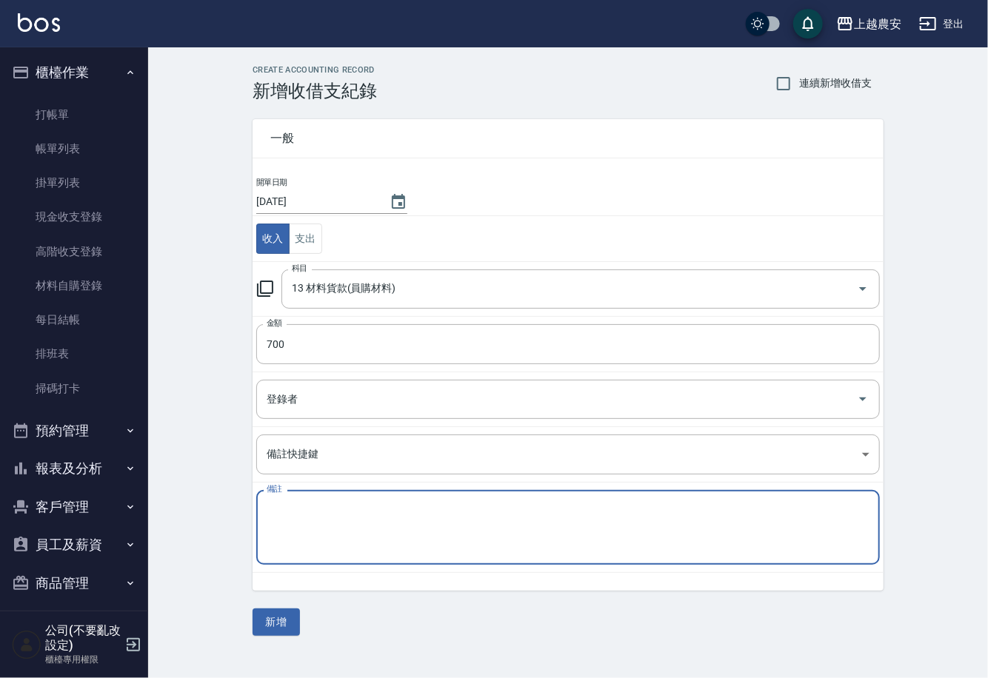
click at [308, 540] on textarea "備註" at bounding box center [568, 528] width 603 height 50
type textarea "(13)18*半"
click at [294, 617] on button "新增" at bounding box center [275, 622] width 47 height 27
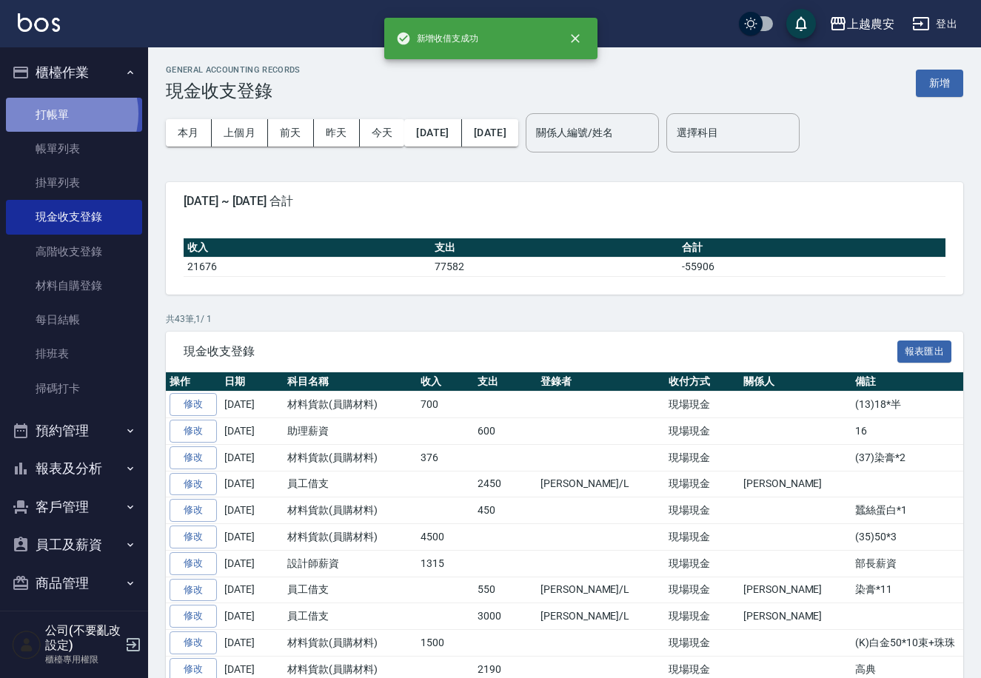
click at [61, 113] on link "打帳單" at bounding box center [74, 115] width 136 height 34
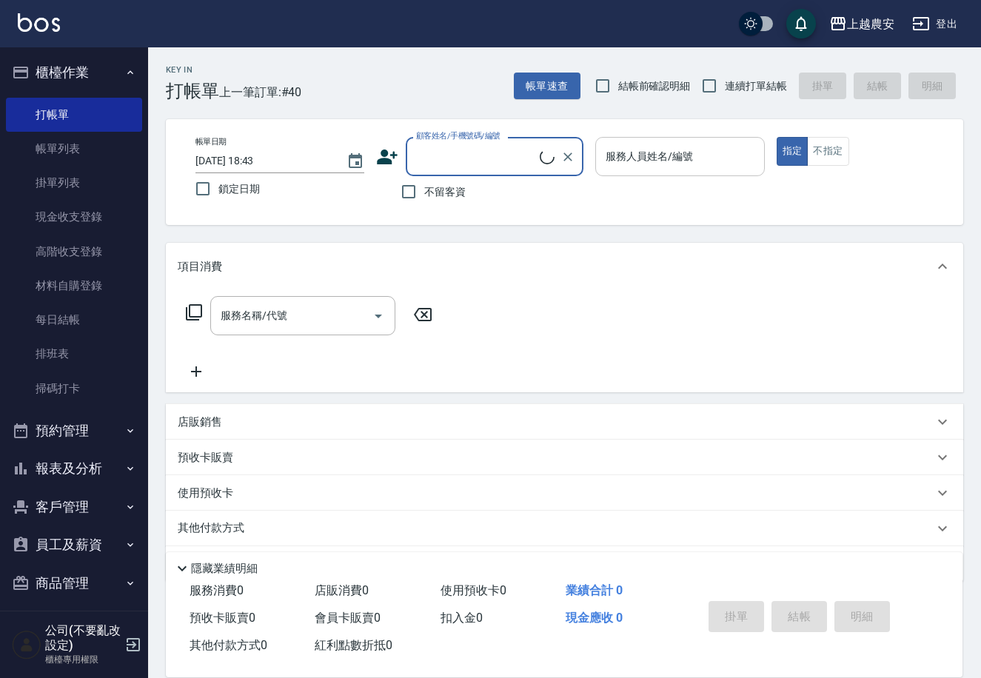
click at [710, 163] on input "服務人員姓名/編號" at bounding box center [679, 157] width 155 height 26
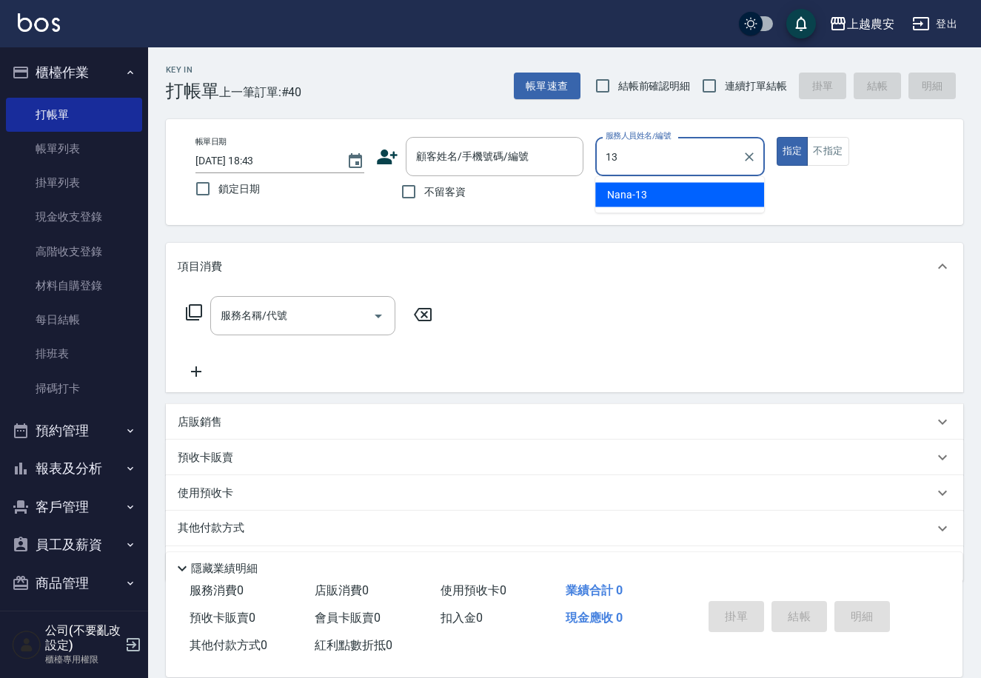
type input "Nana-13"
type button "true"
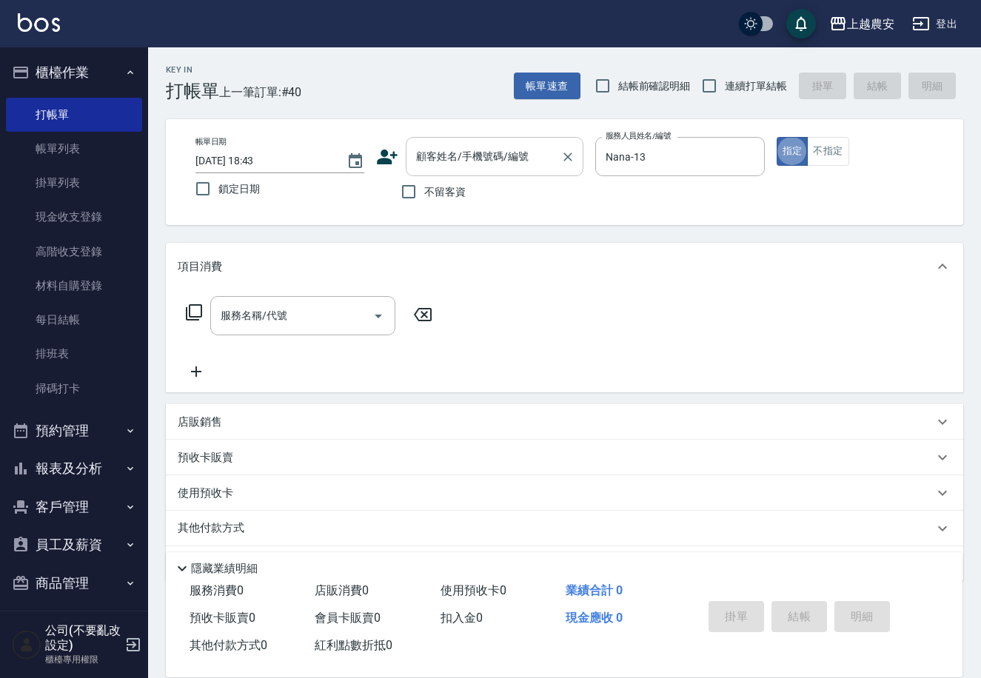
click at [502, 170] on div "顧客姓名/手機號碼/編號" at bounding box center [495, 156] width 178 height 39
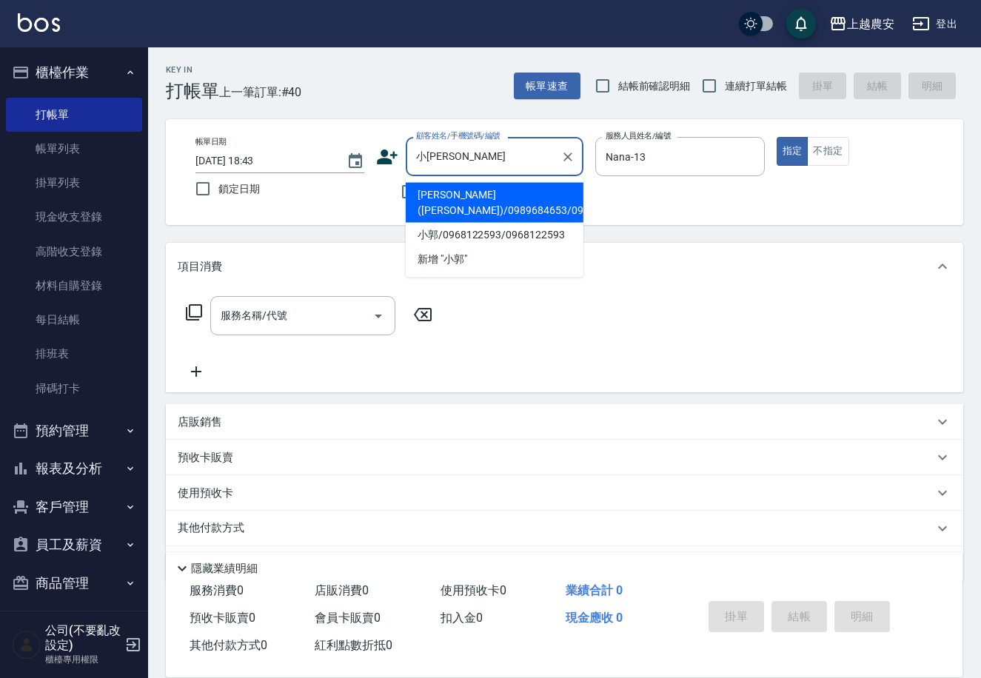
click at [455, 203] on li "郭瑞展(小郭)/0989684653/0989684653" at bounding box center [495, 203] width 178 height 40
type input "郭瑞展(小郭)/0989684653/0989684653"
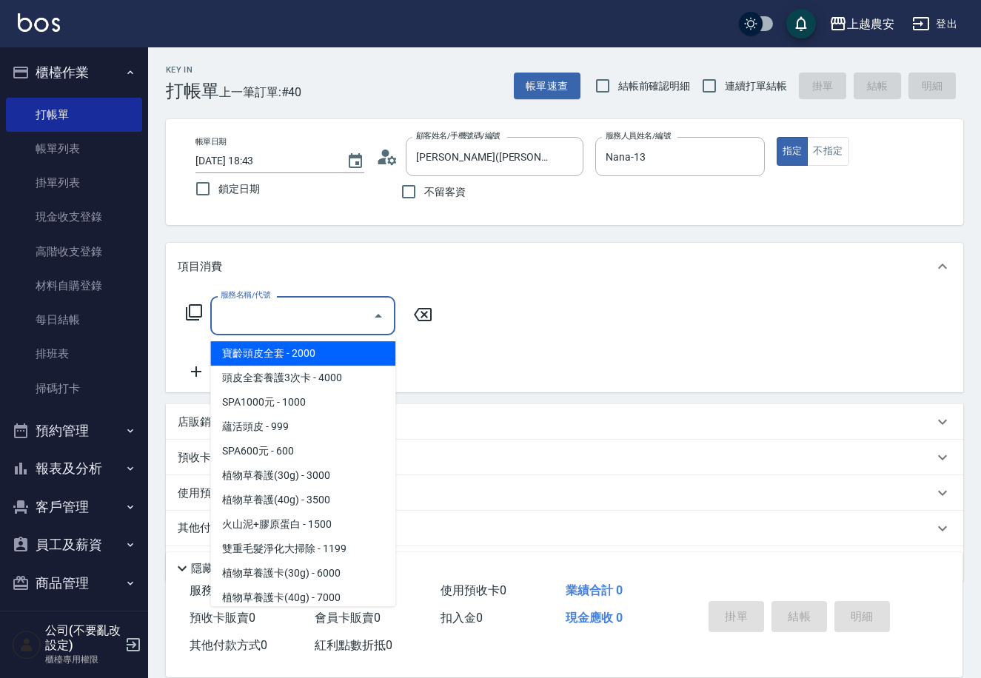
click at [319, 307] on input "服務名稱/代號" at bounding box center [292, 316] width 150 height 26
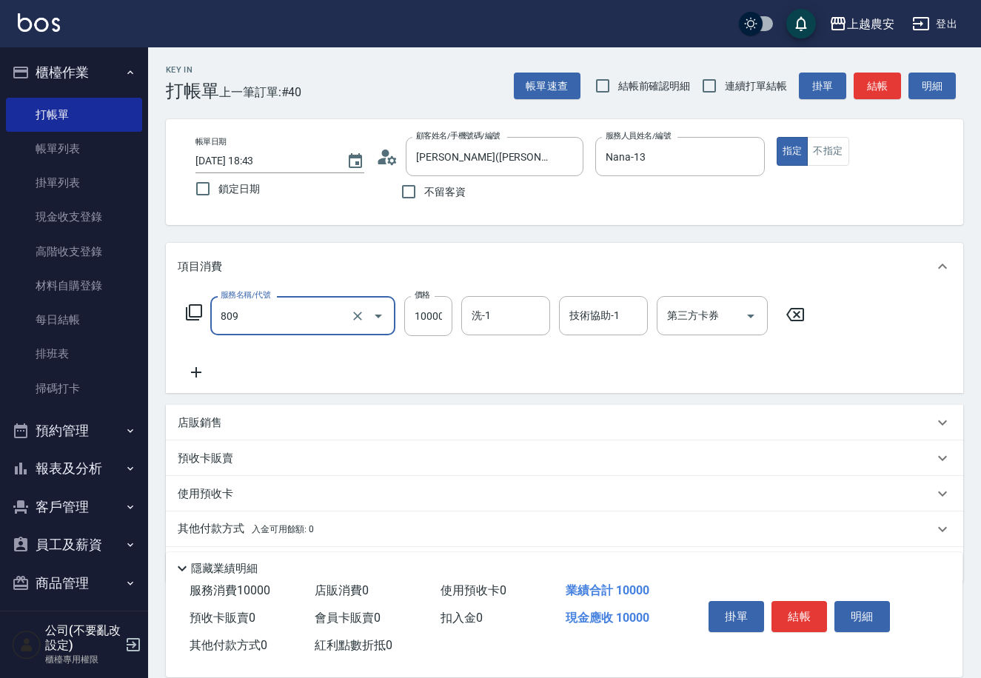
type input "接髮(809)"
type input "3300"
type input "."
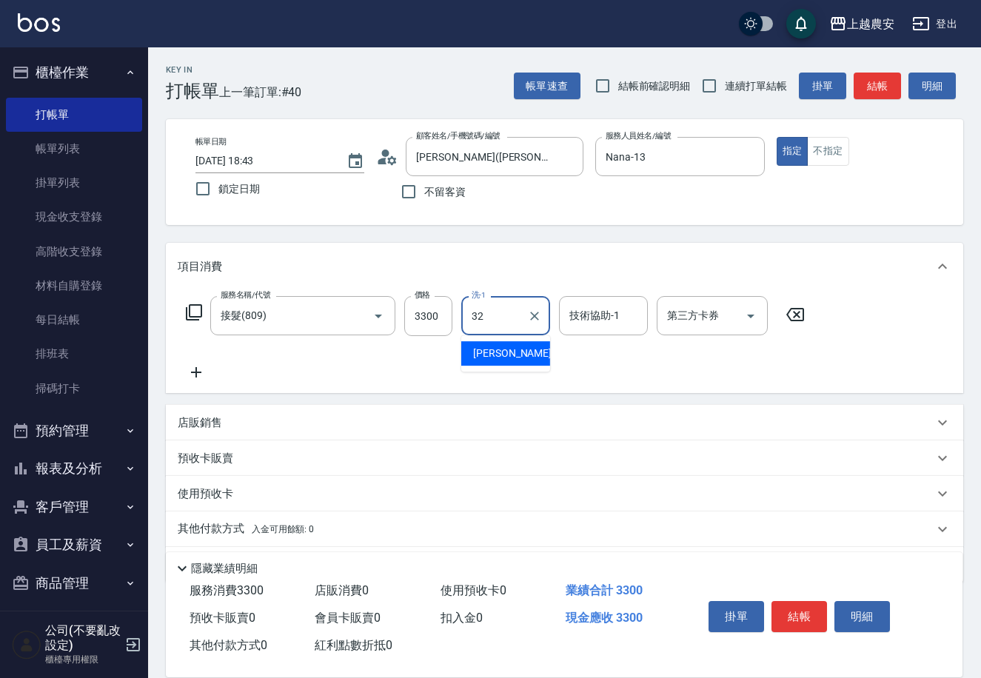
type input "林品妤-32"
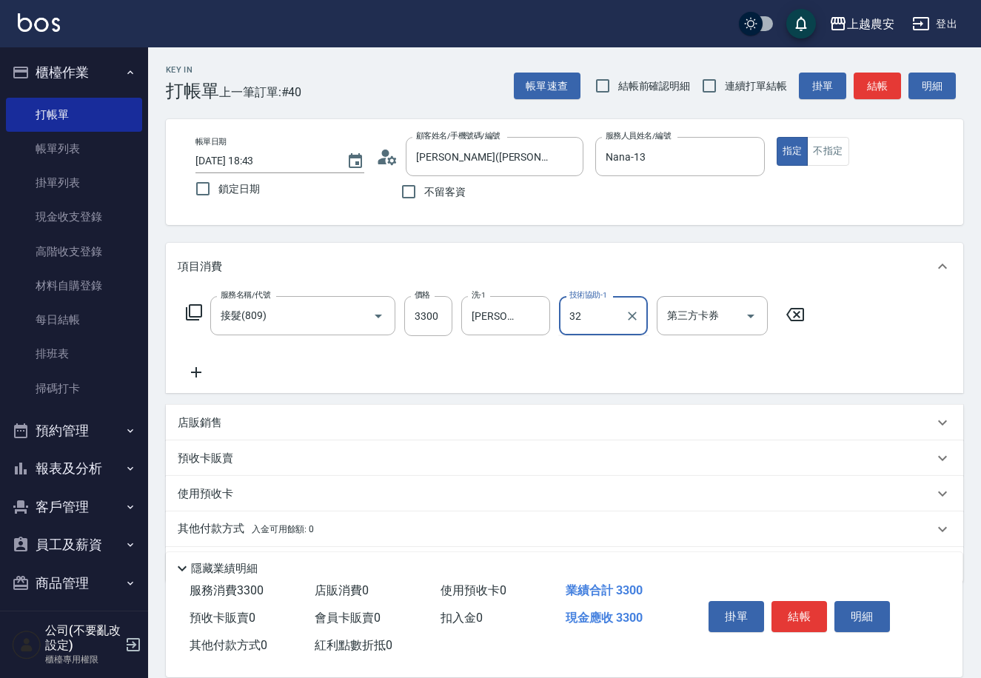
type input "林品妤-32"
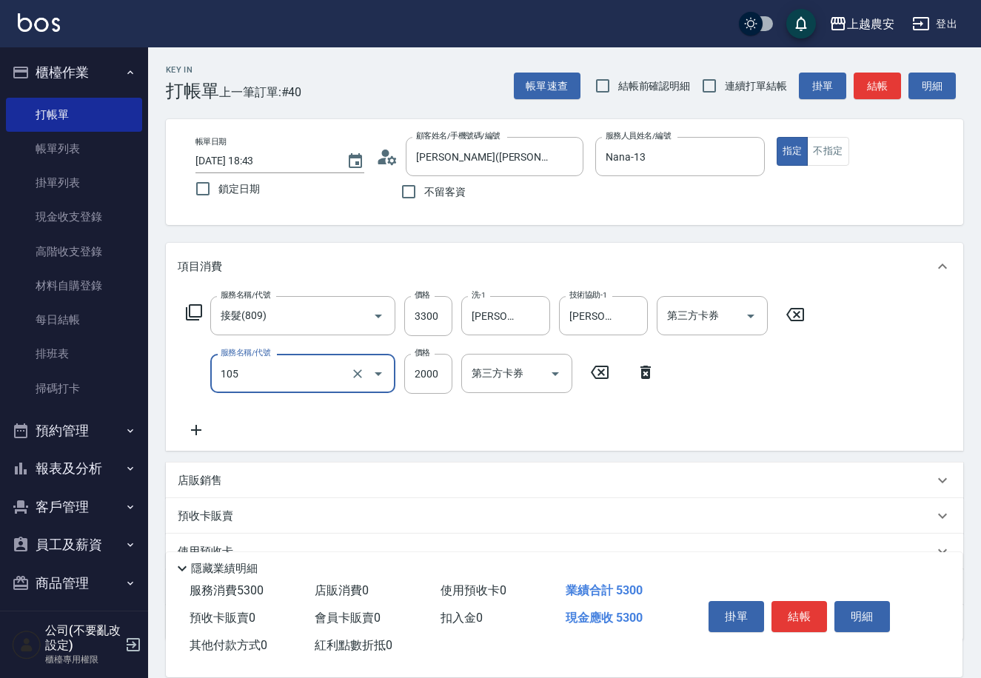
type input "寶齡頭皮全套(105)"
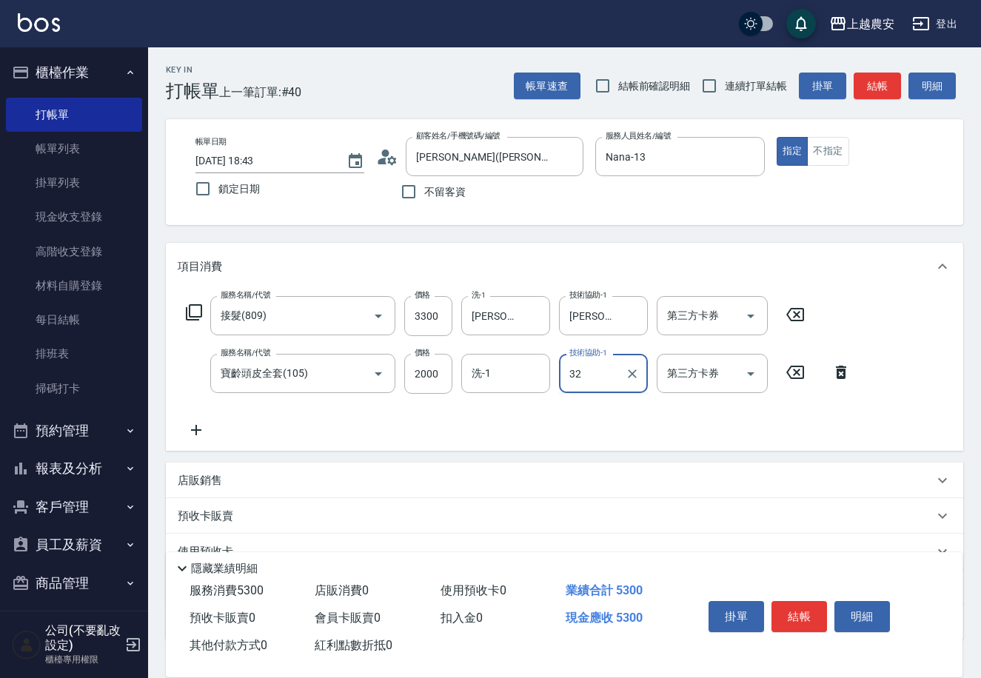
type input "林品妤-32"
click at [786, 606] on button "結帳" at bounding box center [799, 616] width 56 height 31
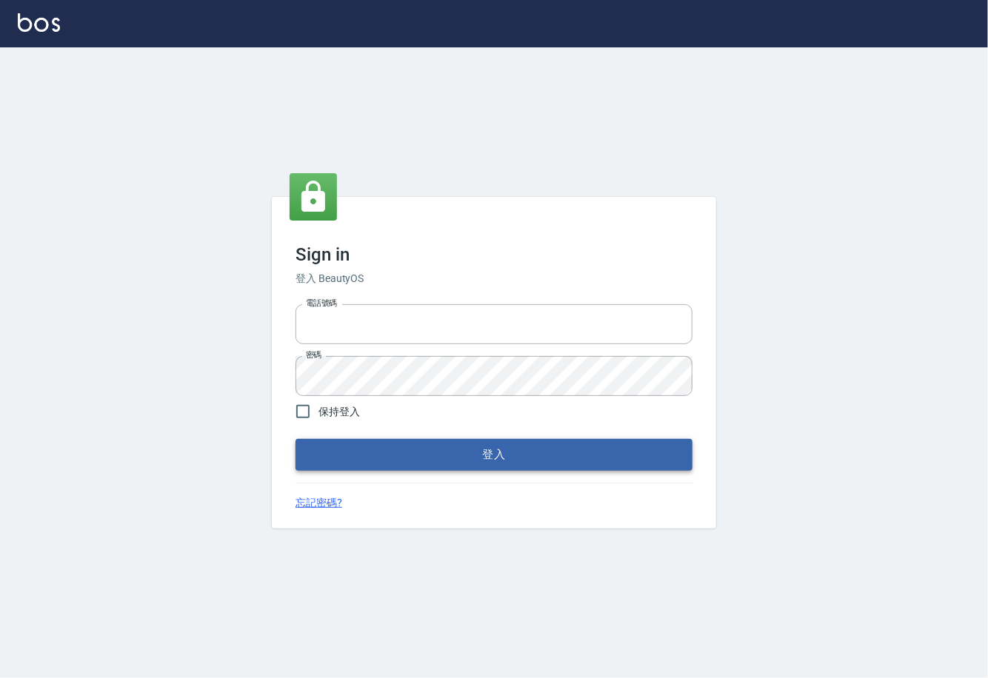
type input "0225929166"
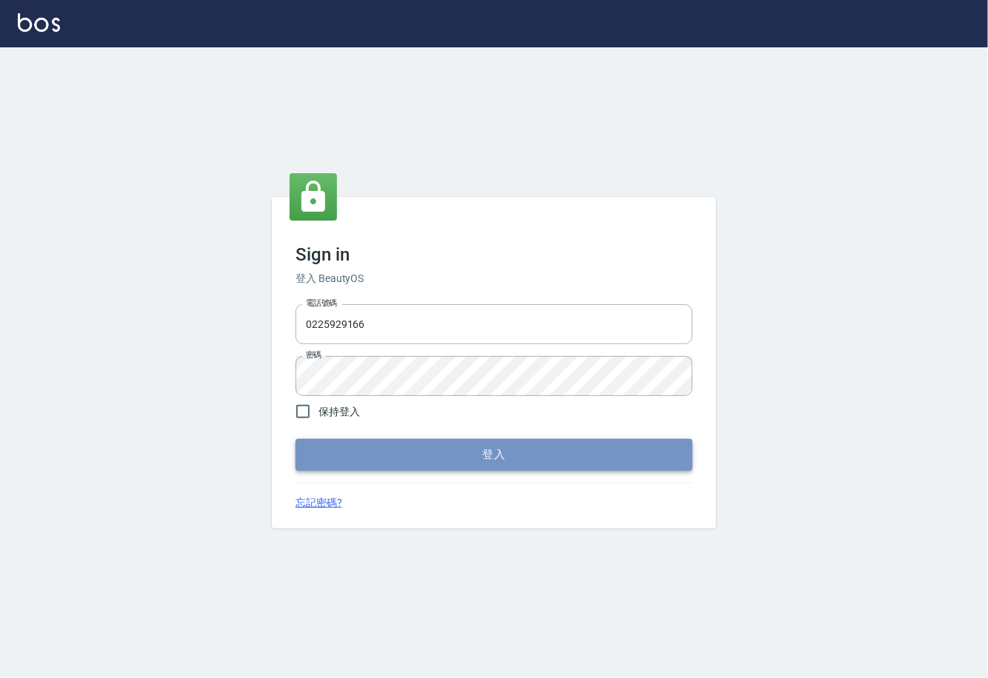
click at [486, 455] on button "登入" at bounding box center [493, 454] width 397 height 31
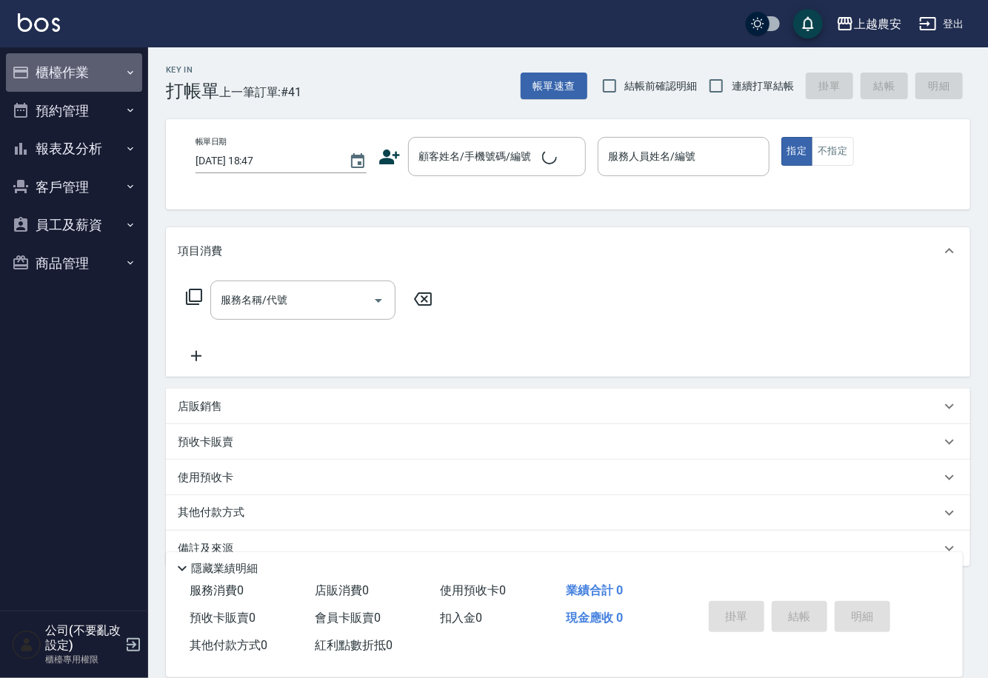
click at [61, 73] on button "櫃檯作業" at bounding box center [74, 72] width 136 height 38
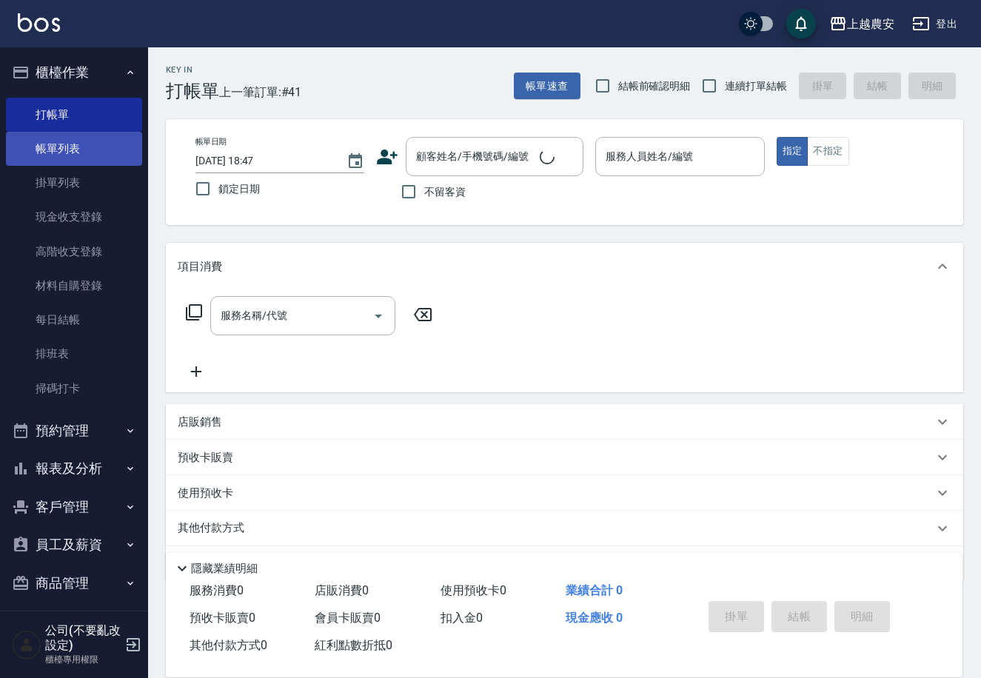
click at [62, 147] on link "帳單列表" at bounding box center [74, 149] width 136 height 34
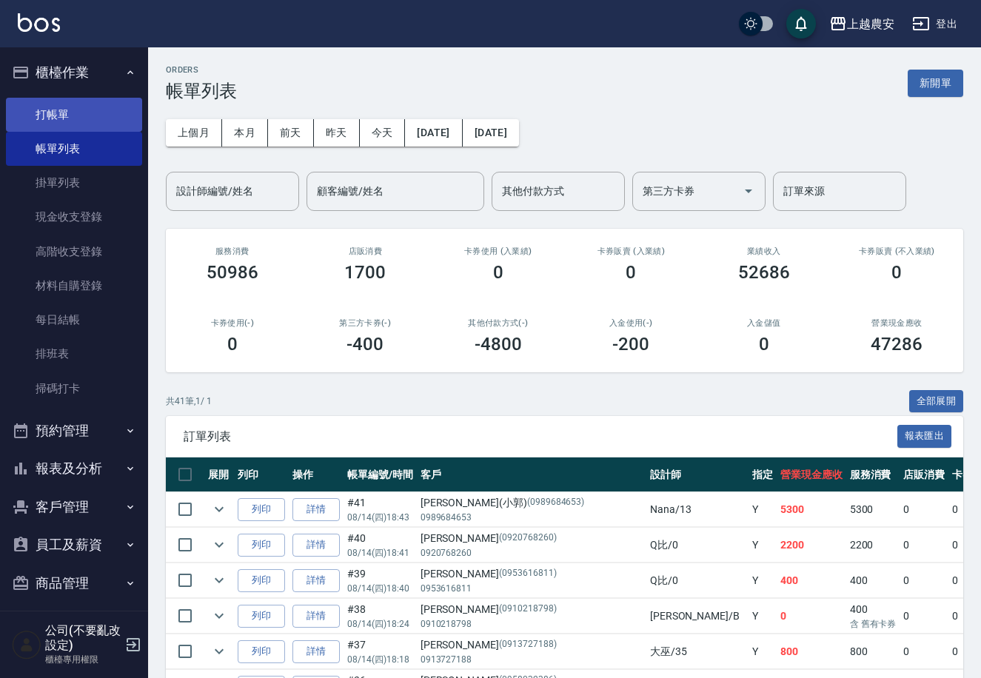
click at [47, 115] on link "打帳單" at bounding box center [74, 115] width 136 height 34
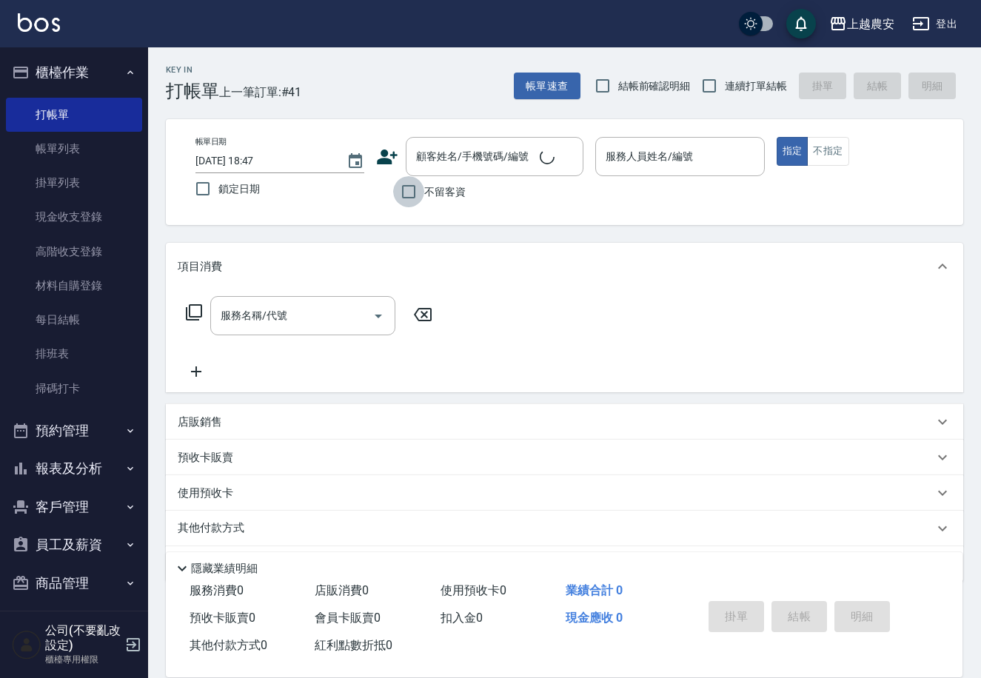
click at [400, 193] on input "不留客資" at bounding box center [408, 191] width 31 height 31
checkbox input "true"
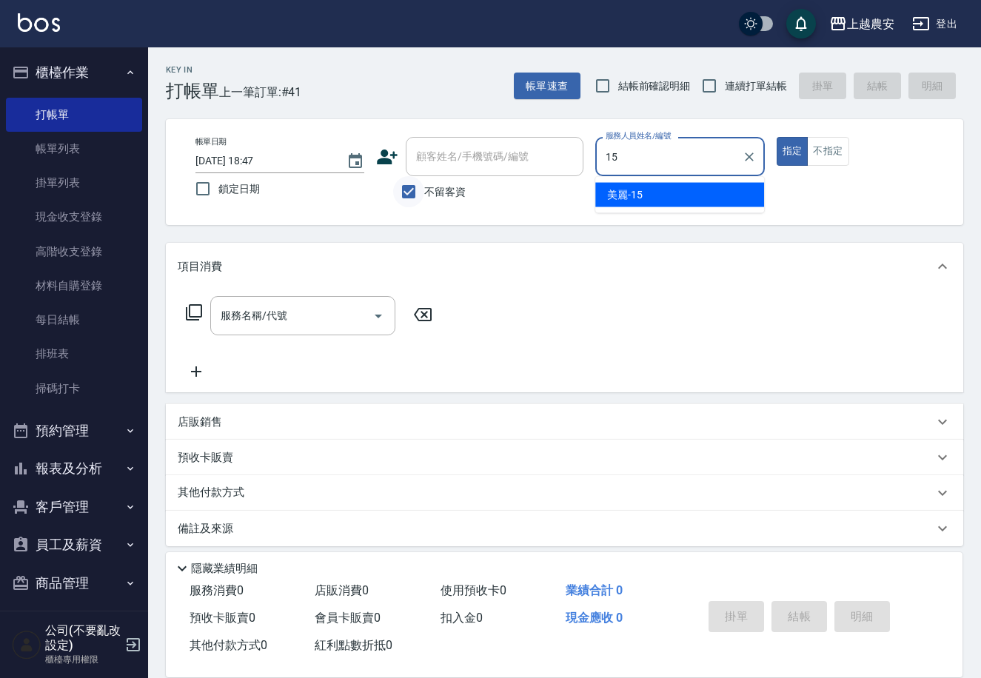
type input "美麗-15"
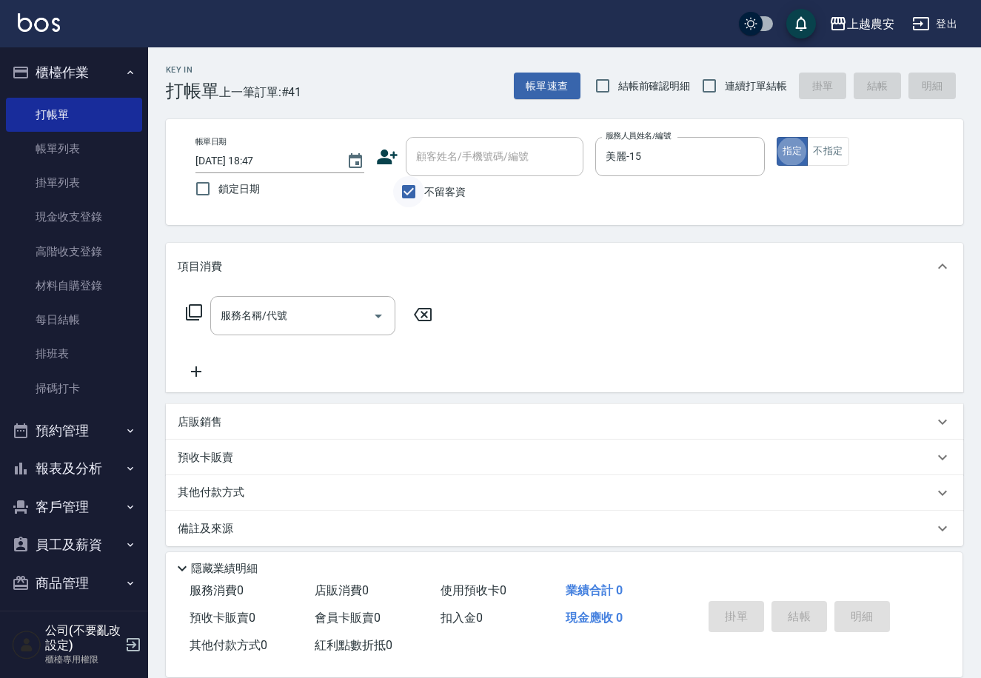
type button "true"
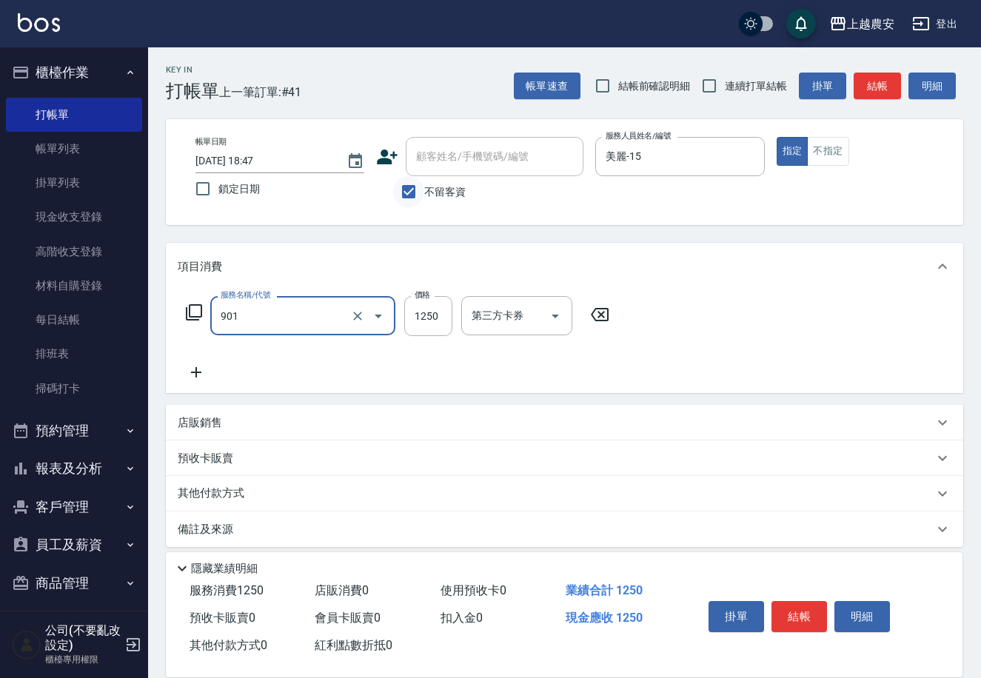
type input "修手指甲(901)"
type input "1000"
click at [803, 610] on button "結帳" at bounding box center [799, 616] width 56 height 31
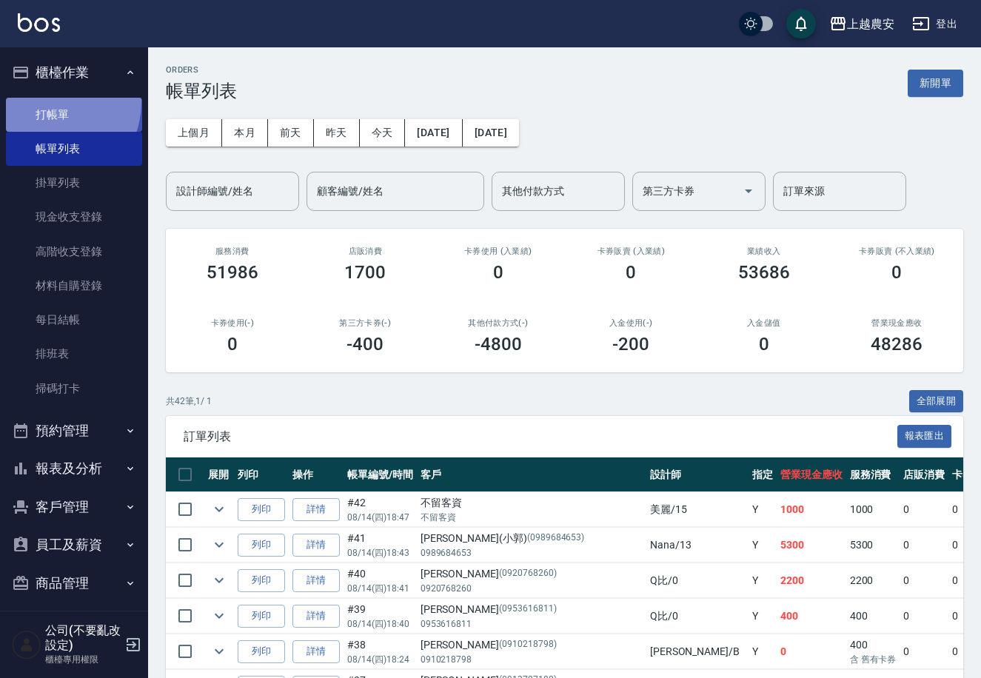
click at [44, 101] on link "打帳單" at bounding box center [74, 115] width 136 height 34
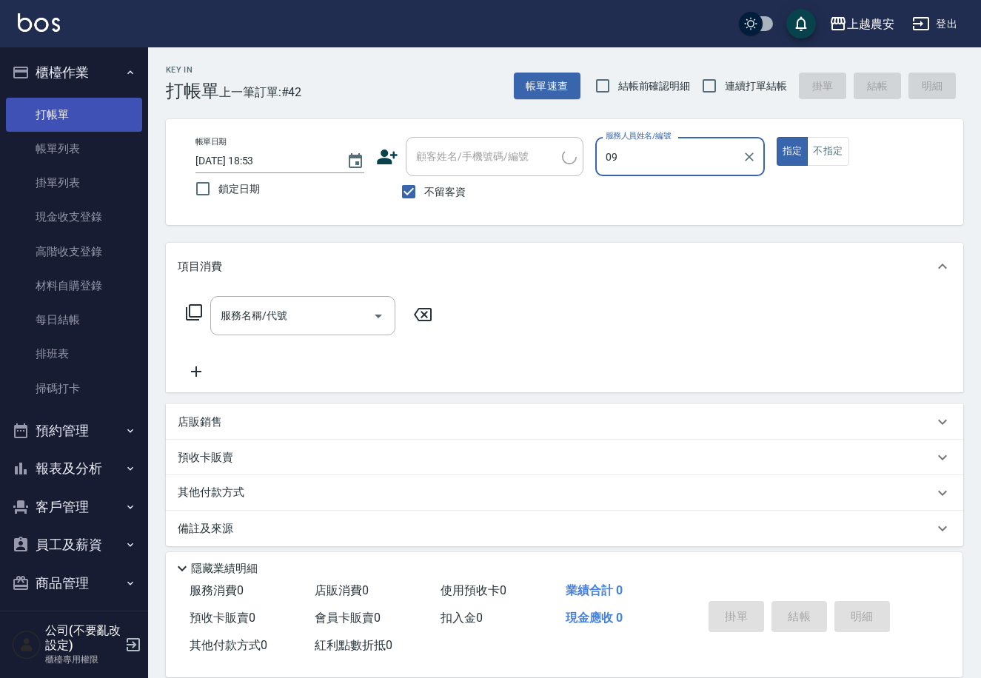
type input "0"
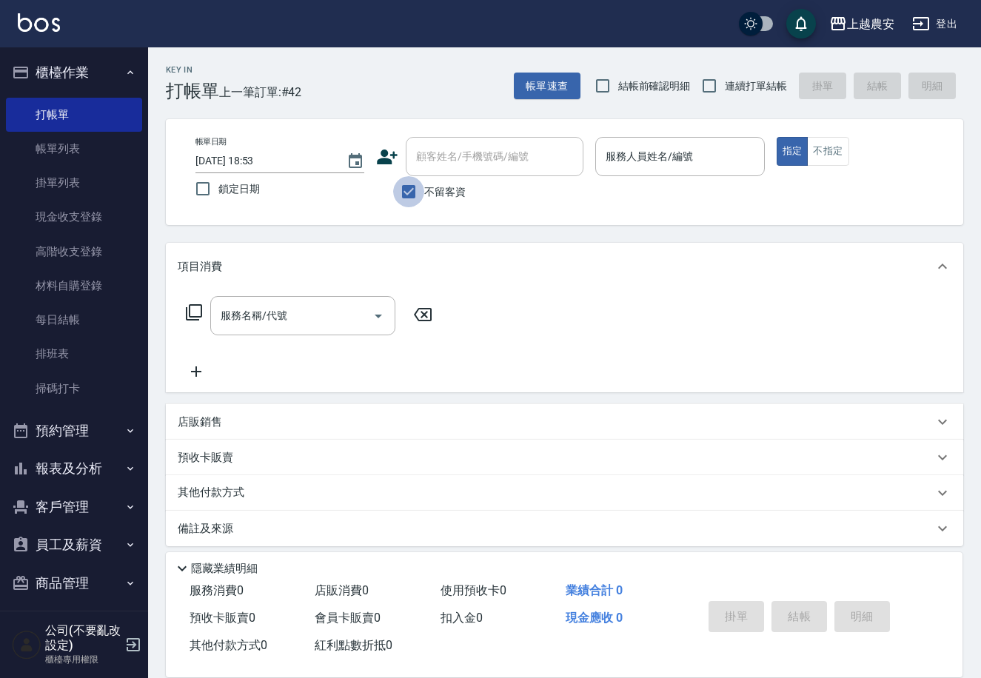
click at [421, 205] on input "不留客資" at bounding box center [408, 191] width 31 height 31
checkbox input "false"
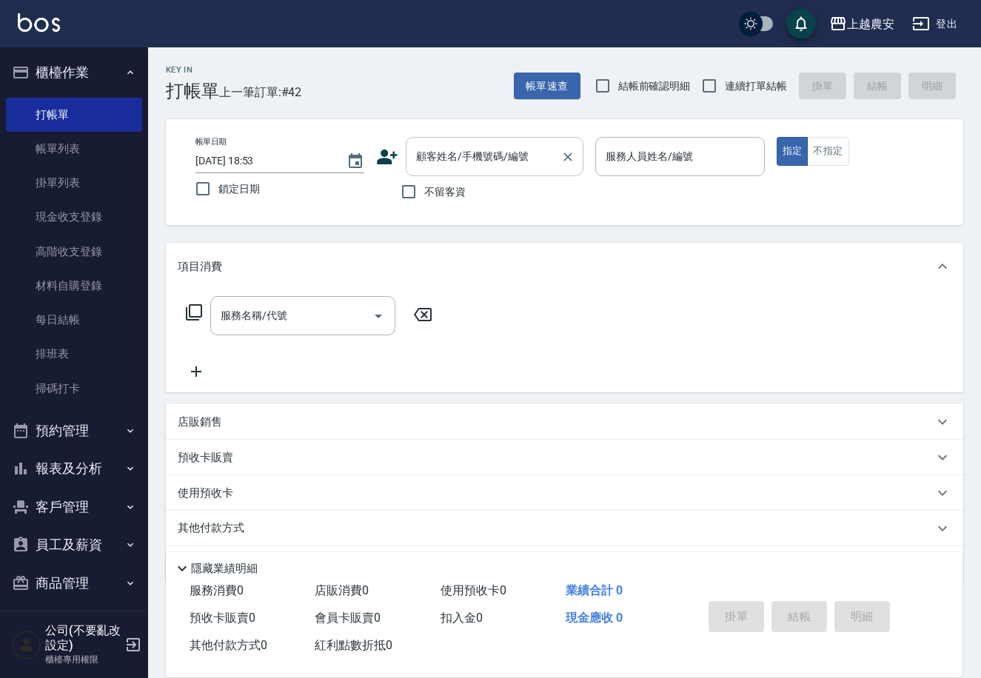
click at [412, 161] on div "顧客姓名/手機號碼/編號" at bounding box center [495, 156] width 178 height 39
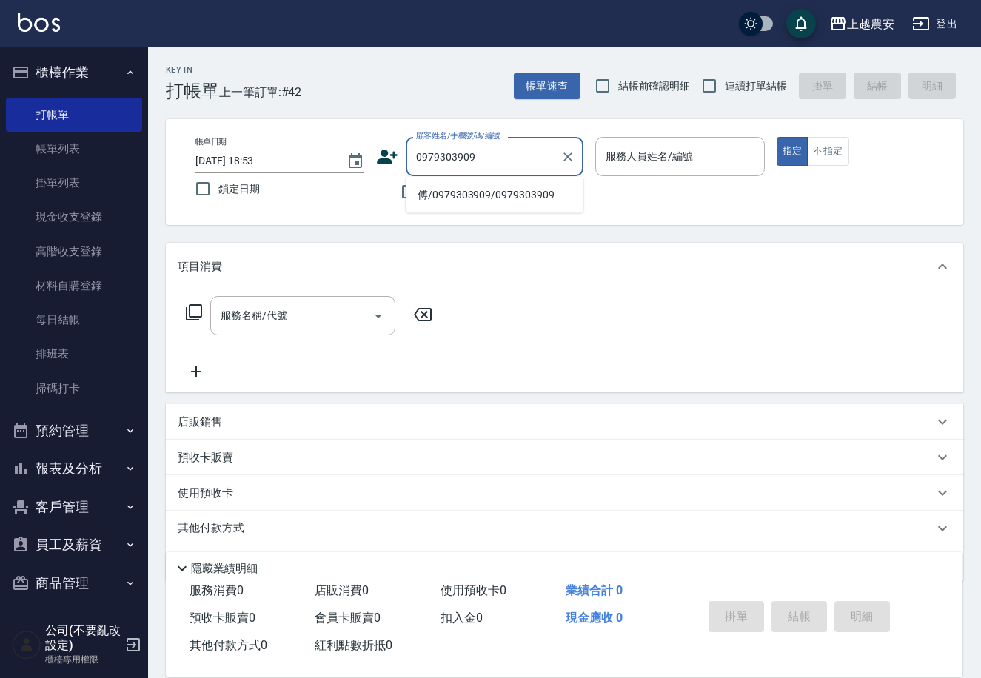
click at [468, 196] on li "傅/0979303909/0979303909" at bounding box center [495, 195] width 178 height 24
type input "傅/0979303909/0979303909"
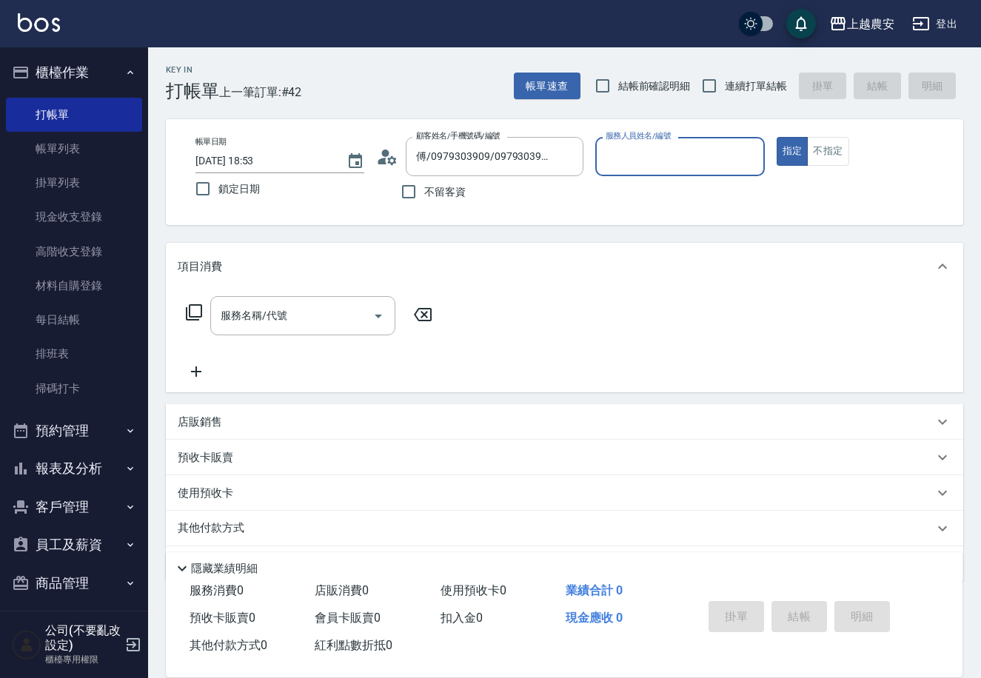
type input "Yoko-12"
click at [297, 319] on input "服務名稱/代號" at bounding box center [292, 316] width 150 height 26
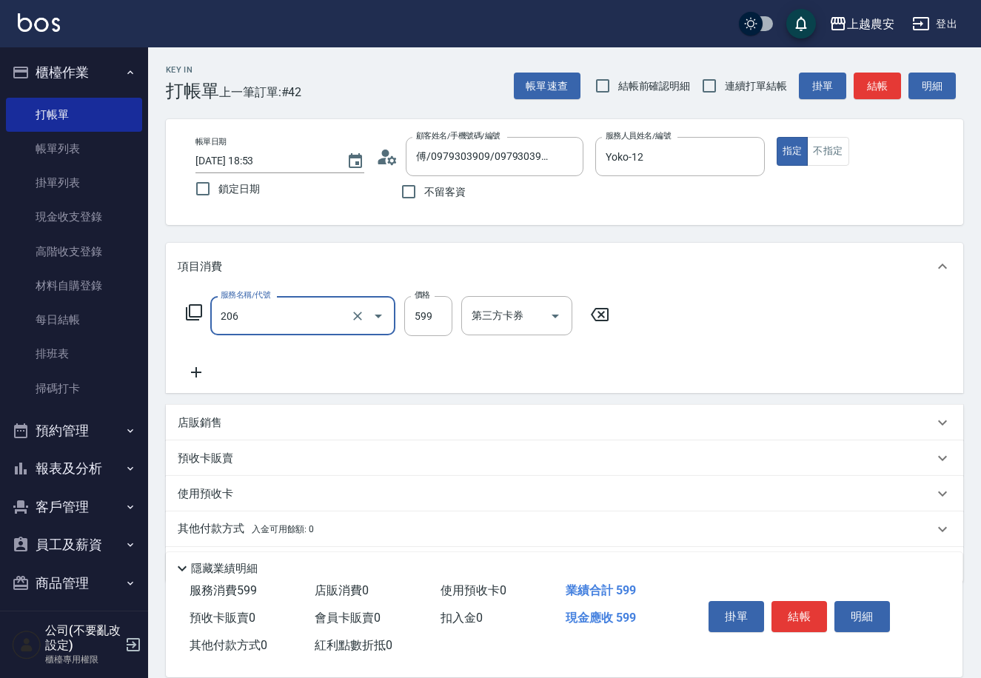
type input "洗+剪(206)"
type input "600"
type input "[PERSON_NAME]-33"
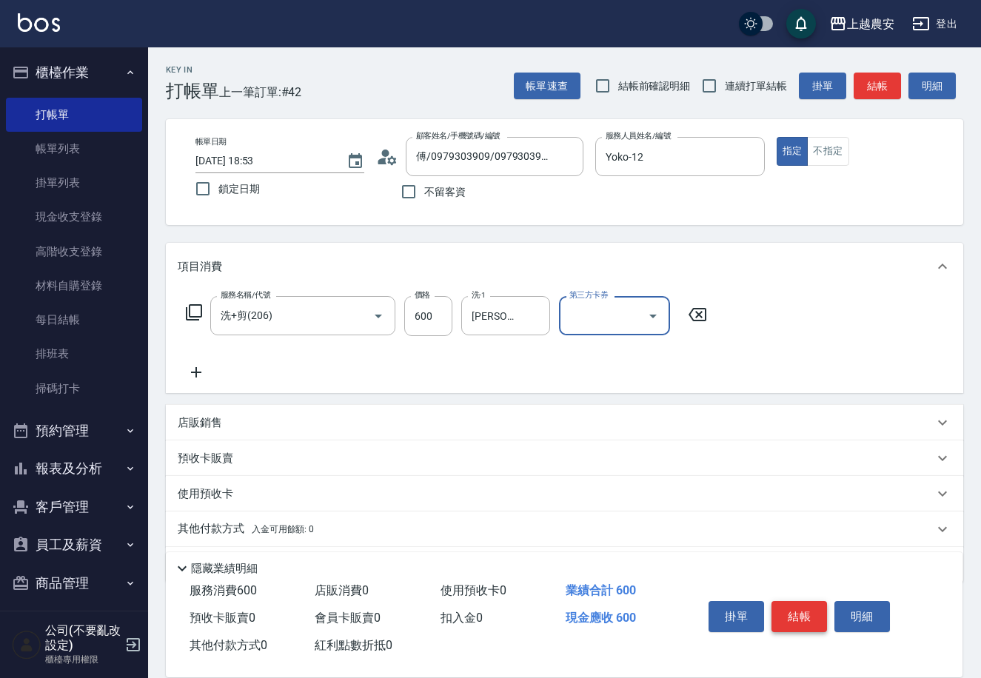
click at [805, 613] on button "結帳" at bounding box center [799, 616] width 56 height 31
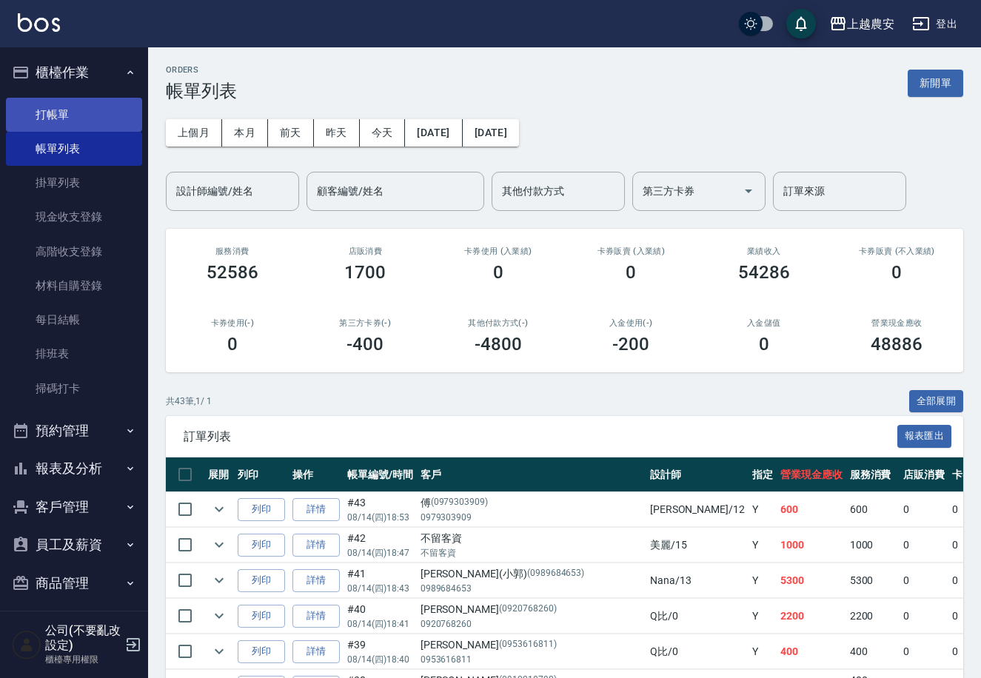
click at [46, 107] on link "打帳單" at bounding box center [74, 115] width 136 height 34
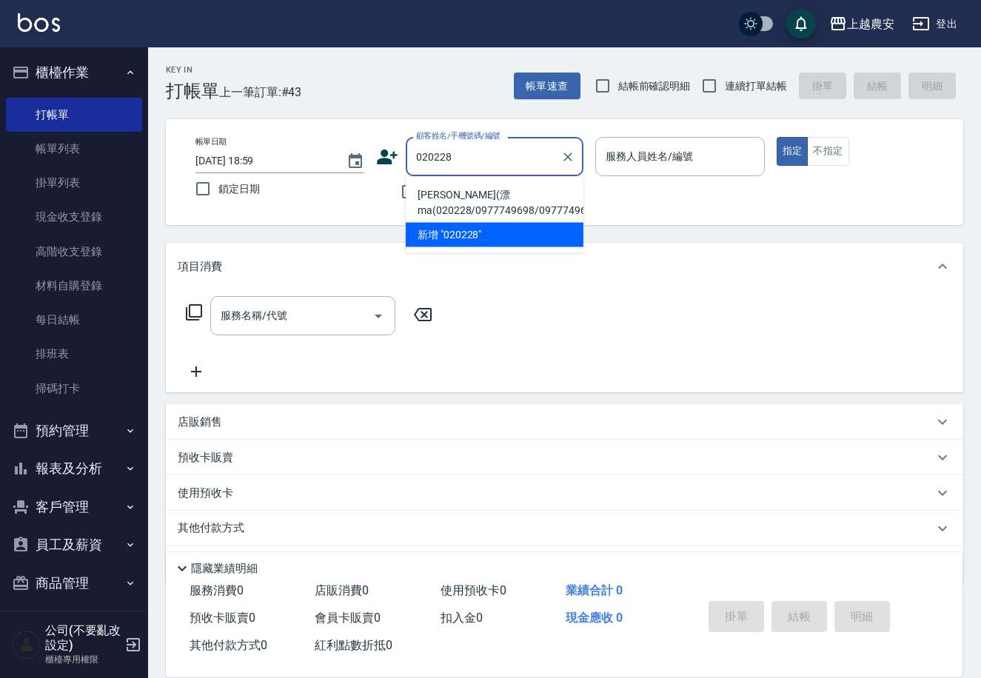
click at [454, 192] on li "[PERSON_NAME](漂ma(020228/0977749698/0977749698" at bounding box center [495, 203] width 178 height 40
type input "[PERSON_NAME](漂ma(020228/0977749698/0977749698"
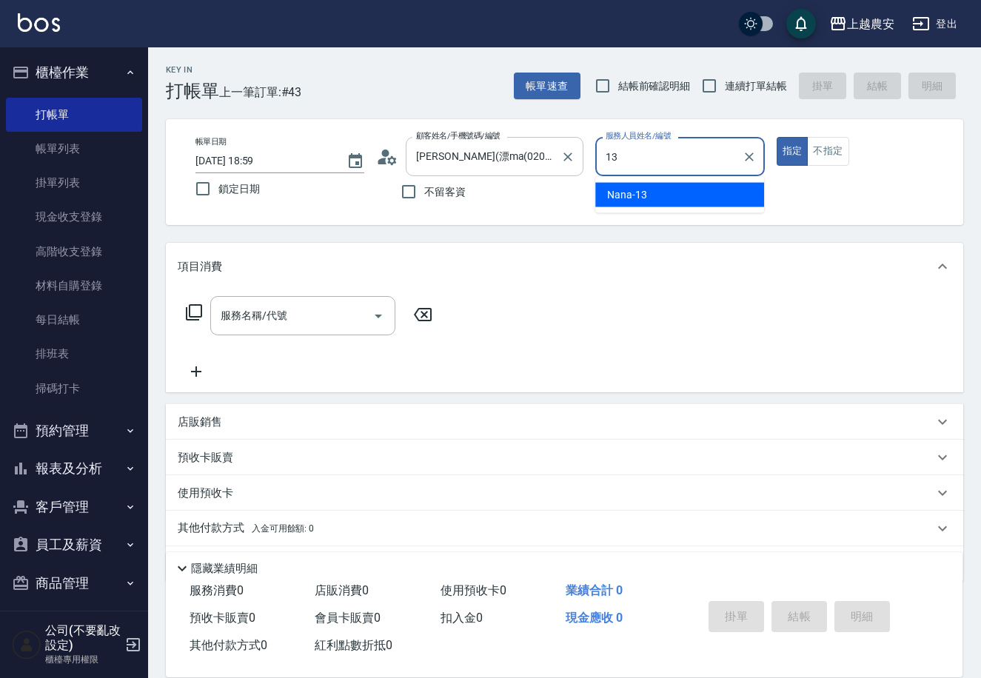
type input "Nana-13"
type button "true"
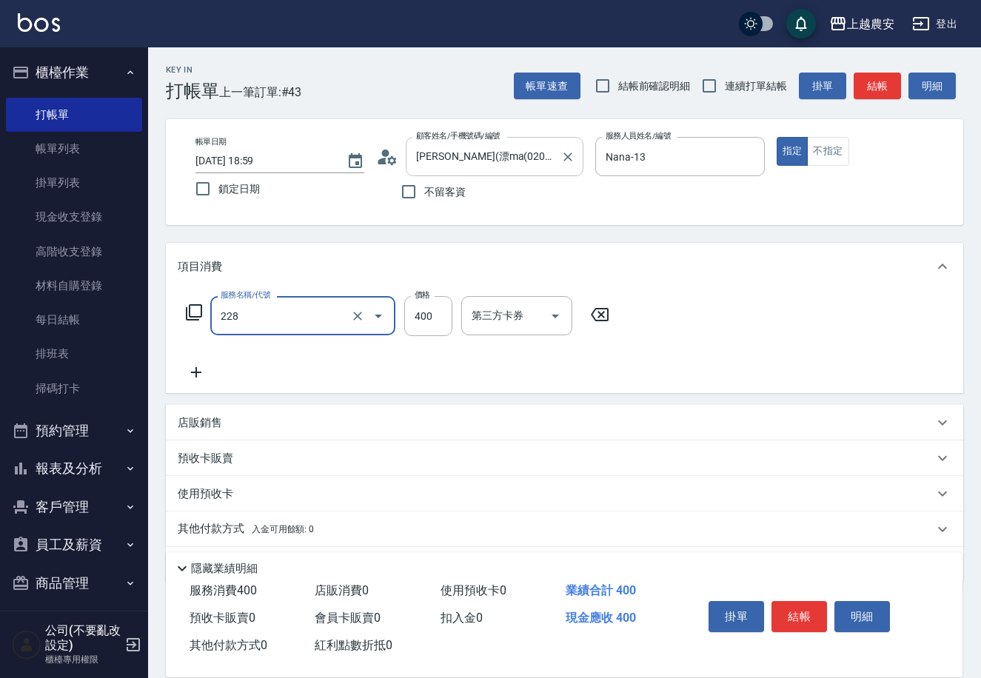
type input "洗髮(228)"
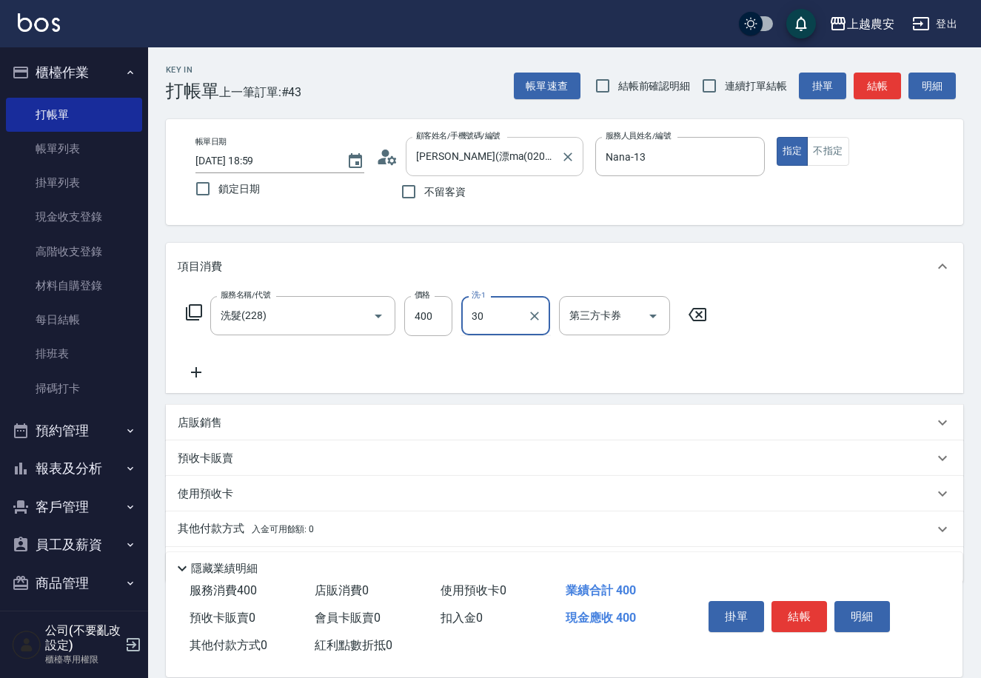
type input "[PERSON_NAME]-30"
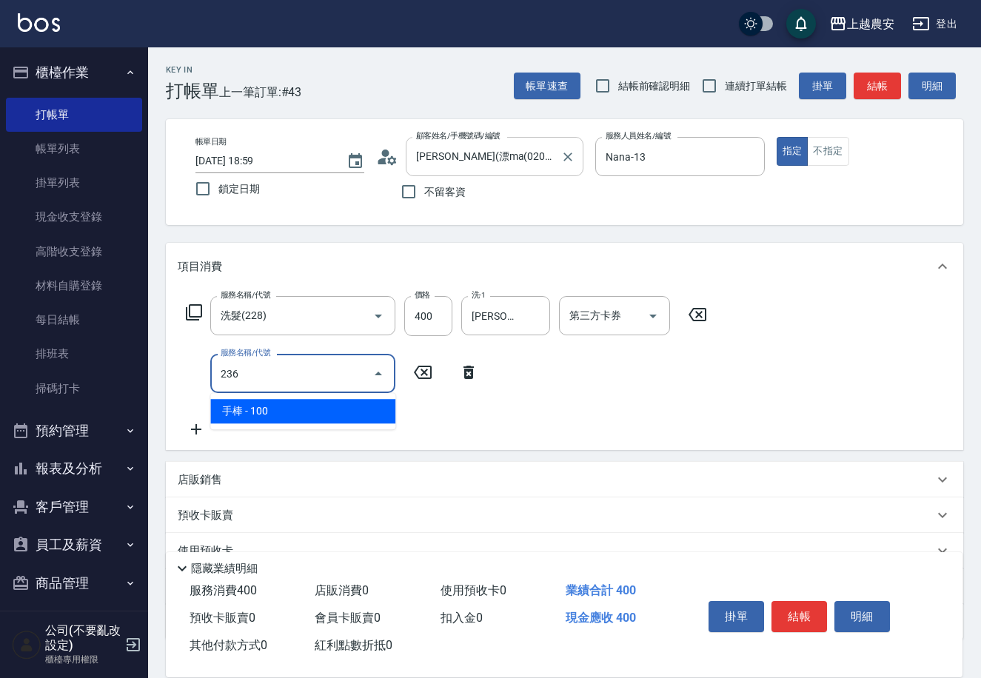
type input "手棒(236)"
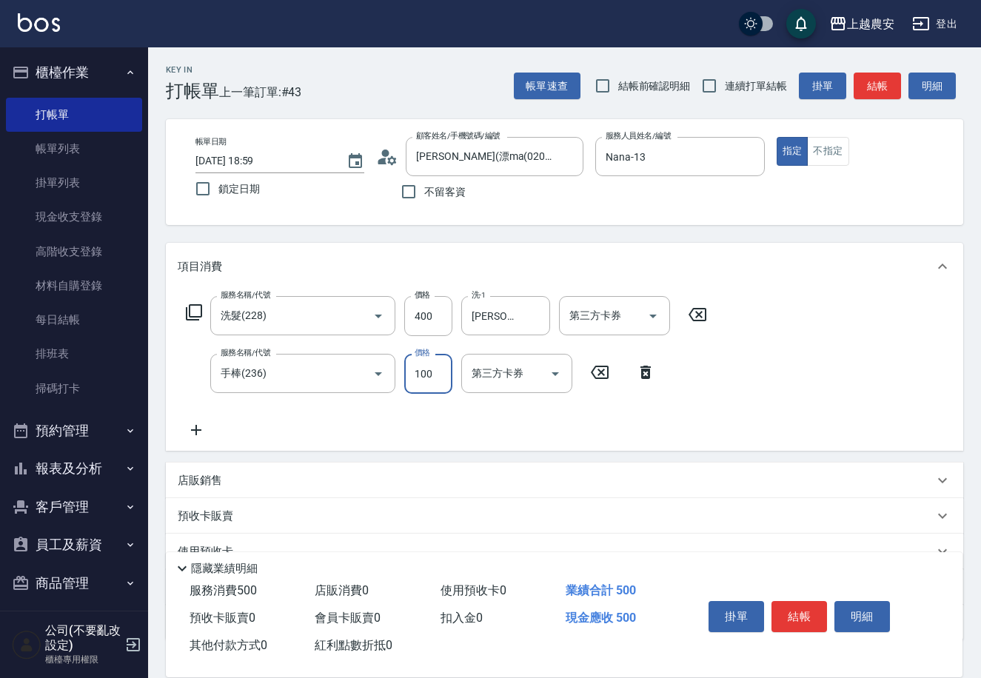
click at [223, 485] on div "店販銷售" at bounding box center [556, 481] width 756 height 16
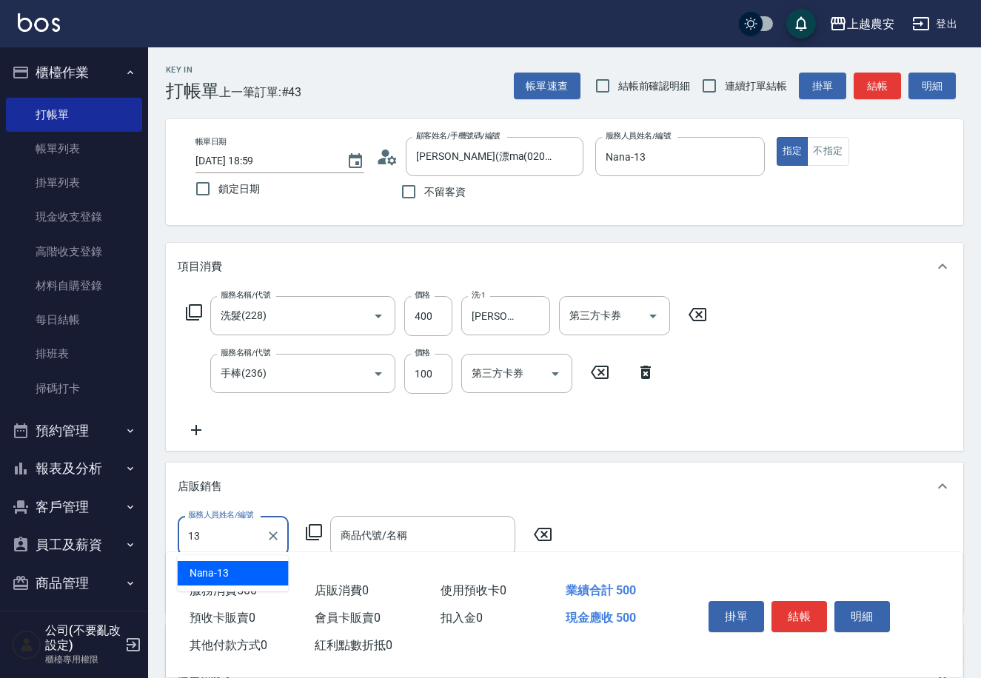
type input "Nana-13"
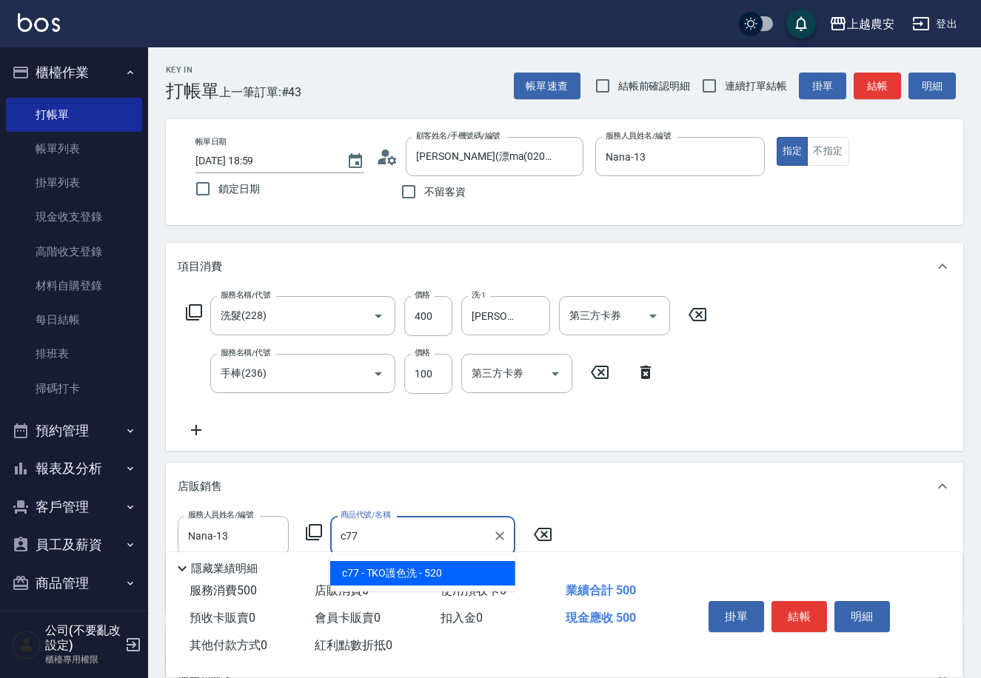
type input "TKO護色洗"
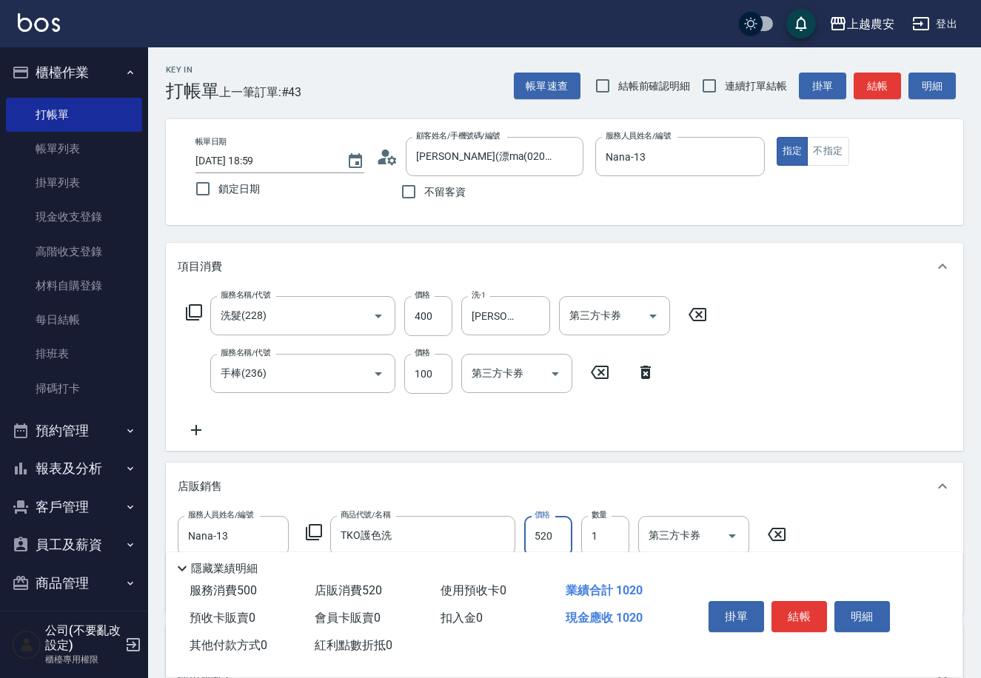
click at [793, 602] on button "結帳" at bounding box center [799, 616] width 56 height 31
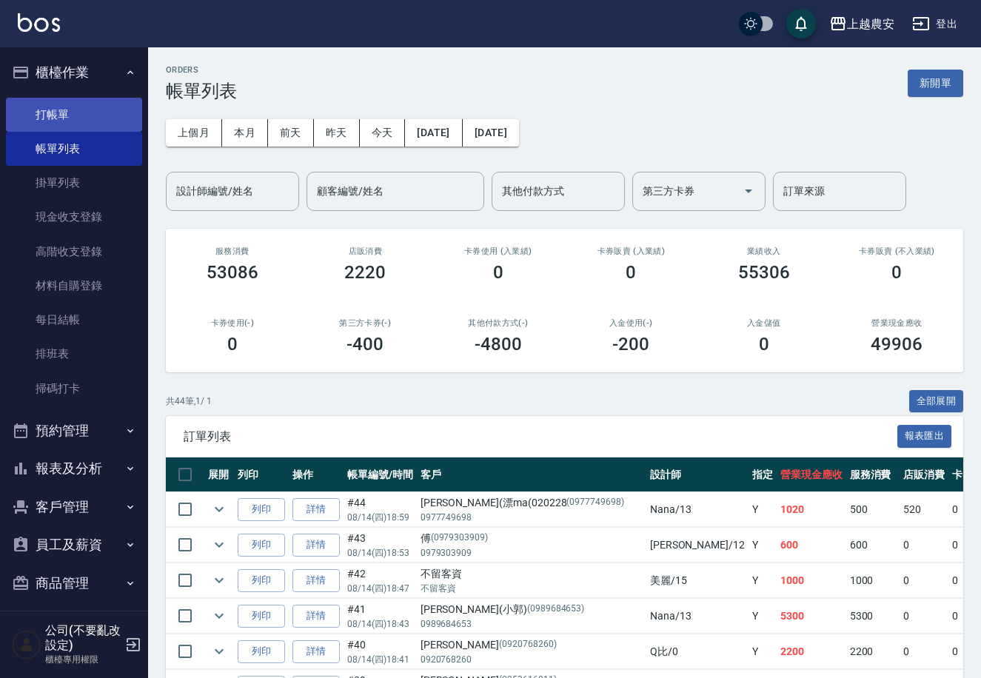
click at [50, 121] on link "打帳單" at bounding box center [74, 115] width 136 height 34
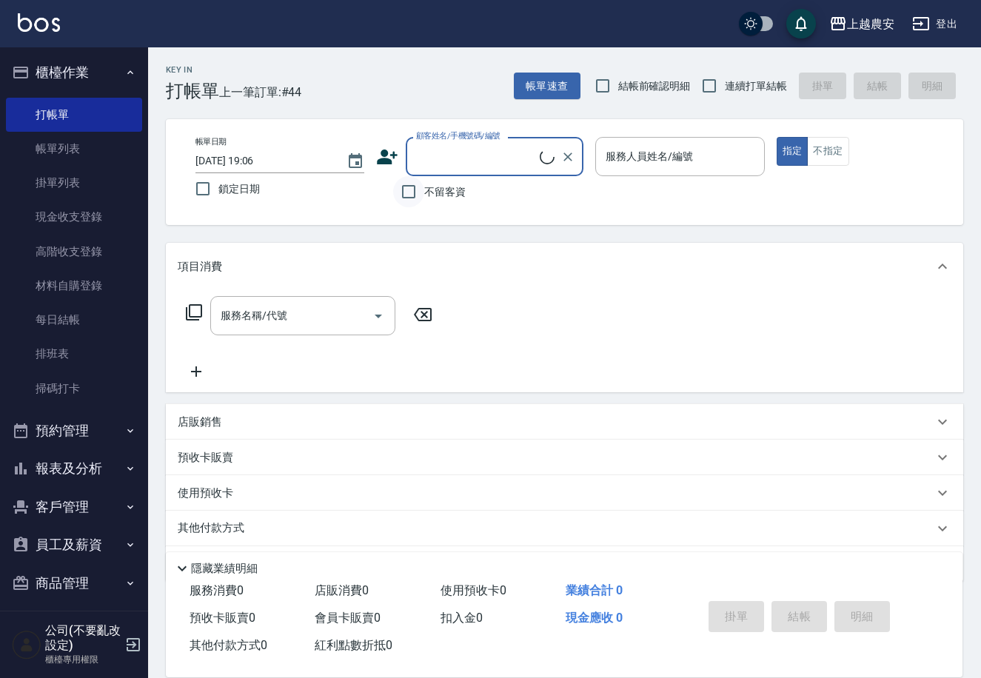
click at [416, 189] on input "不留客資" at bounding box center [408, 191] width 31 height 31
checkbox input "true"
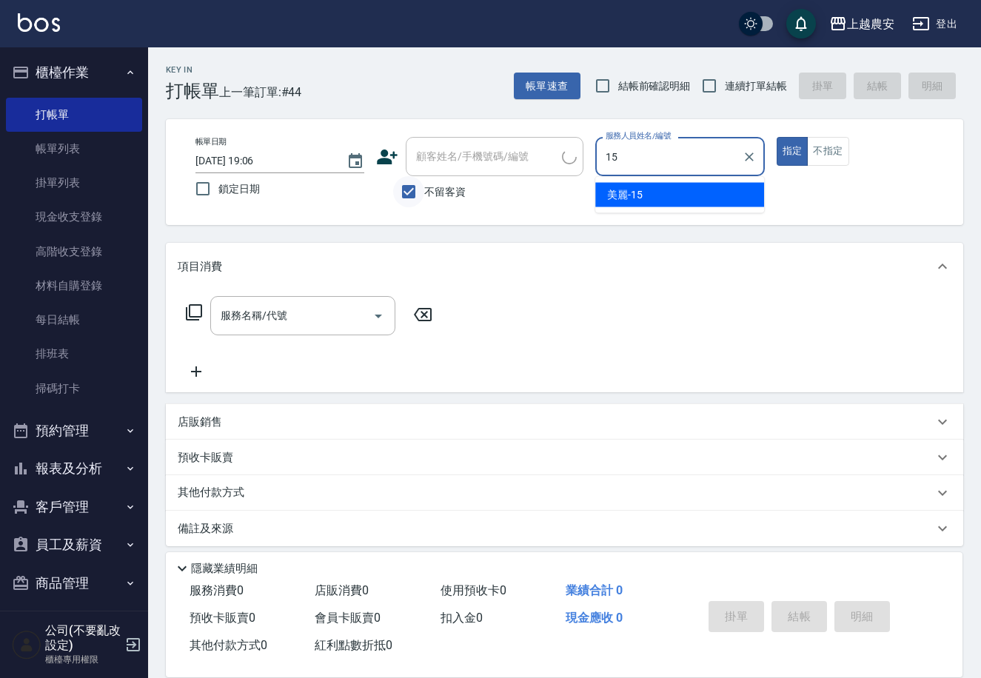
type input "美麗-15"
type button "true"
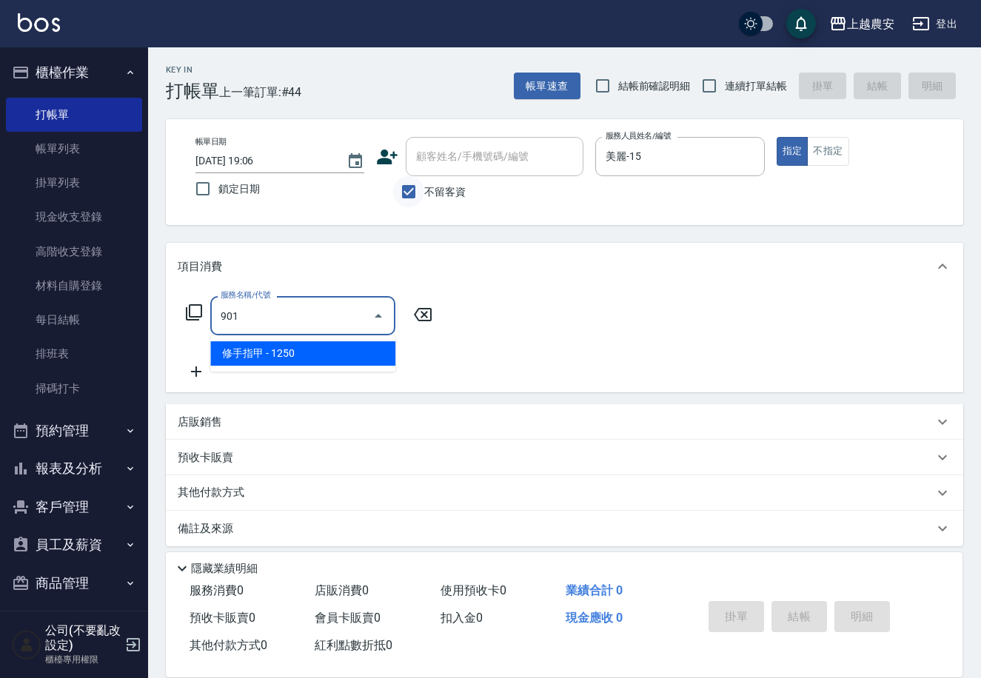
type input "修手指甲(901)"
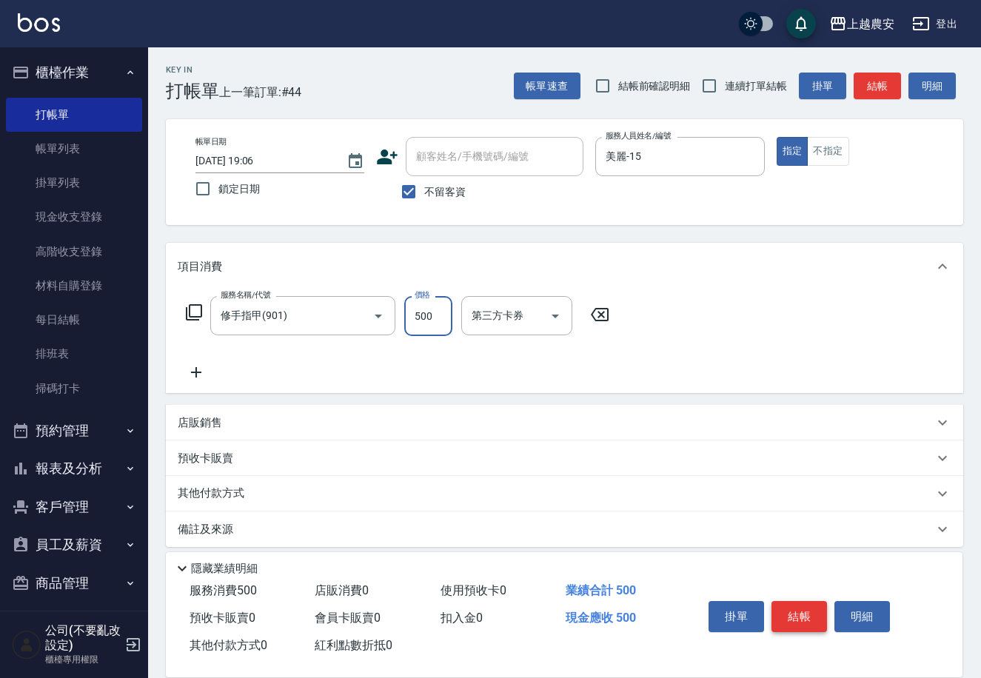
type input "500"
click at [788, 613] on button "結帳" at bounding box center [799, 616] width 56 height 31
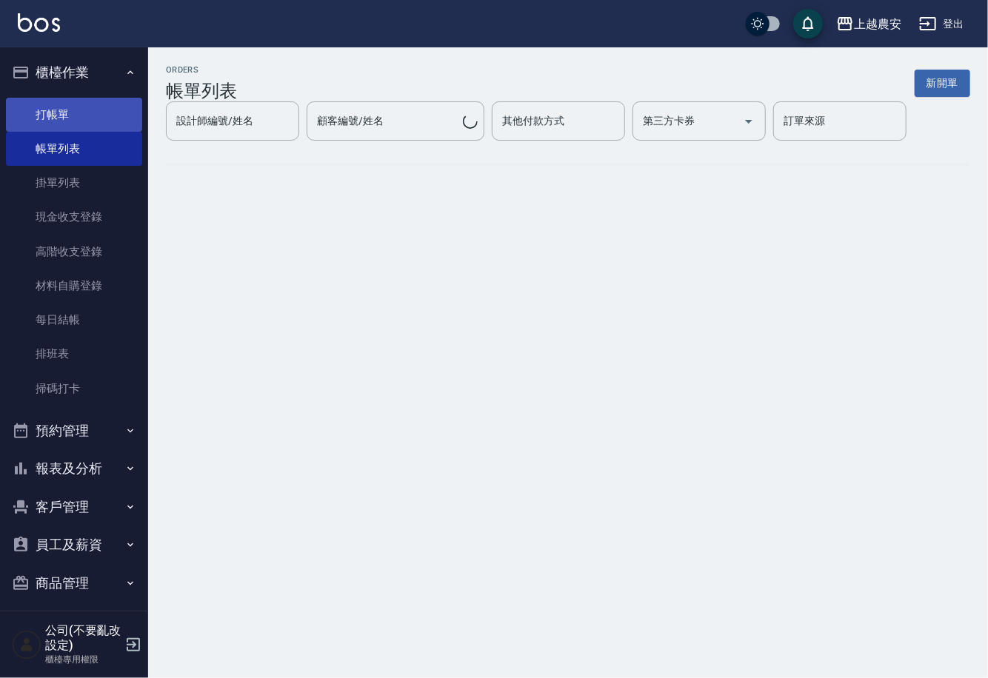
click at [63, 113] on link "打帳單" at bounding box center [74, 115] width 136 height 34
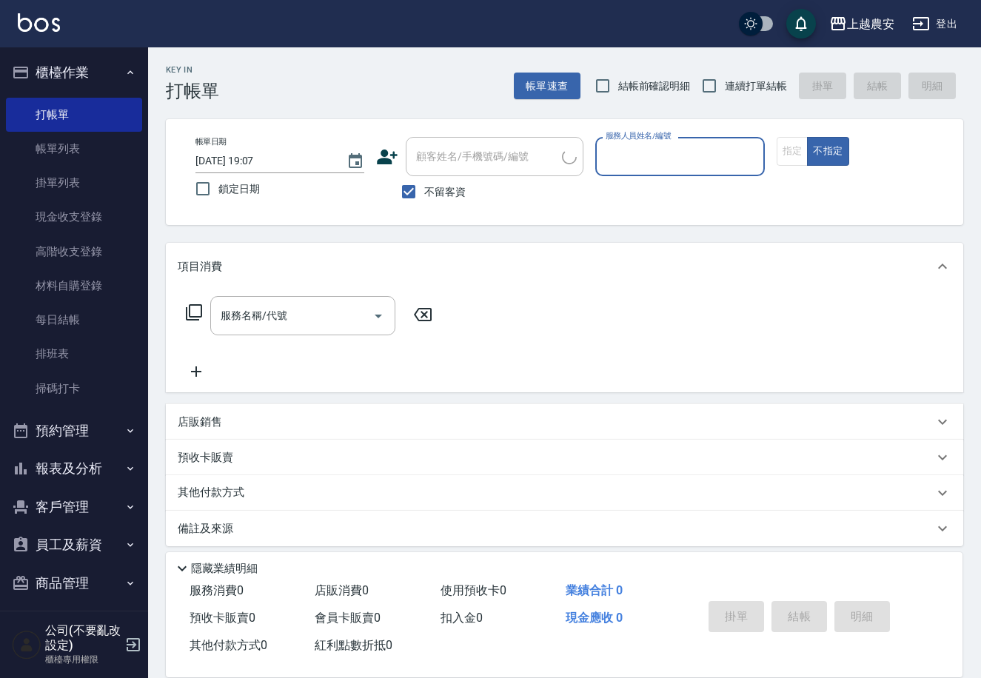
click at [428, 195] on span "不留客資" at bounding box center [444, 192] width 41 height 16
click at [424, 195] on input "不留客資" at bounding box center [408, 191] width 31 height 31
checkbox input "false"
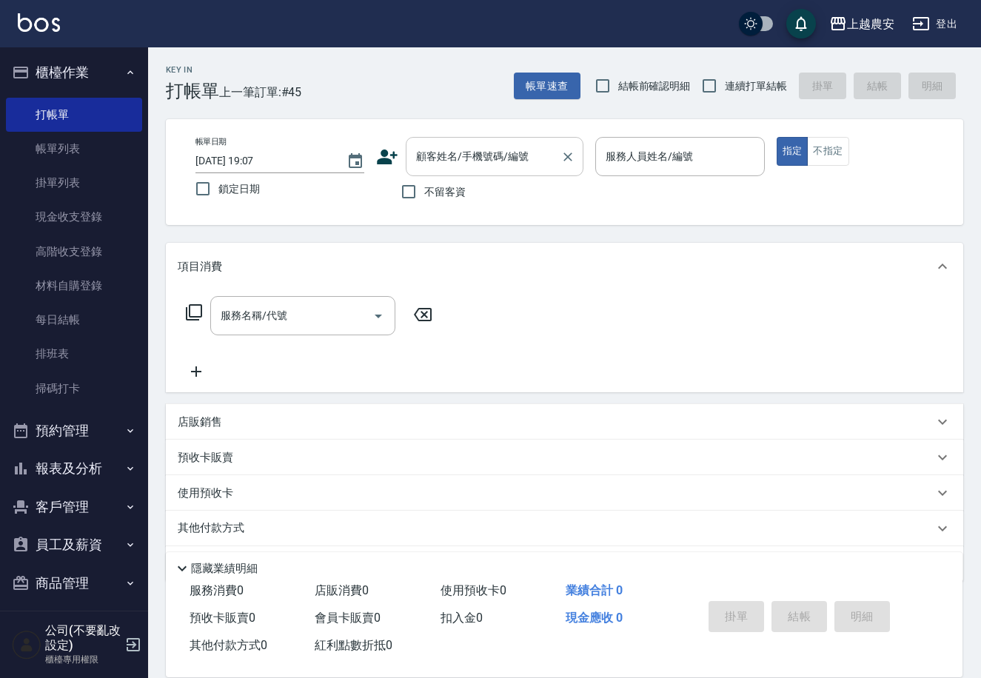
click at [421, 173] on div "顧客姓名/手機號碼/編號" at bounding box center [495, 156] width 178 height 39
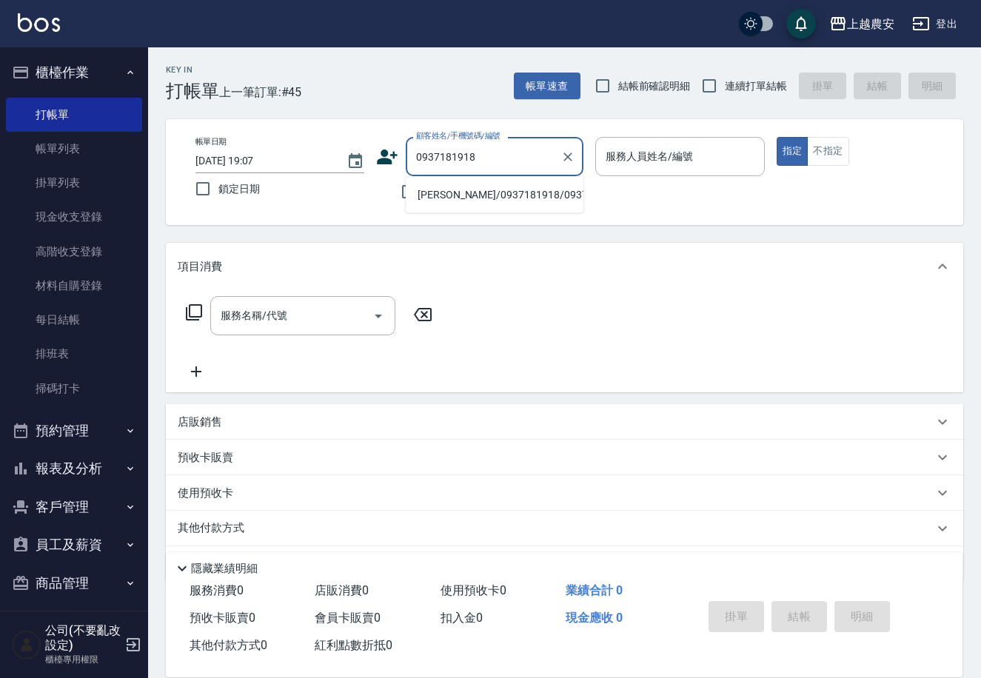
click at [498, 195] on li "[PERSON_NAME]/0937181918/0937181918" at bounding box center [495, 195] width 178 height 24
type input "[PERSON_NAME]/0937181918/0937181918"
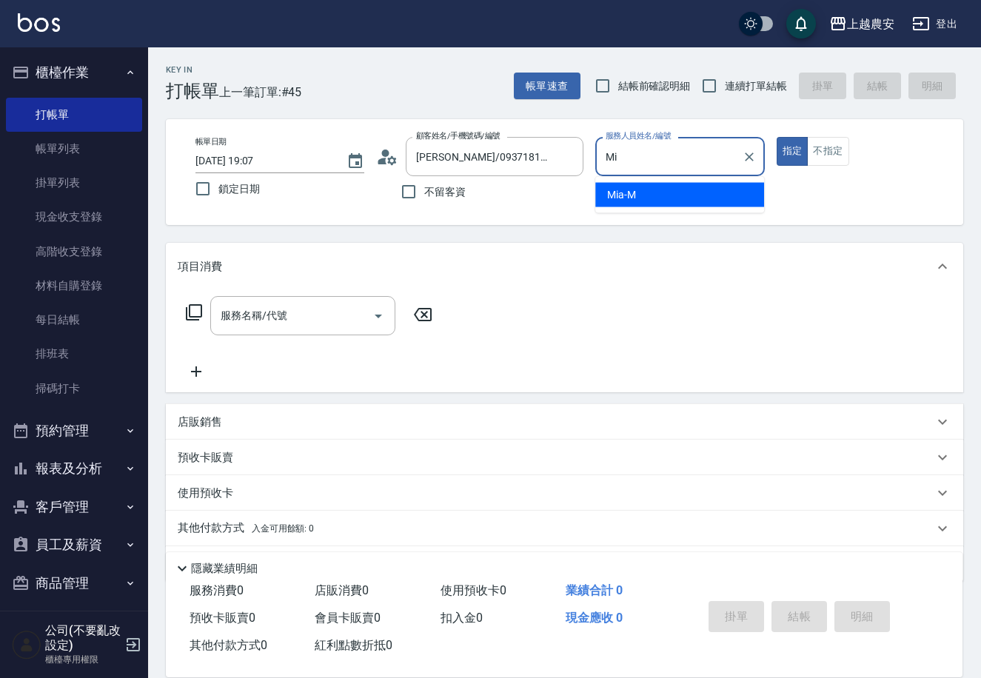
type input "M"
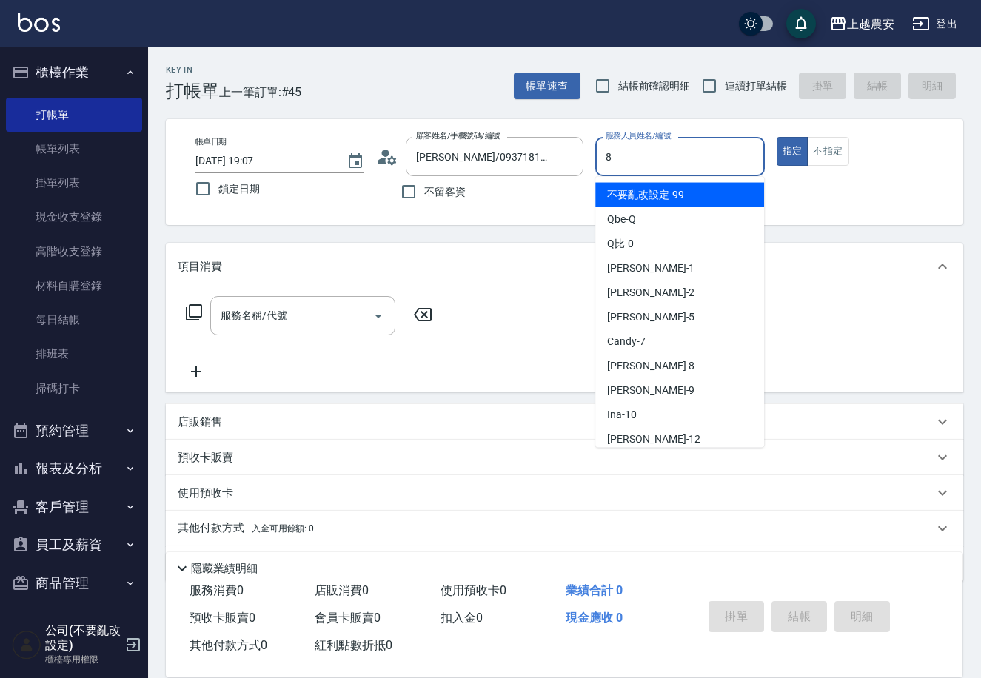
type input "[PERSON_NAME]-8"
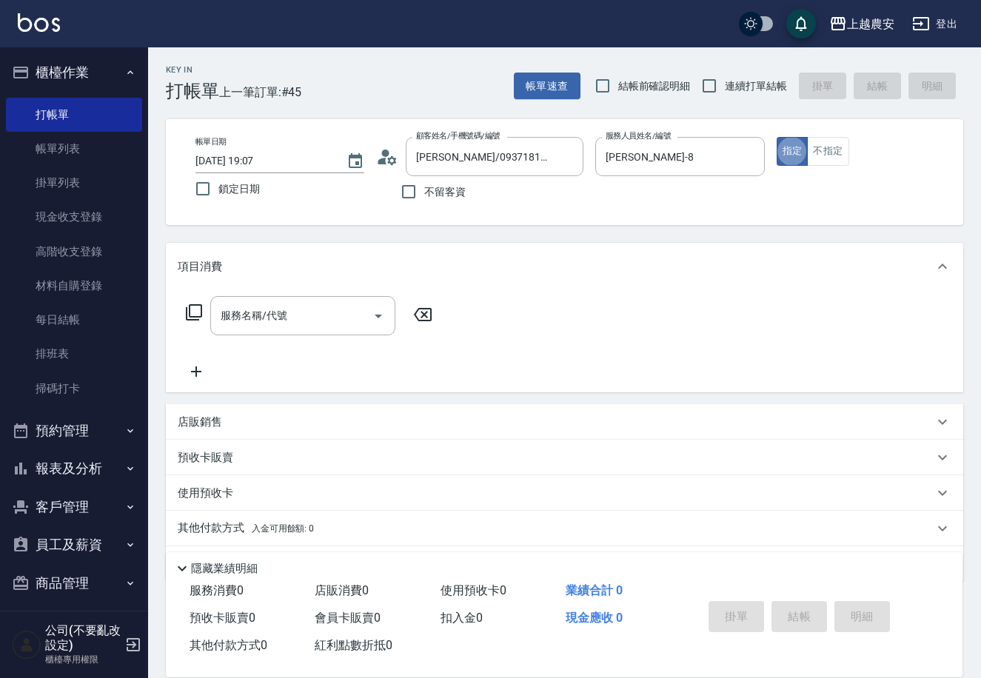
type button "true"
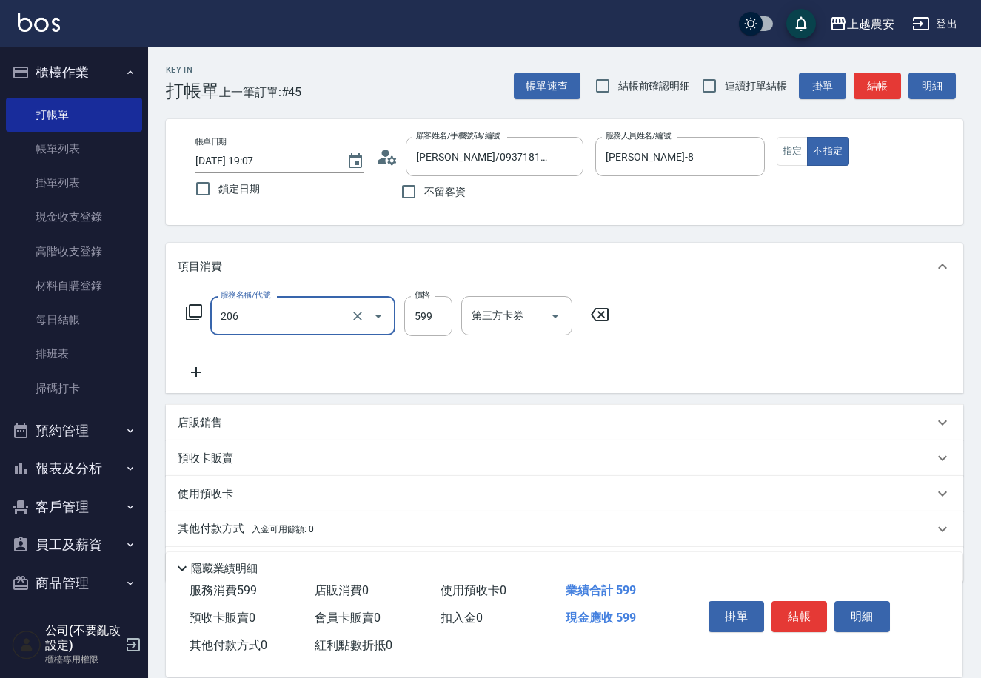
type input "洗+剪(206)"
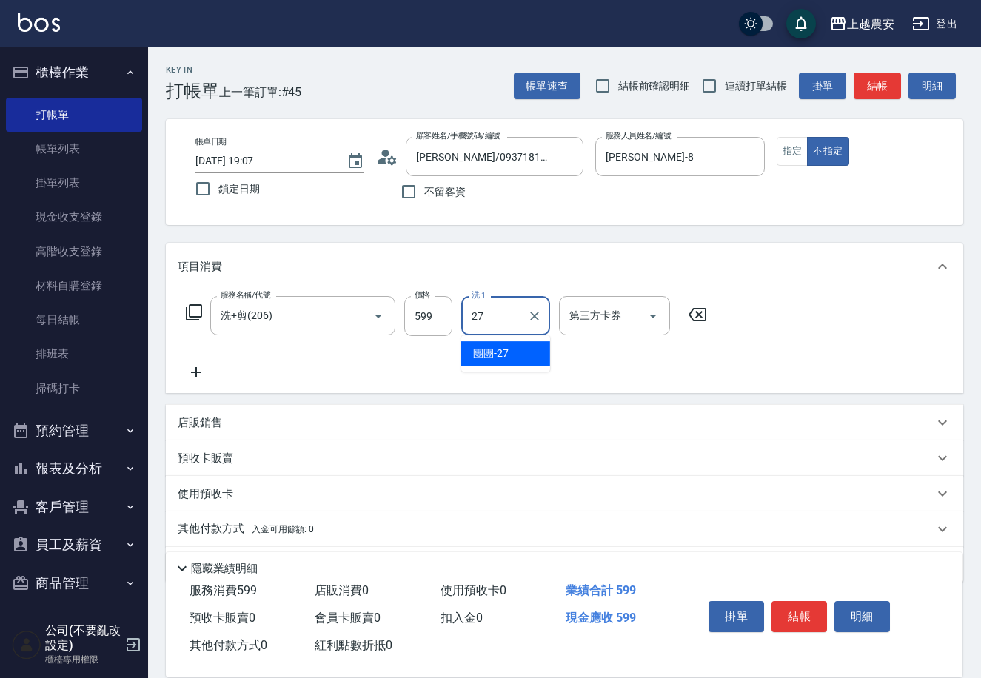
type input "團團-27"
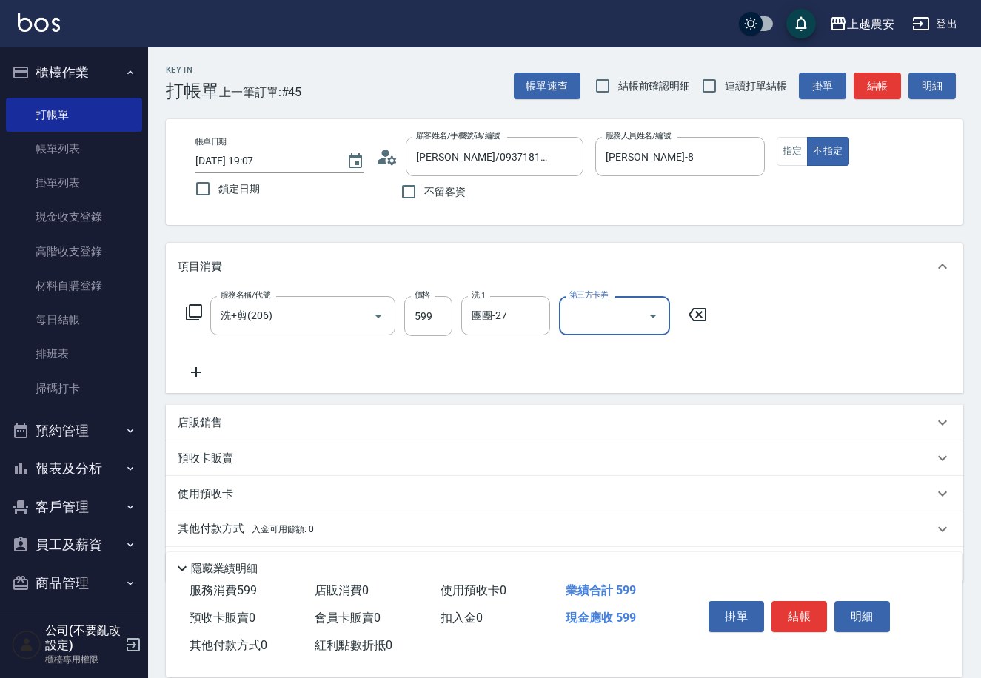
drag, startPoint x: 801, startPoint y: 609, endPoint x: 786, endPoint y: 607, distance: 15.0
click at [786, 607] on button "結帳" at bounding box center [799, 616] width 56 height 31
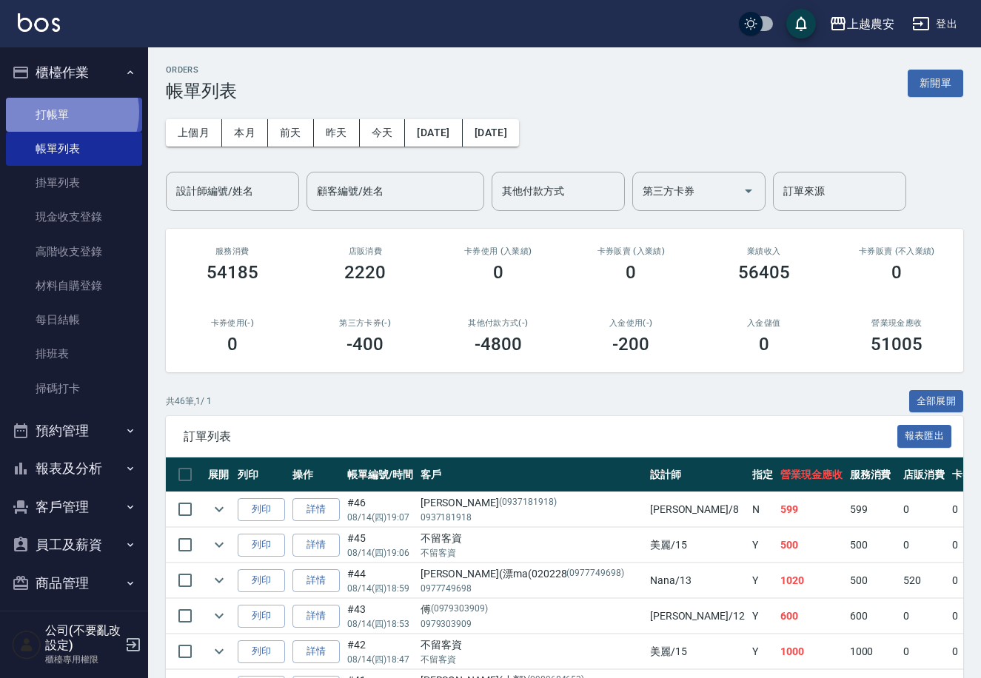
click at [64, 112] on link "打帳單" at bounding box center [74, 115] width 136 height 34
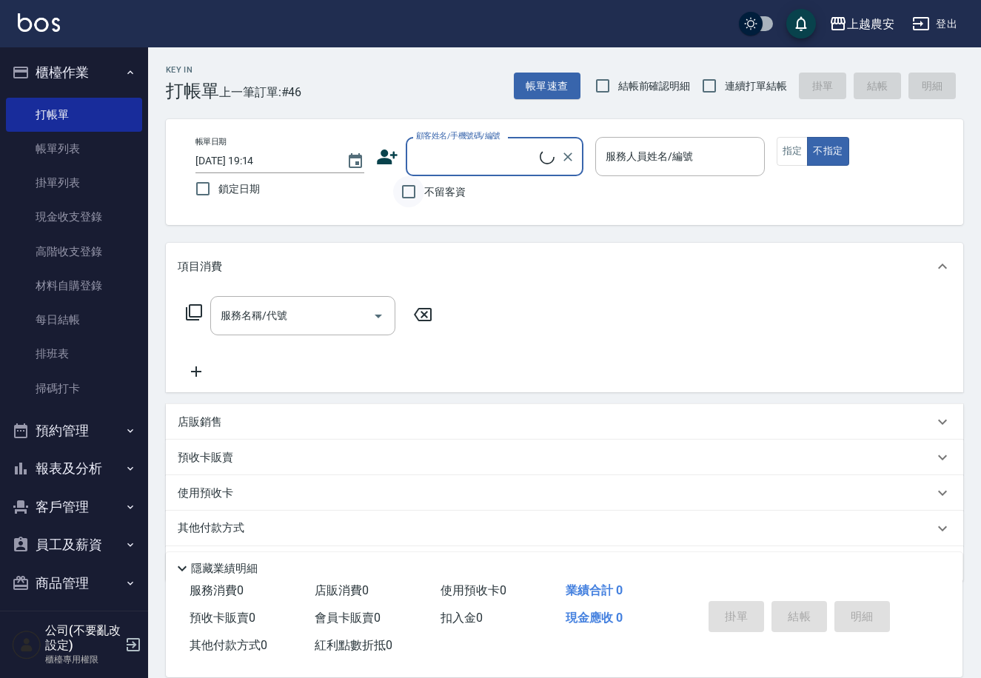
click at [412, 196] on input "不留客資" at bounding box center [408, 191] width 31 height 31
checkbox input "true"
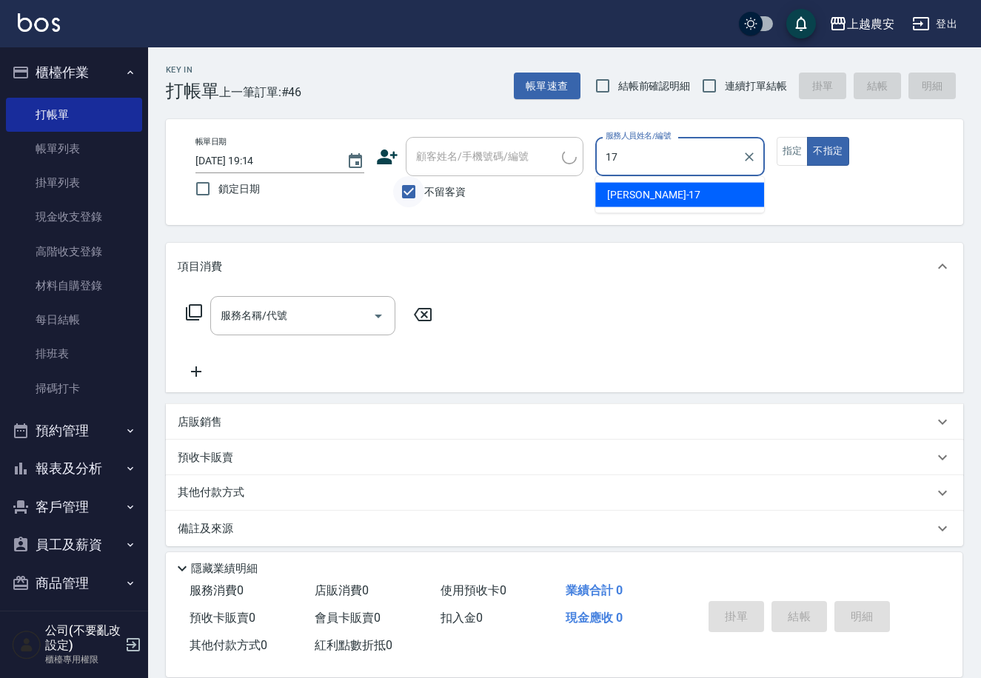
type input "[PERSON_NAME]-17"
type button "false"
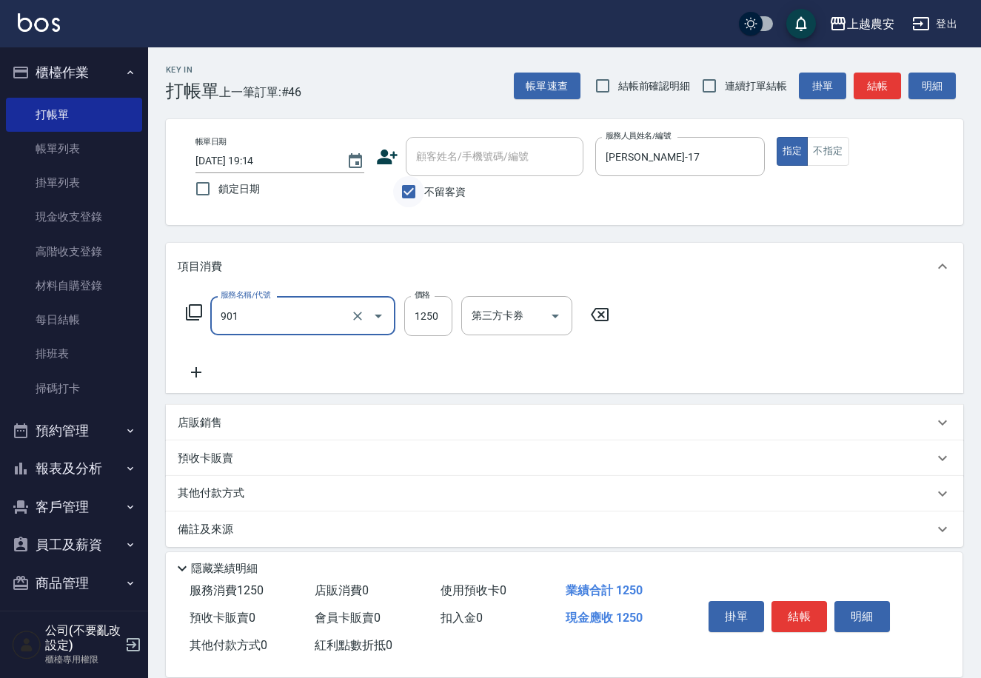
type input "修手指甲(901)"
type input "1000"
click at [806, 609] on button "結帳" at bounding box center [799, 616] width 56 height 31
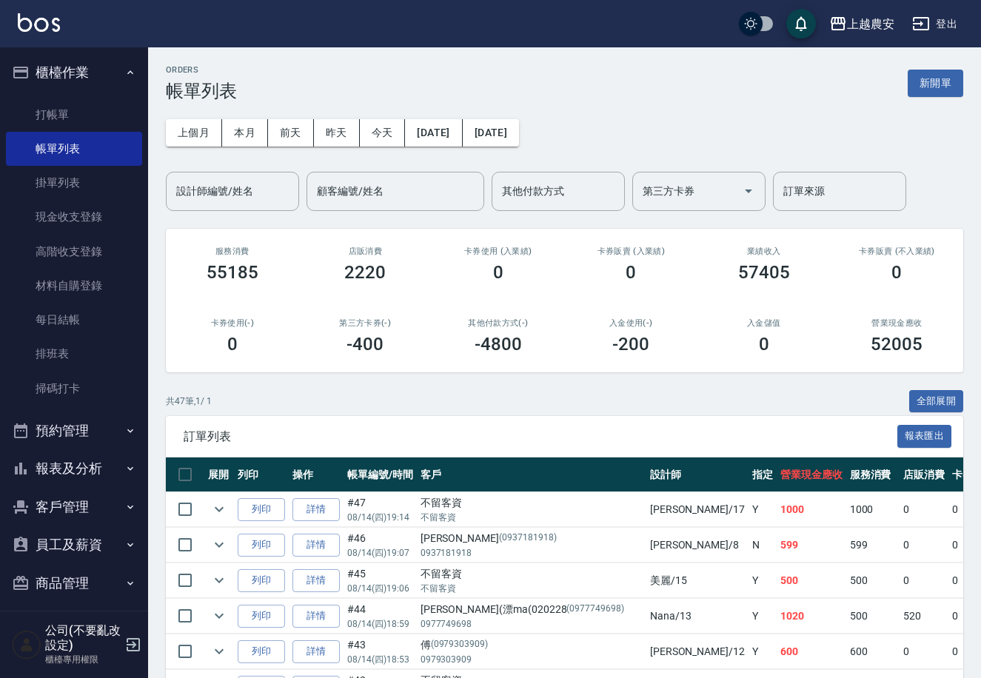
click at [59, 467] on button "報表及分析" at bounding box center [74, 468] width 136 height 38
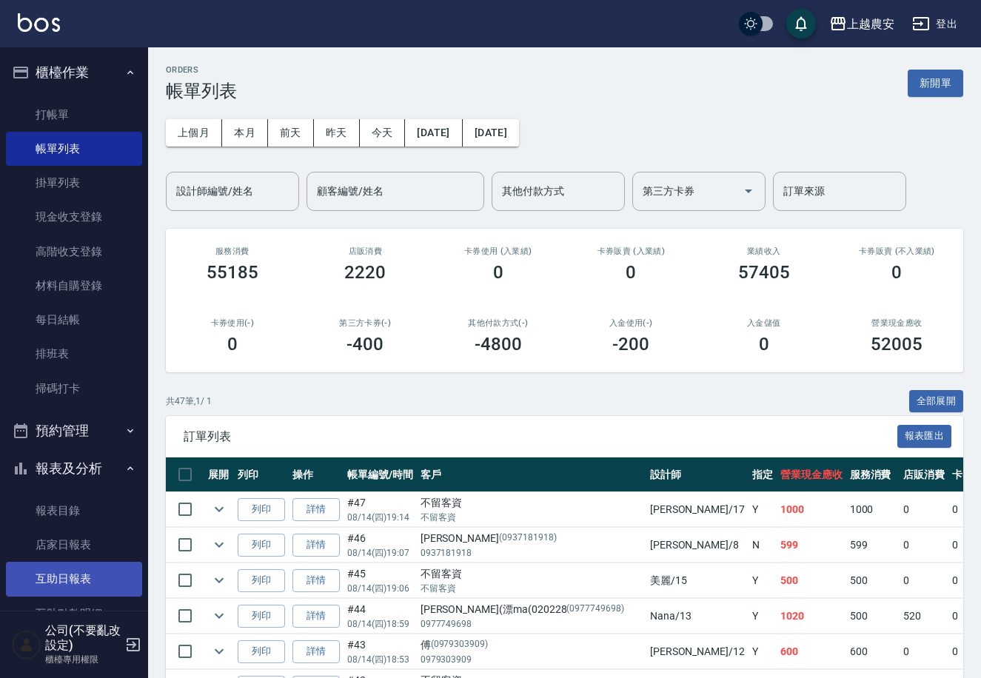
click at [77, 573] on link "互助日報表" at bounding box center [74, 579] width 136 height 34
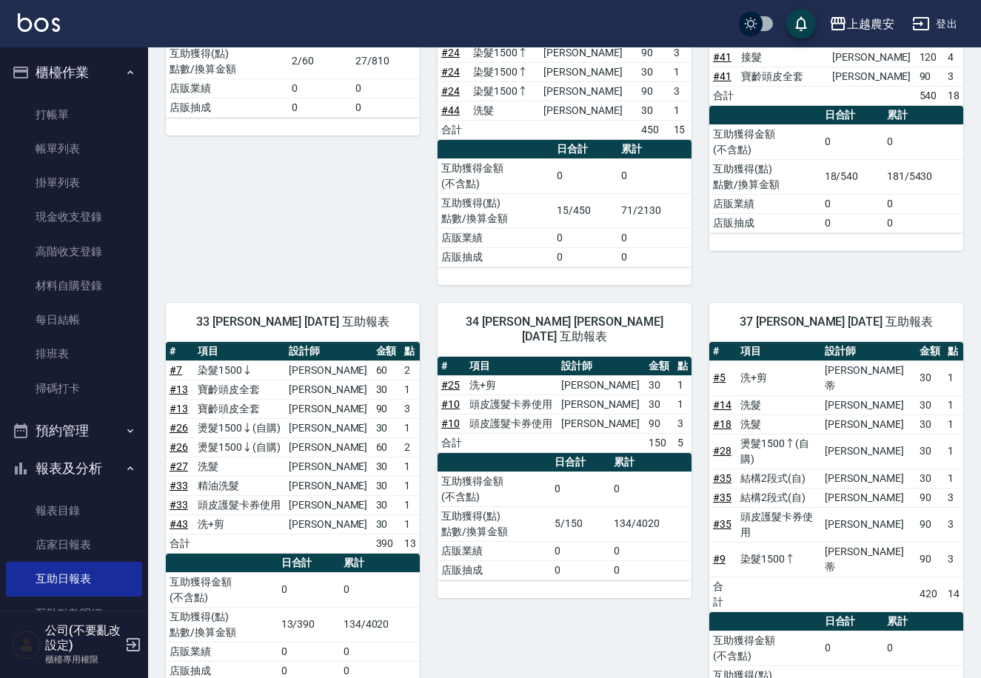
scroll to position [646, 0]
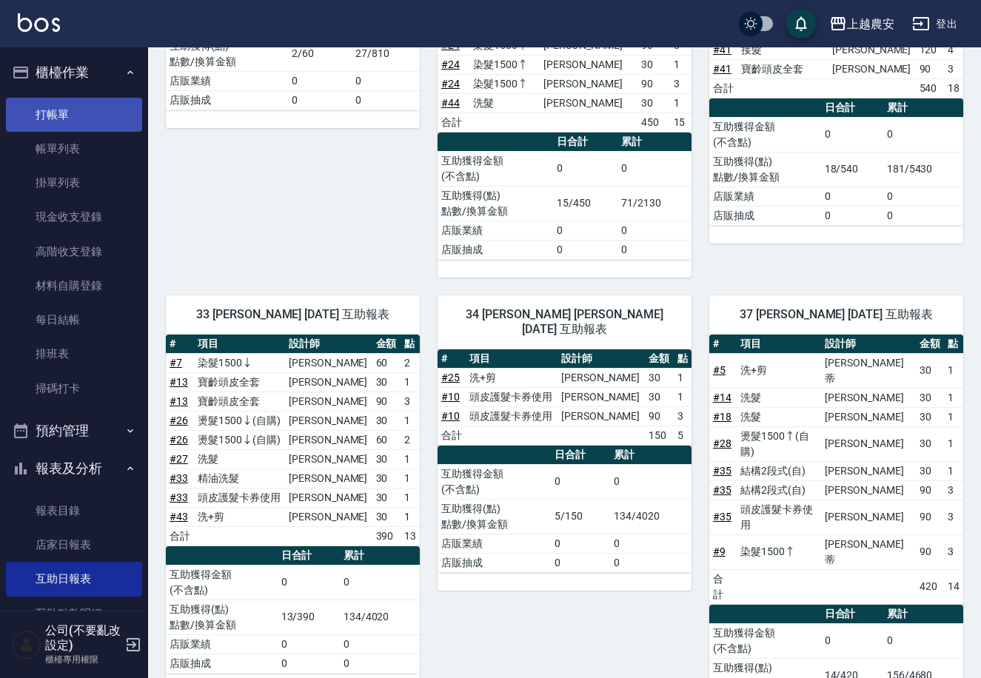
click at [78, 110] on link "打帳單" at bounding box center [74, 115] width 136 height 34
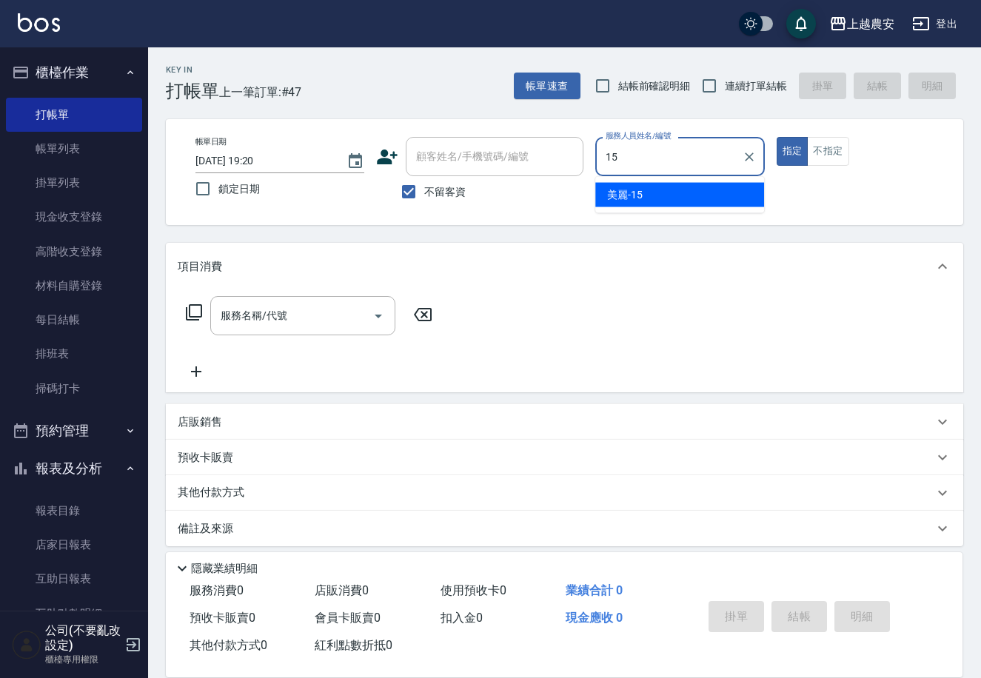
type input "美麗-15"
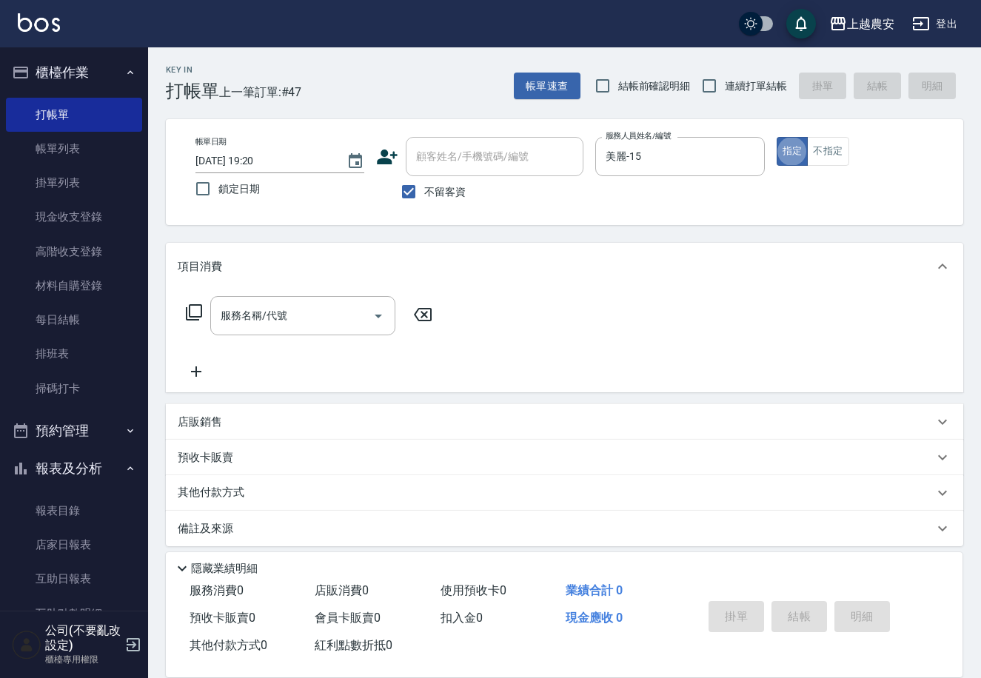
type button "true"
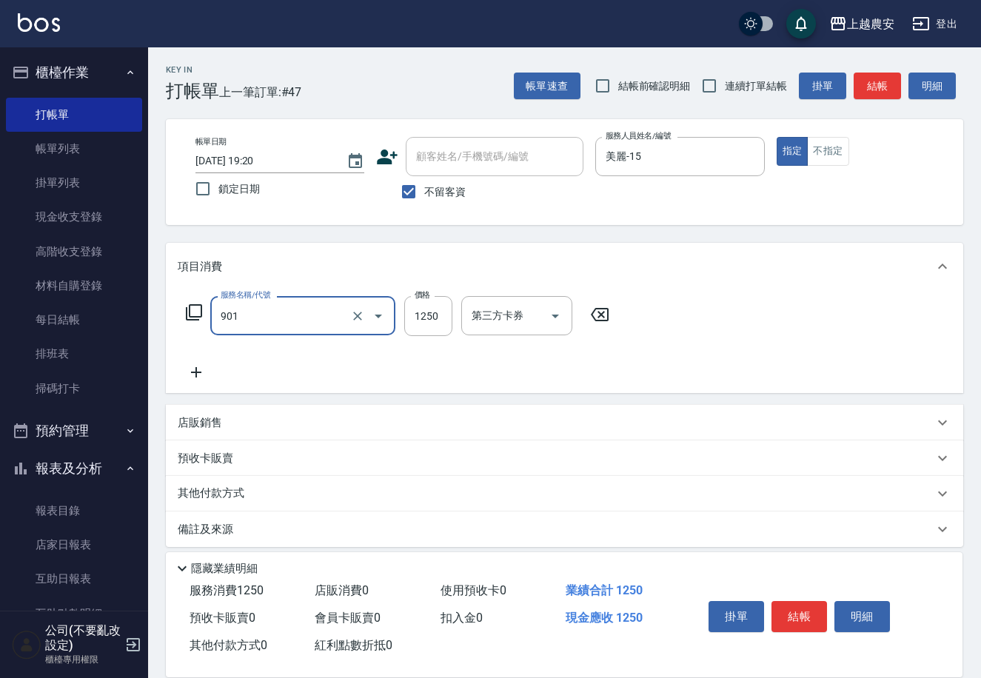
type input "修手指甲(901)"
type input "1000"
click at [812, 620] on button "結帳" at bounding box center [799, 616] width 56 height 31
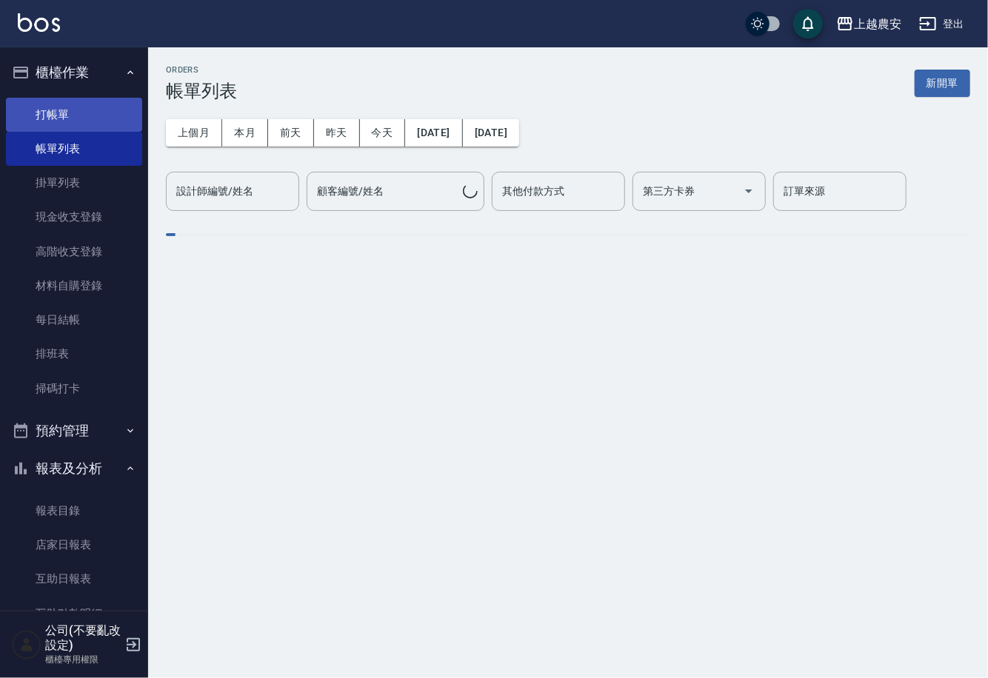
click at [54, 115] on link "打帳單" at bounding box center [74, 115] width 136 height 34
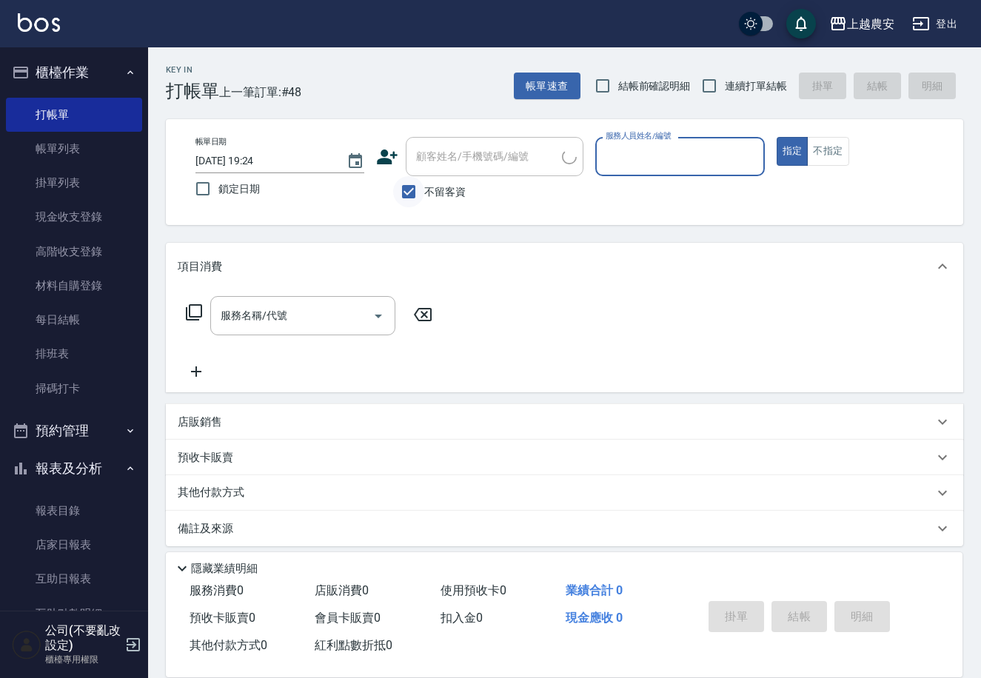
click at [414, 194] on input "不留客資" at bounding box center [408, 191] width 31 height 31
checkbox input "false"
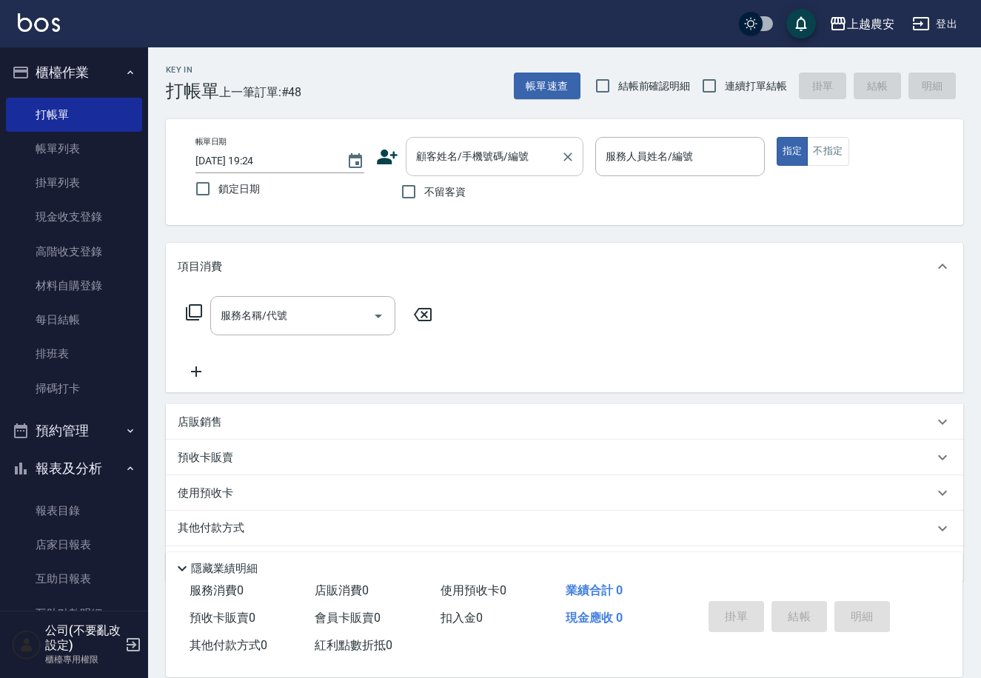
click at [423, 158] on input "顧客姓名/手機號碼/編號" at bounding box center [483, 157] width 142 height 26
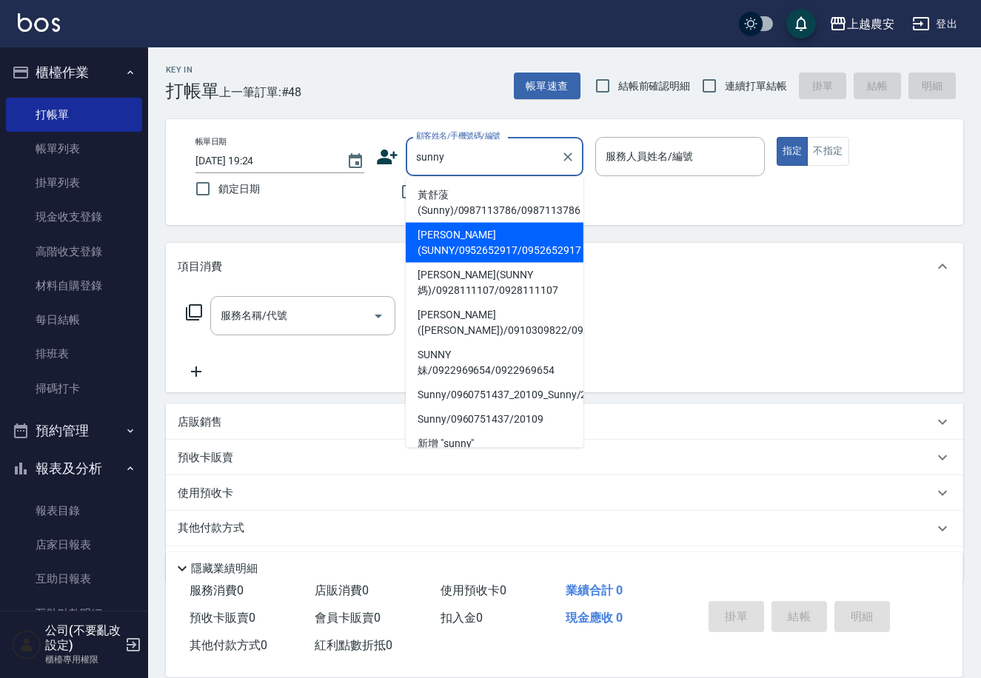
click at [455, 252] on li "[PERSON_NAME](SUNNY/0952652917/0952652917" at bounding box center [495, 243] width 178 height 40
type input "[PERSON_NAME](SUNNY/0952652917/0952652917"
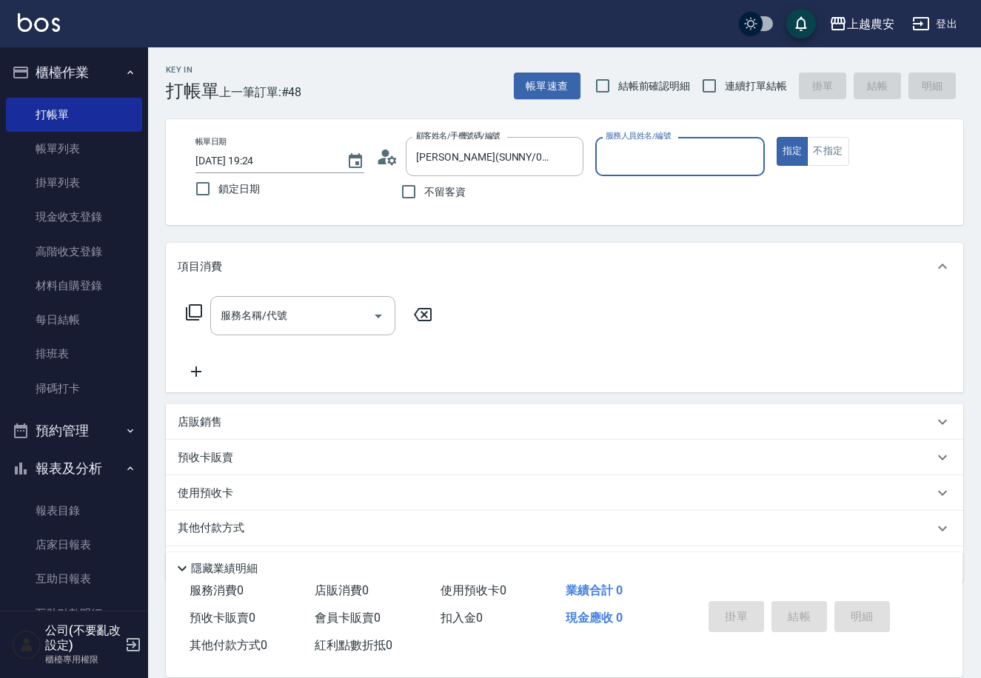
type input "Nana-13"
click at [332, 329] on div "服務名稱/代號" at bounding box center [302, 315] width 185 height 39
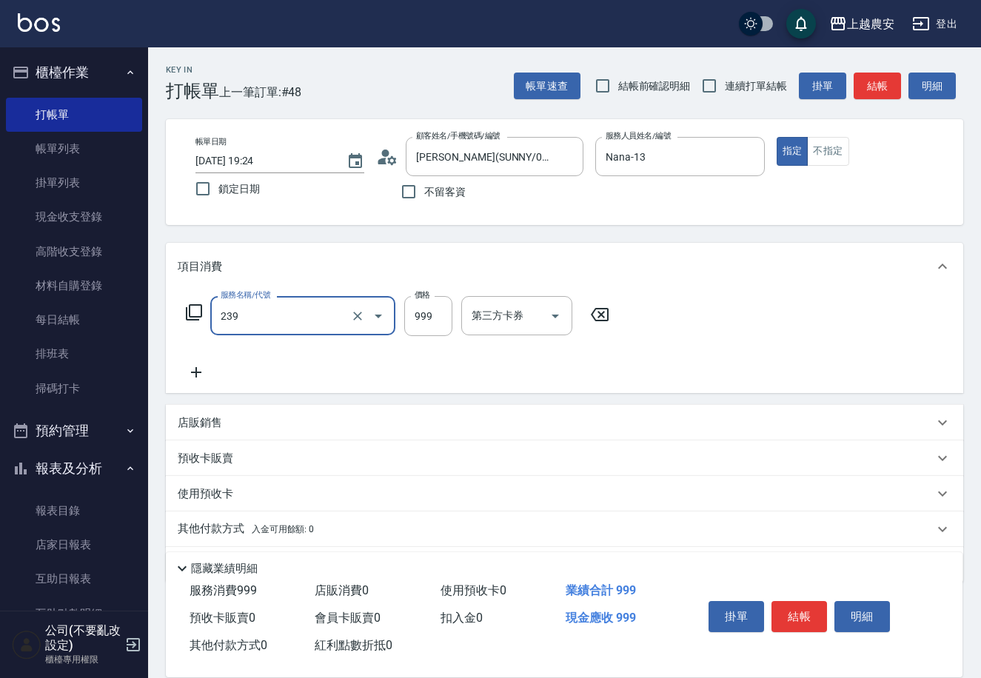
type input "頭皮SPA洗髮(239)"
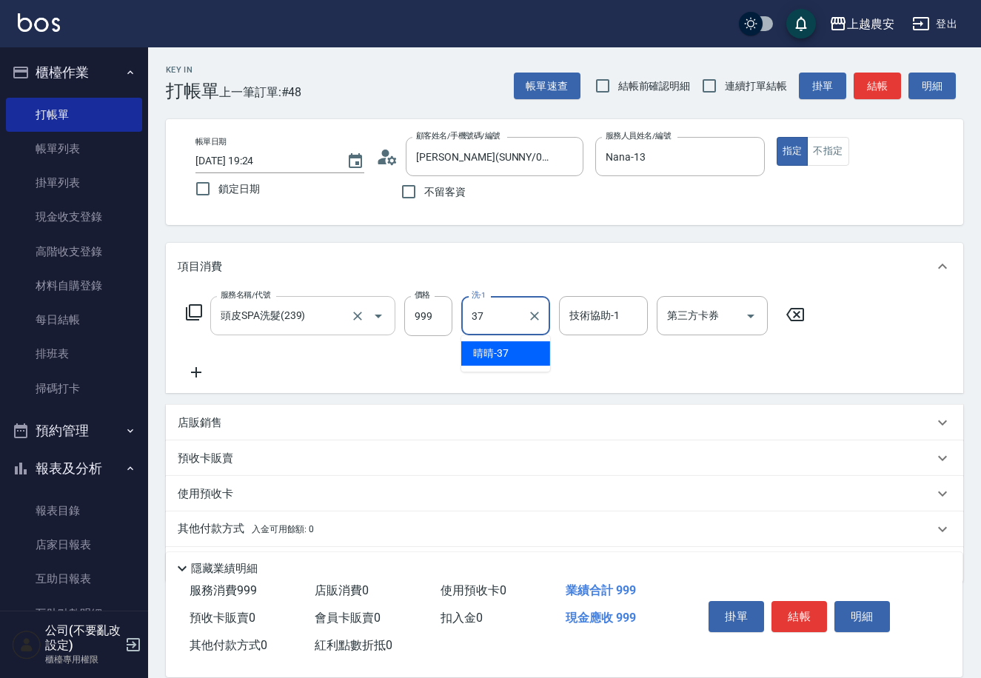
type input "晴晴-37"
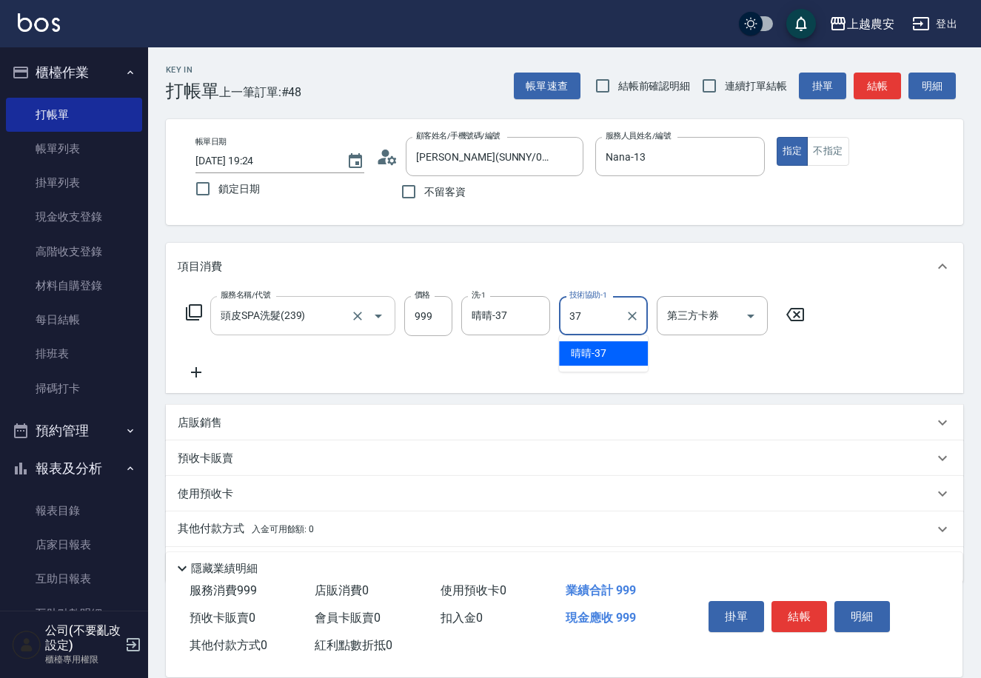
type input "晴晴-37"
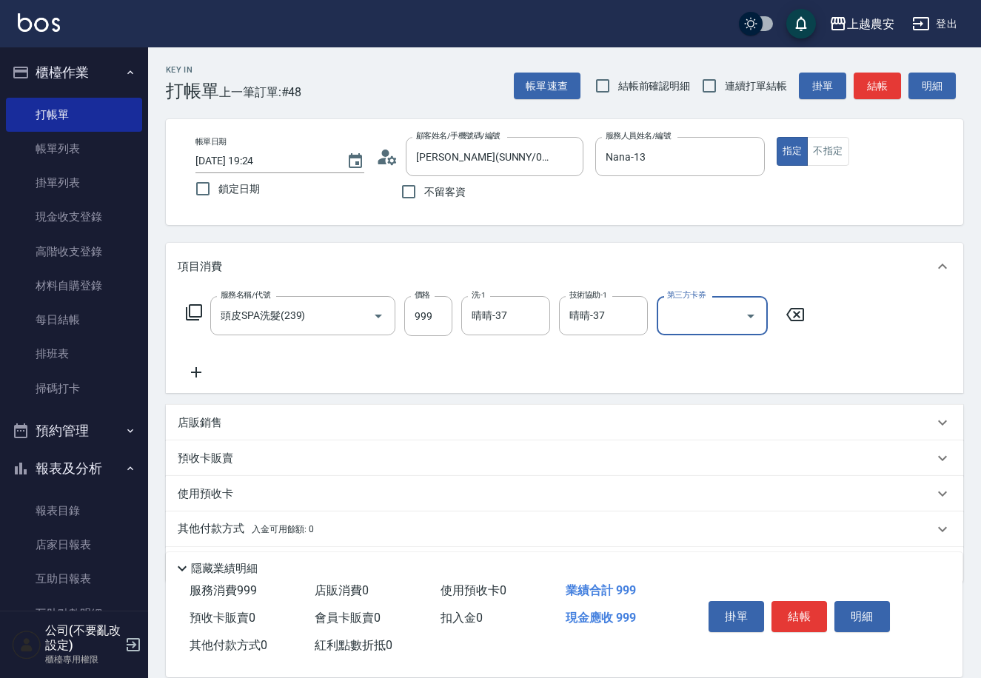
click at [786, 608] on button "結帳" at bounding box center [799, 616] width 56 height 31
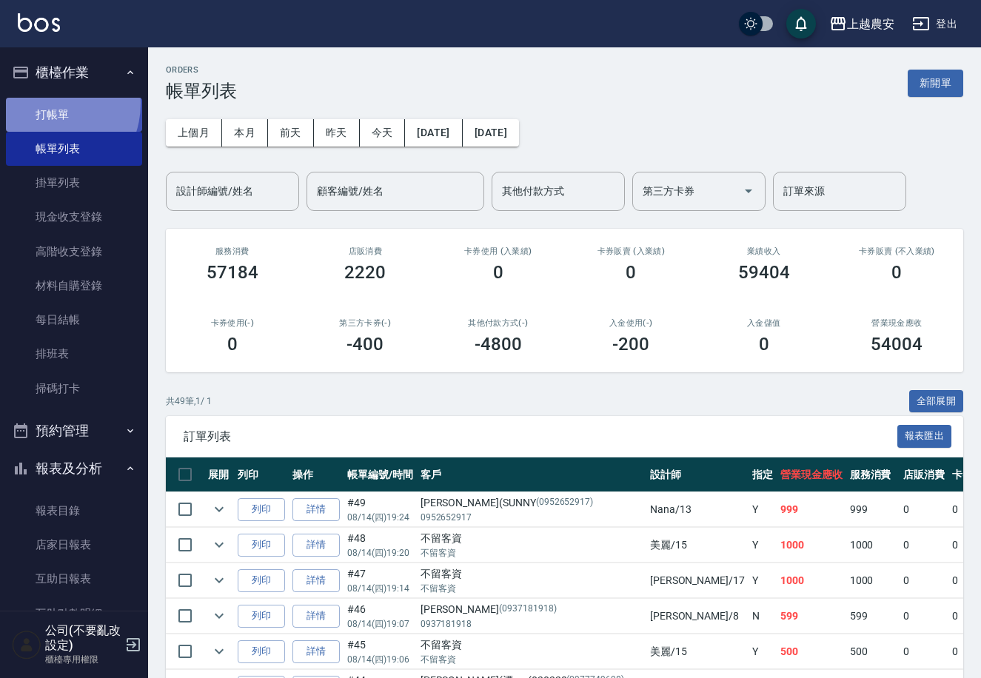
click at [46, 103] on link "打帳單" at bounding box center [74, 115] width 136 height 34
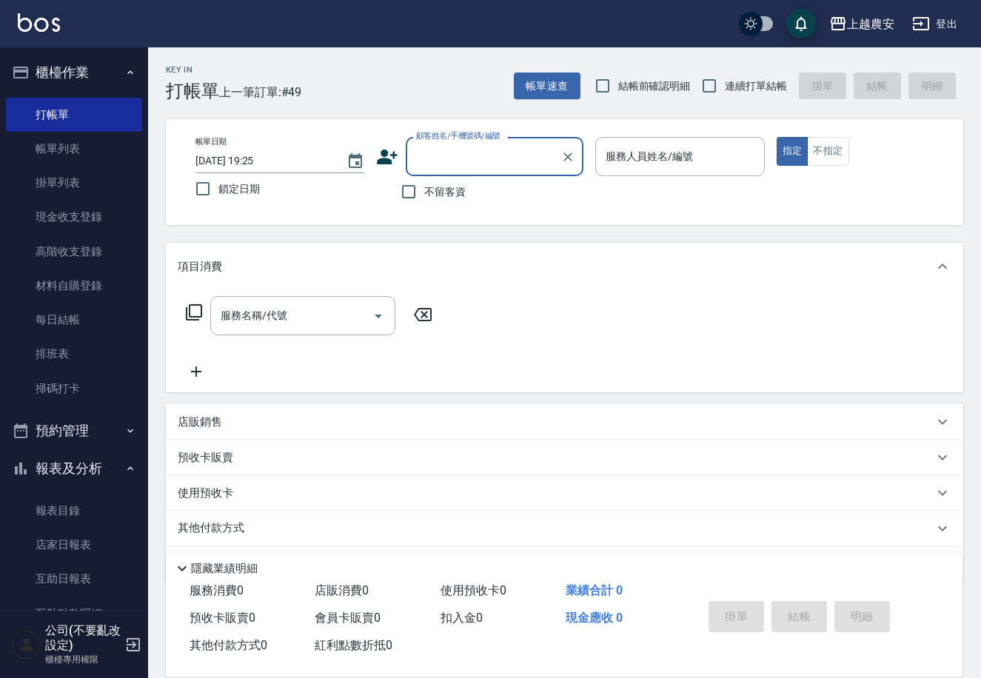
scroll to position [225, 0]
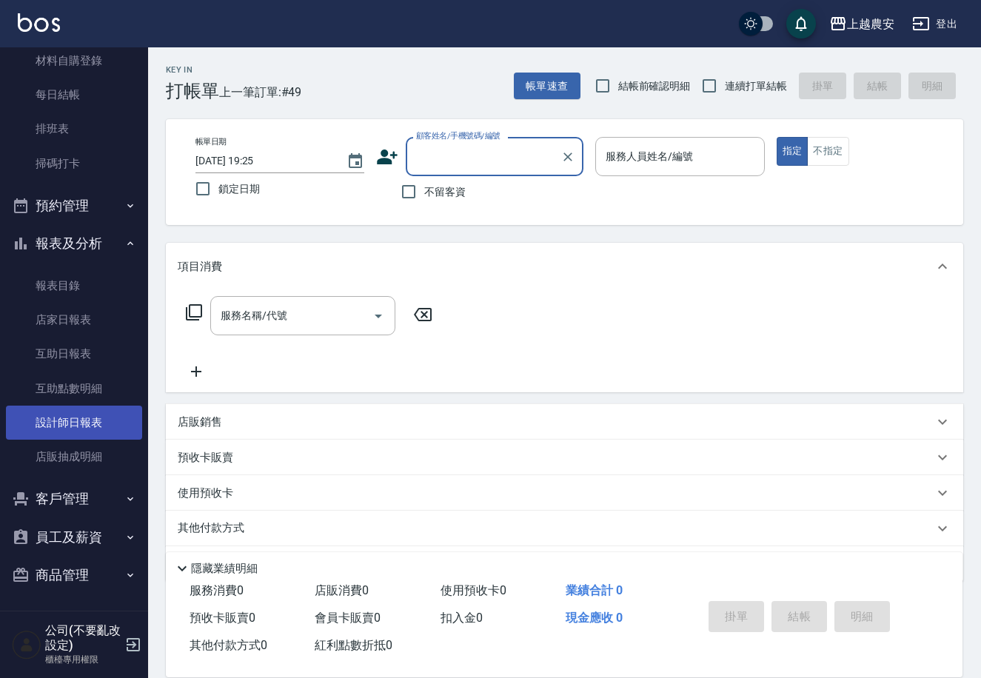
click at [66, 407] on link "設計師日報表" at bounding box center [74, 423] width 136 height 34
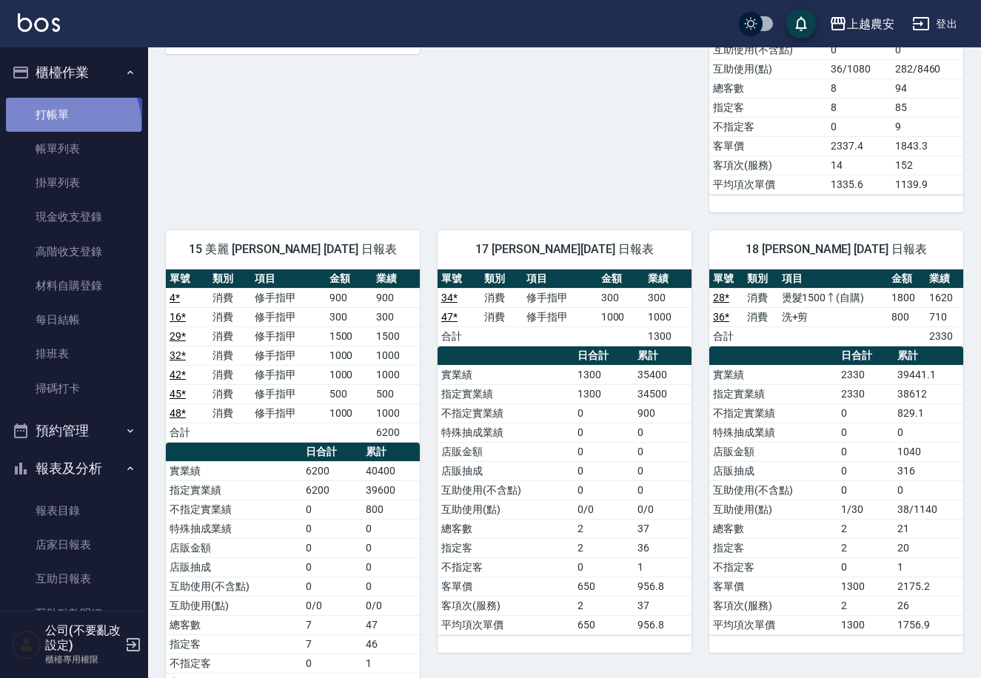
click at [66, 124] on link "打帳單" at bounding box center [74, 115] width 136 height 34
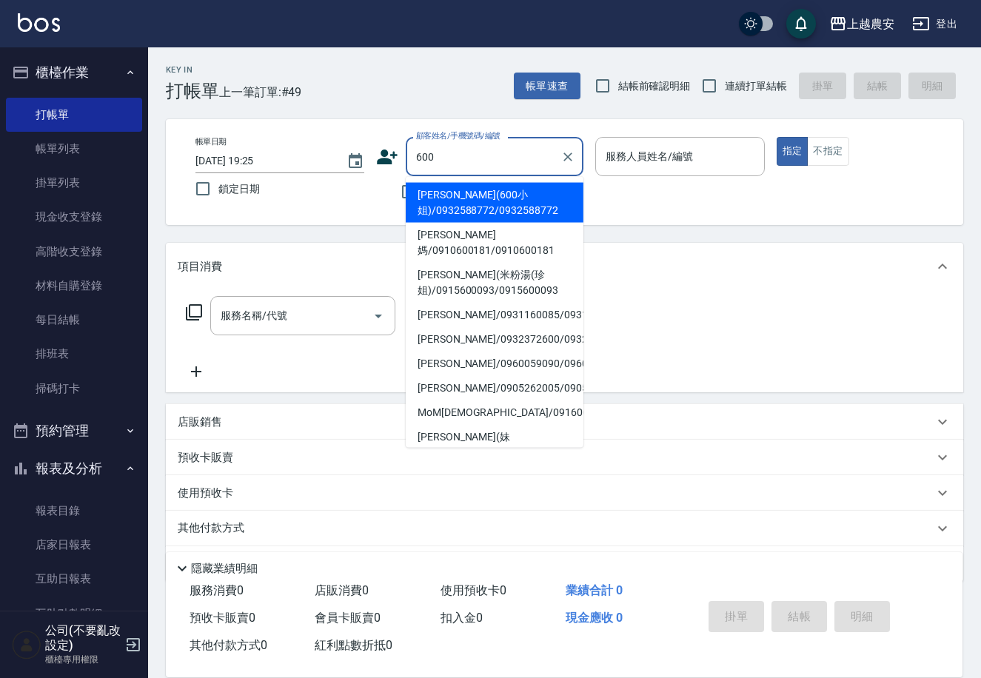
click at [444, 202] on li "[PERSON_NAME](600小姐)/0932588772/0932588772" at bounding box center [495, 203] width 178 height 40
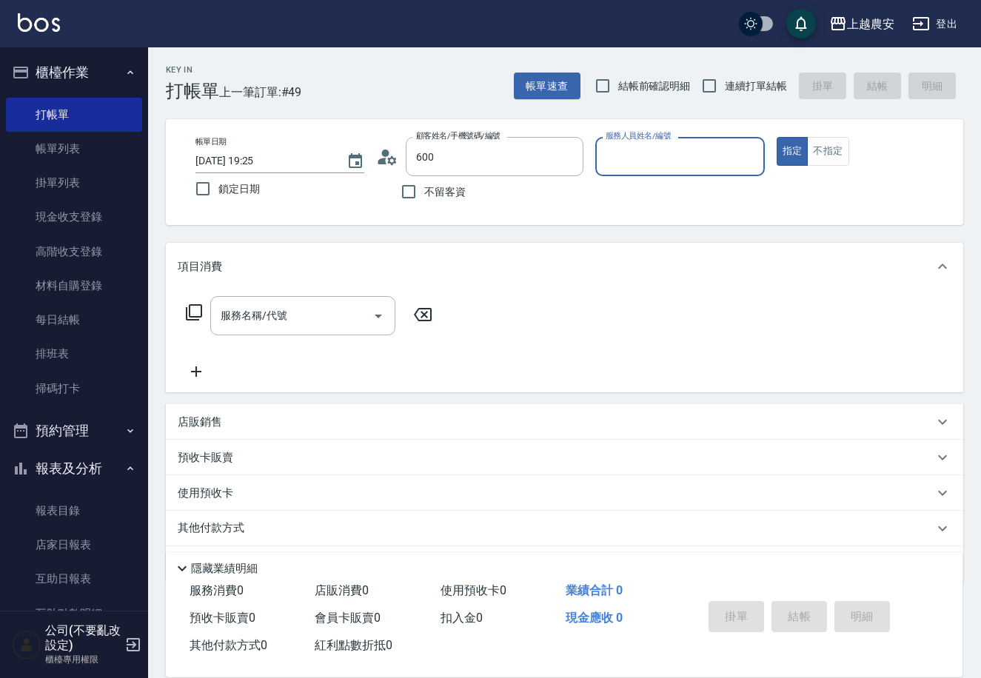
type input "[PERSON_NAME](600小姐)/0932588772/0932588772"
type input "Yoko-12"
drag, startPoint x: 310, startPoint y: 323, endPoint x: 304, endPoint y: 318, distance: 7.9
click at [304, 318] on input "服務名稱/代號" at bounding box center [292, 316] width 150 height 26
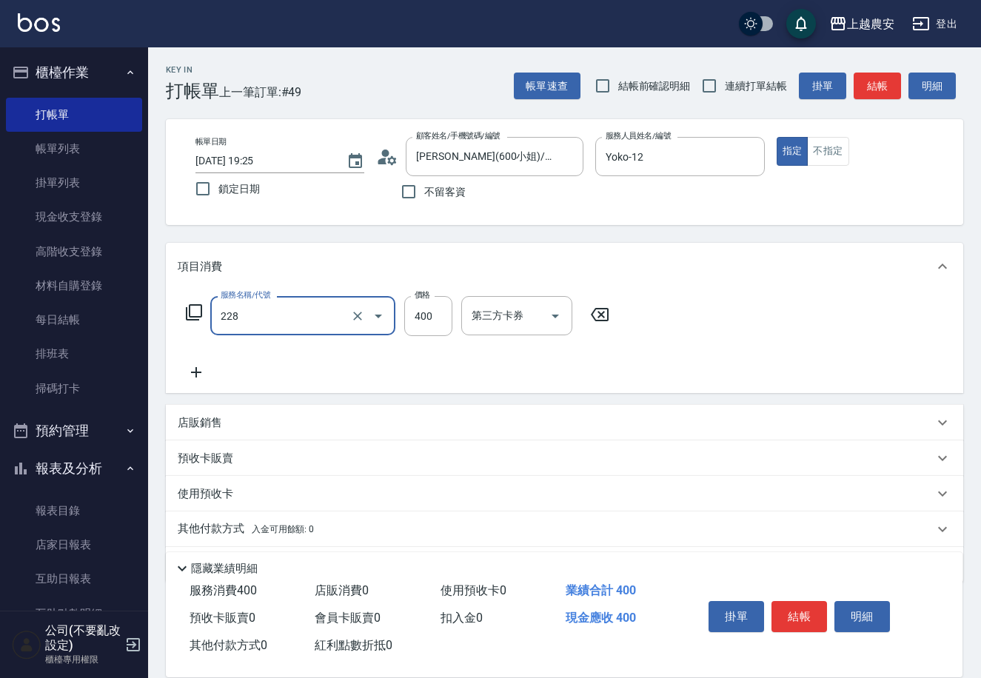
type input "洗髮(228)"
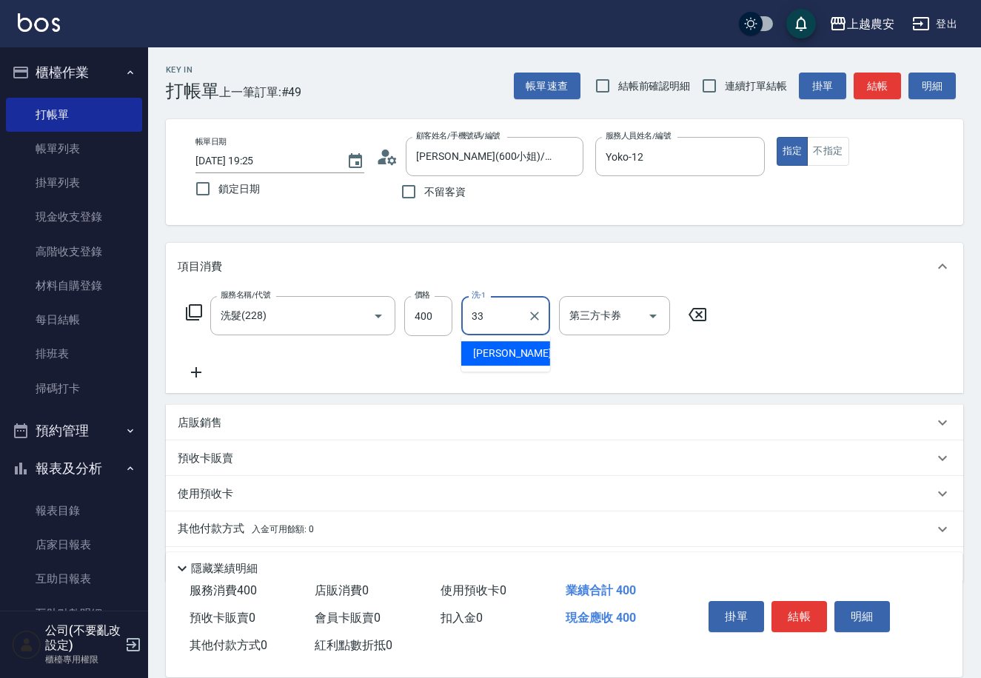
type input "小欣-33"
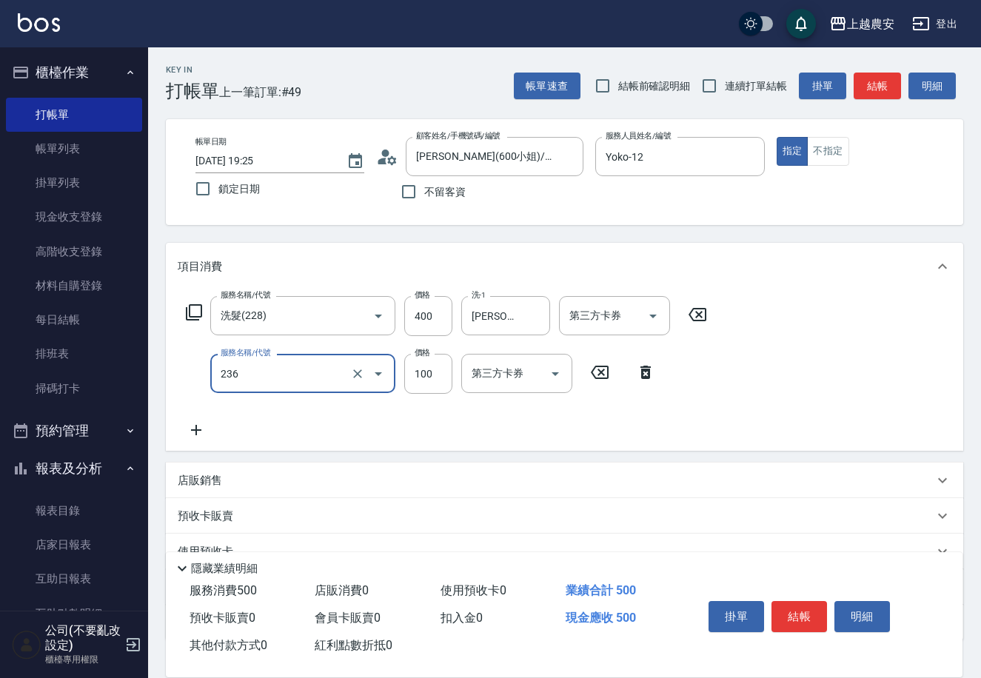
type input "手棒(236)"
type input "200"
click at [817, 606] on button "結帳" at bounding box center [799, 616] width 56 height 31
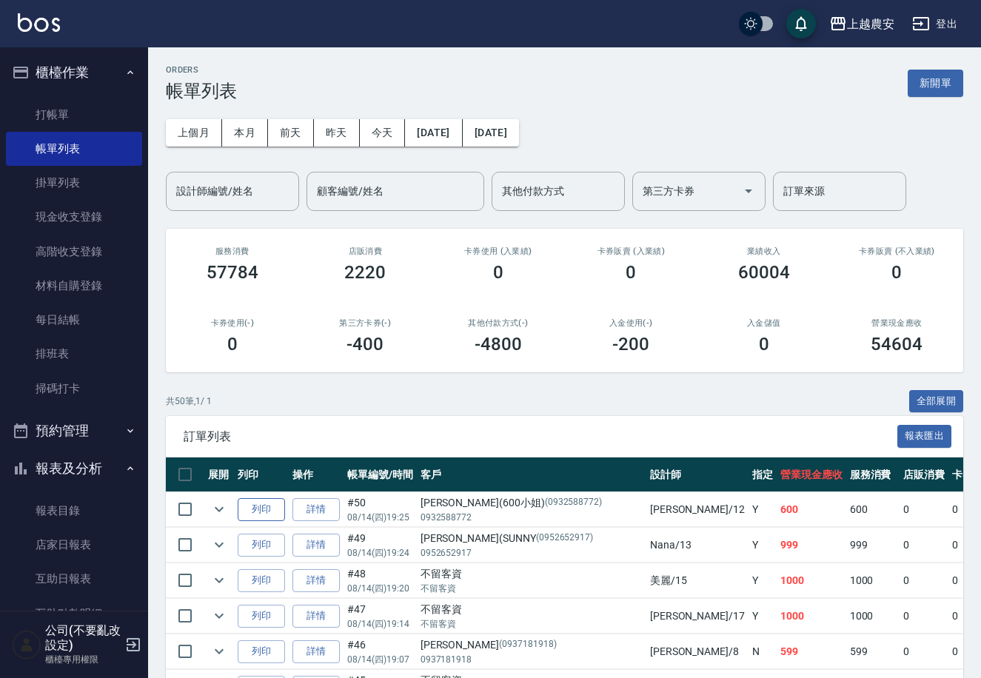
click at [255, 507] on button "列印" at bounding box center [261, 509] width 47 height 23
click at [101, 631] on link "設計師日報表" at bounding box center [74, 648] width 136 height 34
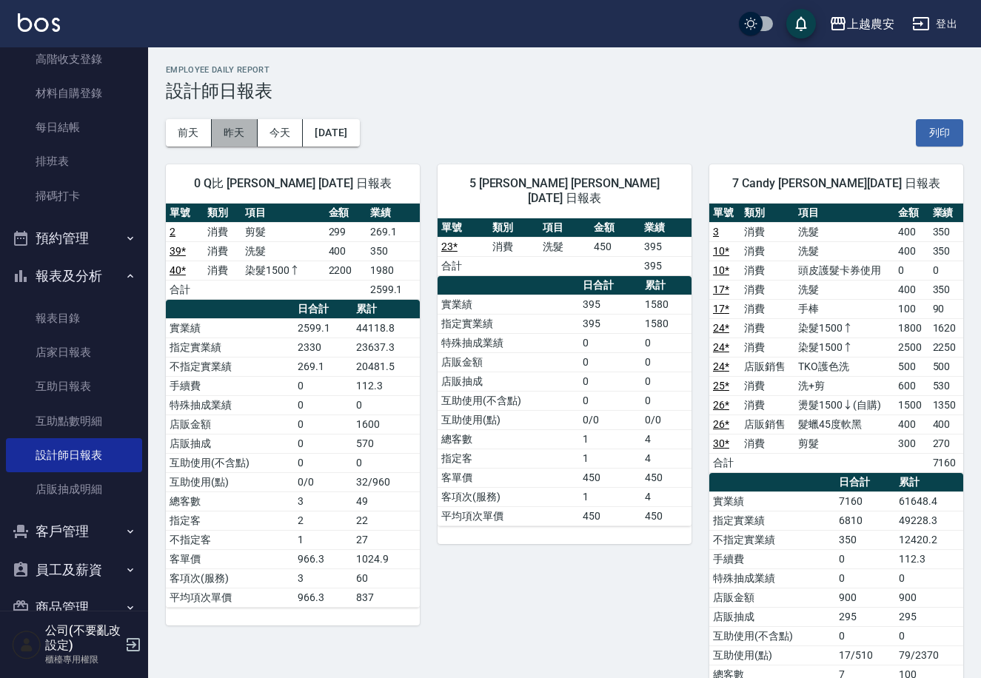
click at [212, 138] on button "昨天" at bounding box center [235, 132] width 46 height 27
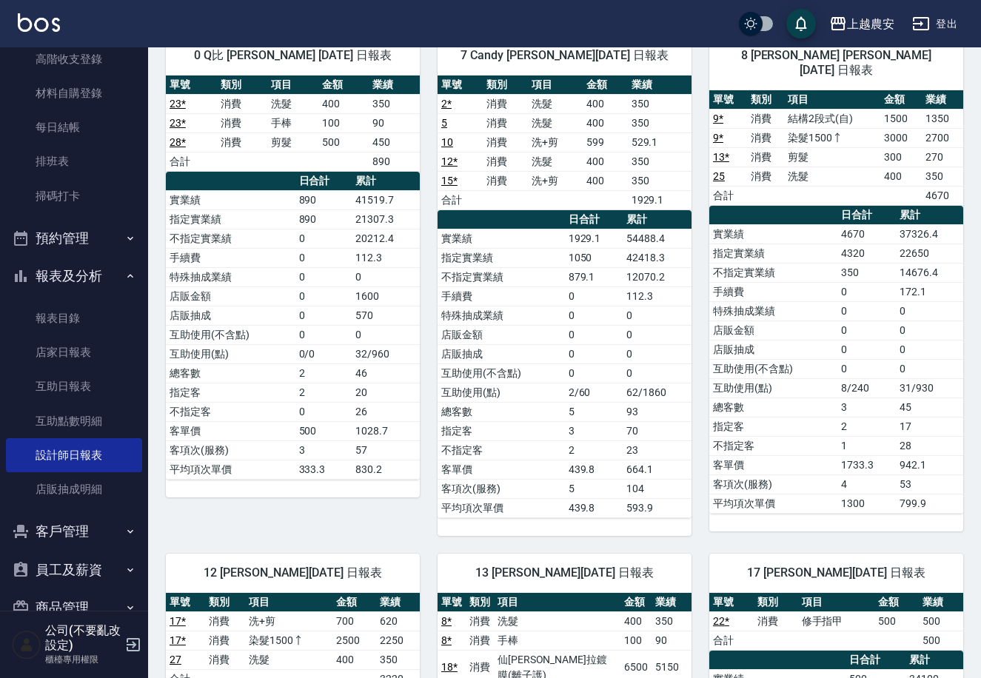
scroll to position [10, 0]
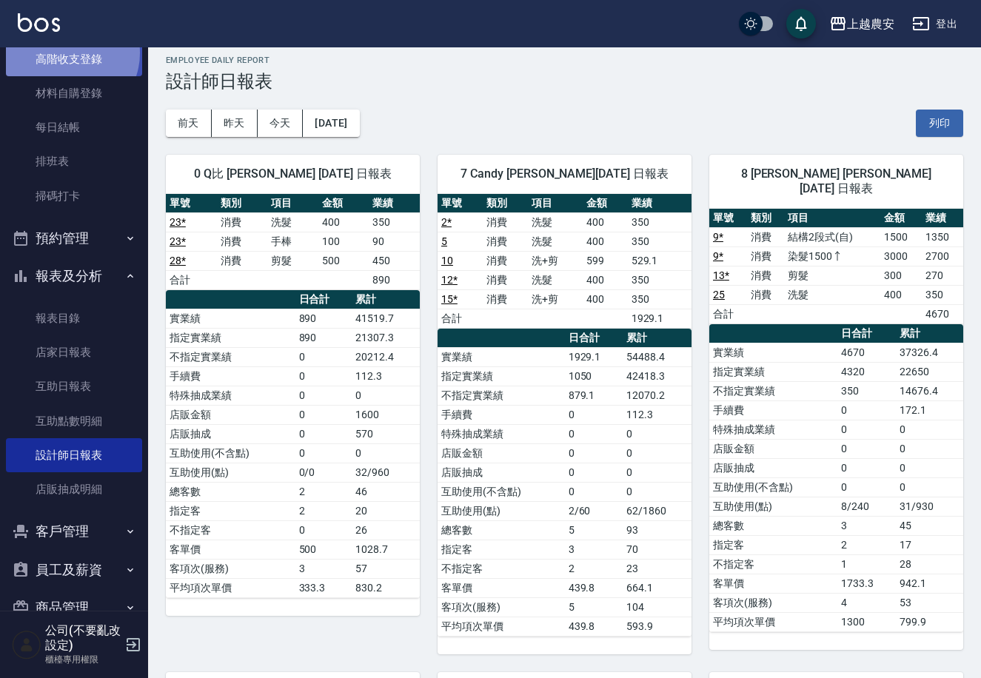
click at [67, 52] on link "高階收支登錄" at bounding box center [74, 59] width 136 height 34
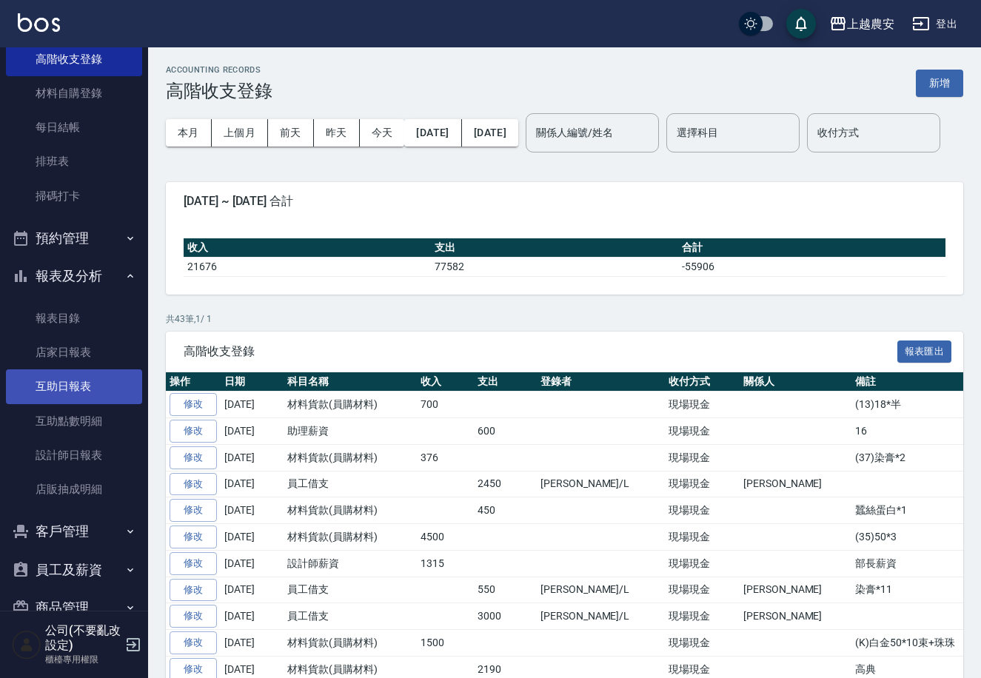
click at [87, 370] on link "互助日報表" at bounding box center [74, 386] width 136 height 34
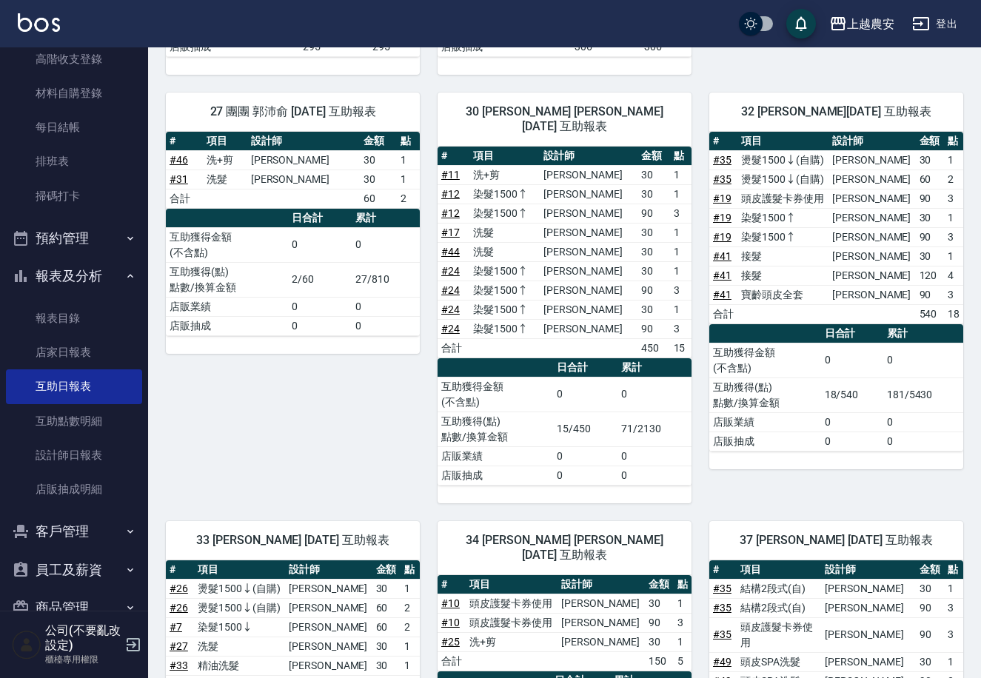
scroll to position [395, 0]
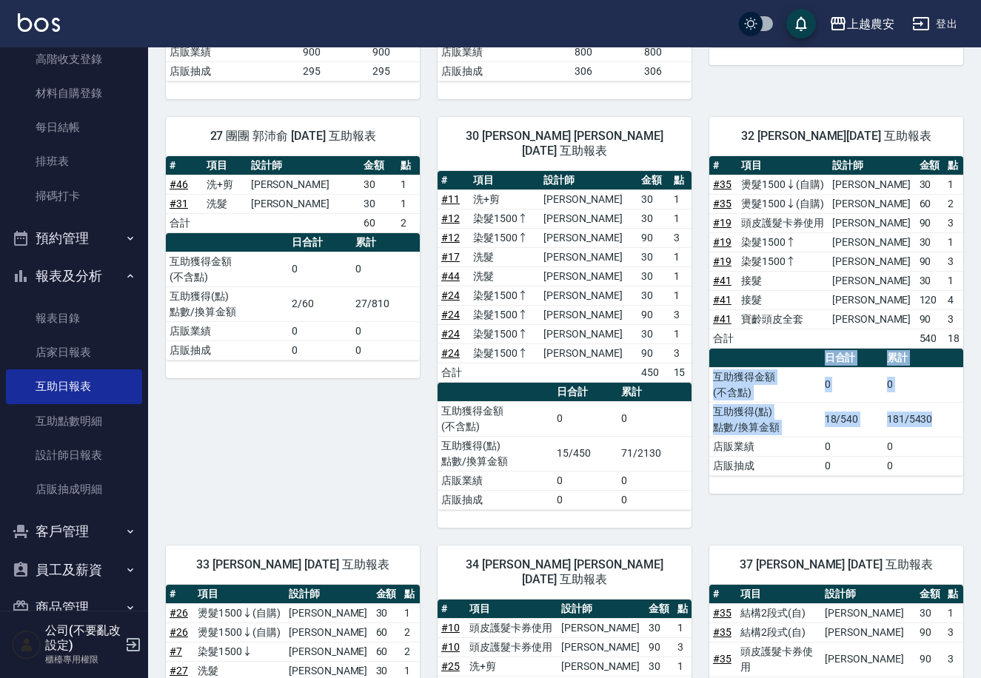
drag, startPoint x: 950, startPoint y: 470, endPoint x: 951, endPoint y: 394, distance: 76.3
click at [951, 394] on div "# 項目 設計師 金額 點 # 35 燙髮1500↓(自購) 張維庭 30 1 # 35 燙髮1500↓(自購) 張維庭 60 2 # 19 頭皮護髮卡券使用…" at bounding box center [836, 325] width 254 height 338
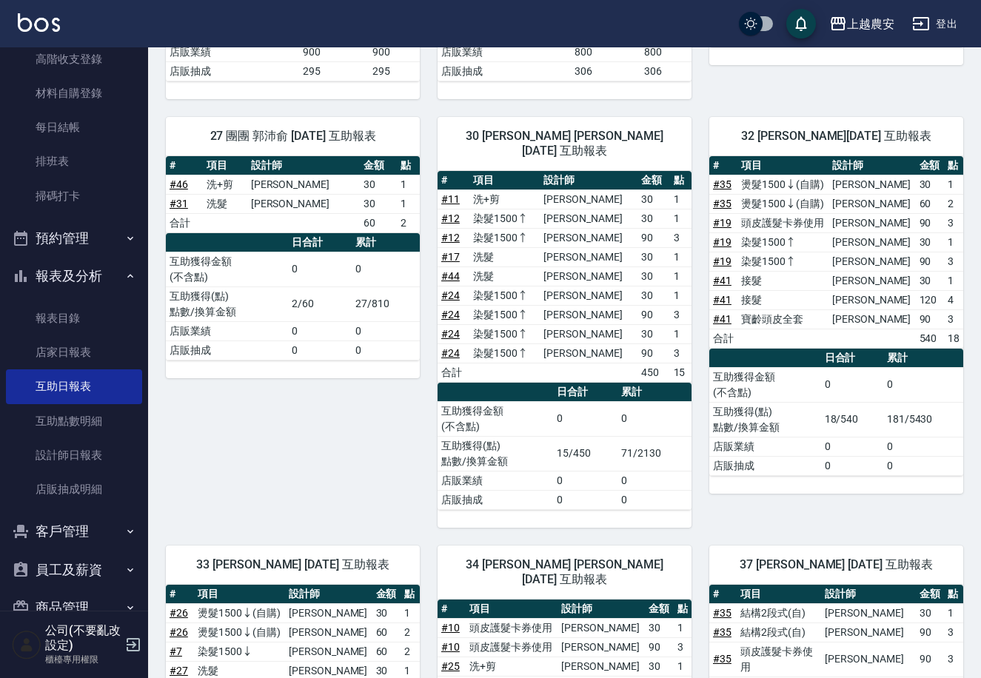
drag, startPoint x: 401, startPoint y: 429, endPoint x: 415, endPoint y: 429, distance: 14.8
click at [403, 429] on div "27 團團 郭沛俞 08/14/2025 互助報表 # 項目 設計師 金額 點 # 46 洗+剪 郭黛慧 30 1 # 31 洗髮 郭黛慧 30 1 合計 6…" at bounding box center [284, 313] width 272 height 429
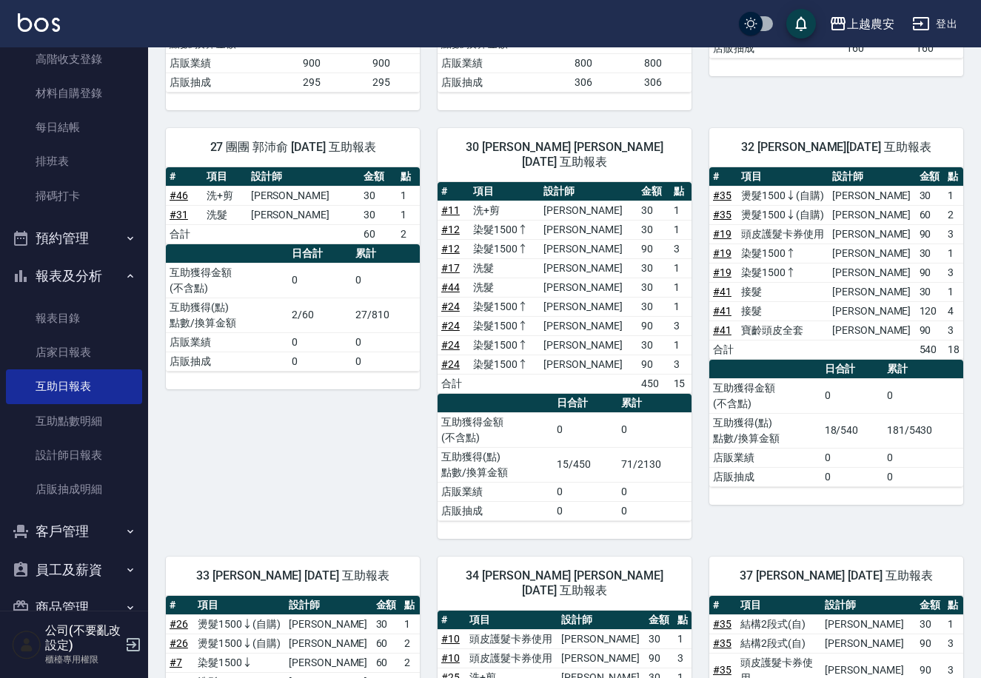
scroll to position [0, 0]
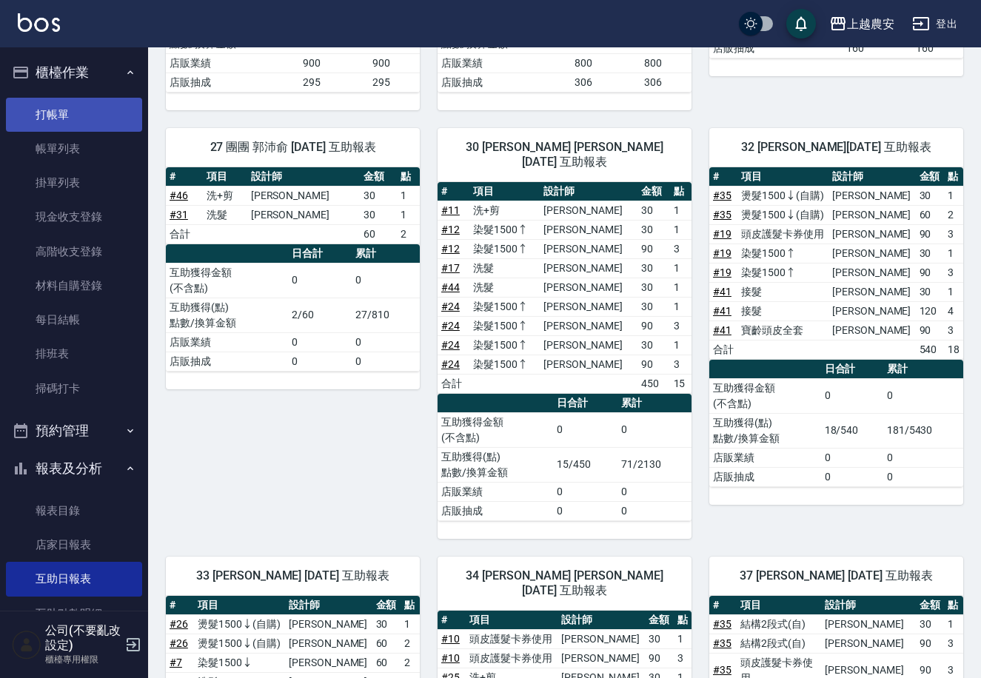
click at [41, 113] on link "打帳單" at bounding box center [74, 115] width 136 height 34
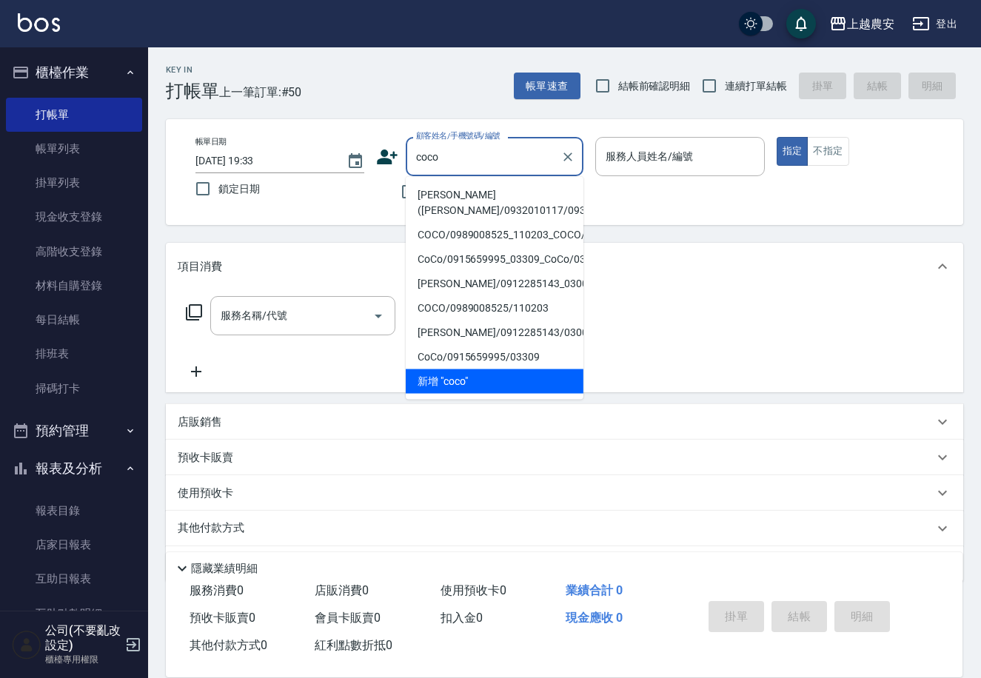
click at [455, 197] on li "易雅雯(COCO/0932010117/0932010117" at bounding box center [495, 203] width 178 height 40
type input "易雅雯(COCO/0932010117/0932010117"
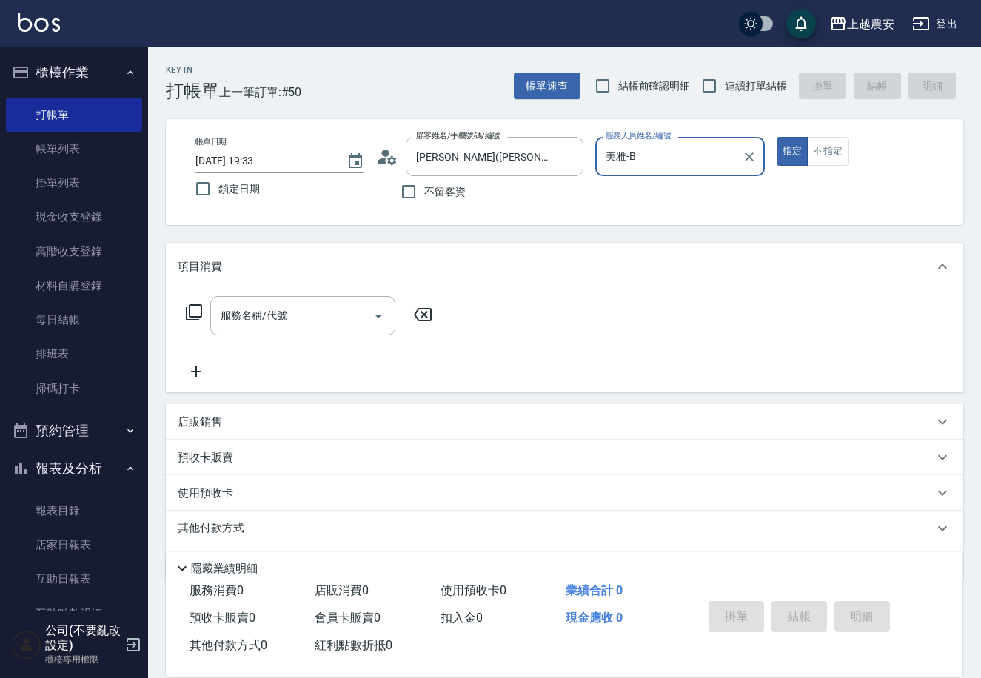
type input "美雅-B"
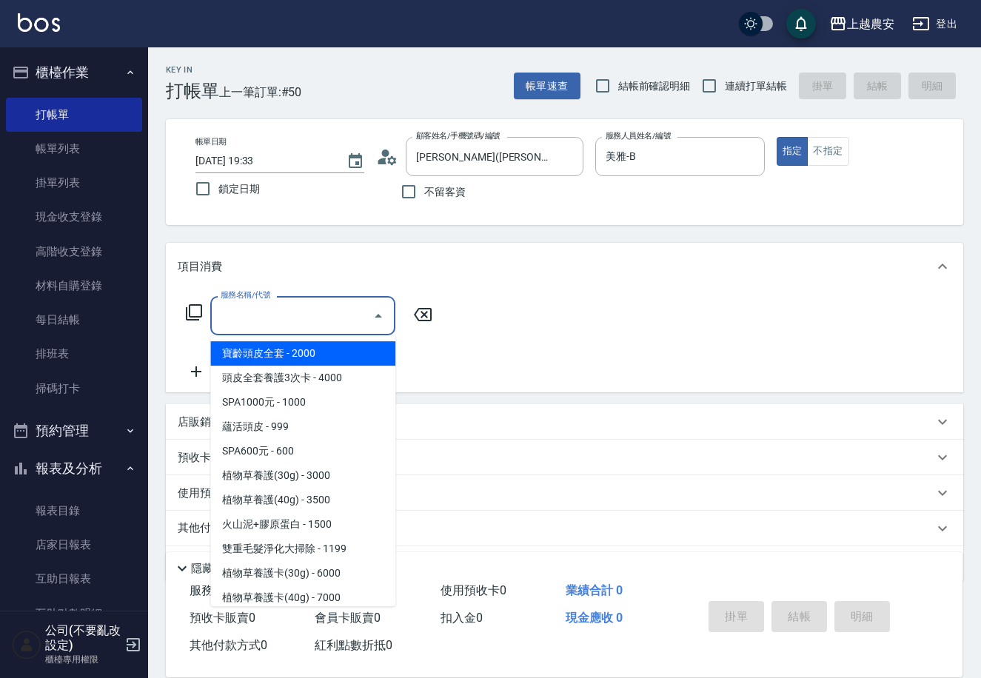
click at [309, 328] on input "服務名稱/代號" at bounding box center [292, 316] width 150 height 26
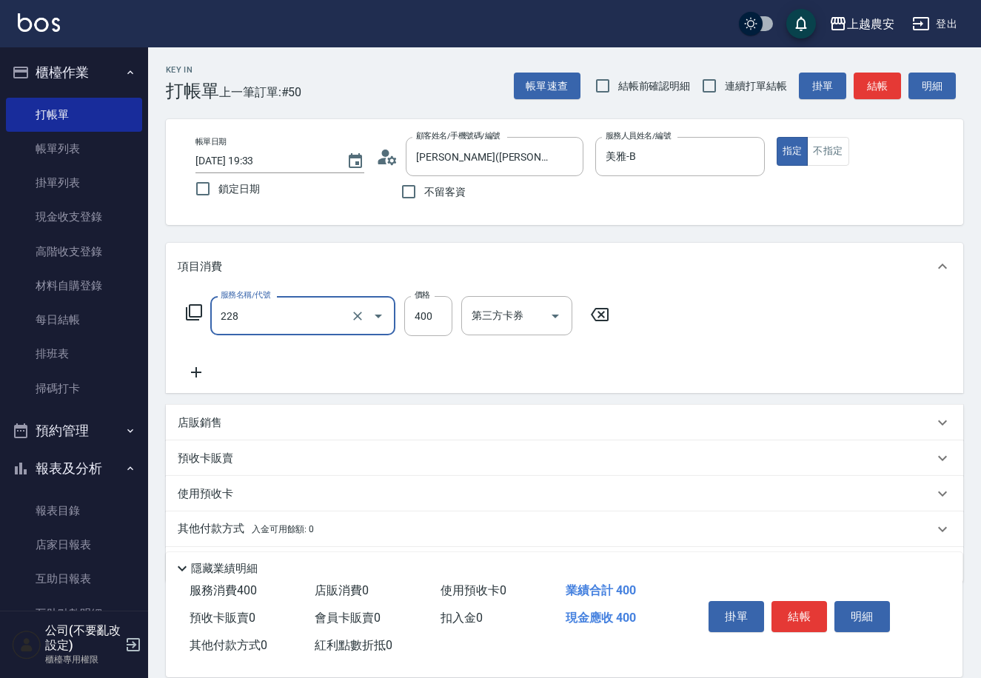
type input "洗髮(228)"
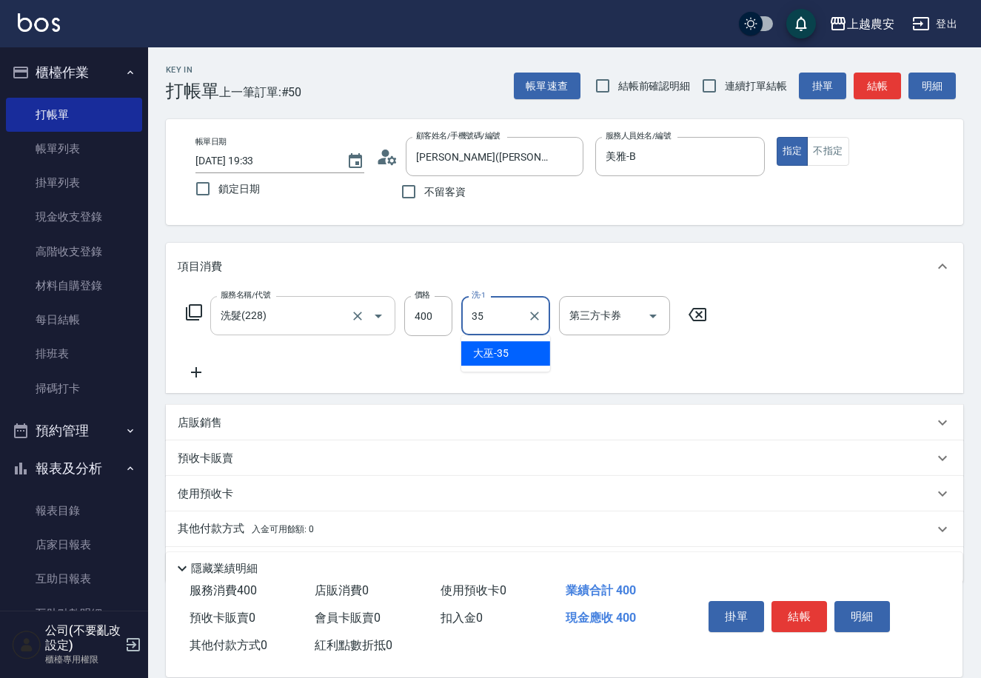
type input "大巫-35"
click at [799, 604] on button "結帳" at bounding box center [799, 616] width 56 height 31
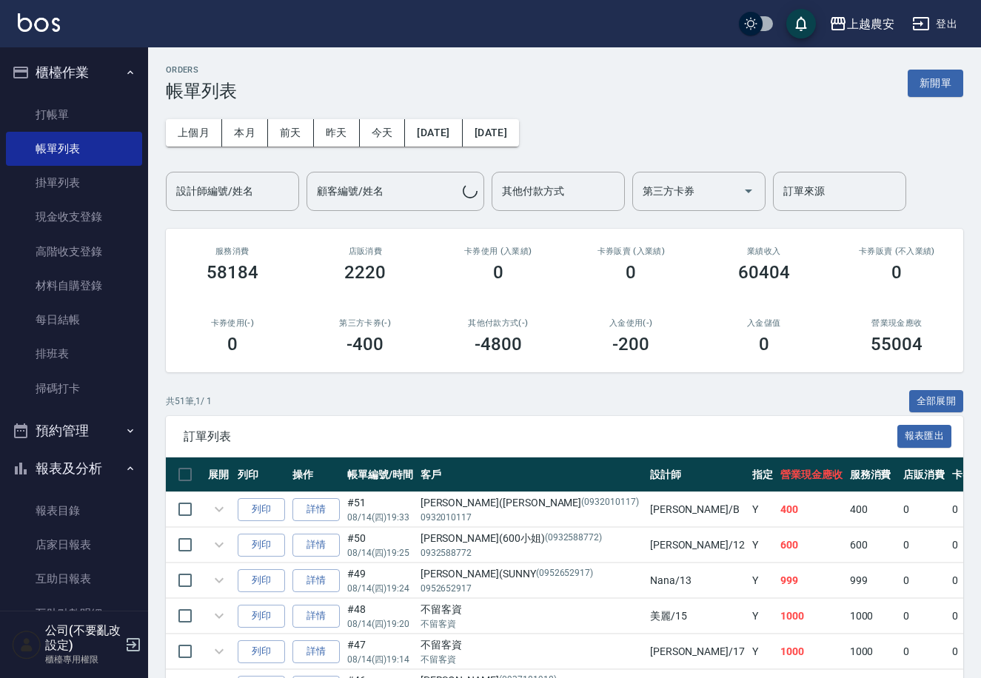
click at [247, 509] on button "列印" at bounding box center [261, 509] width 47 height 23
click at [68, 110] on link "打帳單" at bounding box center [74, 115] width 136 height 34
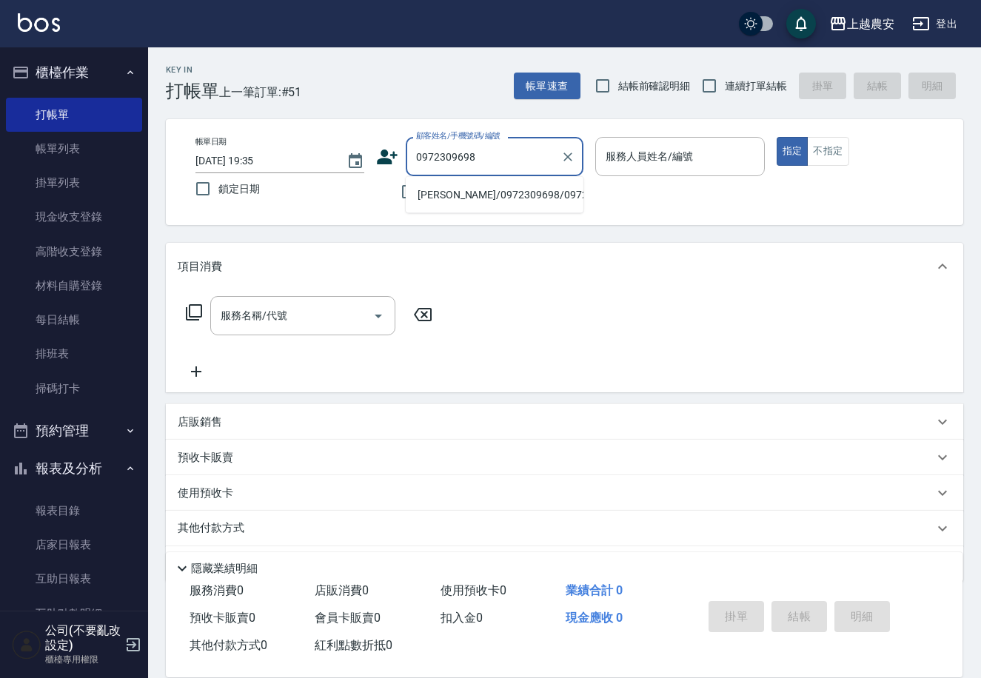
click at [466, 195] on li "蔡/0972309698/0972309698" at bounding box center [495, 195] width 178 height 24
type input "蔡/0972309698/0972309698"
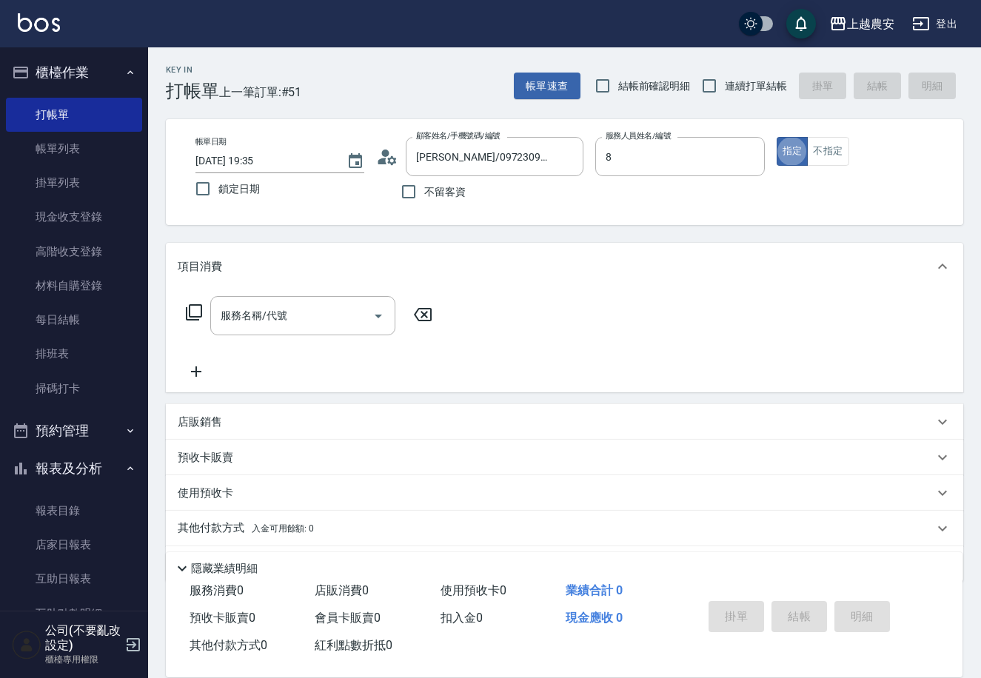
type input "黛慧-8"
type button "true"
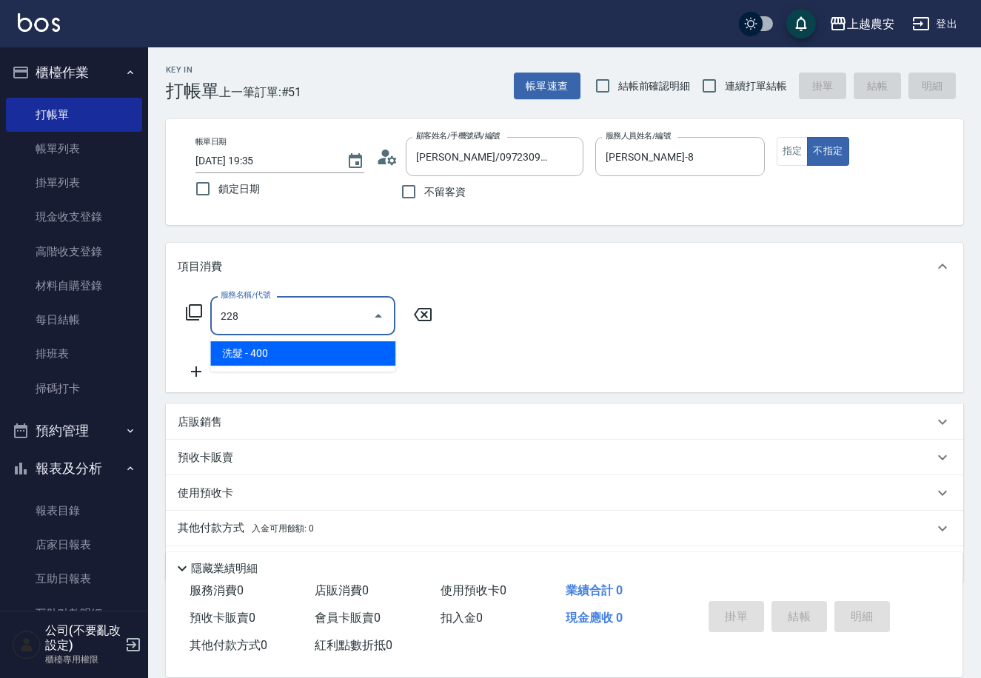
type input "洗髮(228)"
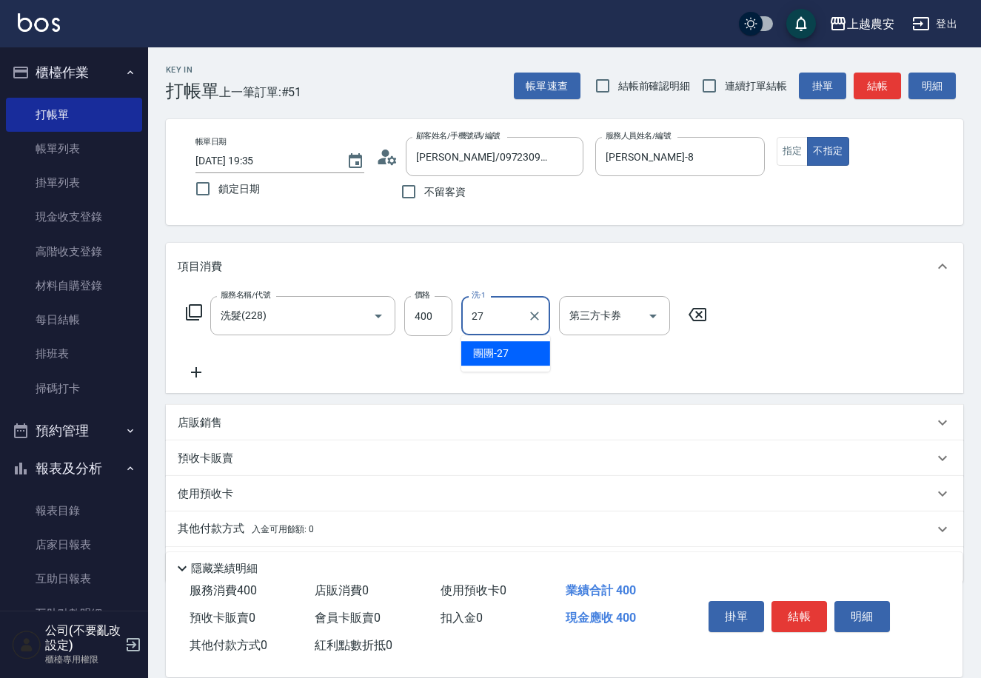
type input "團團-27"
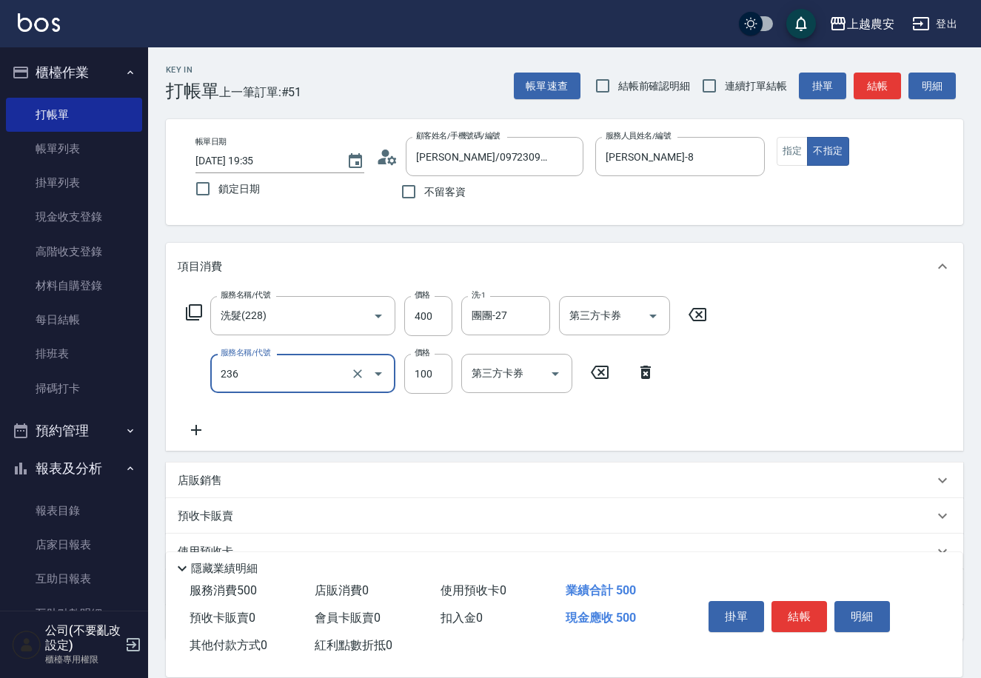
type input "手棒(236)"
click at [801, 617] on button "結帳" at bounding box center [799, 616] width 56 height 31
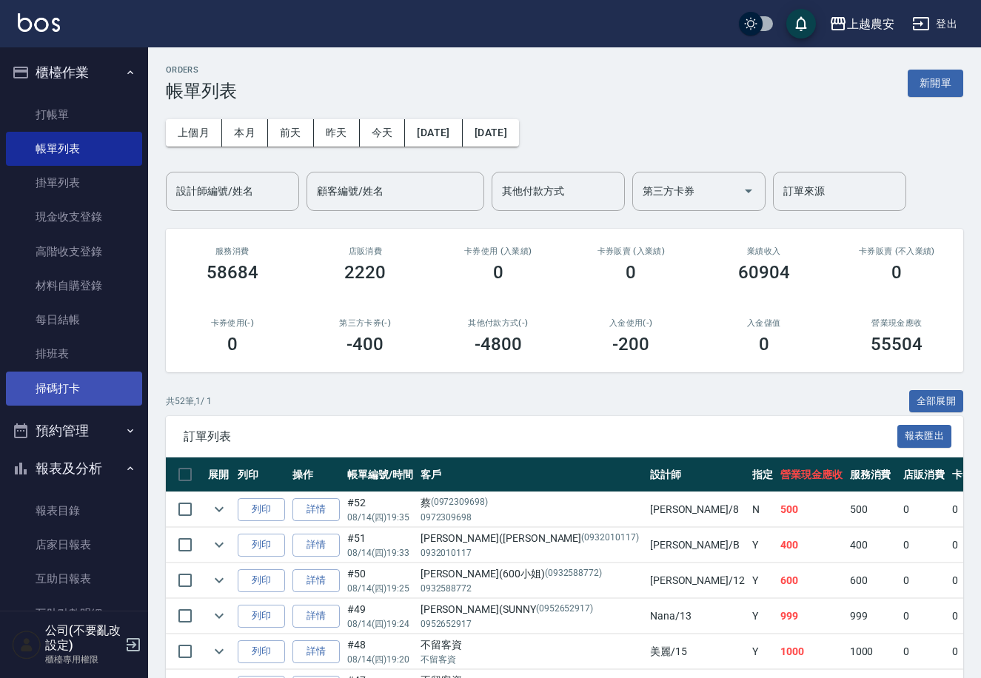
click at [76, 376] on link "掃碼打卡" at bounding box center [74, 389] width 136 height 34
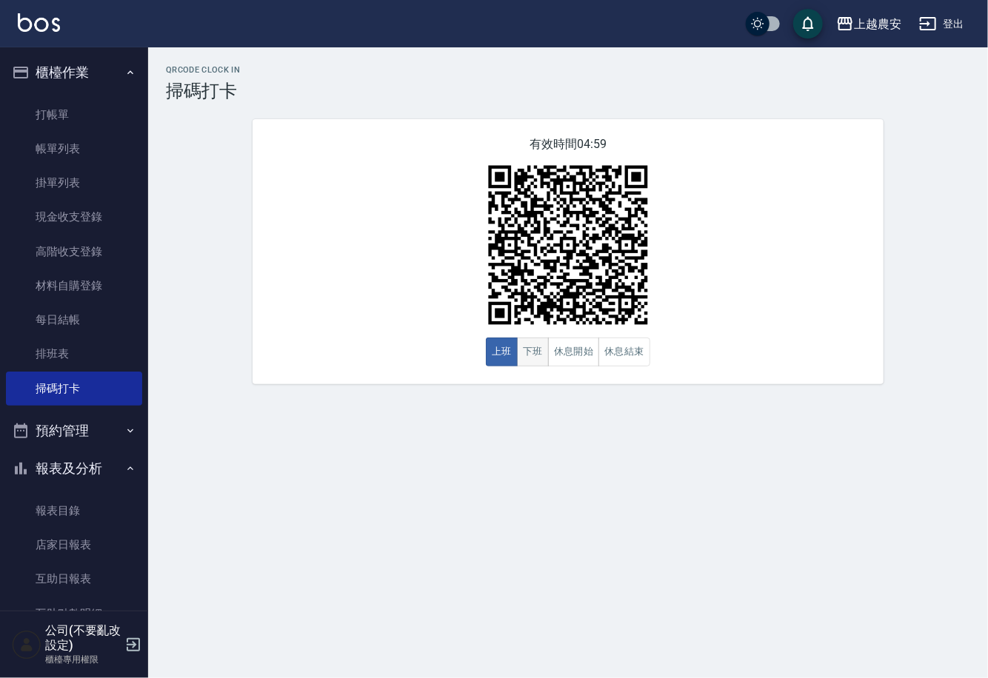
drag, startPoint x: 537, startPoint y: 359, endPoint x: 528, endPoint y: 364, distance: 9.9
click at [532, 361] on button "下班" at bounding box center [533, 352] width 32 height 29
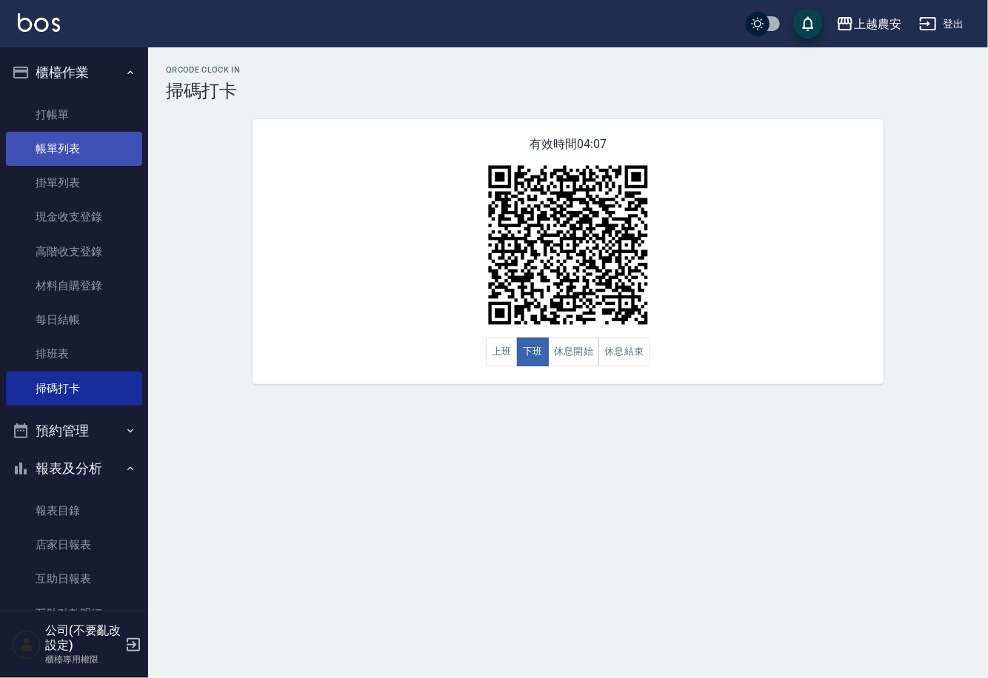
click at [61, 146] on link "帳單列表" at bounding box center [74, 149] width 136 height 34
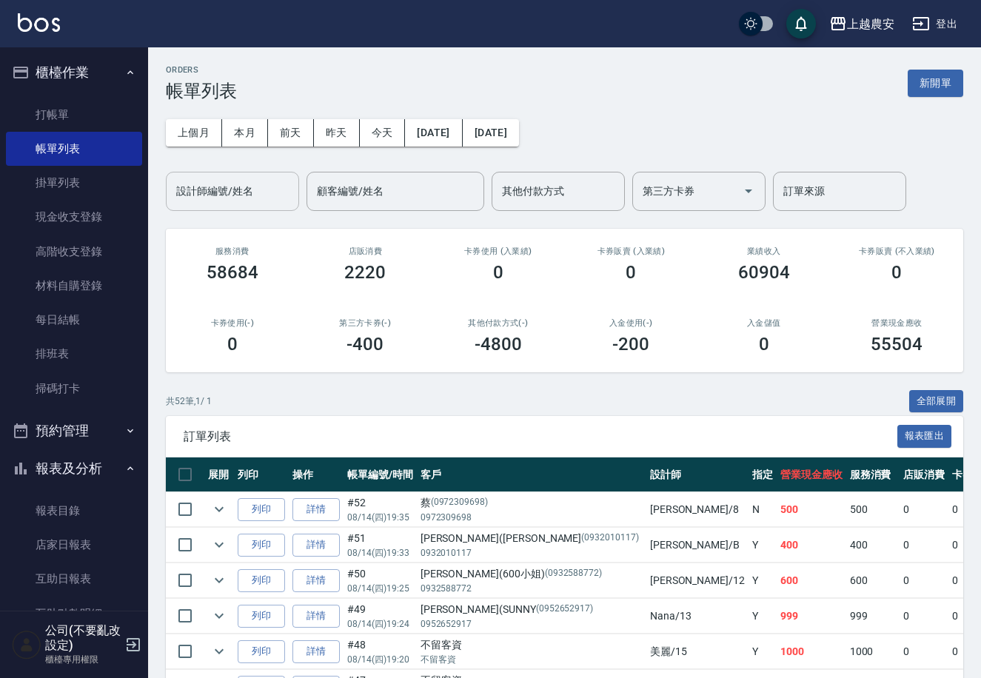
drag, startPoint x: 161, startPoint y: 207, endPoint x: 183, endPoint y: 194, distance: 24.9
click at [186, 192] on div "設計師編號/姓名 設計師編號/姓名" at bounding box center [232, 191] width 133 height 39
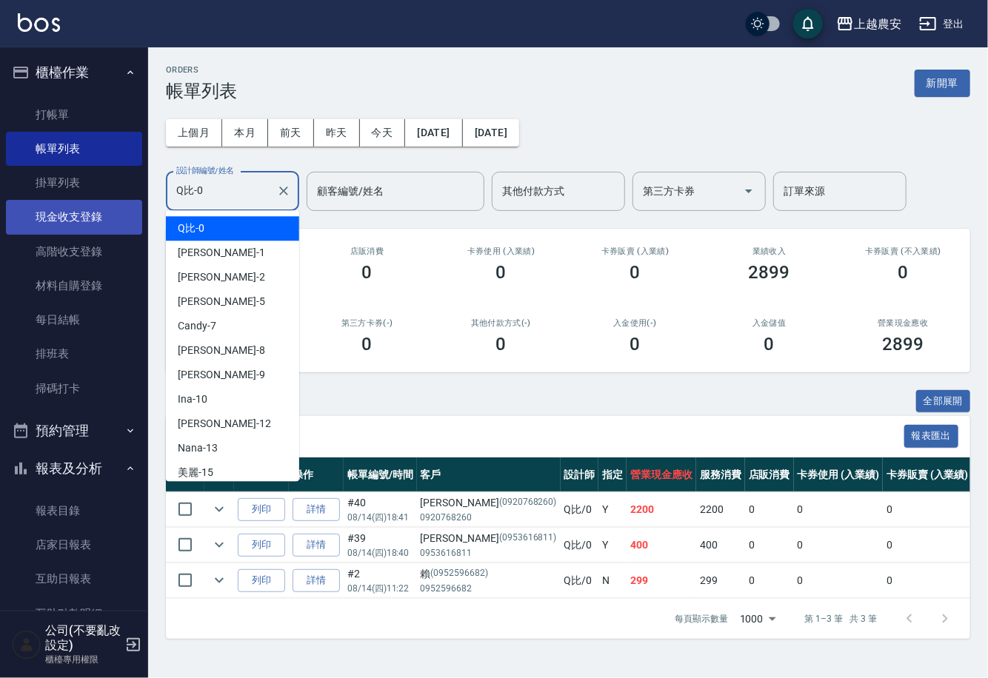
drag, startPoint x: 223, startPoint y: 187, endPoint x: 5, endPoint y: 215, distance: 219.4
click at [11, 215] on div "上越農安 登出 櫃檯作業 打帳單 帳單列表 掛單列表 現金收支登錄 高階收支登錄 材料自購登錄 每日結帳 排班表 掃碼打卡 預約管理 預約管理 單日預約紀錄 …" at bounding box center [494, 339] width 988 height 678
drag, startPoint x: 196, startPoint y: 195, endPoint x: 152, endPoint y: 199, distance: 44.6
click at [173, 199] on input "Q比-0" at bounding box center [222, 191] width 98 height 26
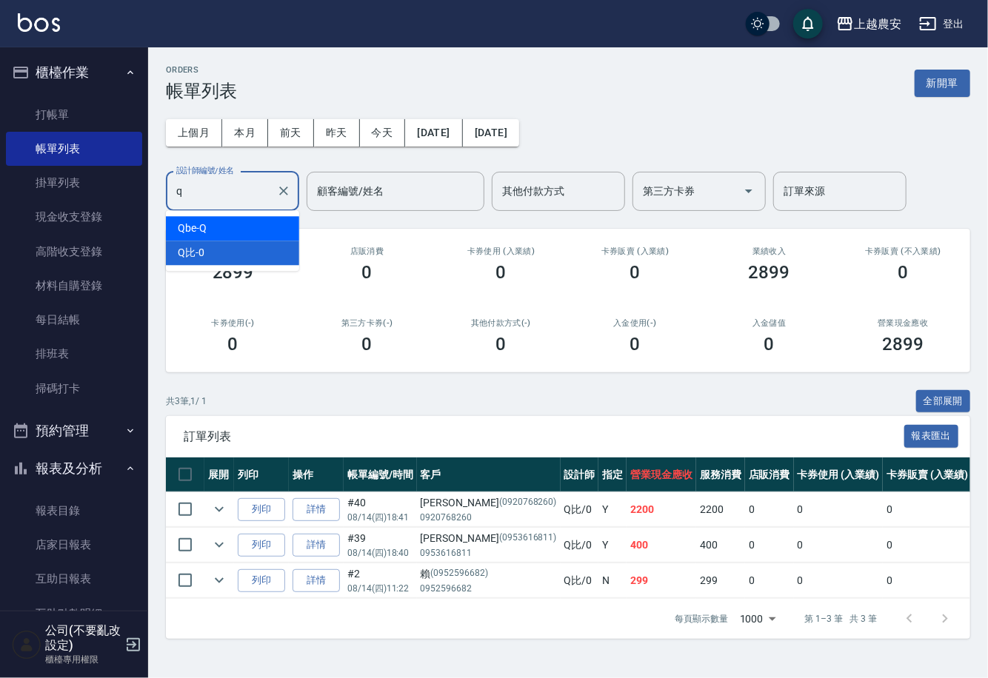
click at [188, 227] on span "Qbe -Q" at bounding box center [192, 229] width 29 height 16
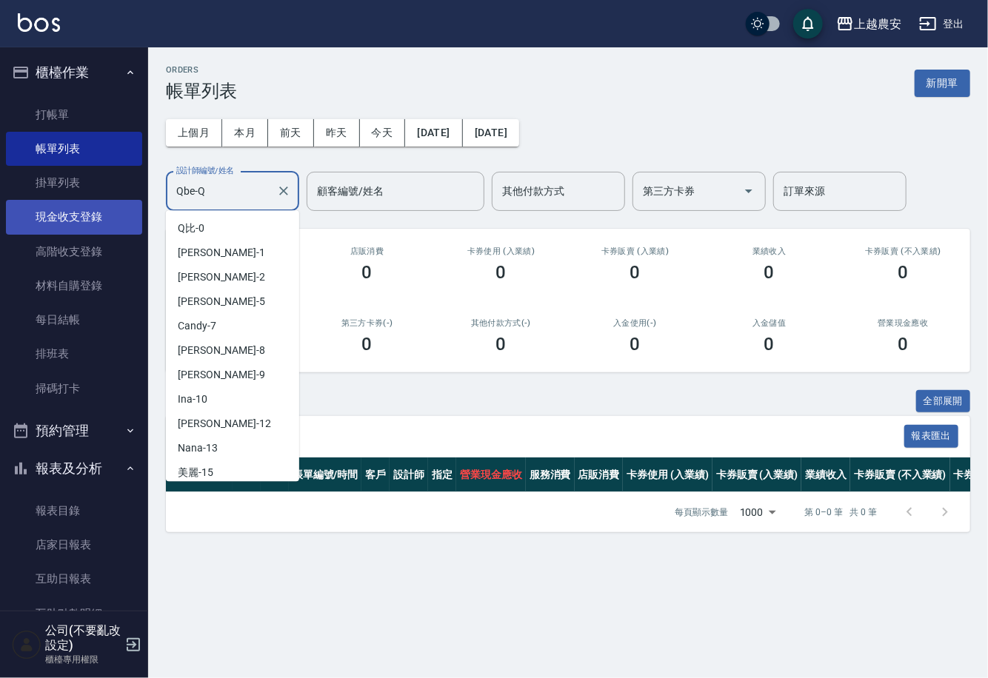
drag, startPoint x: 212, startPoint y: 193, endPoint x: 74, endPoint y: 228, distance: 142.0
click at [74, 228] on div "上越農安 登出 櫃檯作業 打帳單 帳單列表 掛單列表 現金收支登錄 高階收支登錄 材料自購登錄 每日結帳 排班表 掃碼打卡 預約管理 預約管理 單日預約紀錄 …" at bounding box center [494, 339] width 988 height 678
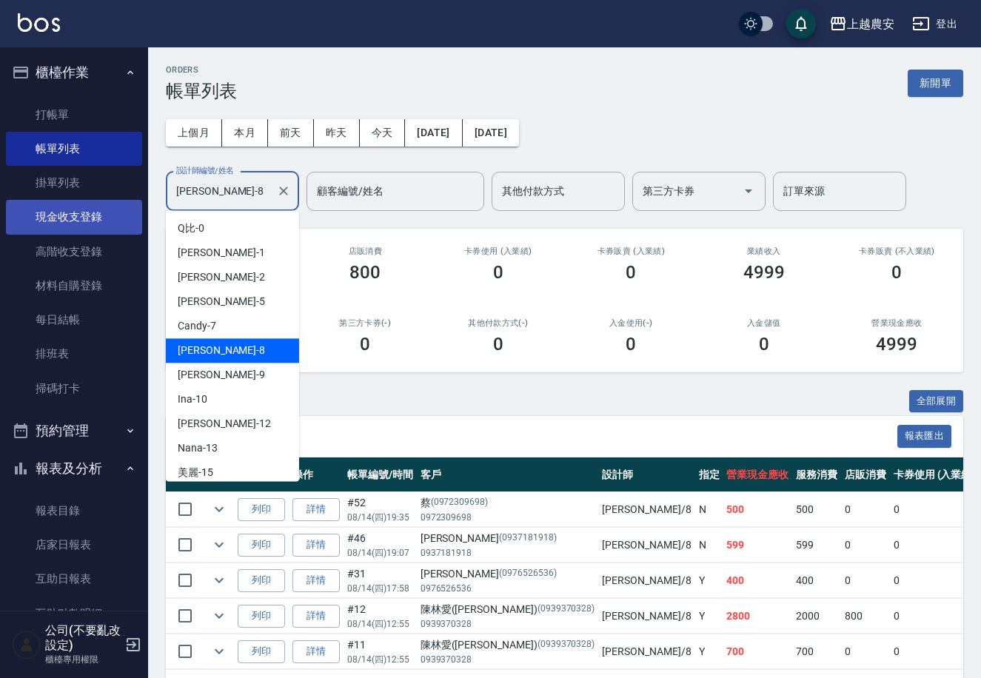
drag, startPoint x: 224, startPoint y: 195, endPoint x: 135, endPoint y: 215, distance: 90.9
click at [135, 215] on div "上越農安 登出 櫃檯作業 打帳單 帳單列表 掛單列表 現金收支登錄 高階收支登錄 材料自購登錄 每日結帳 排班表 掃碼打卡 預約管理 預約管理 單日預約紀錄 …" at bounding box center [490, 364] width 981 height 728
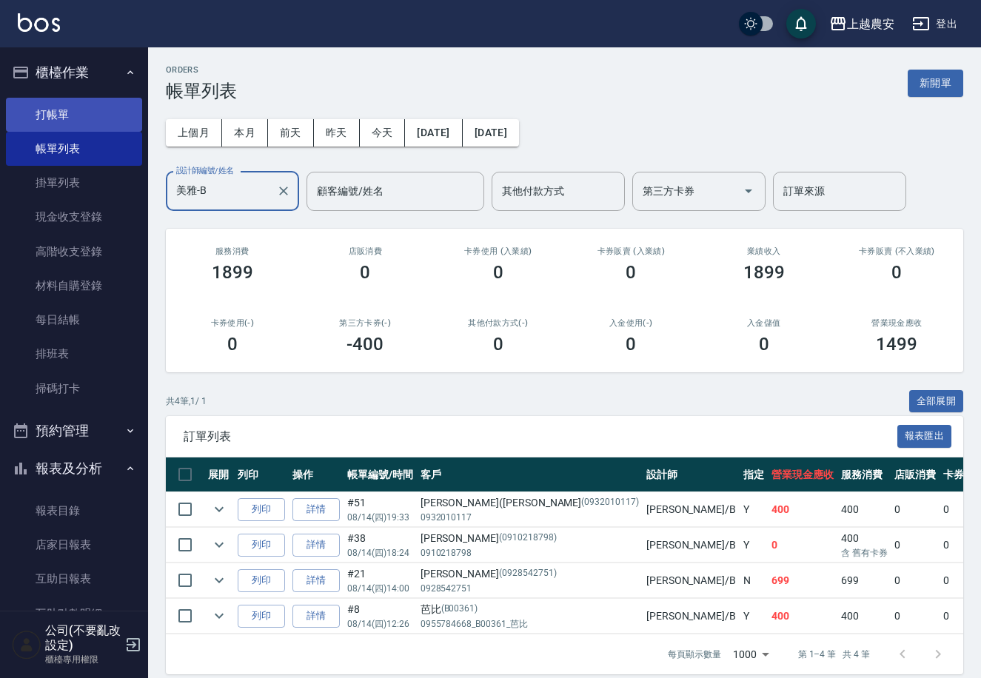
type input "美雅-B"
click at [41, 108] on link "打帳單" at bounding box center [74, 115] width 136 height 34
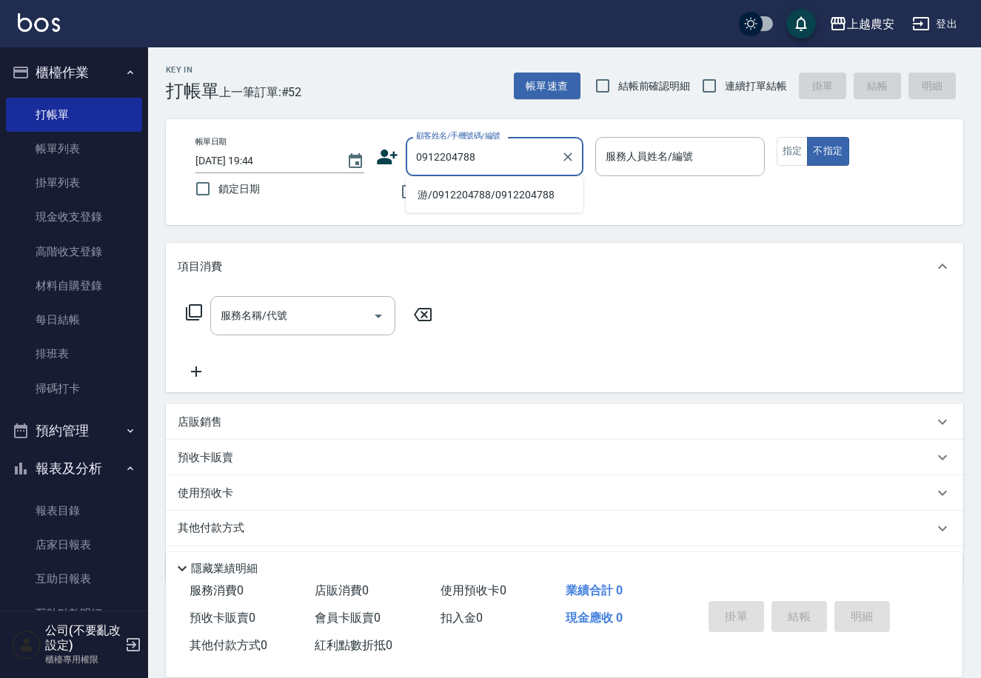
click at [488, 192] on li "游/0912204788/0912204788" at bounding box center [495, 195] width 178 height 24
type input "游/0912204788/0912204788"
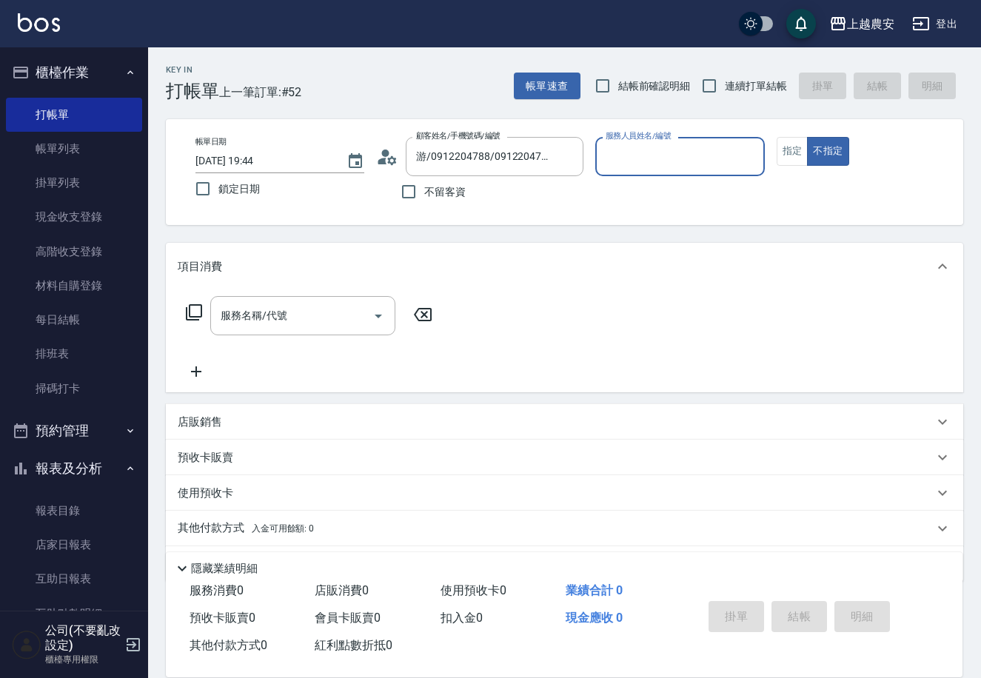
type input "Yoko-12"
click at [786, 156] on button "指定" at bounding box center [793, 151] width 32 height 29
click at [297, 317] on input "服務名稱/代號" at bounding box center [292, 316] width 150 height 26
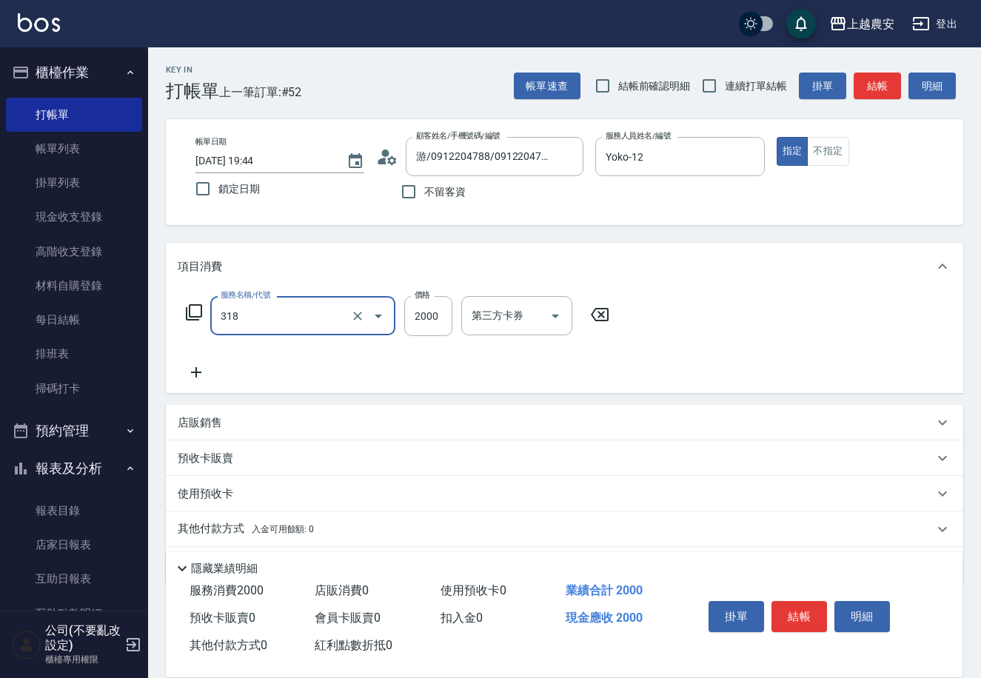
type input "燙髮1500↑(自購)(318)"
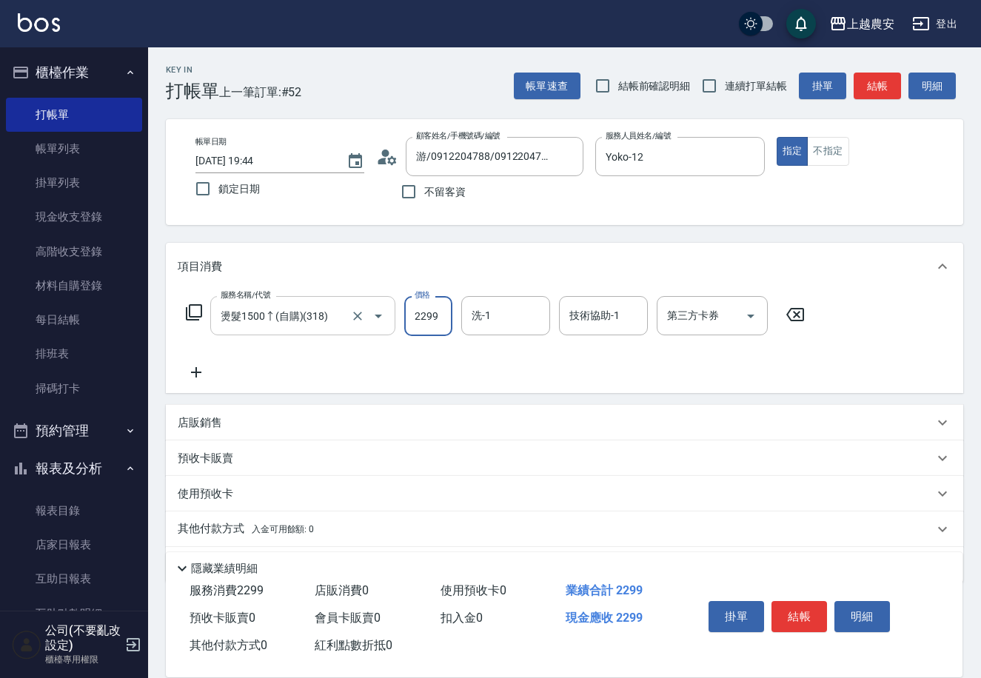
type input "2299"
type input "小欣-33"
click at [816, 616] on button "結帳" at bounding box center [799, 616] width 56 height 31
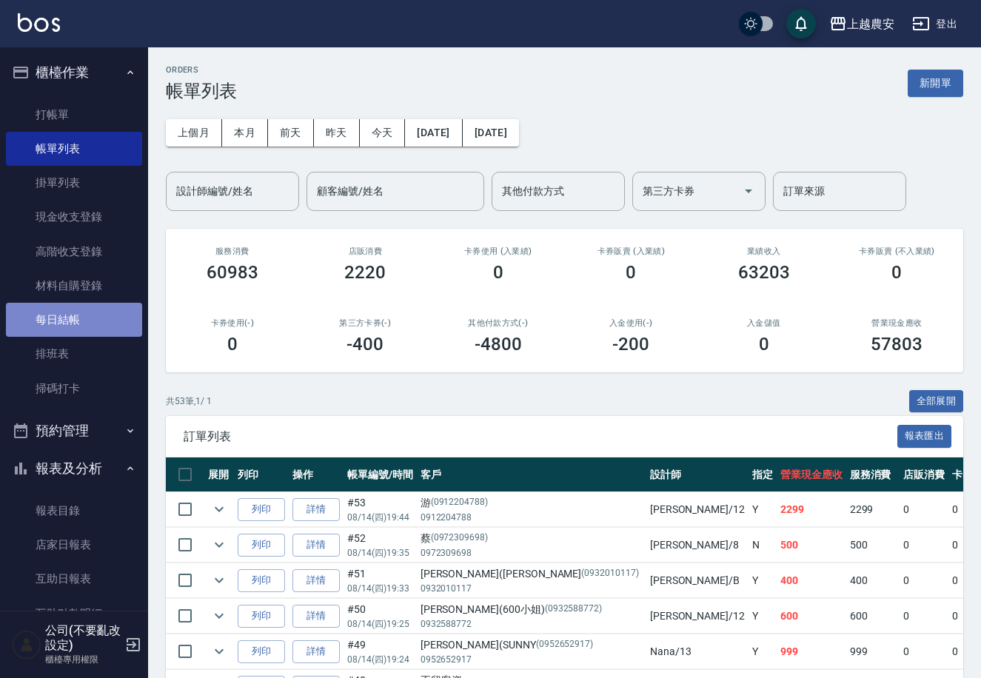
click at [83, 318] on link "每日結帳" at bounding box center [74, 320] width 136 height 34
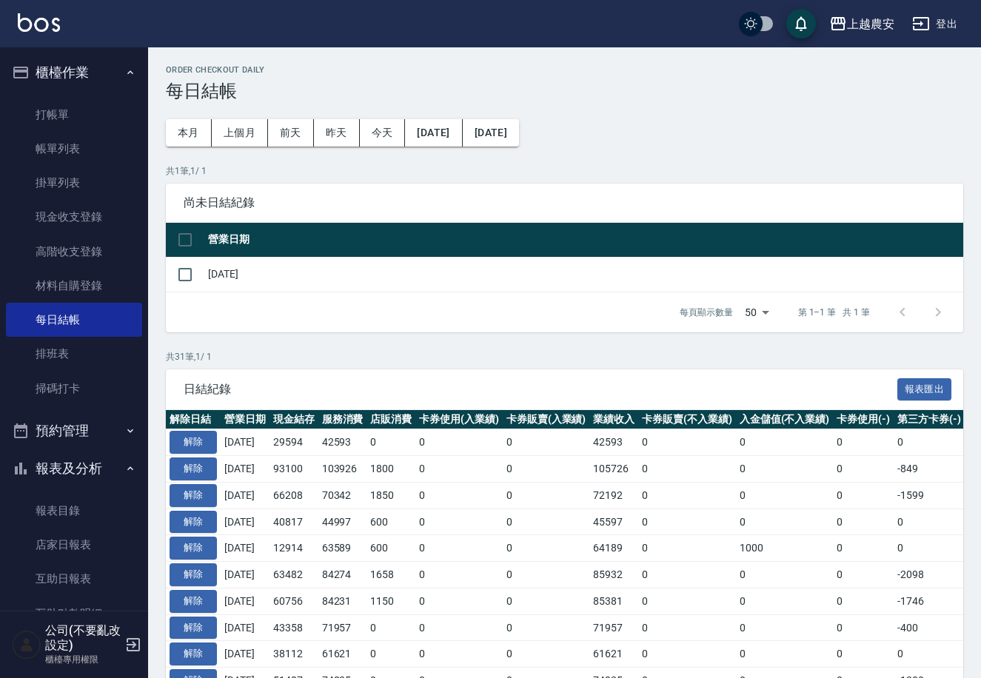
scroll to position [225, 0]
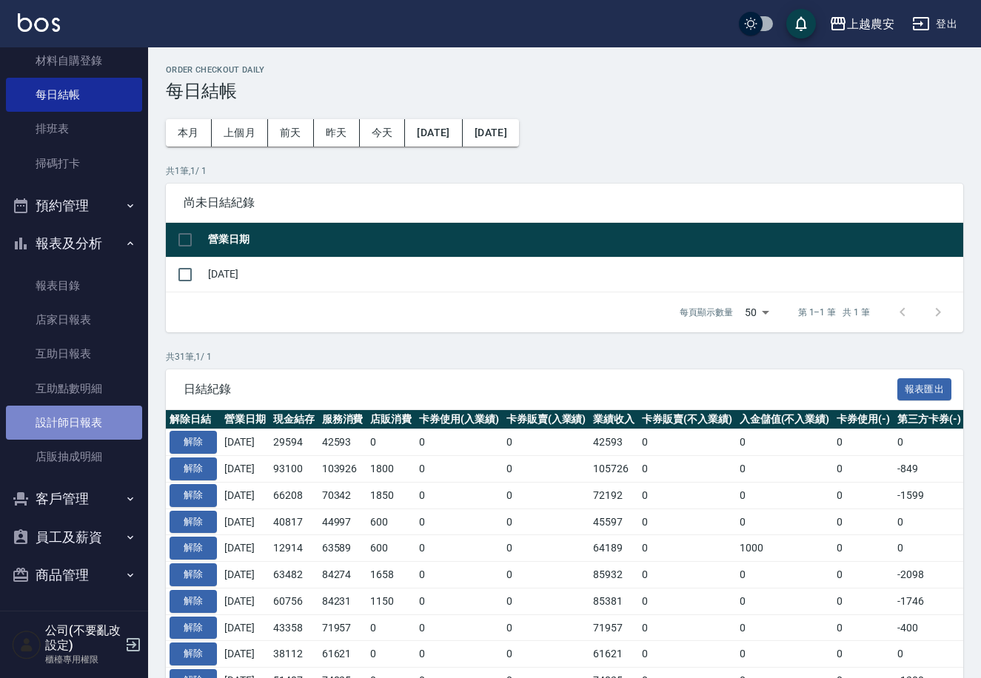
click at [95, 424] on link "設計師日報表" at bounding box center [74, 423] width 136 height 34
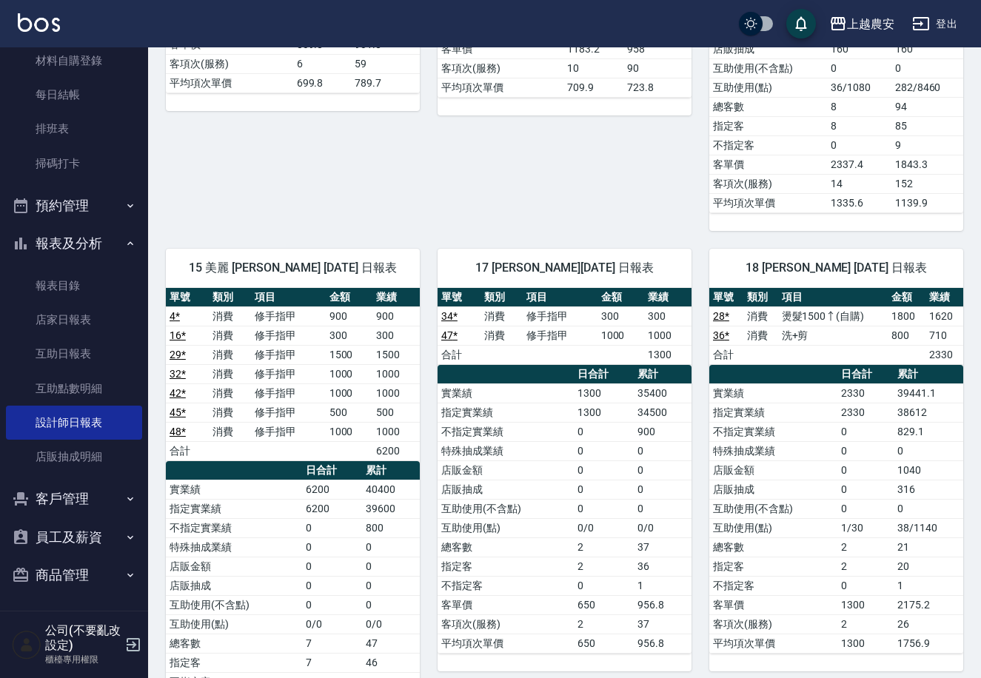
scroll to position [1280, 0]
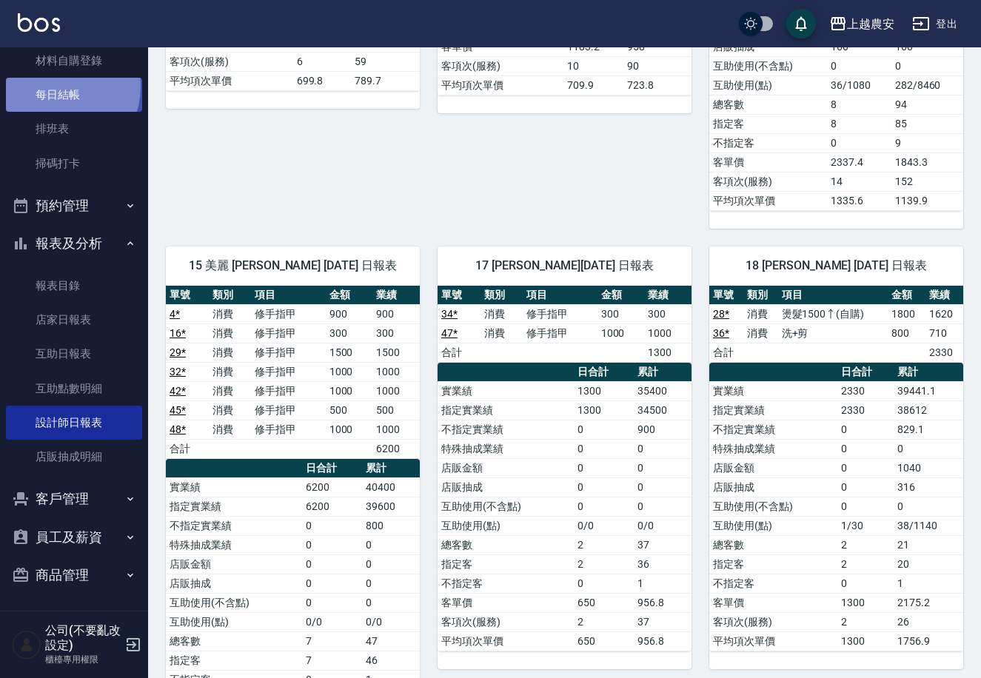
click at [57, 87] on link "每日結帳" at bounding box center [74, 95] width 136 height 34
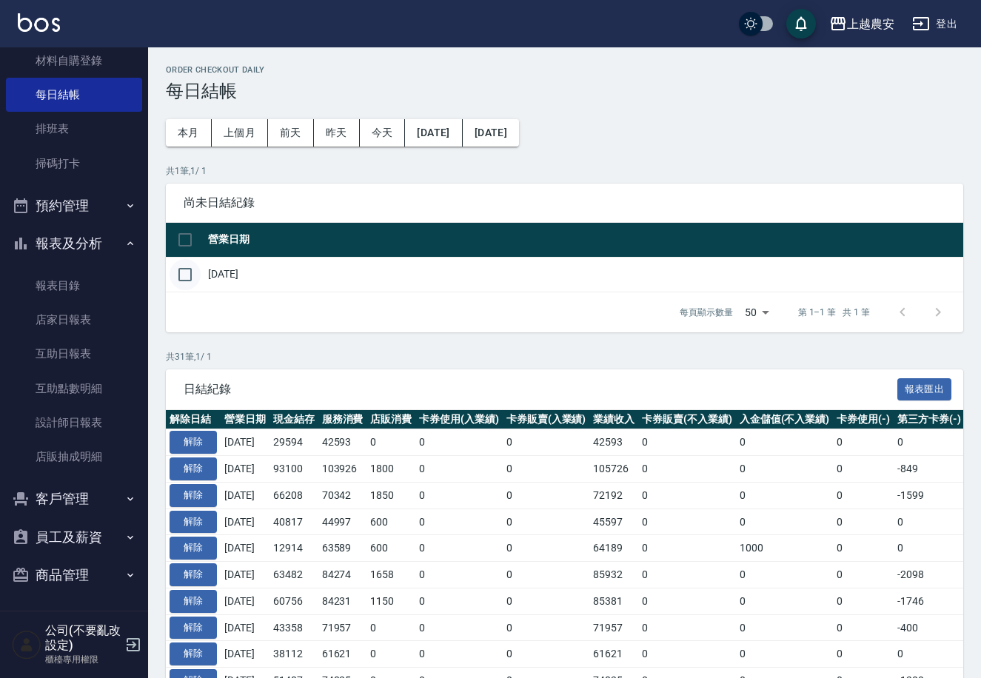
click at [191, 274] on input "checkbox" at bounding box center [185, 274] width 31 height 31
checkbox input "true"
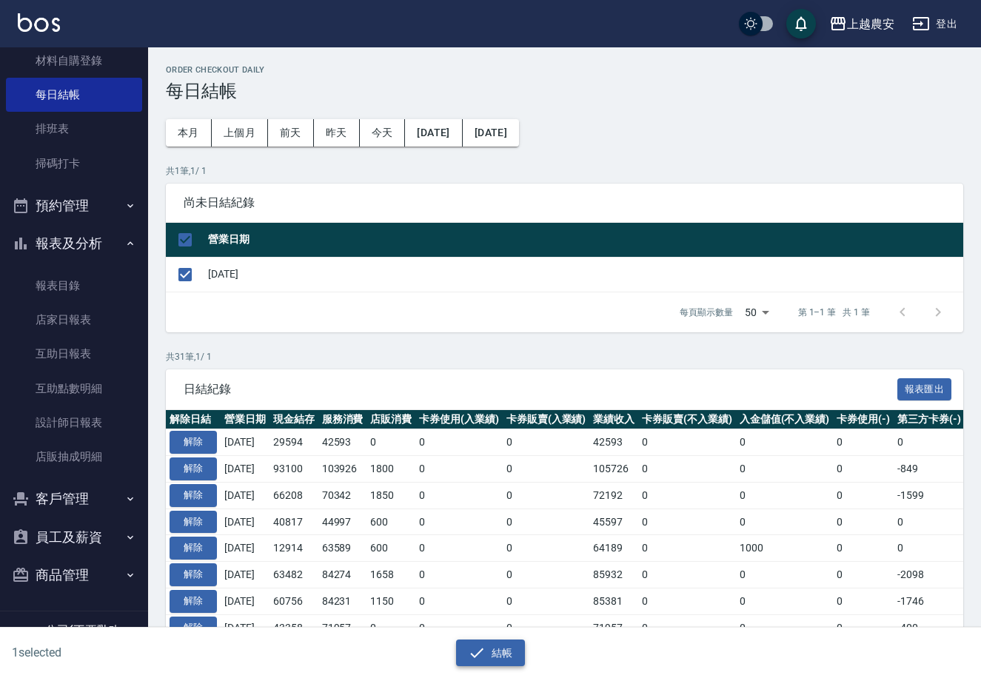
click at [496, 656] on button "結帳" at bounding box center [490, 653] width 69 height 27
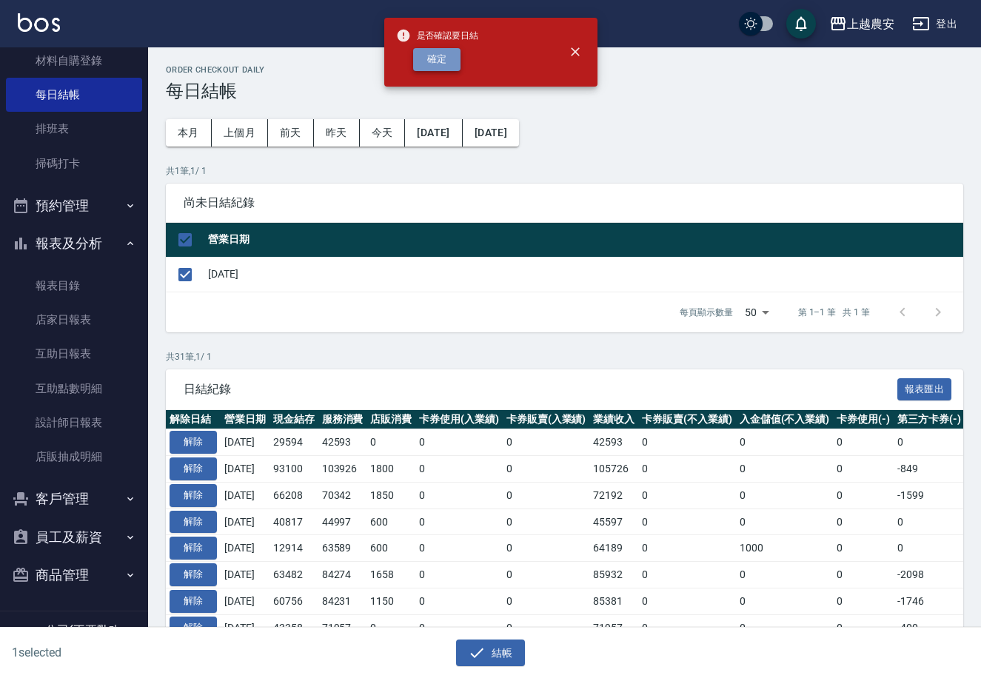
click at [429, 65] on button "確定" at bounding box center [436, 59] width 47 height 23
checkbox input "false"
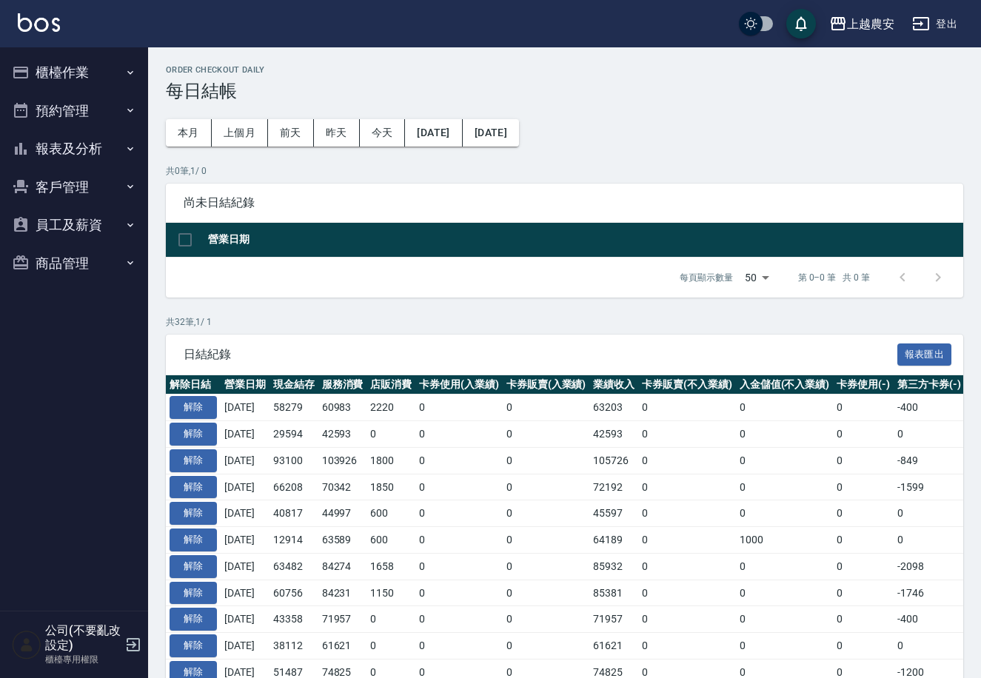
click at [69, 154] on button "報表及分析" at bounding box center [74, 149] width 136 height 38
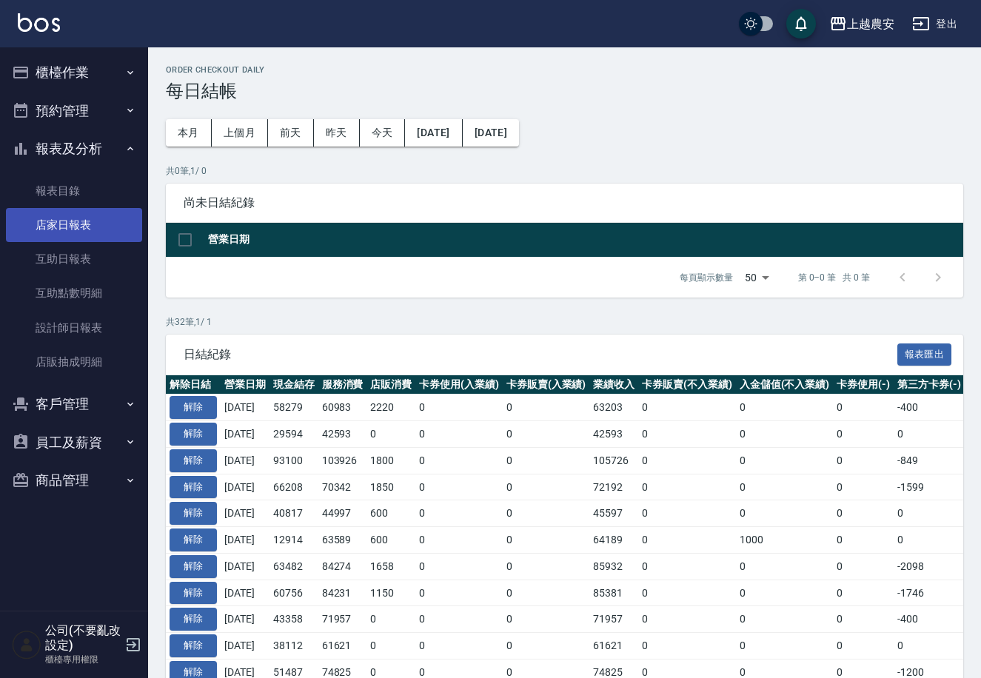
click at [98, 220] on link "店家日報表" at bounding box center [74, 225] width 136 height 34
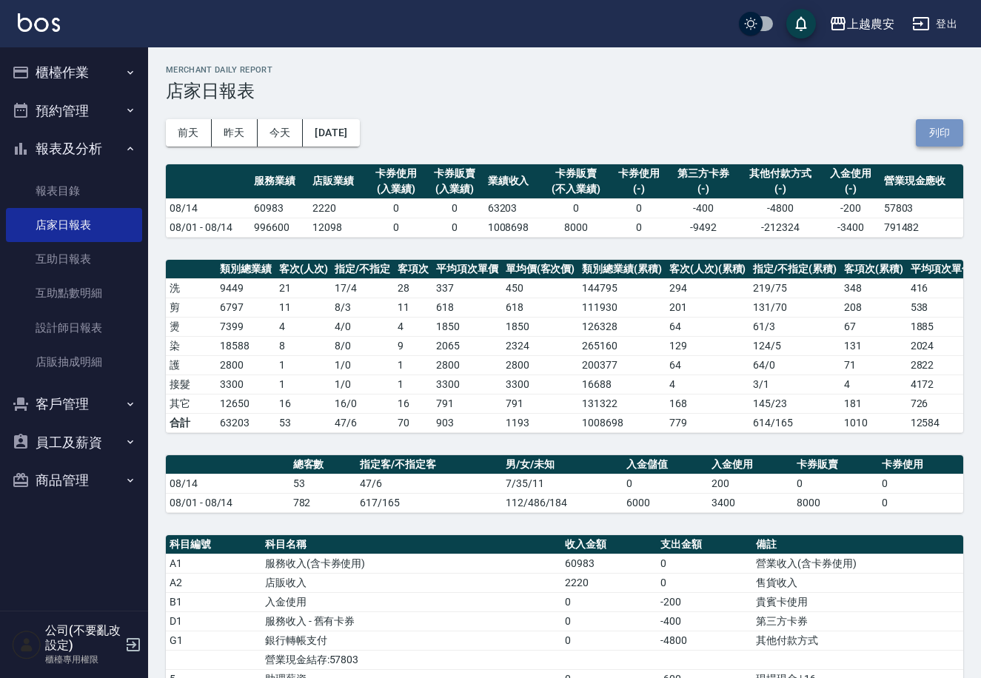
click at [945, 121] on button "列印" at bounding box center [939, 132] width 47 height 27
click at [51, 82] on button "櫃檯作業" at bounding box center [74, 72] width 136 height 38
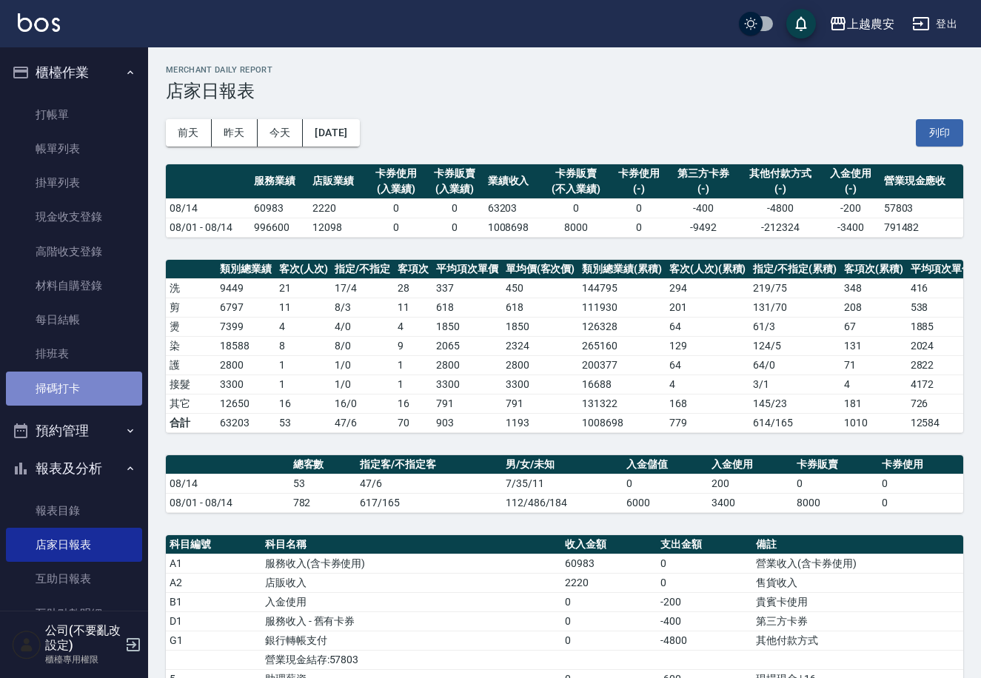
click at [80, 392] on link "掃碼打卡" at bounding box center [74, 389] width 136 height 34
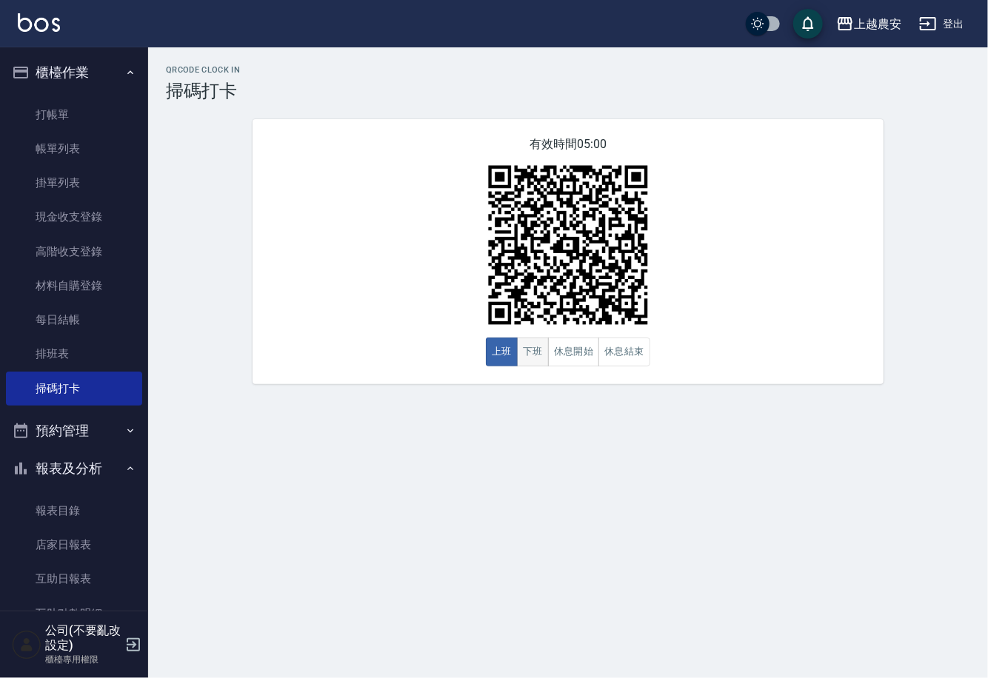
click at [532, 352] on button "下班" at bounding box center [533, 352] width 32 height 29
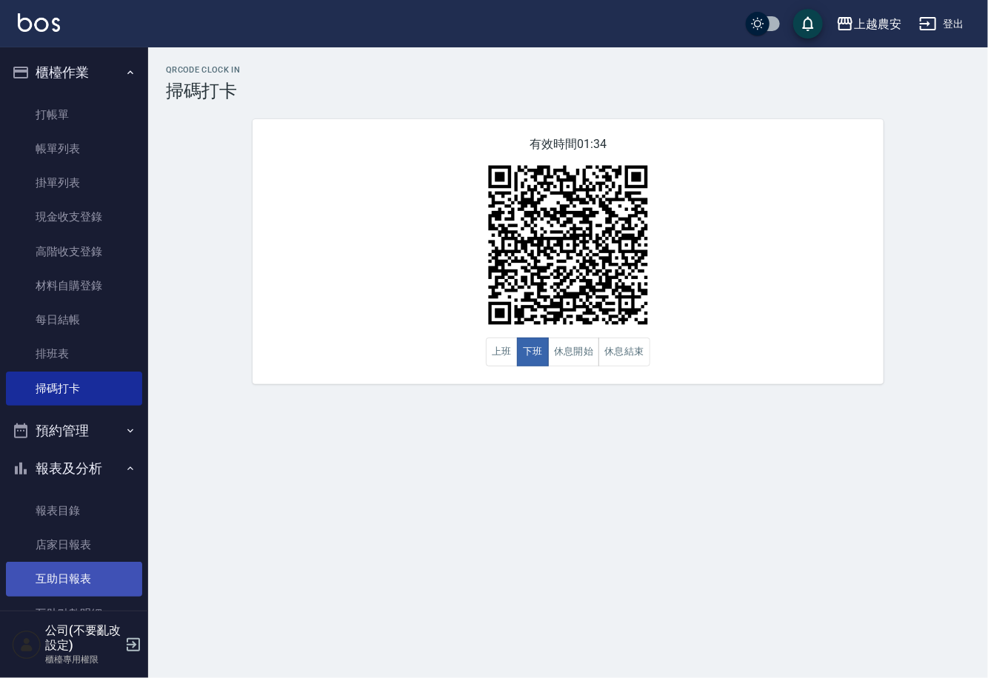
click at [85, 583] on link "互助日報表" at bounding box center [74, 579] width 136 height 34
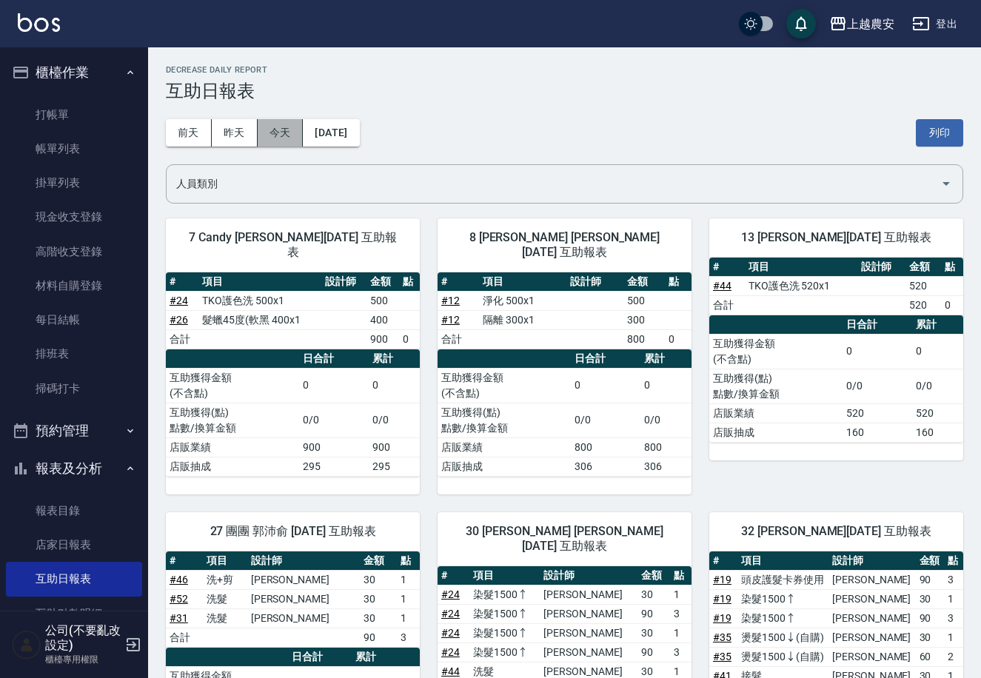
click at [278, 122] on button "今天" at bounding box center [281, 132] width 46 height 27
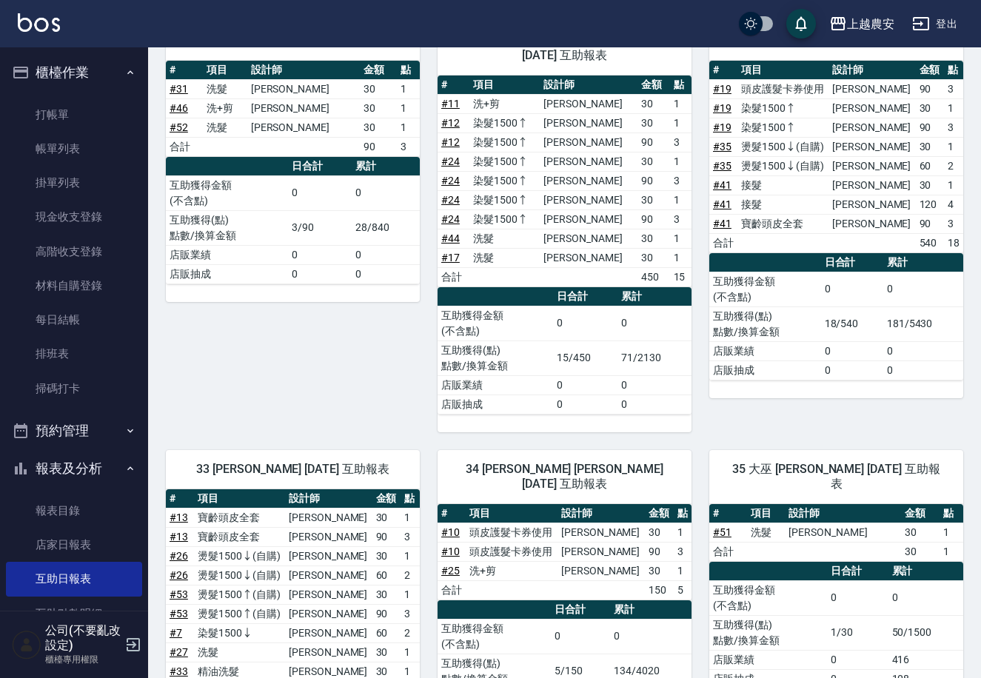
scroll to position [509, 0]
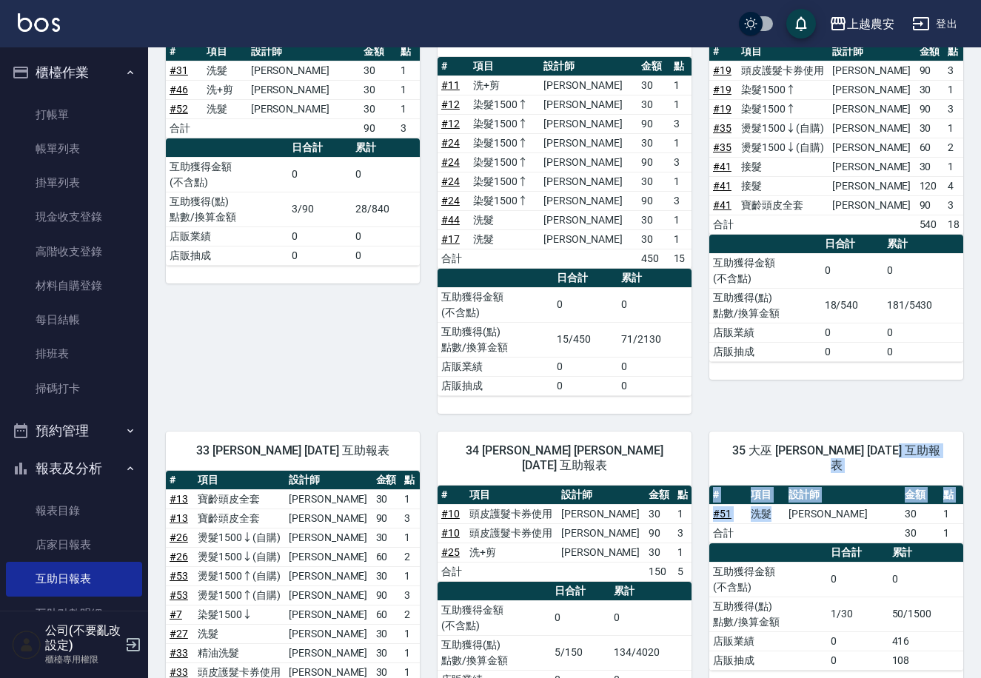
drag, startPoint x: 977, startPoint y: 426, endPoint x: 533, endPoint y: 533, distance: 456.3
click at [662, 506] on div "上越農安 [DATE] 互助日報表 列印時間： [DATE][PHONE_NUMBER]:03 Decrease Daily Report 互助日報表 [DA…" at bounding box center [564, 476] width 833 height 1876
click at [372, 643] on td "30" at bounding box center [386, 652] width 28 height 19
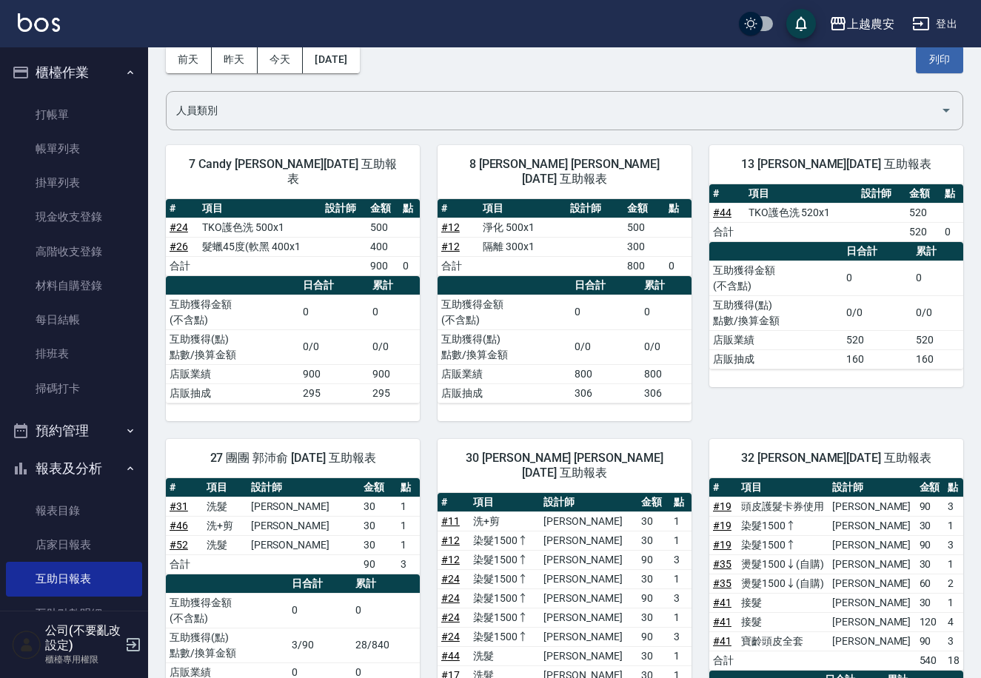
scroll to position [45, 0]
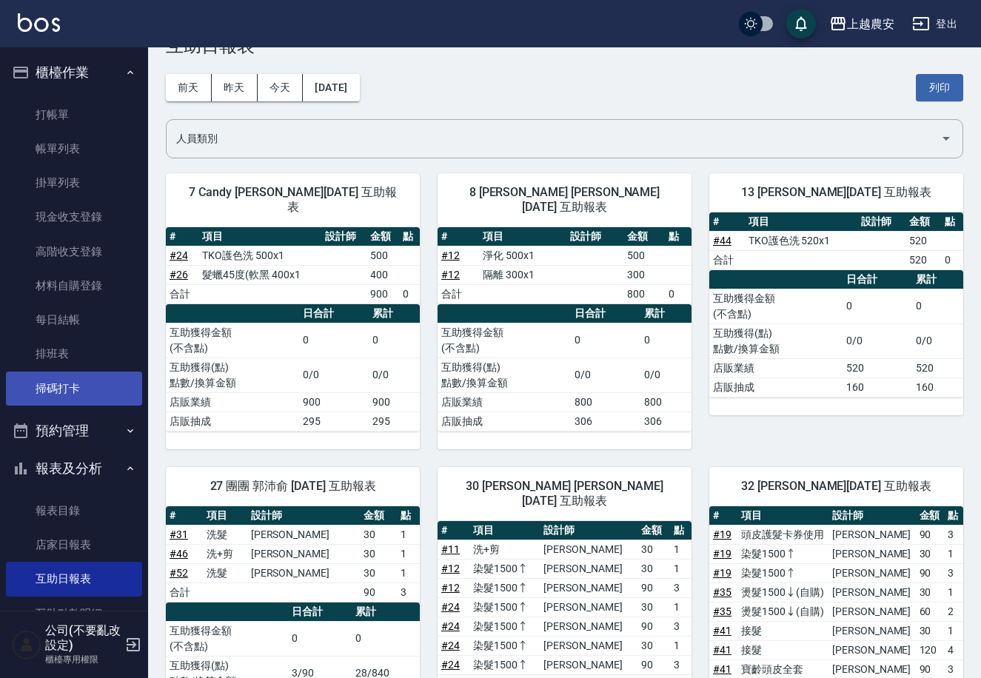
click at [97, 373] on link "掃碼打卡" at bounding box center [74, 389] width 136 height 34
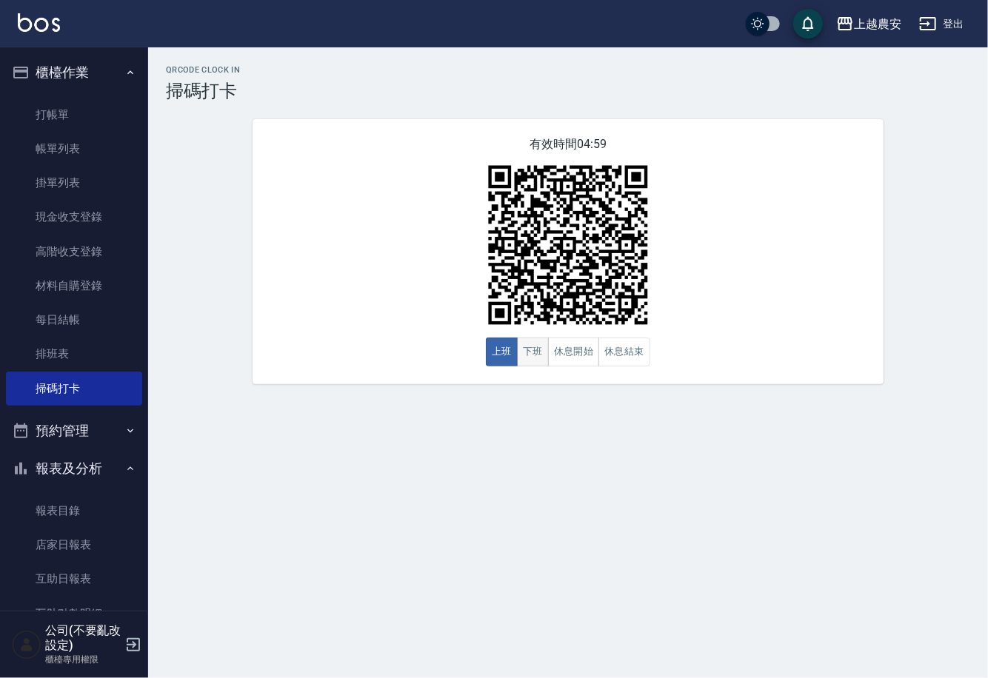
click at [526, 349] on button "下班" at bounding box center [533, 352] width 32 height 29
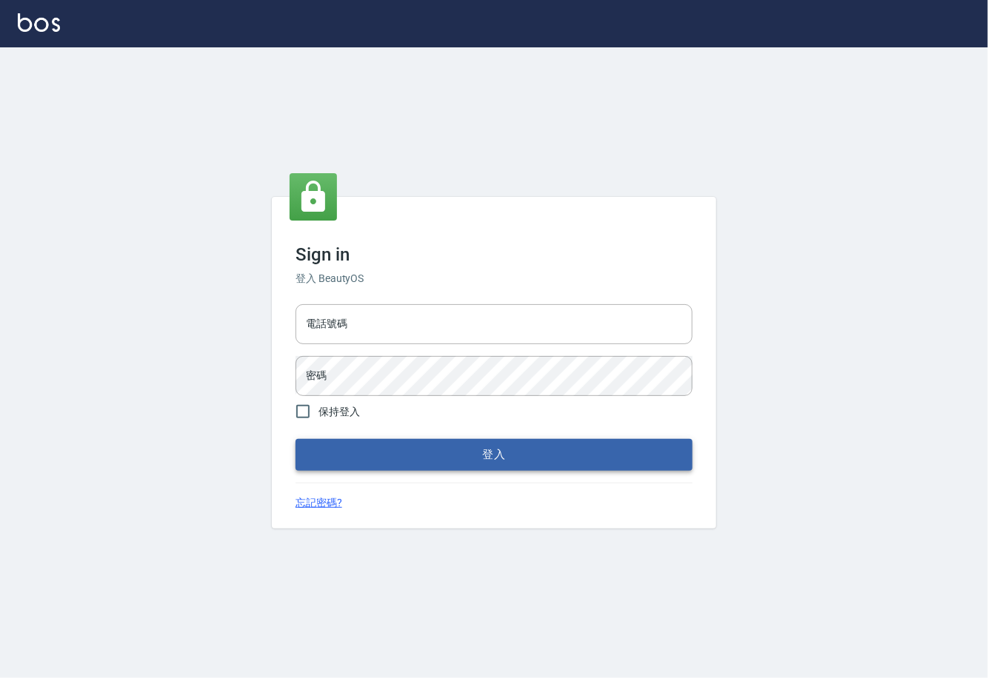
type input "0225929166"
click at [483, 461] on button "登入" at bounding box center [493, 454] width 397 height 31
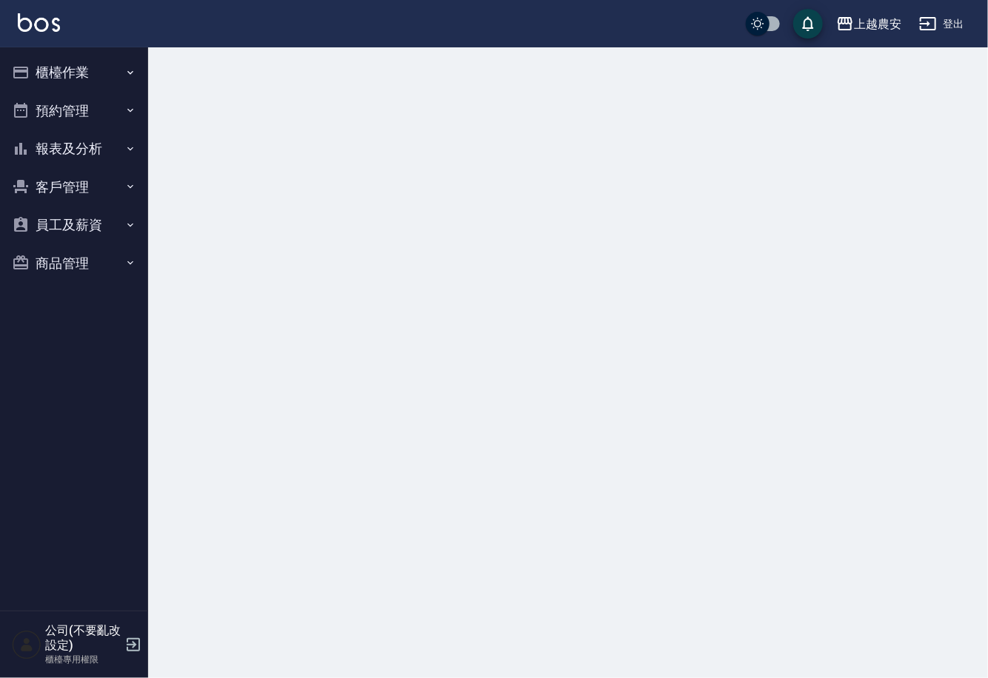
click at [64, 75] on button "櫃檯作業" at bounding box center [74, 72] width 136 height 38
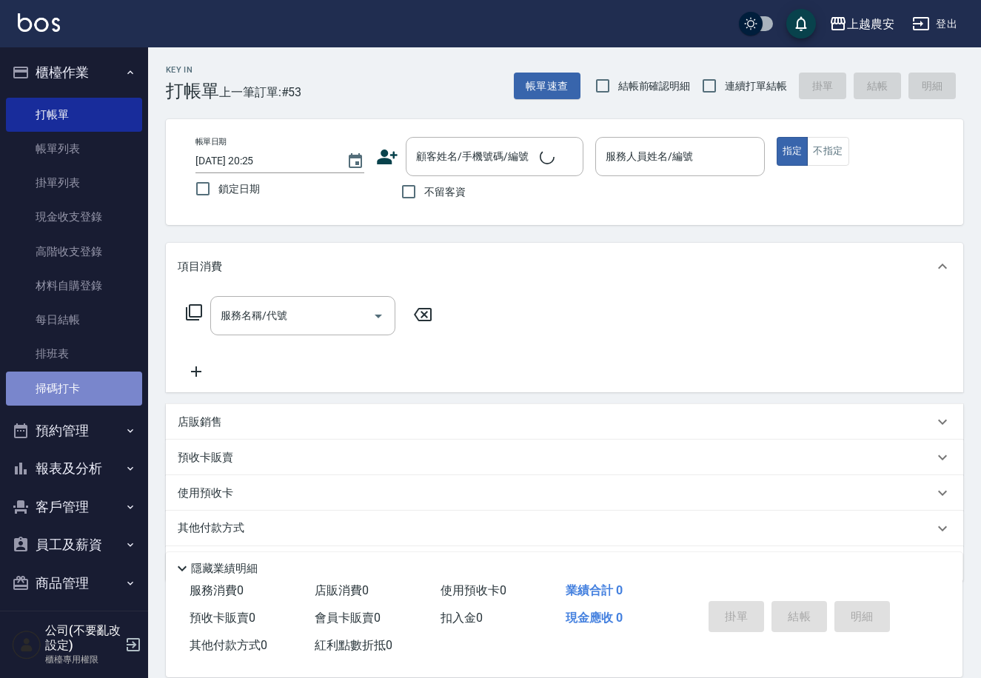
click at [80, 385] on link "掃碼打卡" at bounding box center [74, 389] width 136 height 34
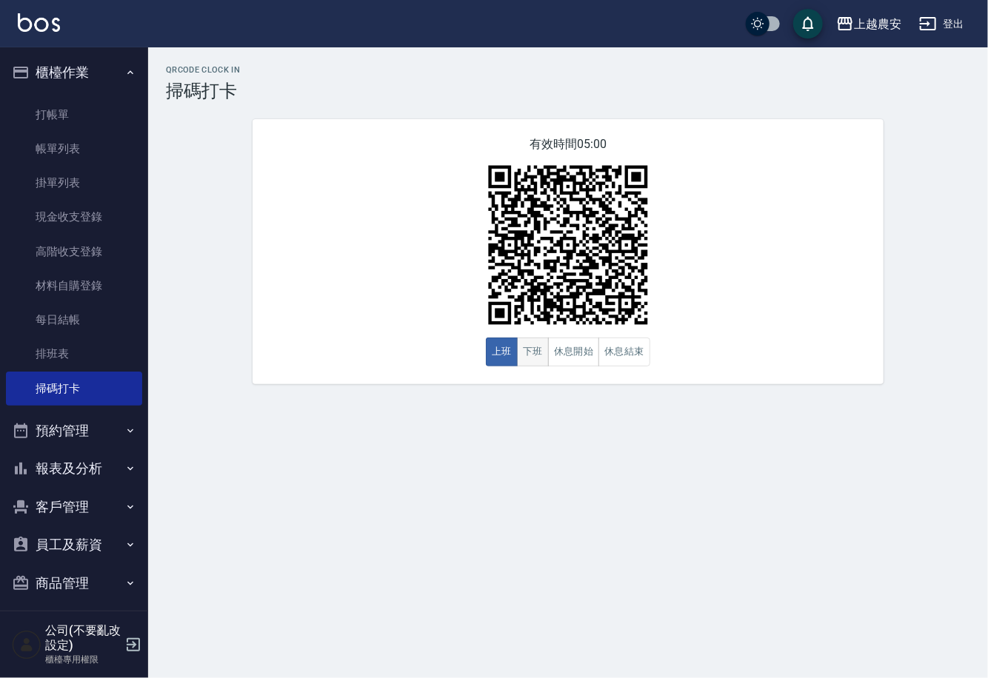
click at [524, 344] on button "下班" at bounding box center [533, 352] width 32 height 29
